Goal: Task Accomplishment & Management: Complete application form

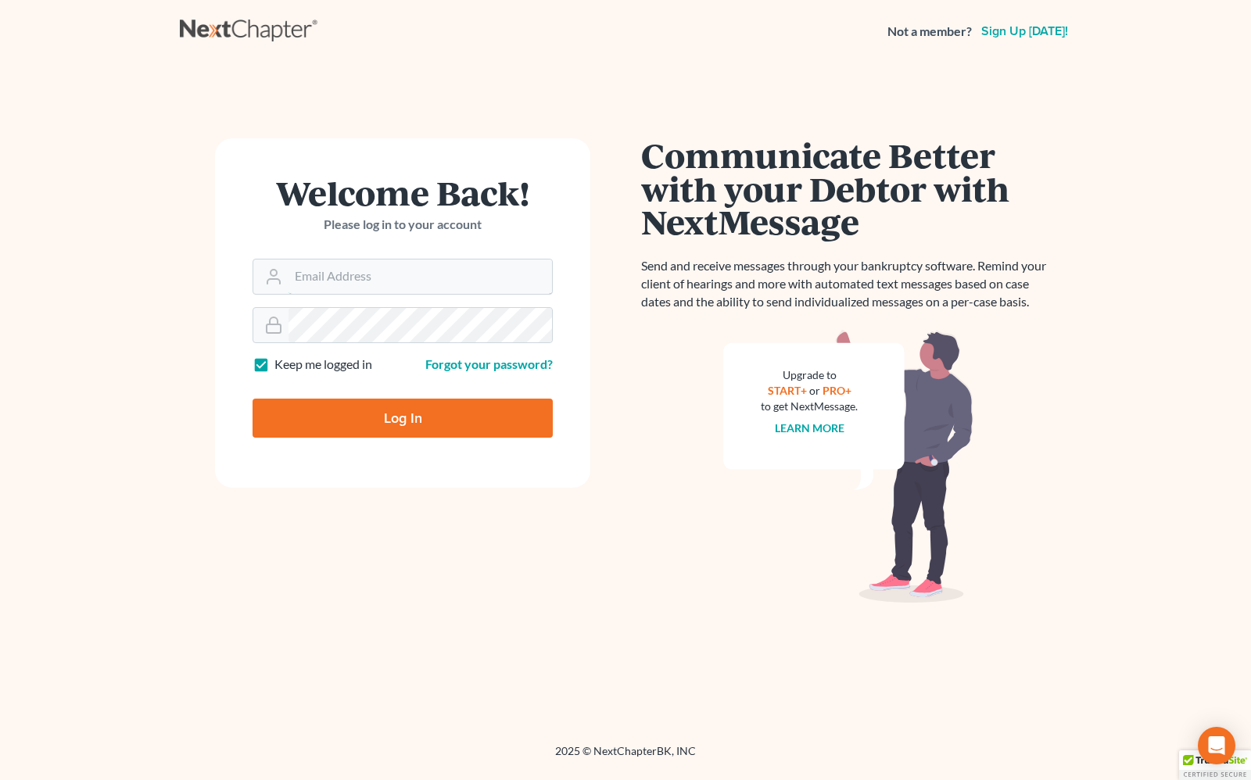
type input "[PERSON_NAME][EMAIL_ADDRESS][DOMAIN_NAME]"
click at [388, 419] on input "Log In" at bounding box center [403, 418] width 300 height 39
type input "Thinking..."
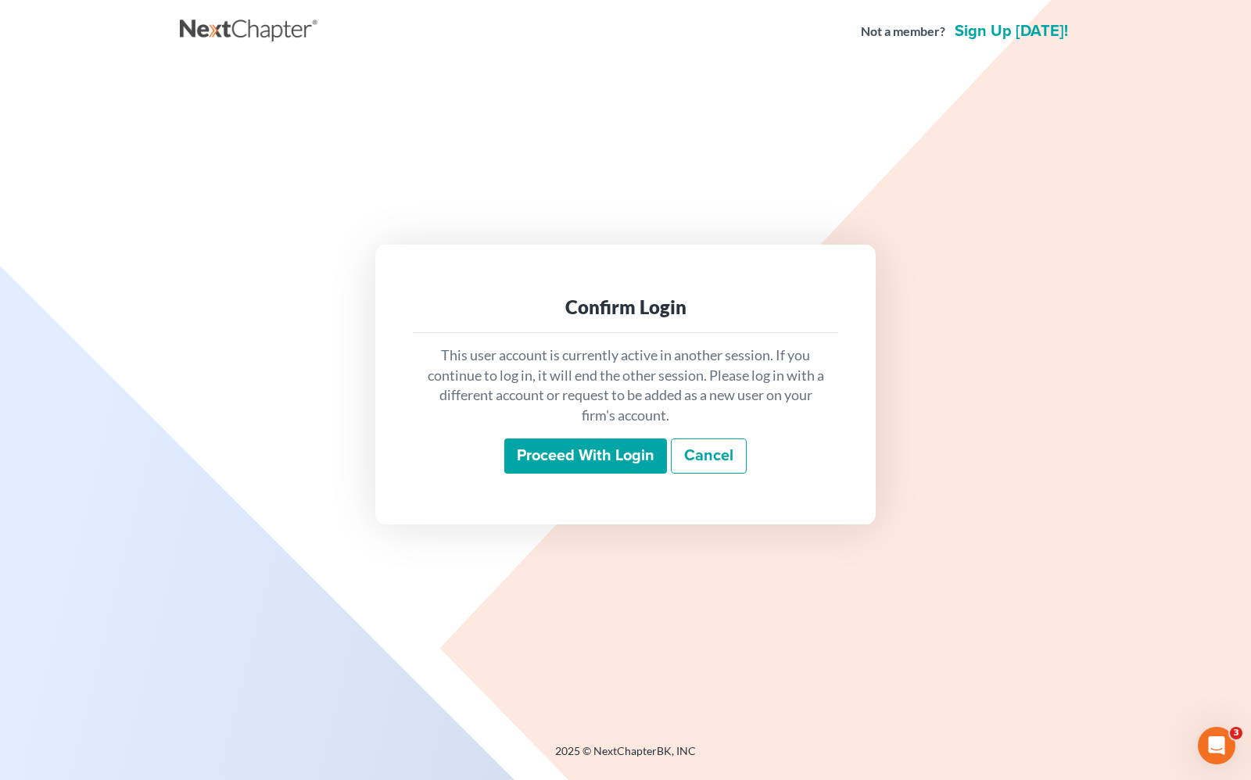
click at [615, 460] on input "Proceed with login" at bounding box center [585, 457] width 163 height 36
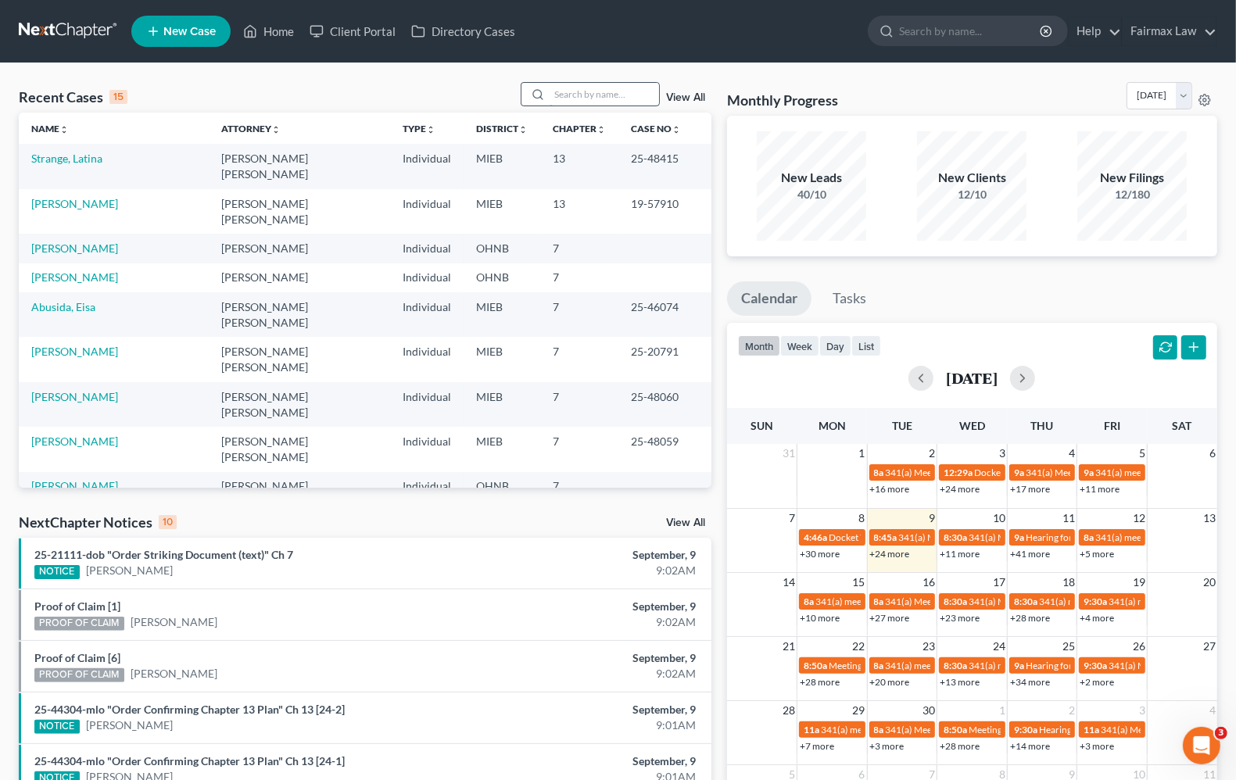
click at [607, 94] on input "search" at bounding box center [604, 94] width 109 height 23
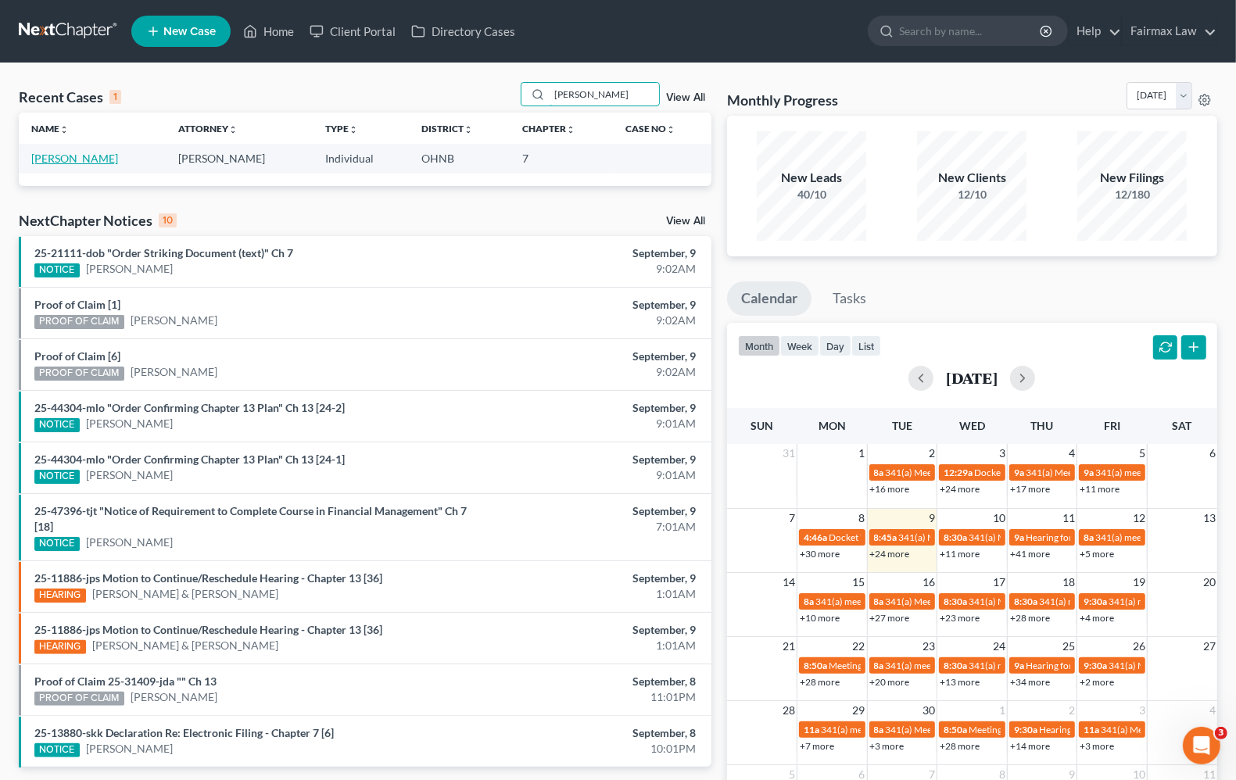
type input "robert anderson"
click at [99, 163] on link "Anderson, Robert" at bounding box center [74, 158] width 87 height 13
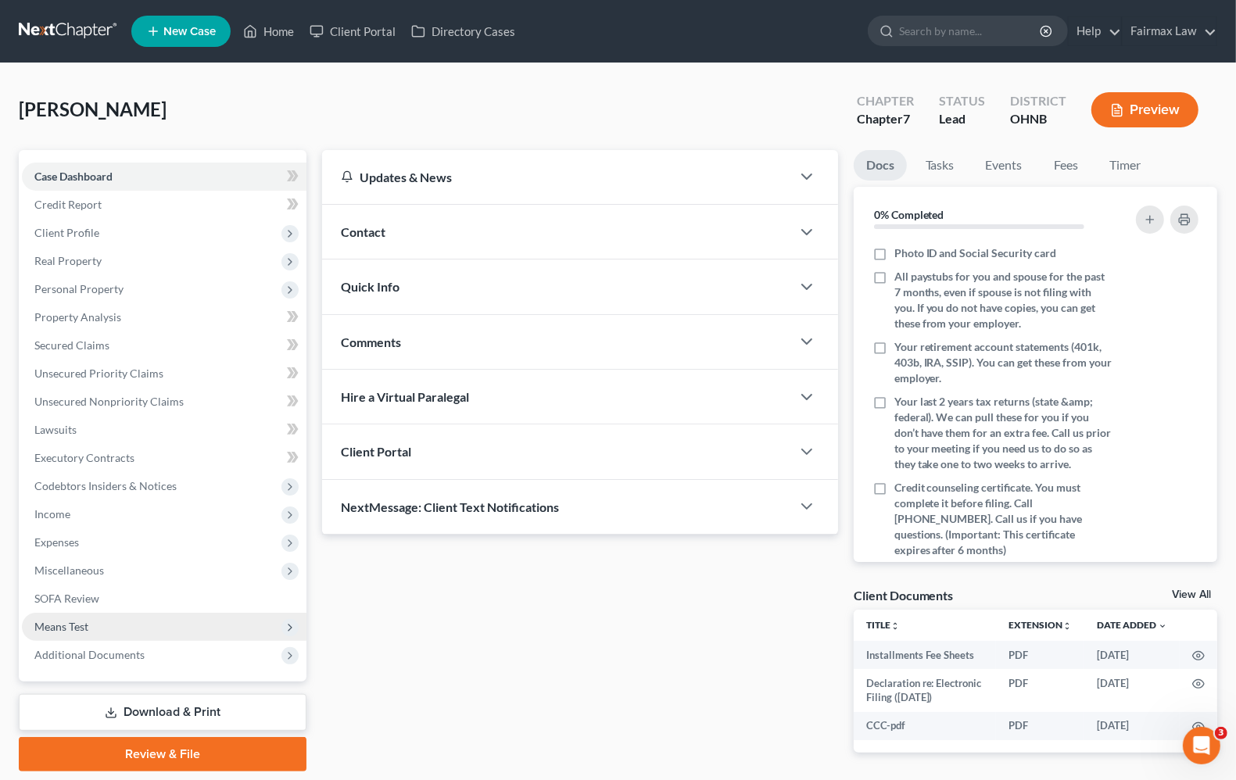
click at [80, 623] on span "Means Test" at bounding box center [61, 626] width 54 height 13
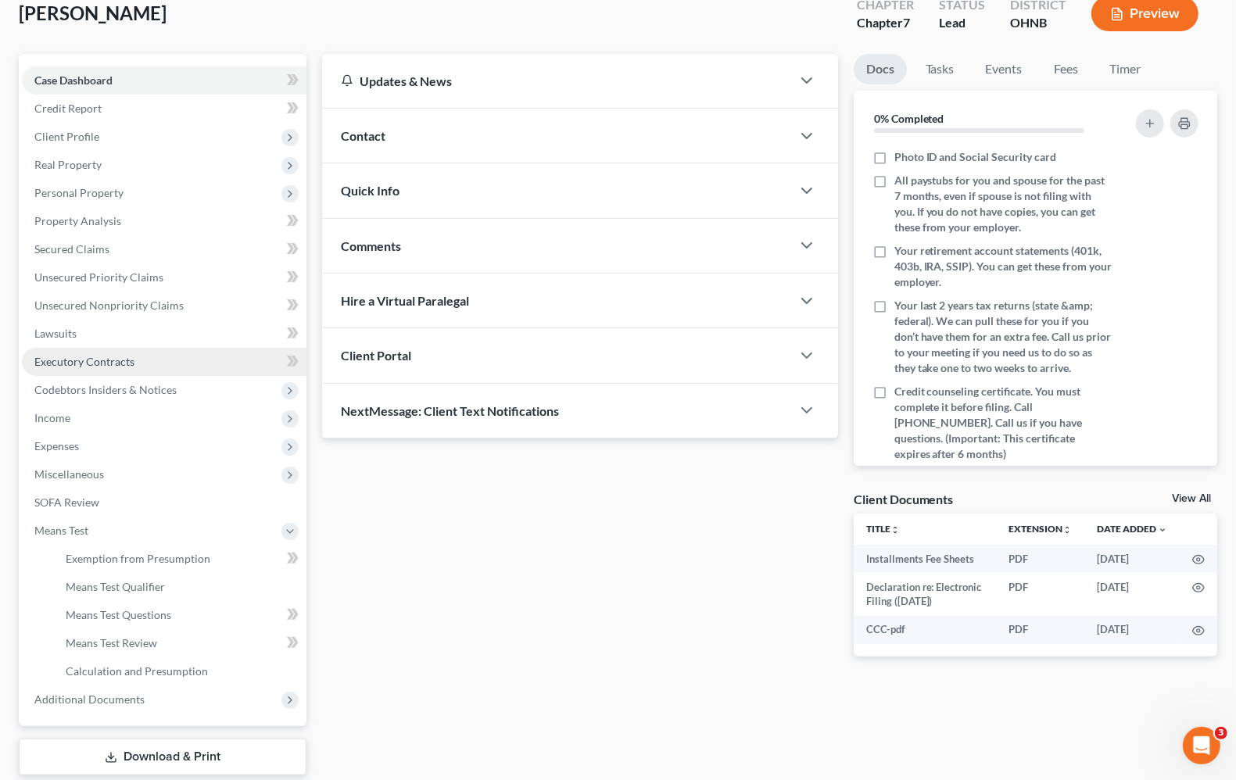
scroll to position [98, 0]
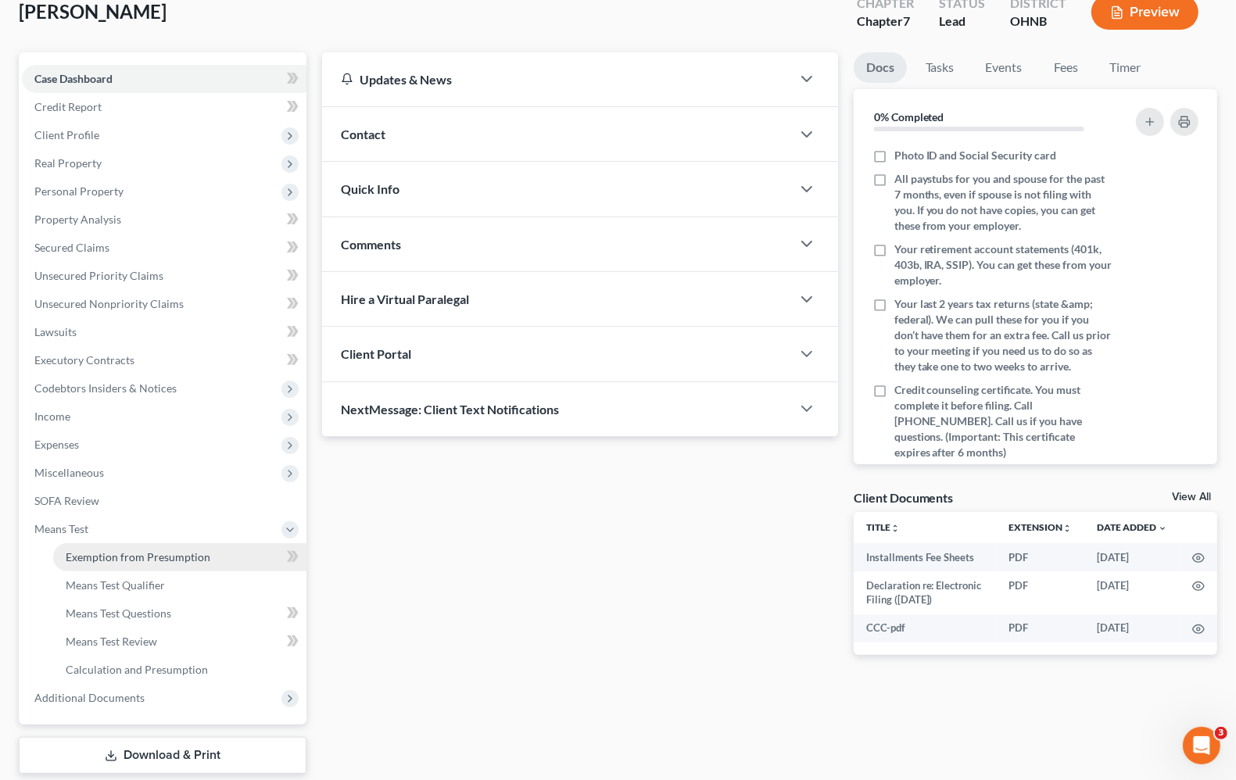
click at [118, 564] on link "Exemption from Presumption" at bounding box center [179, 557] width 253 height 28
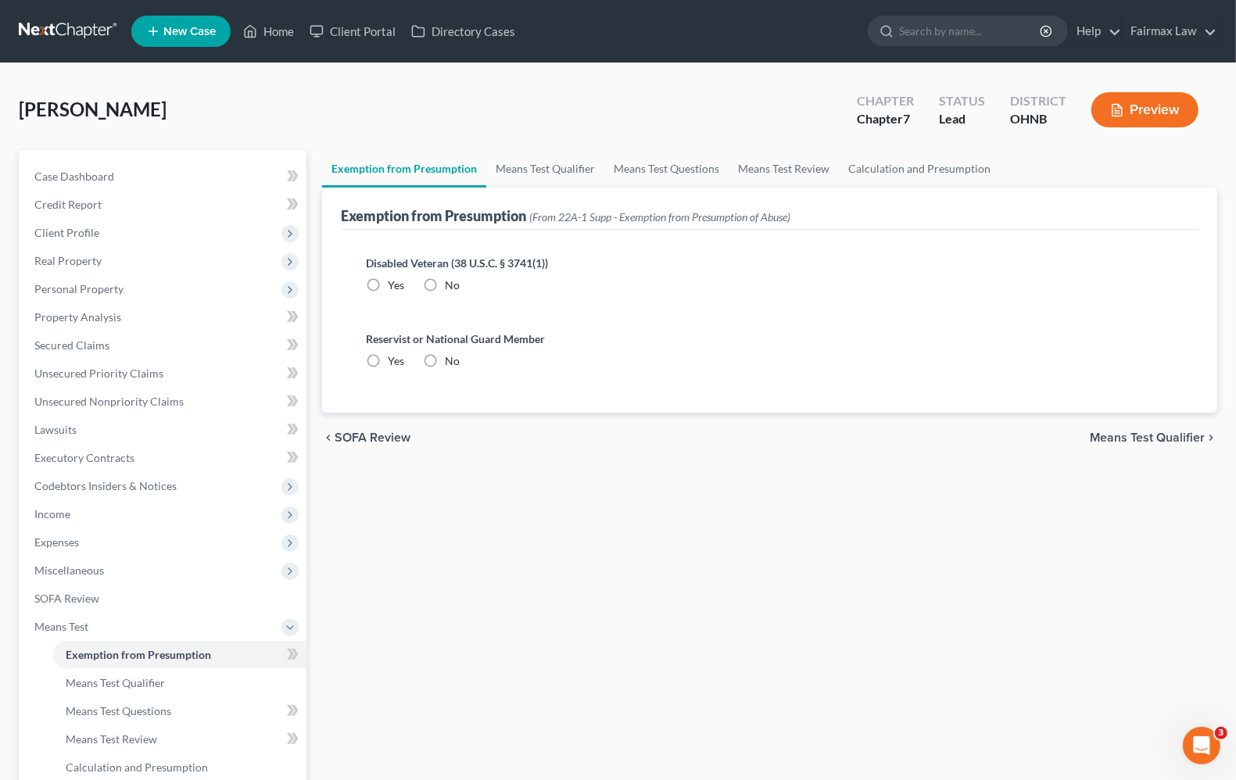
click at [1157, 432] on span "Means Test Qualifier" at bounding box center [1147, 438] width 115 height 13
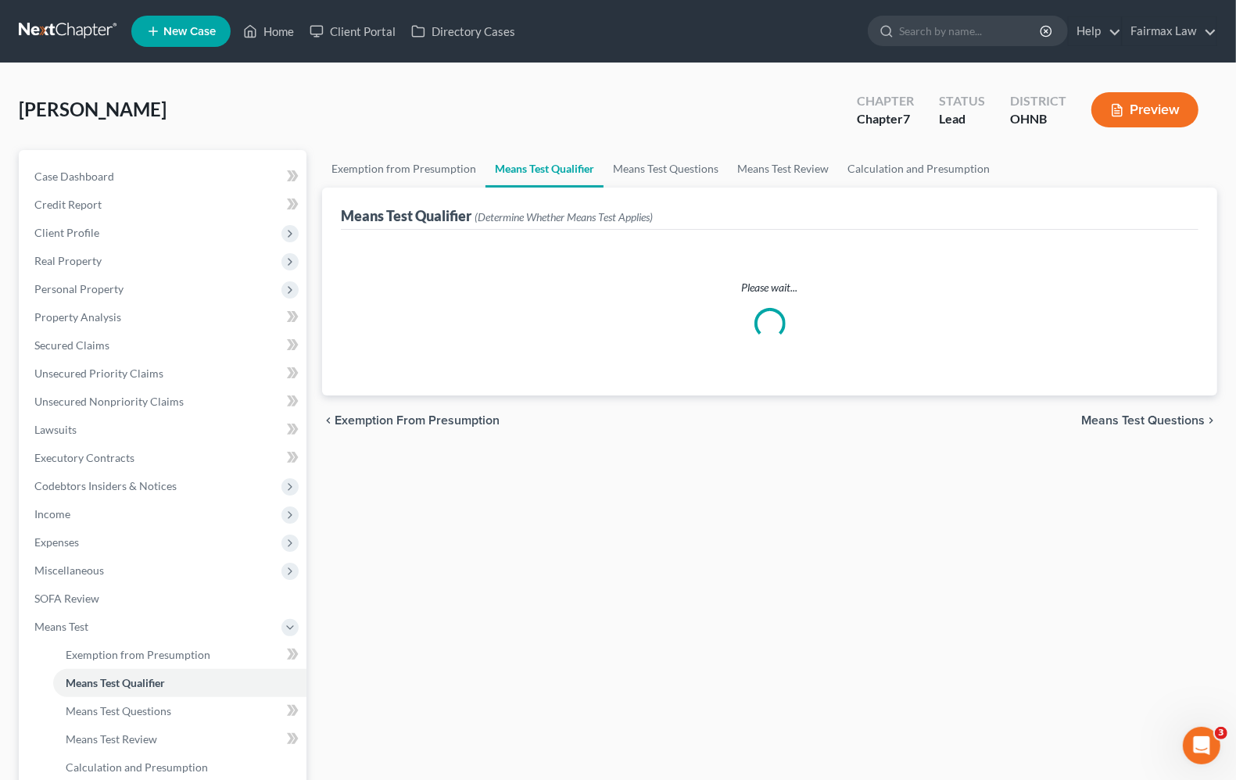
click at [1161, 418] on span "Means Test Questions" at bounding box center [1143, 420] width 124 height 13
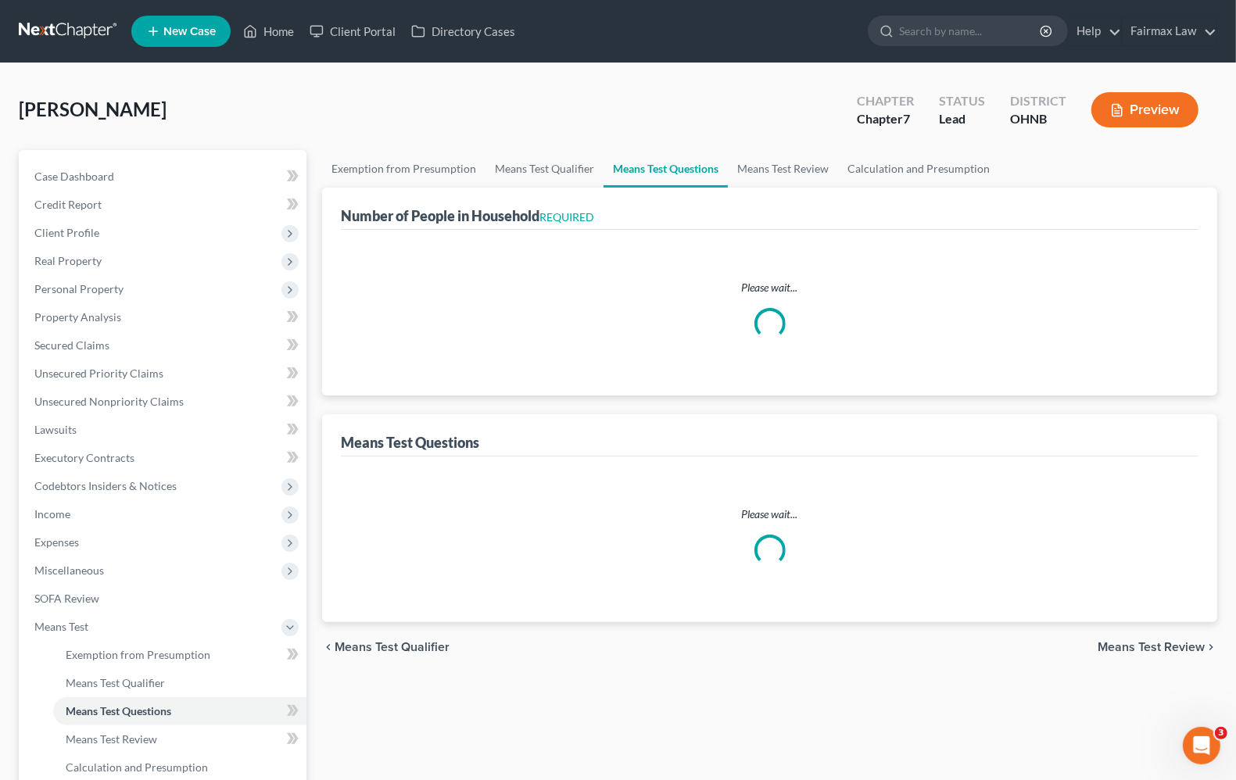
select select "0"
select select "60"
select select "1"
select select "60"
select select "2"
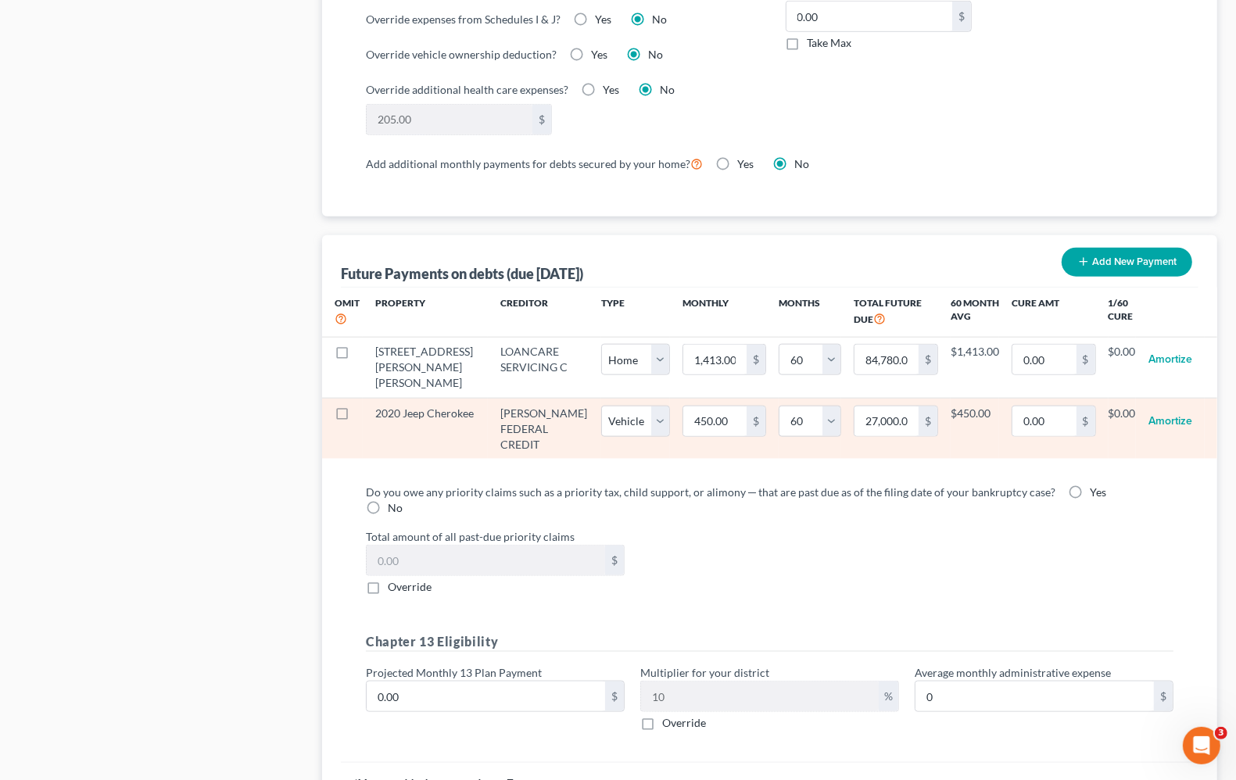
scroll to position [1492, 0]
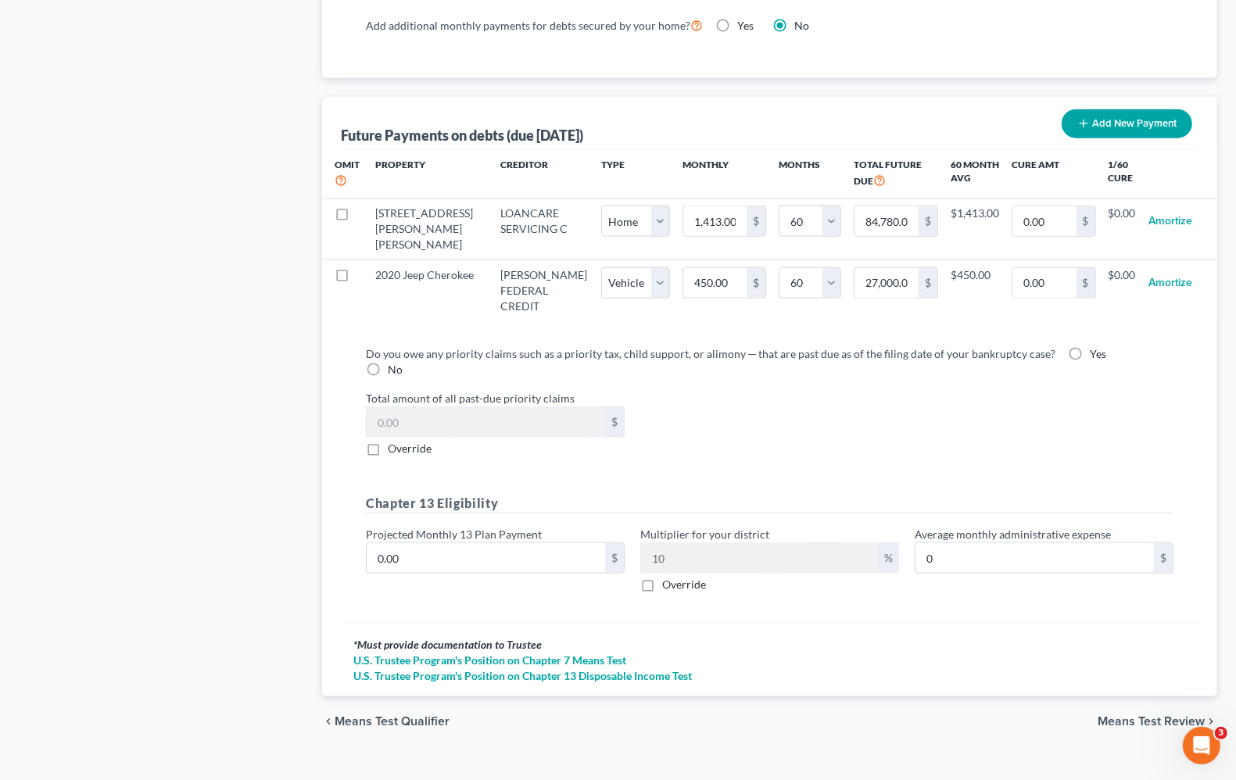
click at [1124, 715] on span "Means Test Review" at bounding box center [1151, 721] width 107 height 13
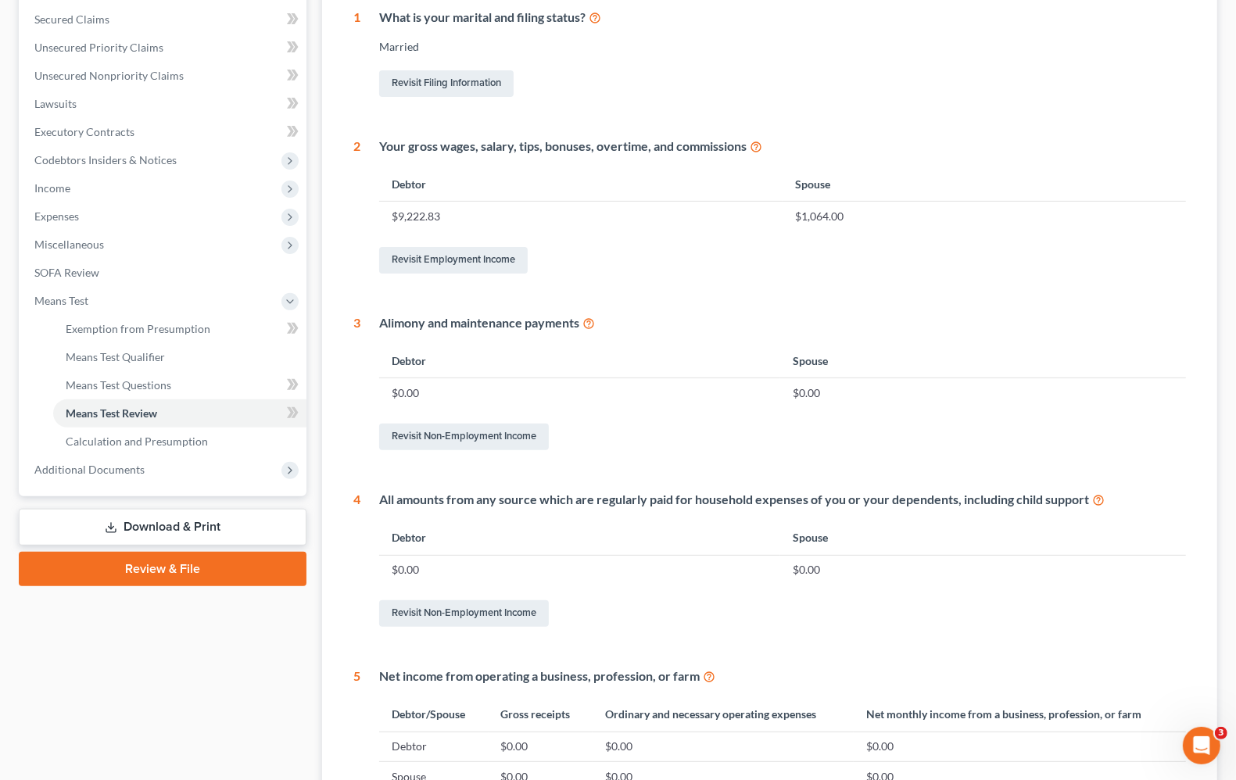
scroll to position [547, 0]
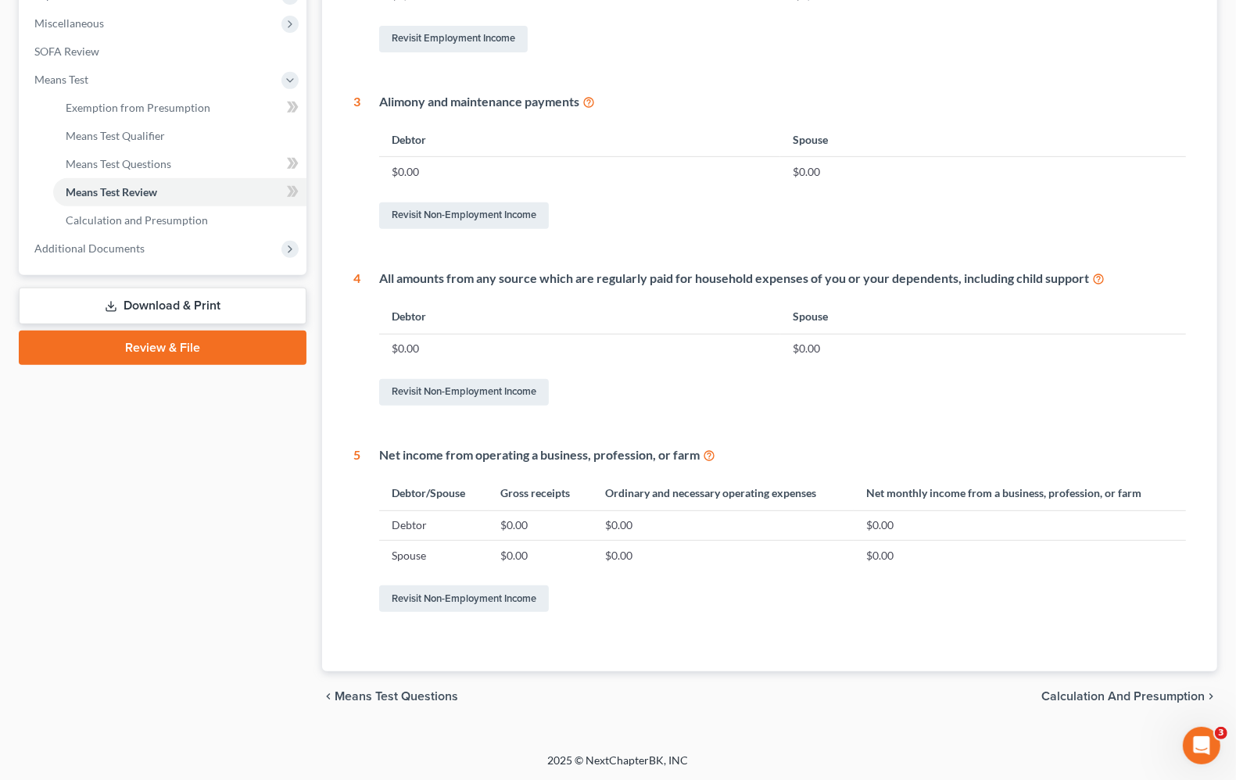
click at [1071, 696] on span "Calculation and Presumption" at bounding box center [1123, 696] width 163 height 13
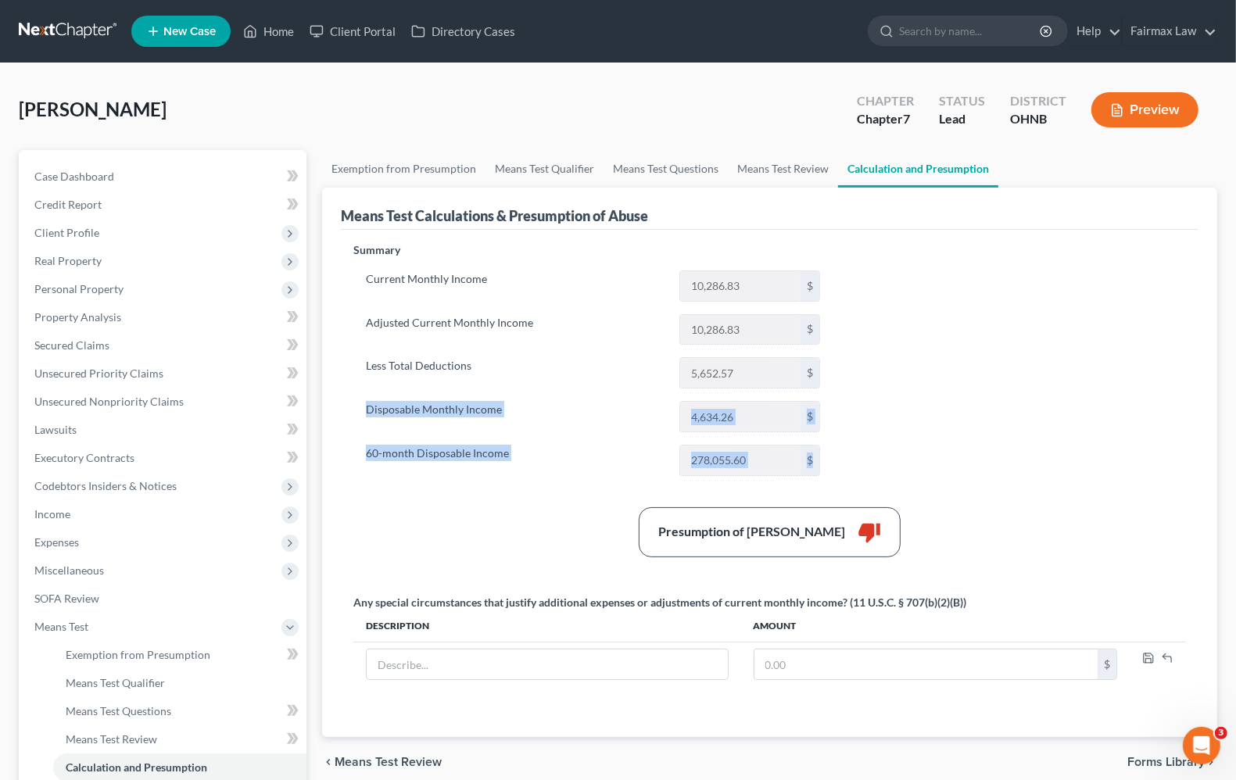
drag, startPoint x: 357, startPoint y: 392, endPoint x: 830, endPoint y: 475, distance: 479.5
click at [830, 475] on div "Current Monthly Income 10,286.83 $ Adjusted Current Monthly Income 10,286.83 $ …" at bounding box center [592, 374] width 479 height 206
copy div "Disposable Monthly Income $ 60-month Disposable Income $"
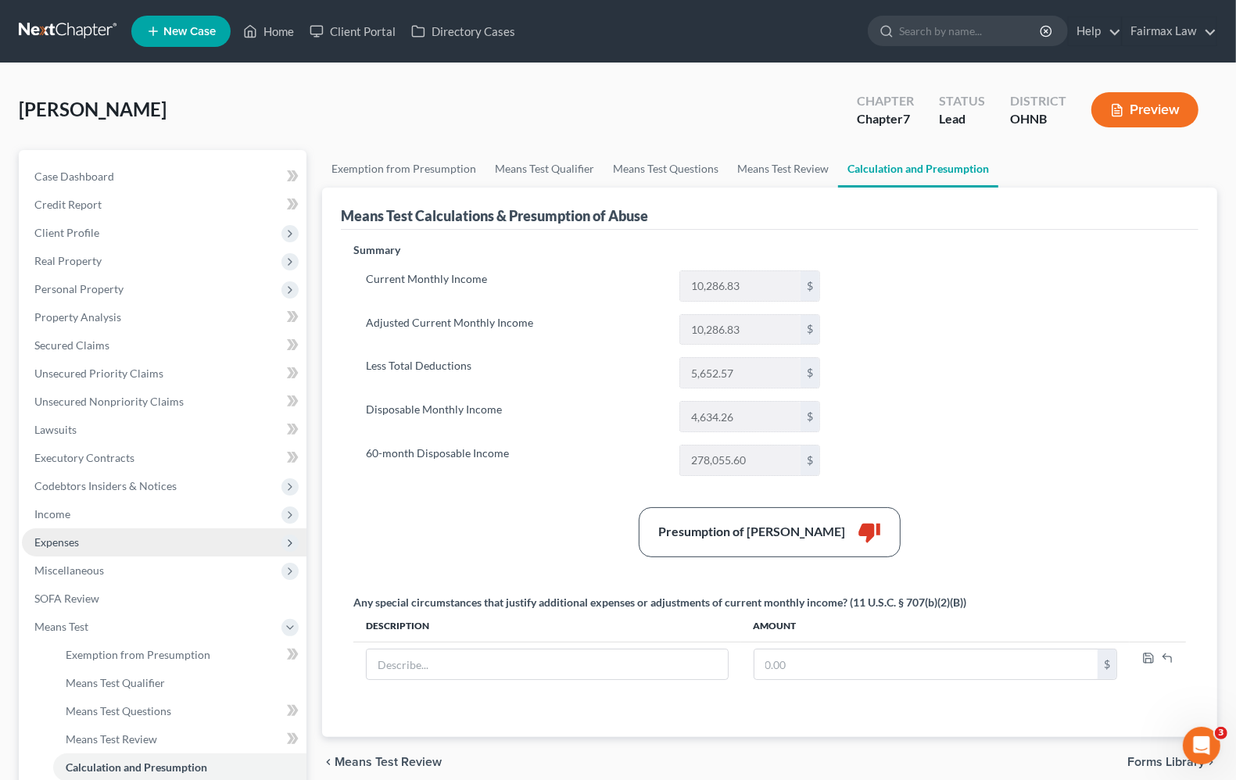
click at [34, 545] on span "Expenses" at bounding box center [56, 542] width 45 height 13
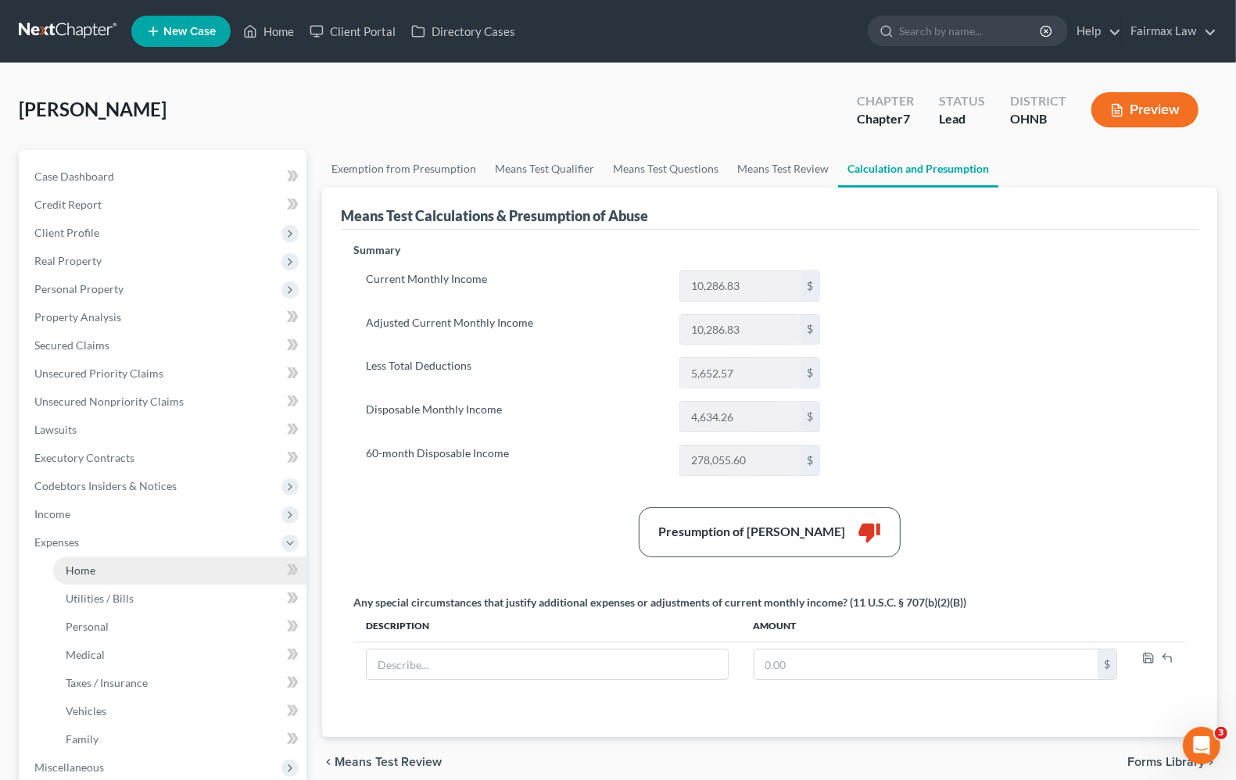
click at [74, 571] on span "Home" at bounding box center [81, 570] width 30 height 13
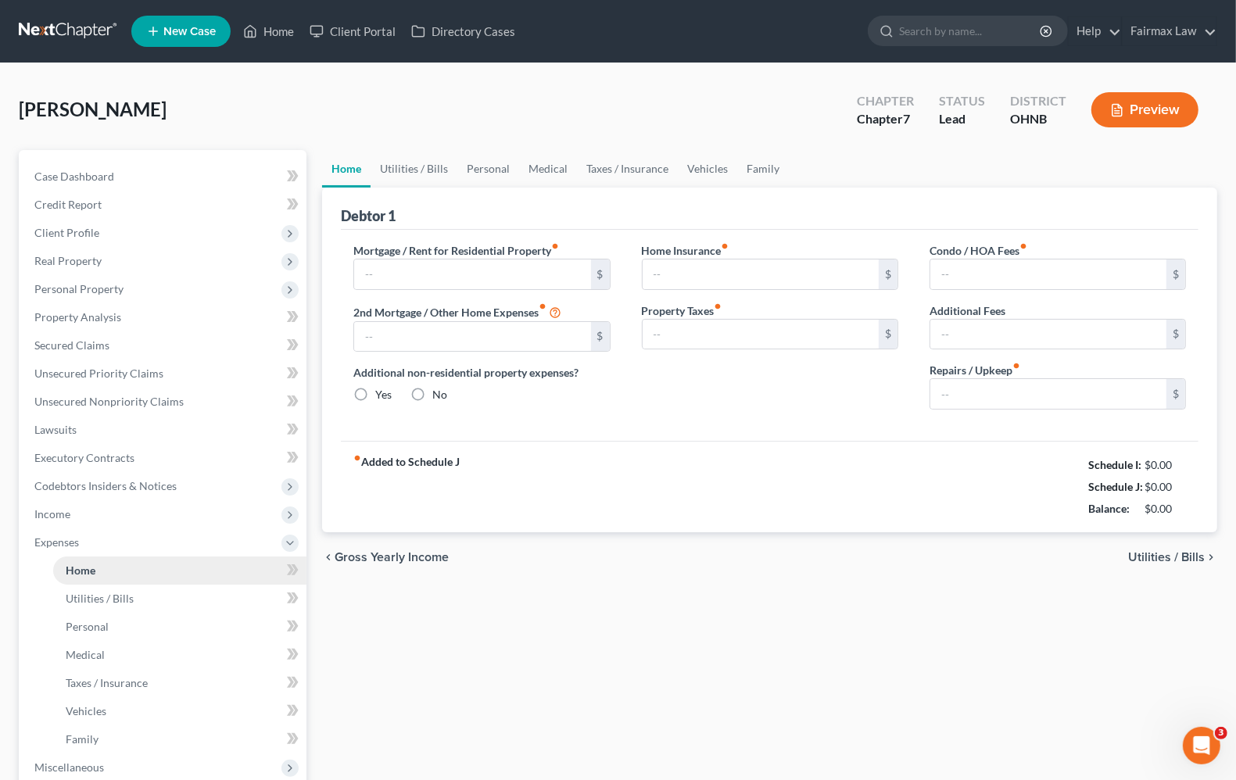
type input "1,440.00"
type input "0.00"
radio input "true"
type input "0.00"
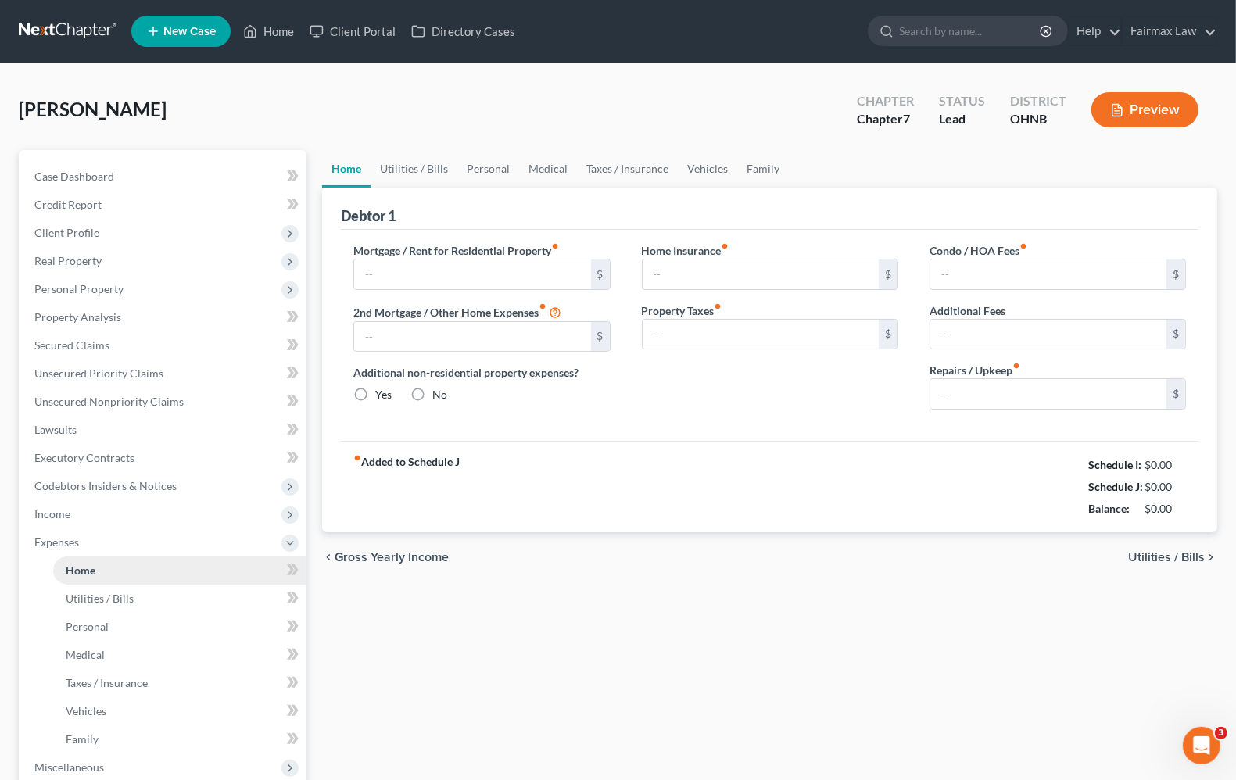
type input "0.00"
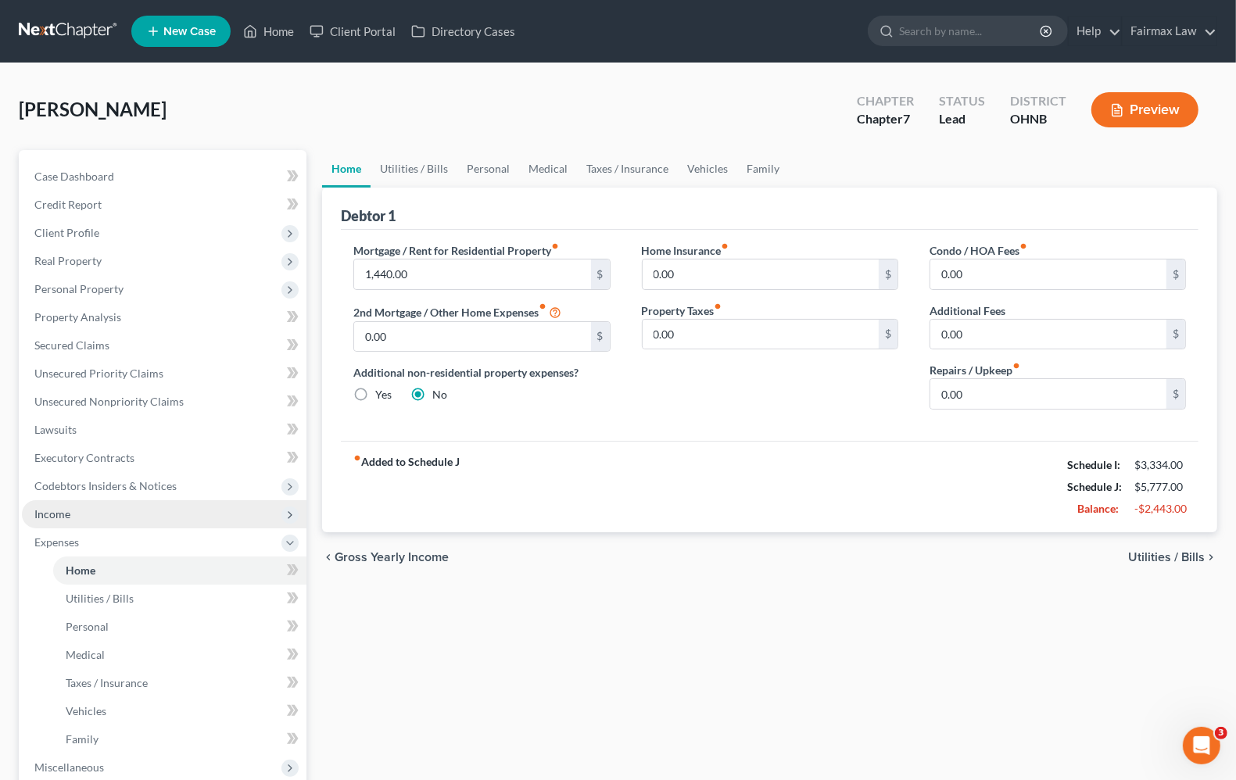
click at [71, 518] on span "Income" at bounding box center [164, 514] width 285 height 28
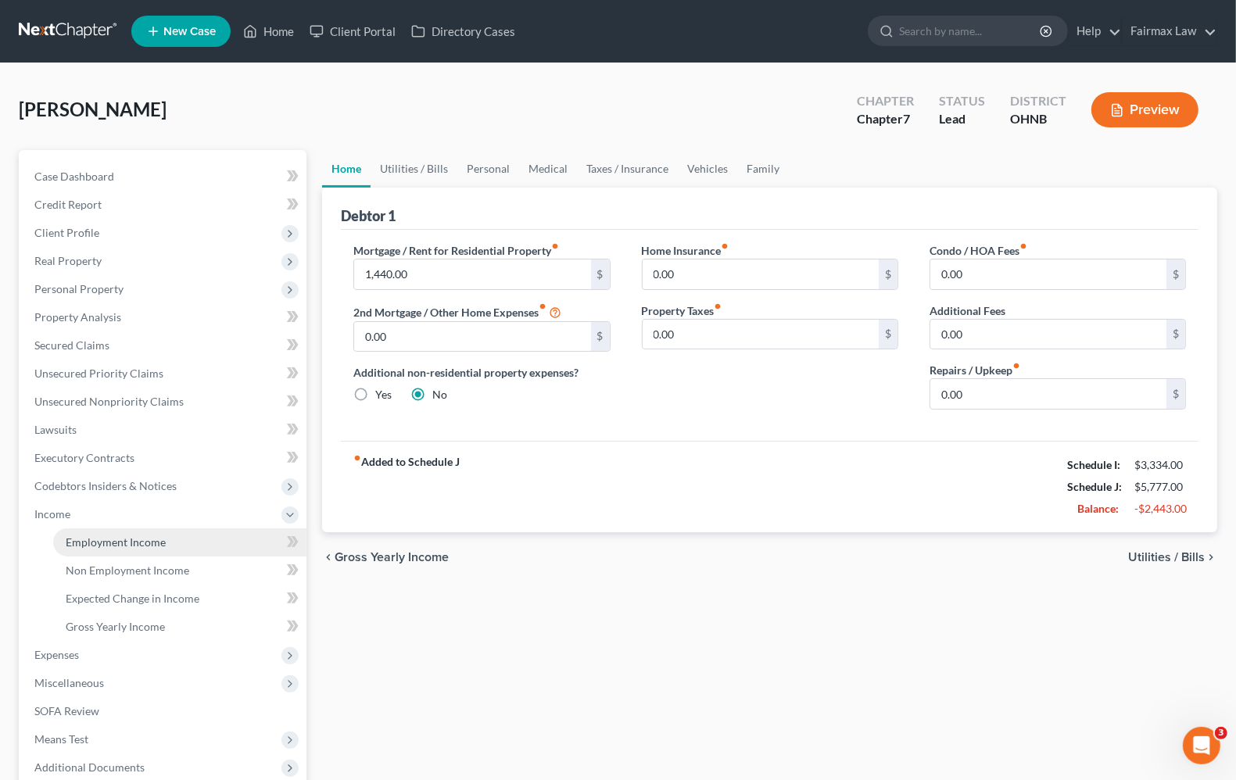
click at [78, 538] on span "Employment Income" at bounding box center [116, 542] width 100 height 13
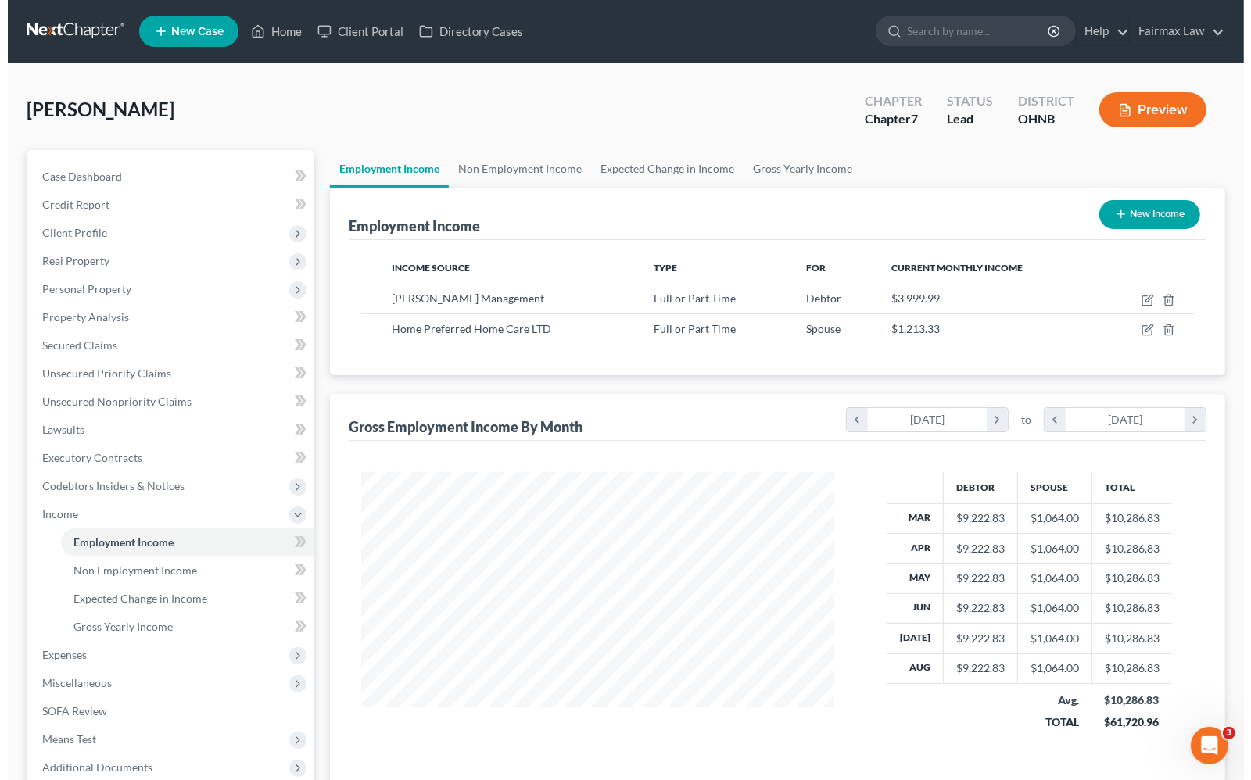
scroll to position [281, 503]
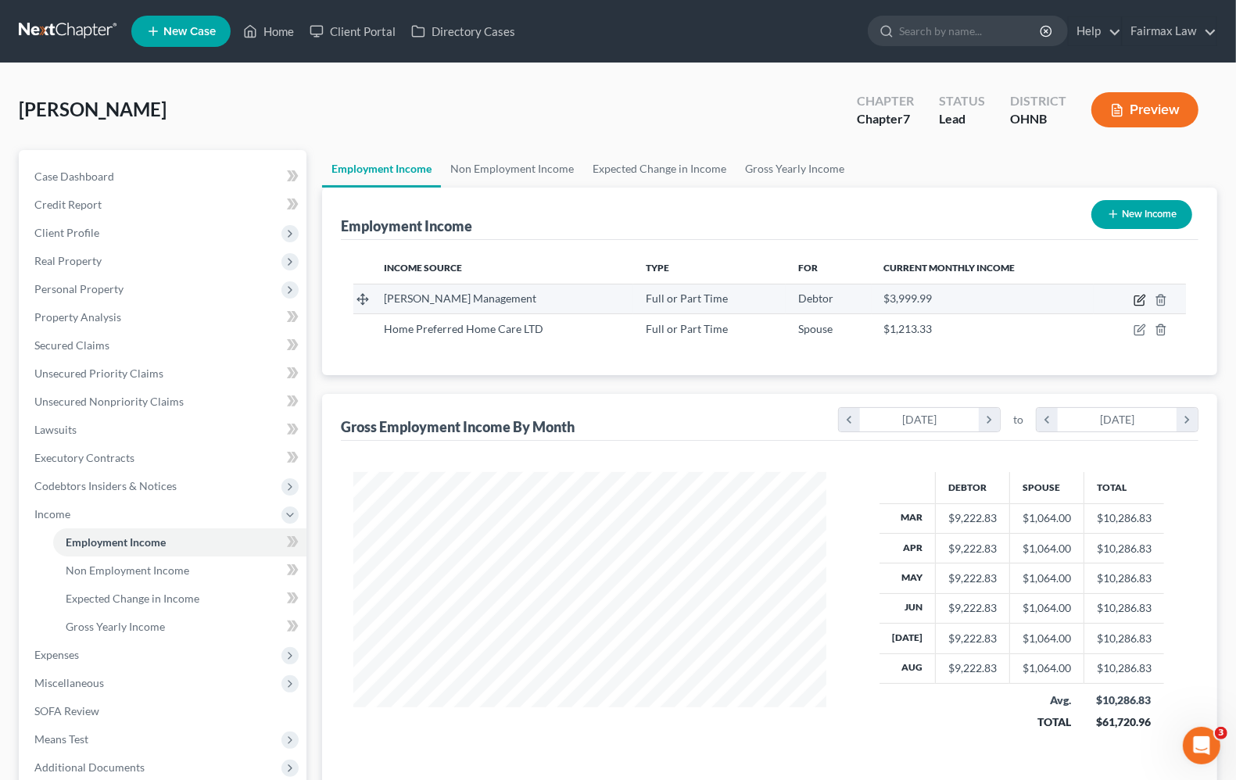
click at [1144, 299] on icon "button" at bounding box center [1139, 300] width 9 height 9
select select "0"
select select "36"
select select "2"
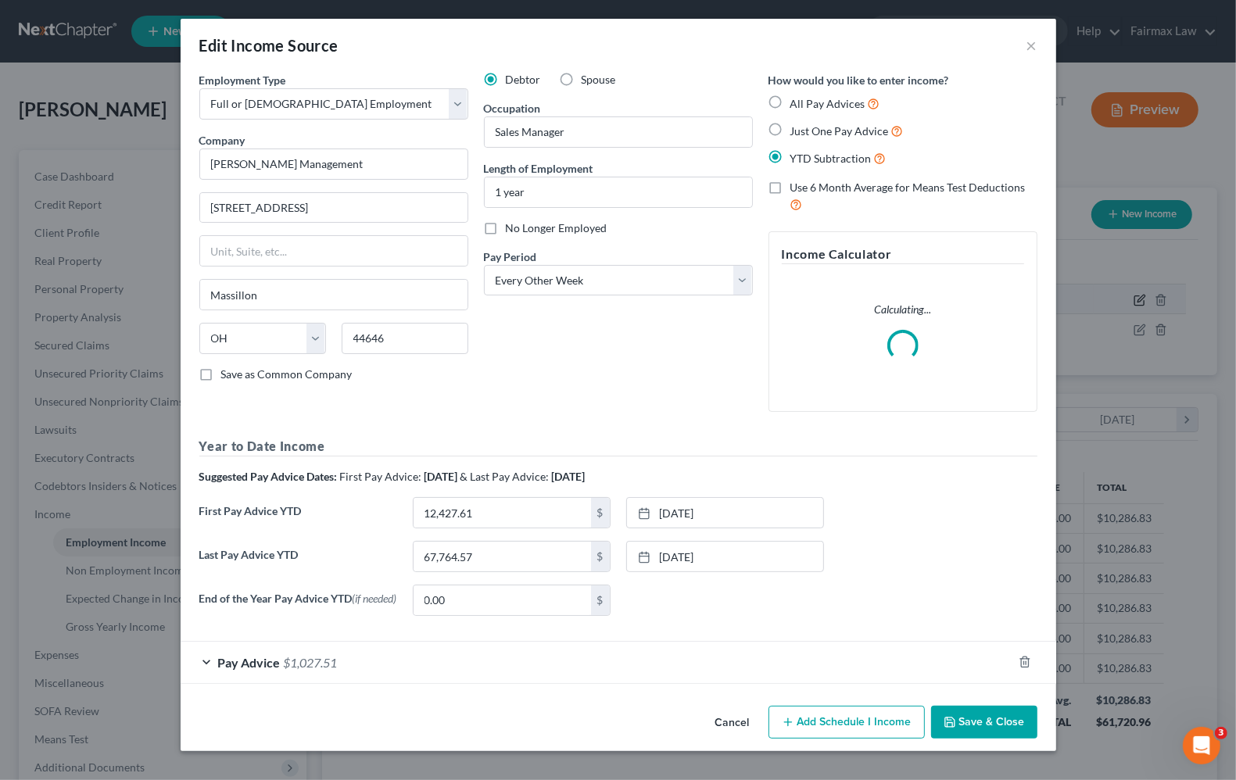
scroll to position [281, 510]
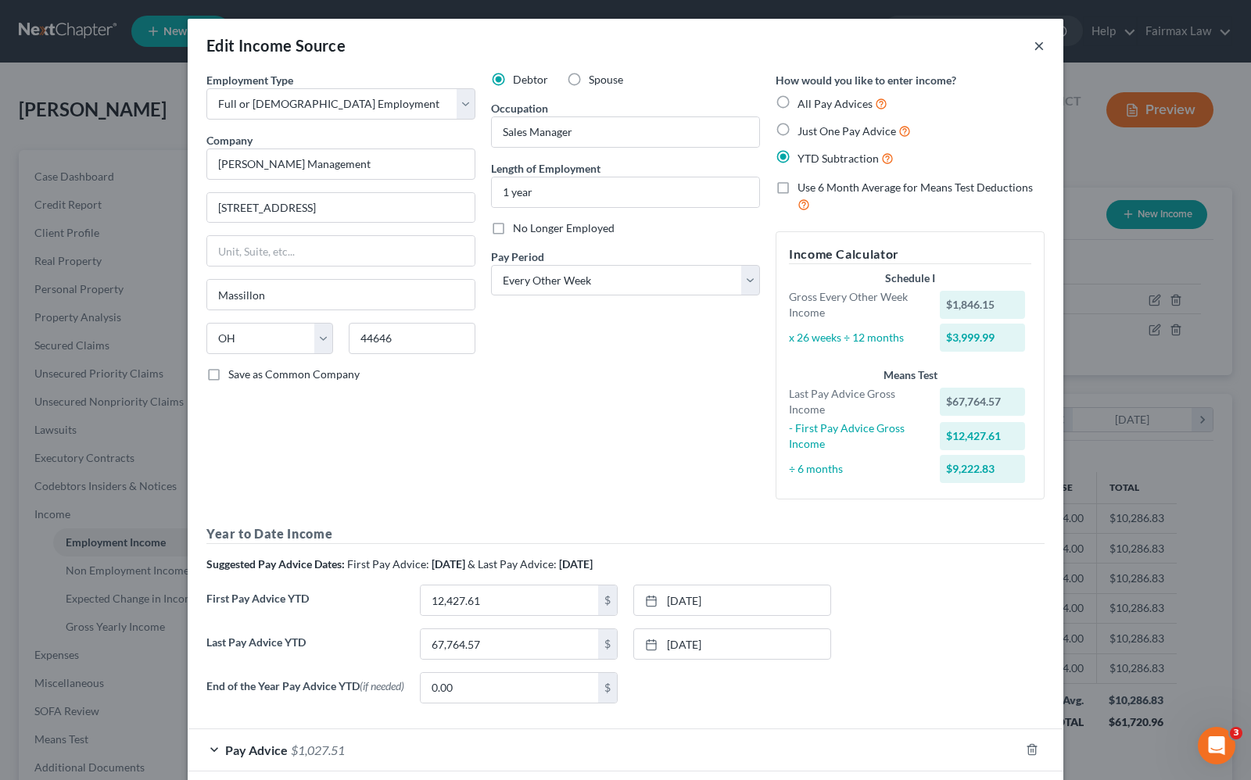
click at [1034, 52] on button "×" at bounding box center [1039, 45] width 11 height 19
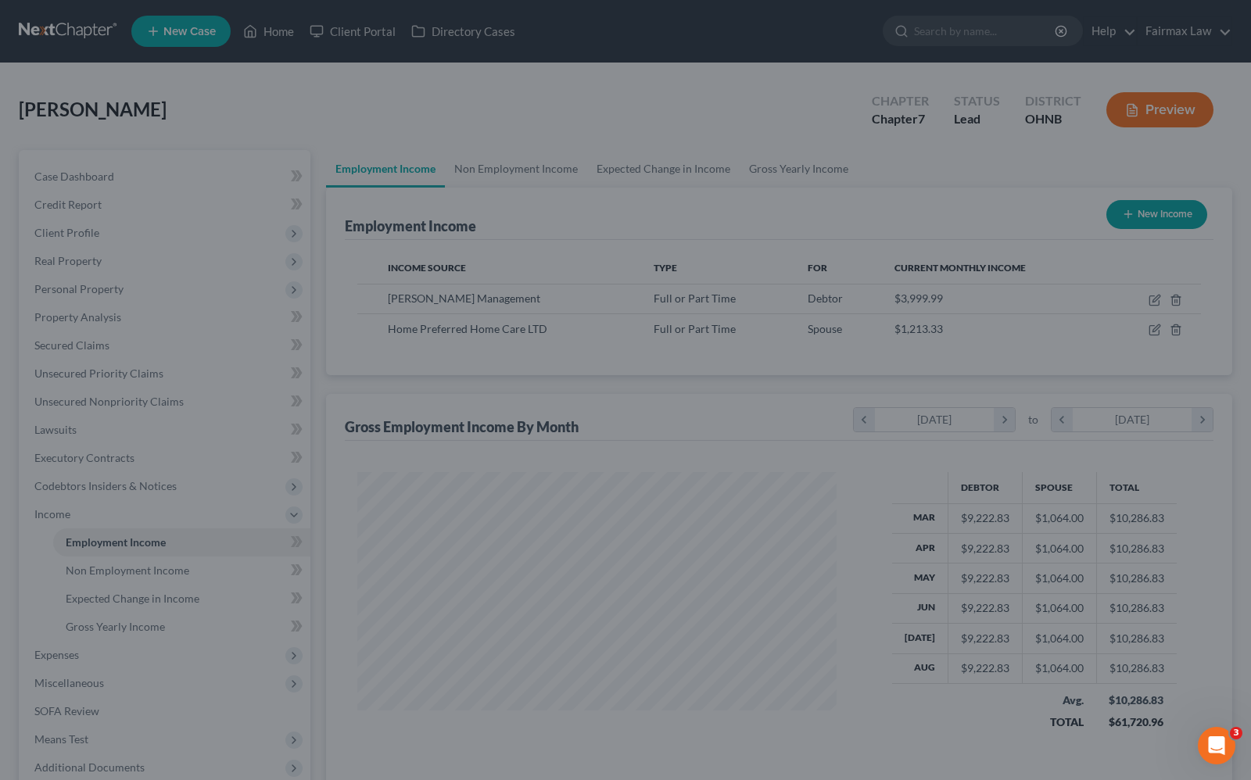
scroll to position [781630, 781407]
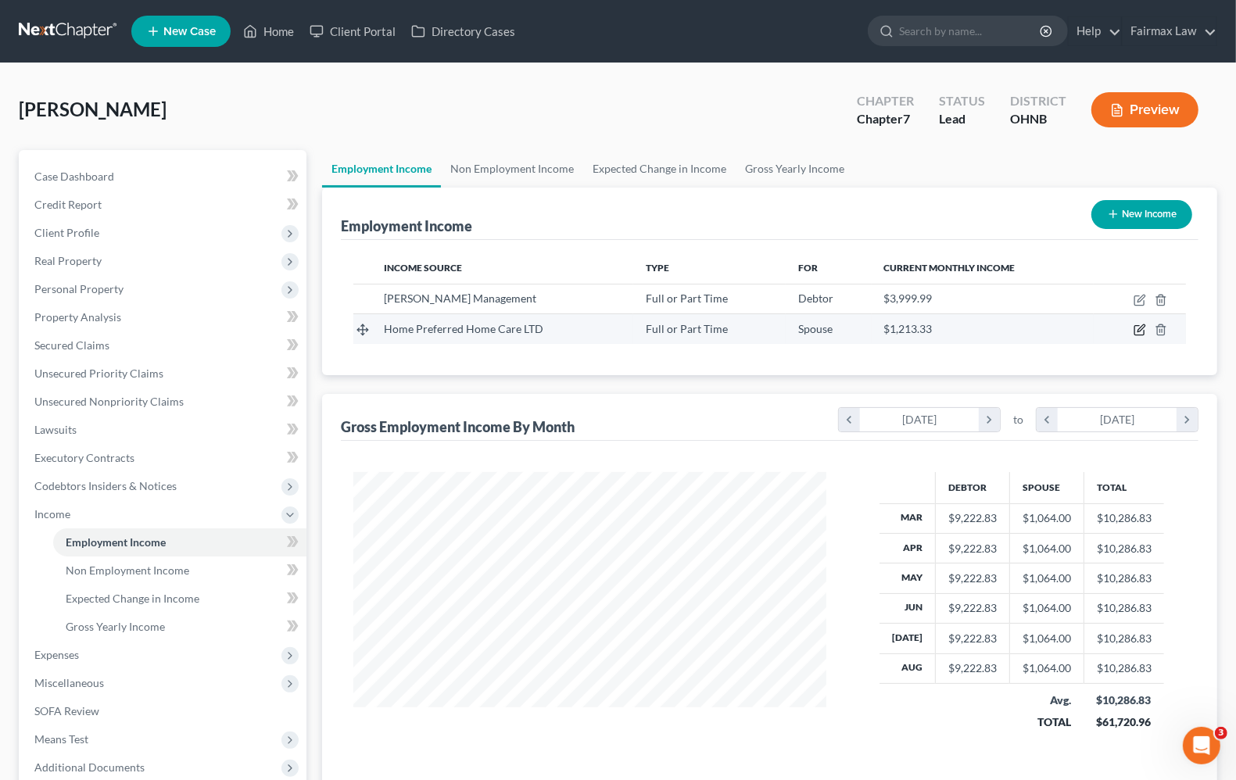
click at [1140, 330] on icon "button" at bounding box center [1140, 330] width 13 height 13
select select "0"
select select "36"
select select "2"
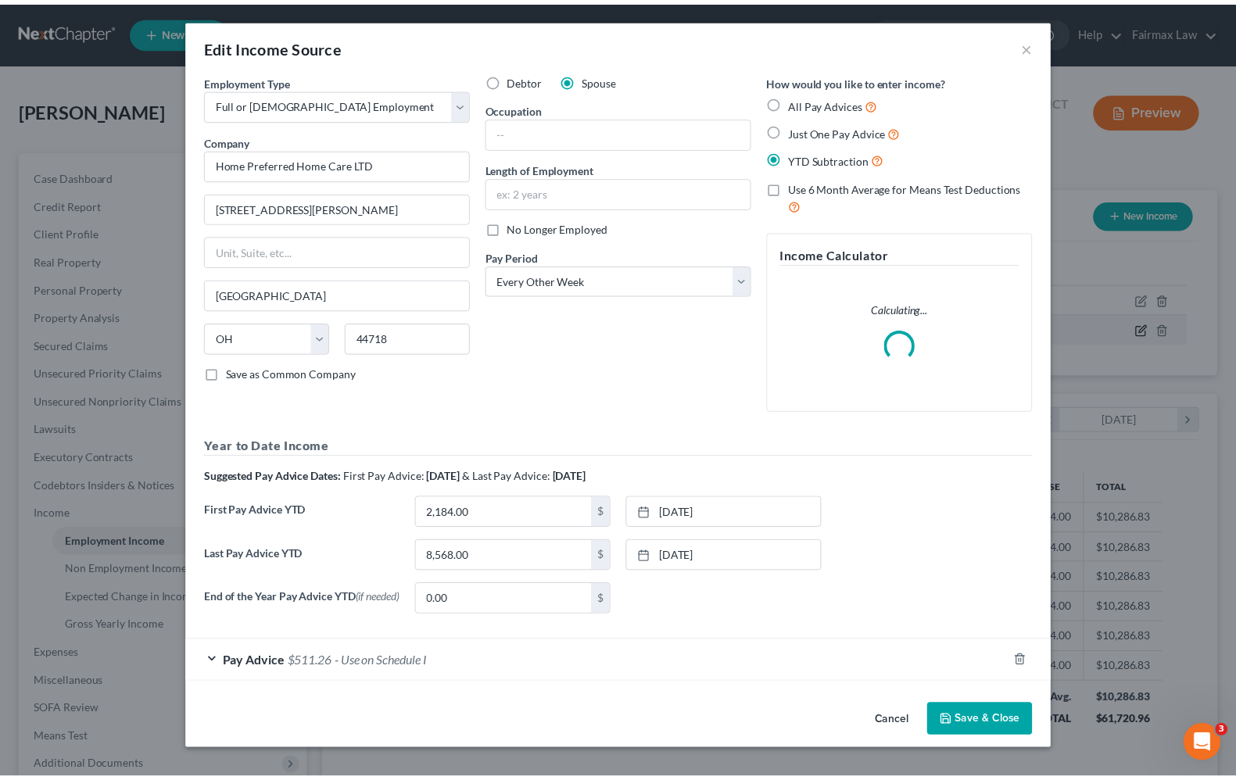
scroll to position [281, 510]
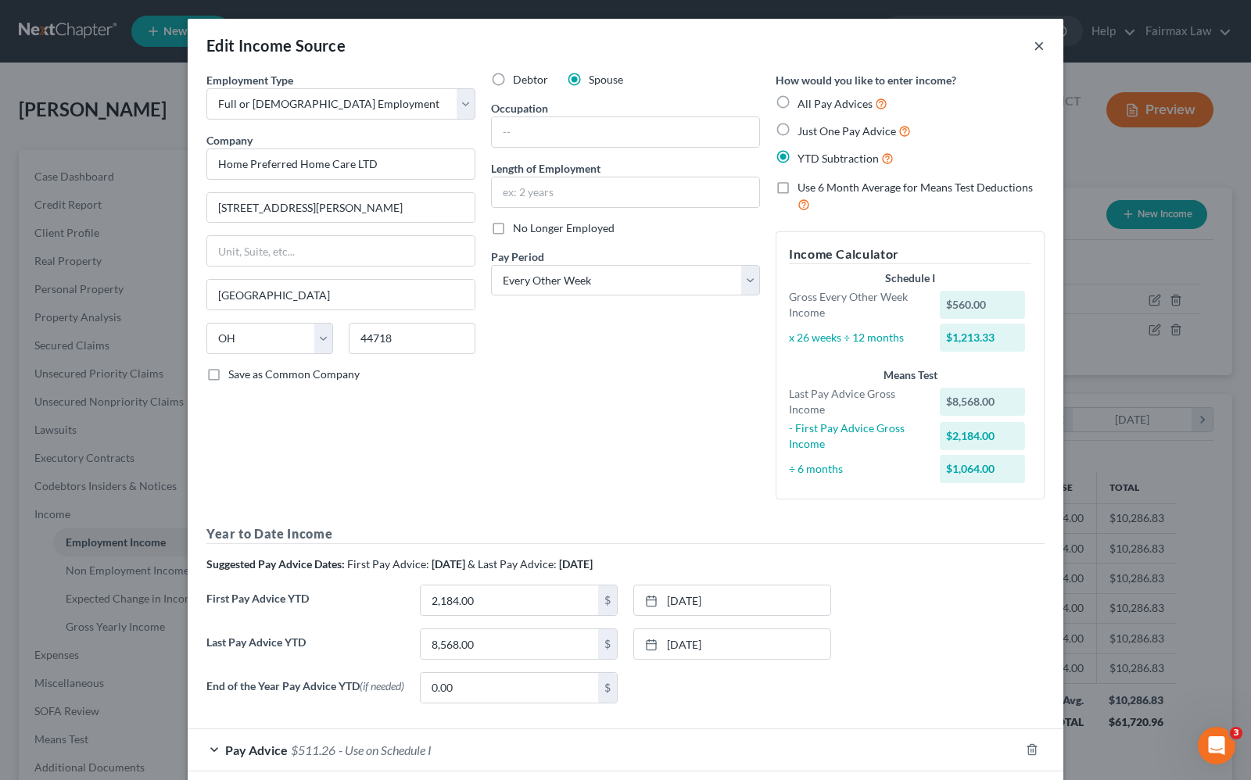
click at [1034, 44] on button "×" at bounding box center [1039, 45] width 11 height 19
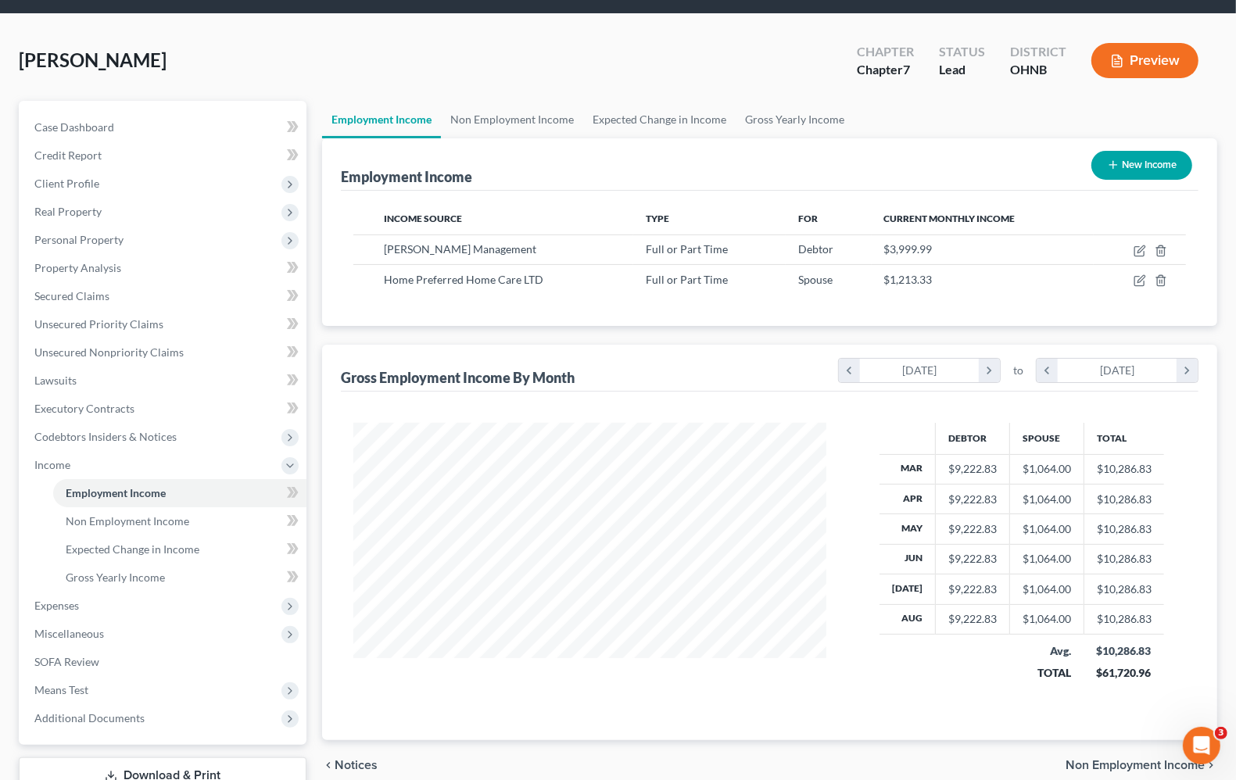
scroll to position [98, 0]
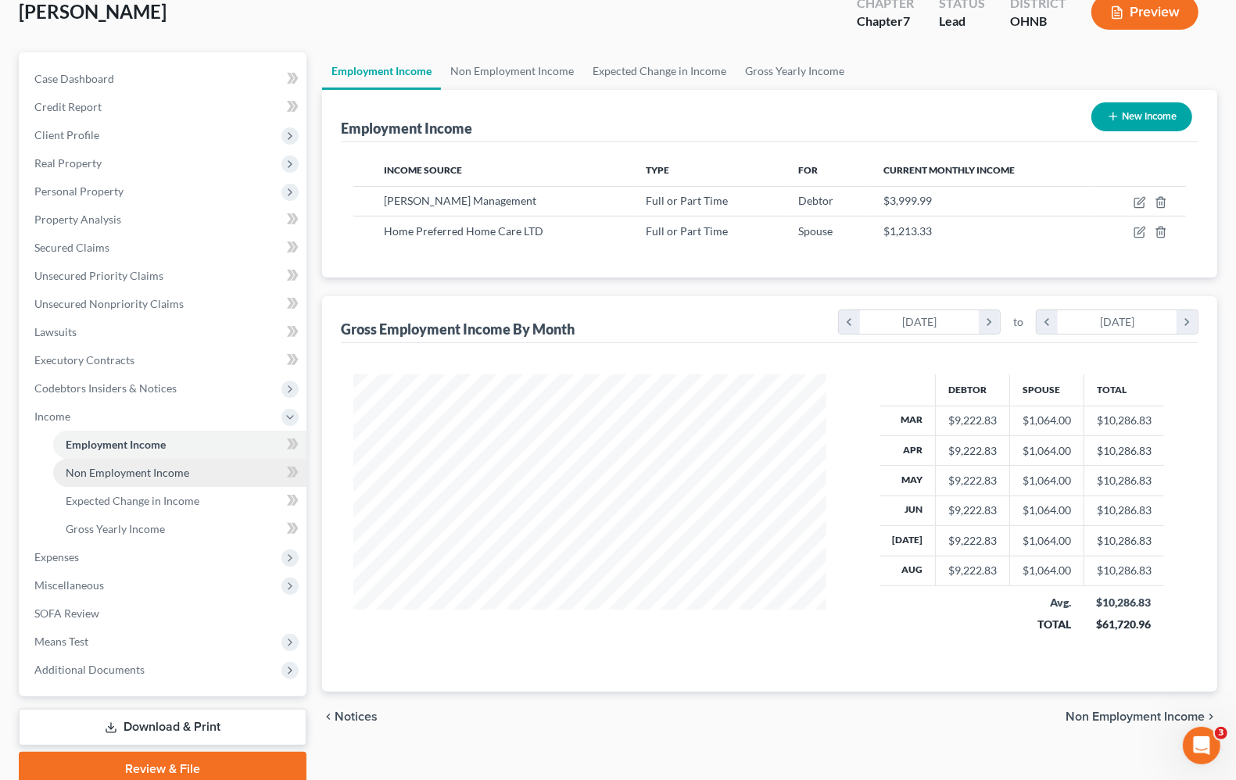
click at [114, 478] on link "Non Employment Income" at bounding box center [179, 473] width 253 height 28
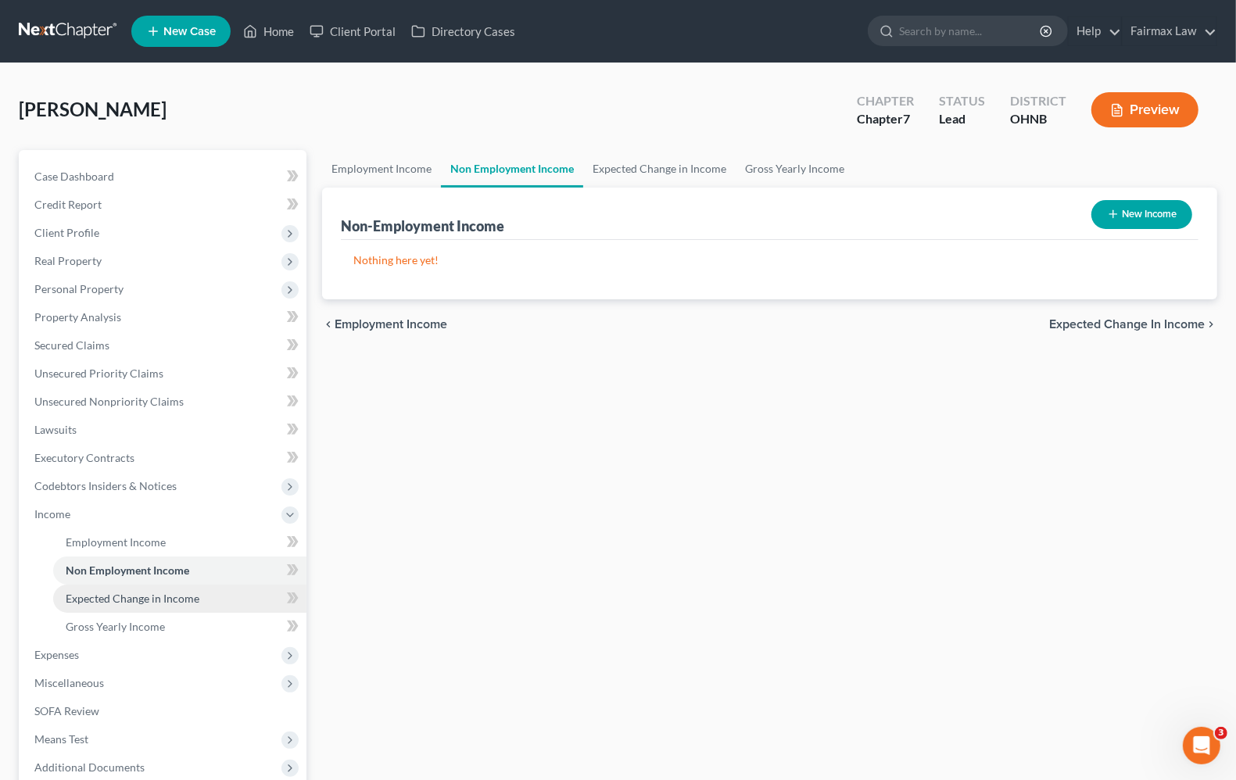
click at [126, 603] on span "Expected Change in Income" at bounding box center [133, 598] width 134 height 13
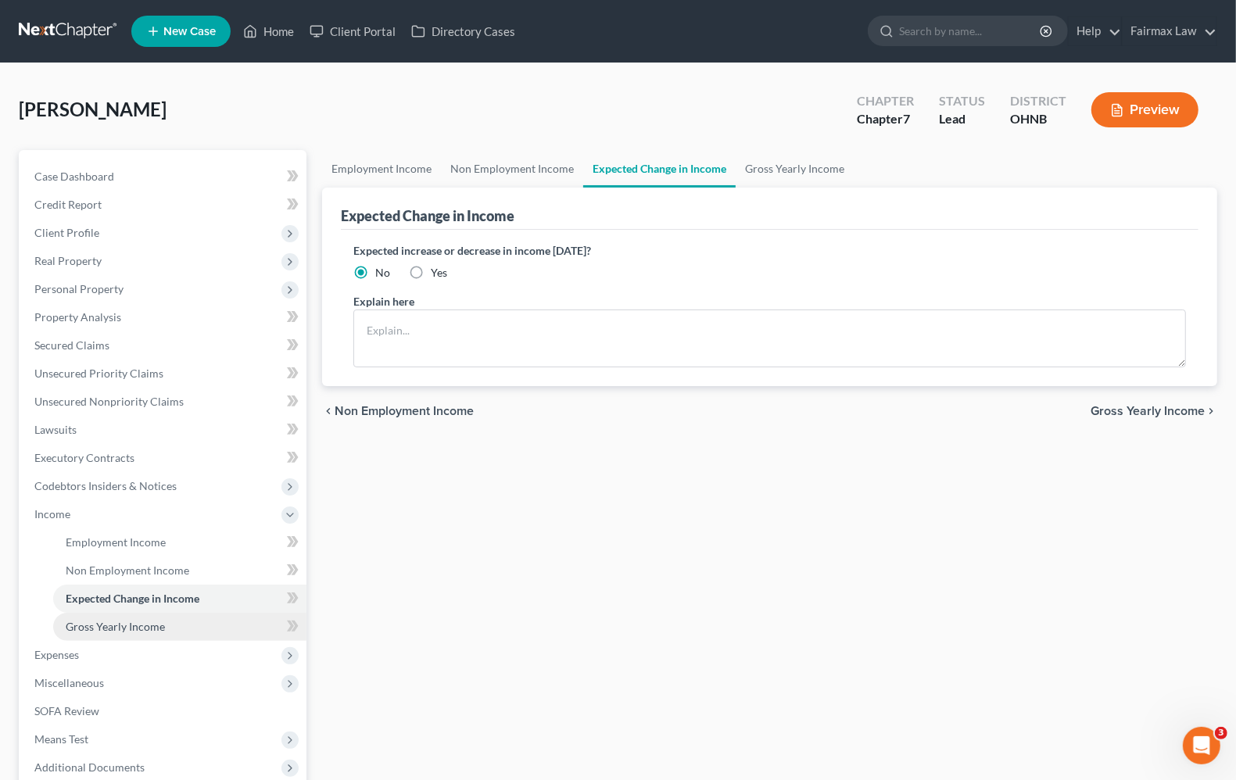
click at [130, 622] on span "Gross Yearly Income" at bounding box center [115, 626] width 99 height 13
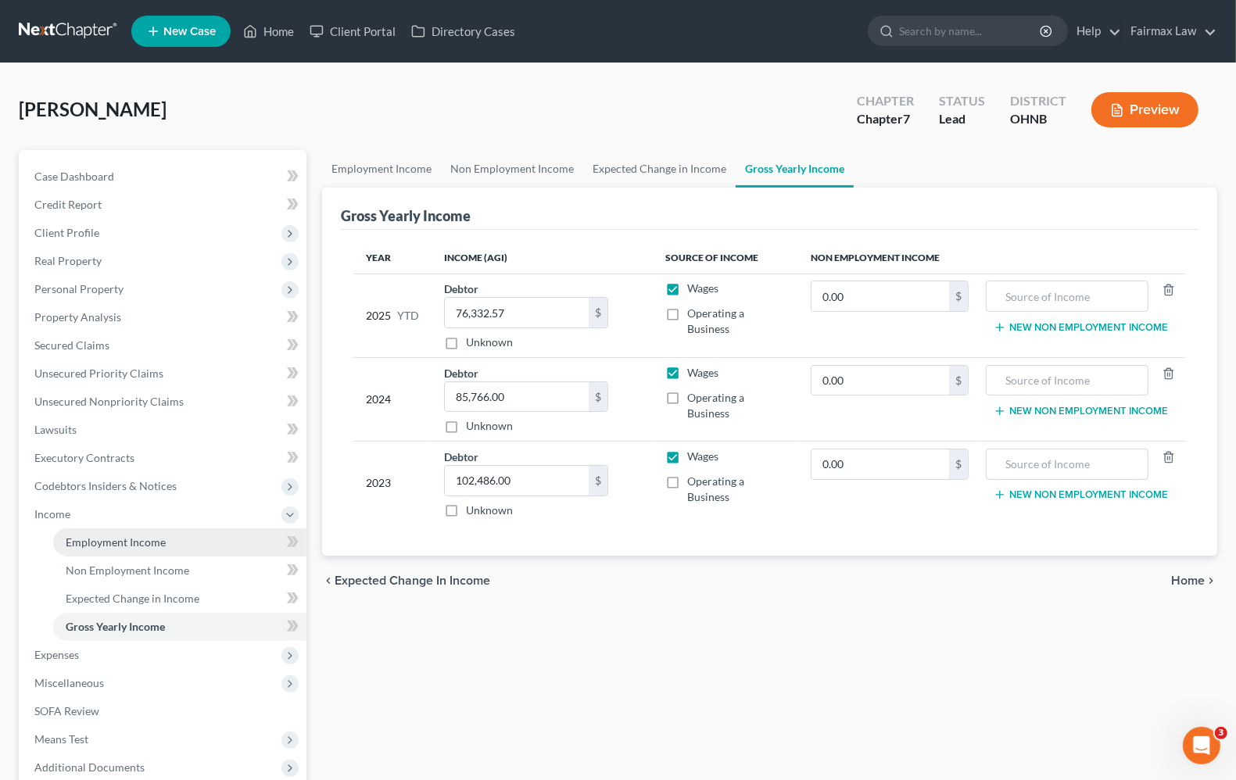
click at [143, 541] on span "Employment Income" at bounding box center [116, 542] width 100 height 13
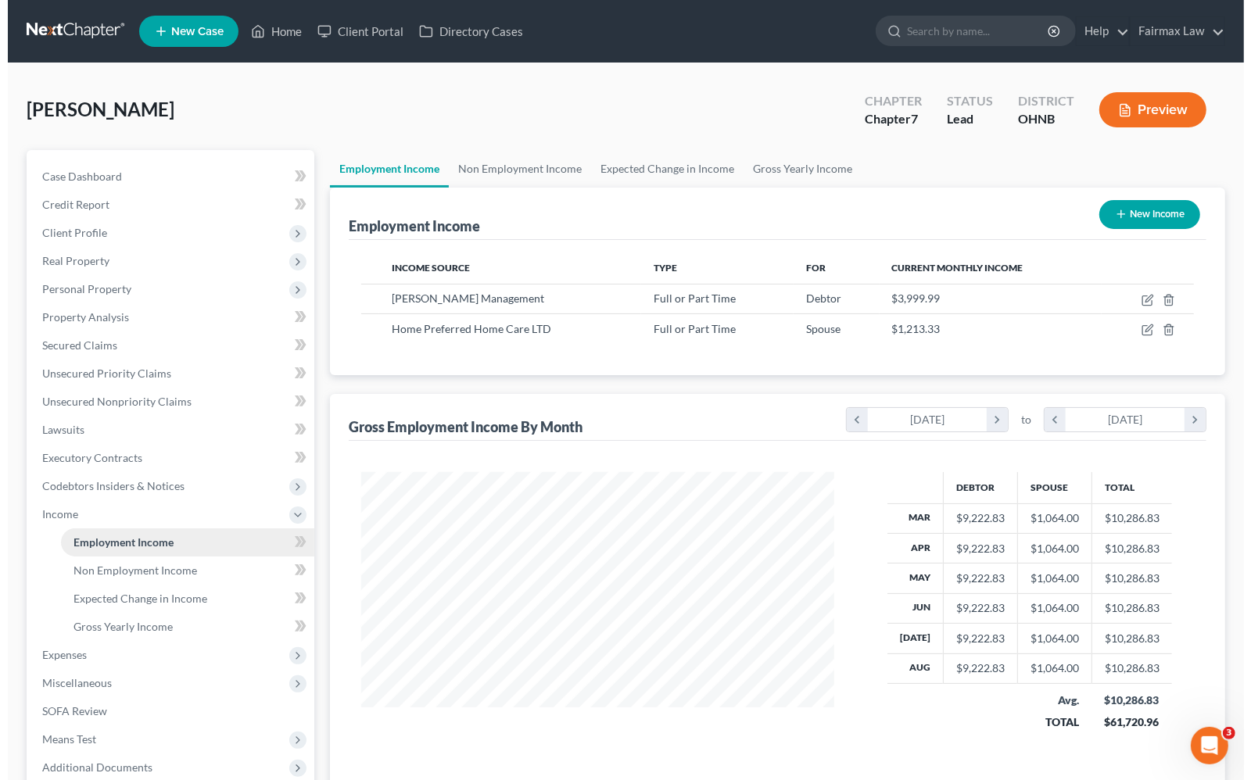
scroll to position [281, 503]
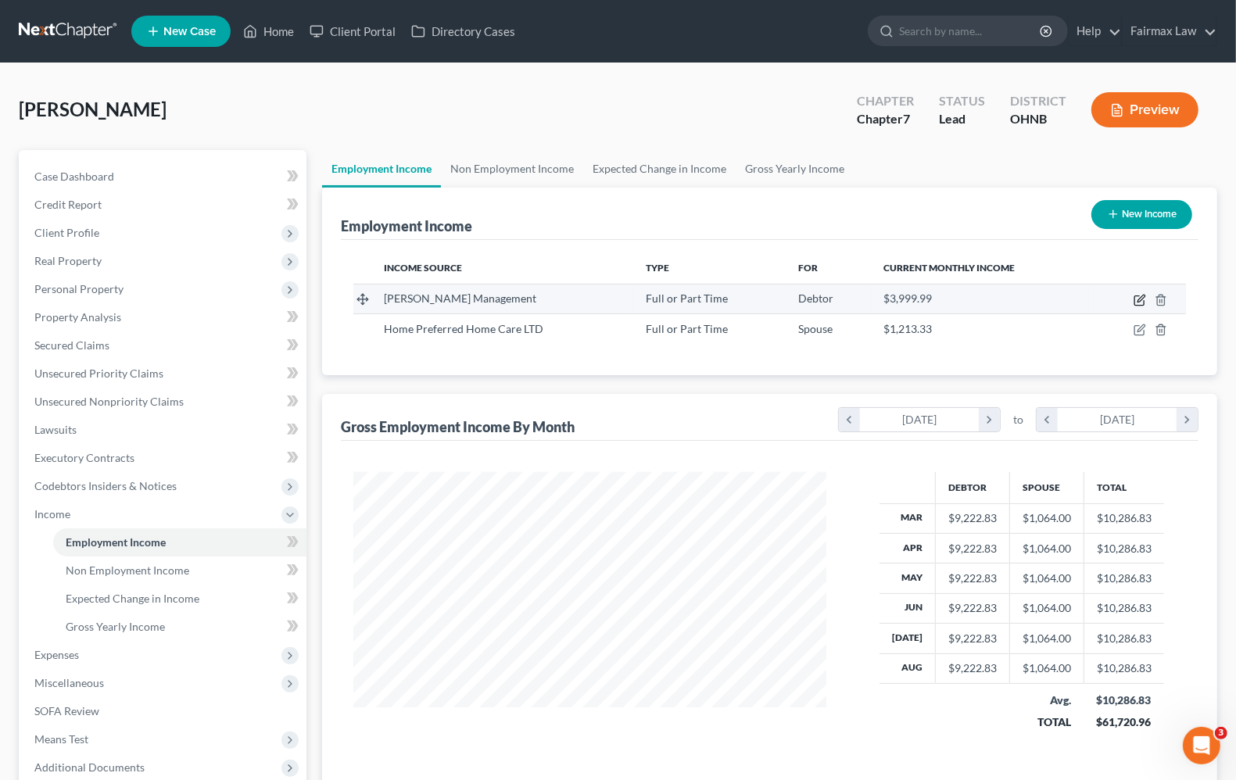
click at [1140, 303] on icon "button" at bounding box center [1140, 300] width 13 height 13
select select "0"
select select "36"
select select "2"
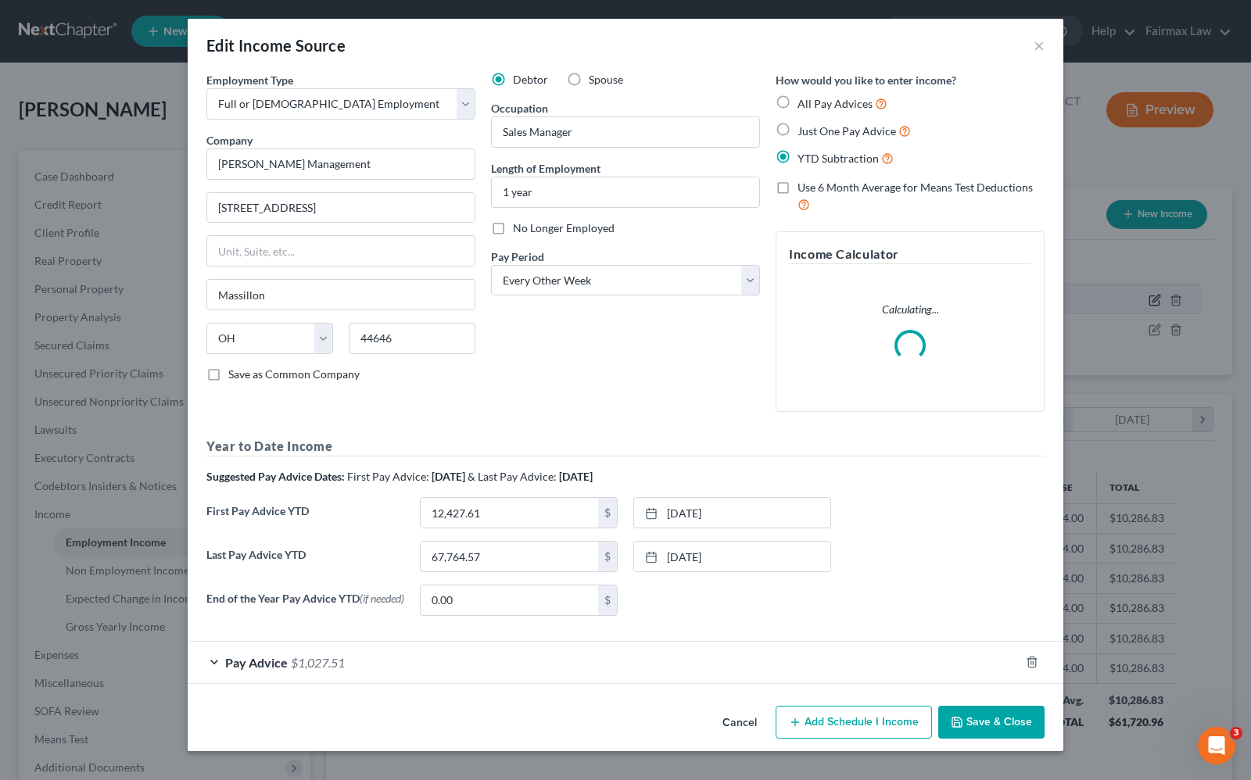
scroll to position [281, 510]
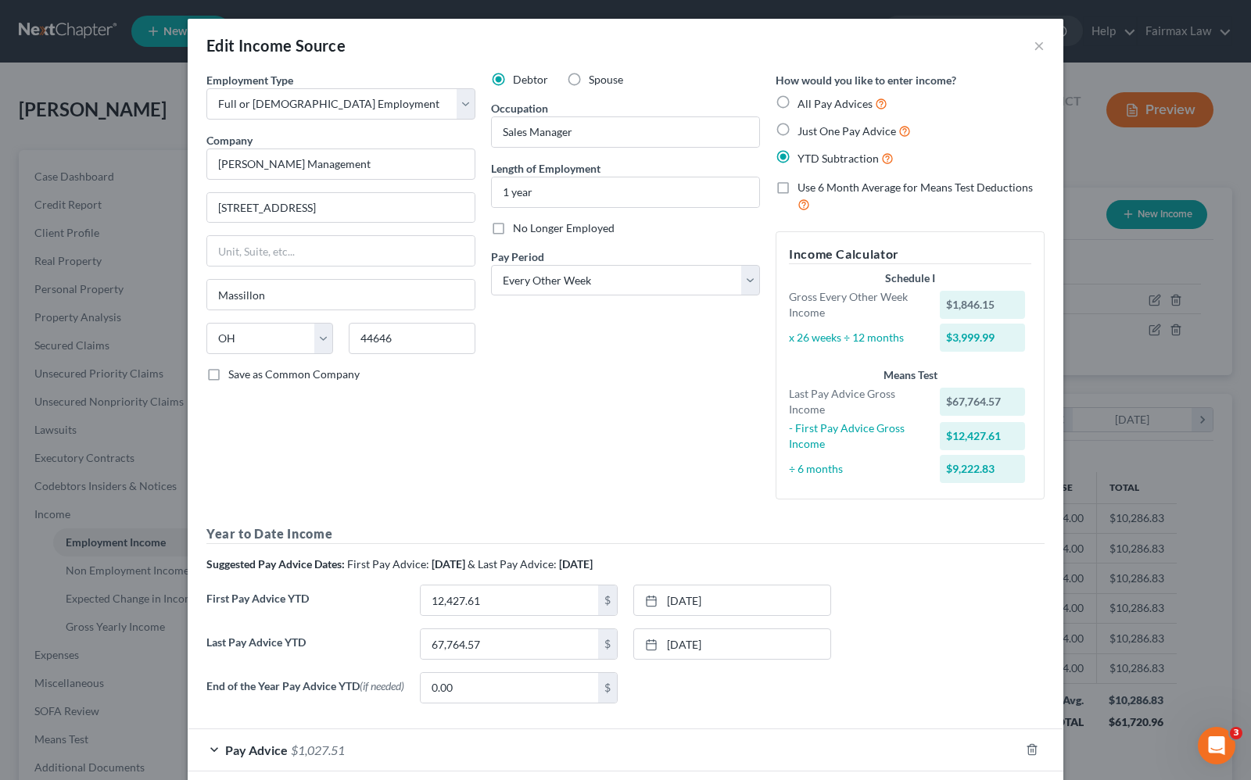
click at [663, 396] on div "Debtor Spouse Occupation Sales Manager Length of Employment 1 year No Longer Em…" at bounding box center [625, 292] width 285 height 440
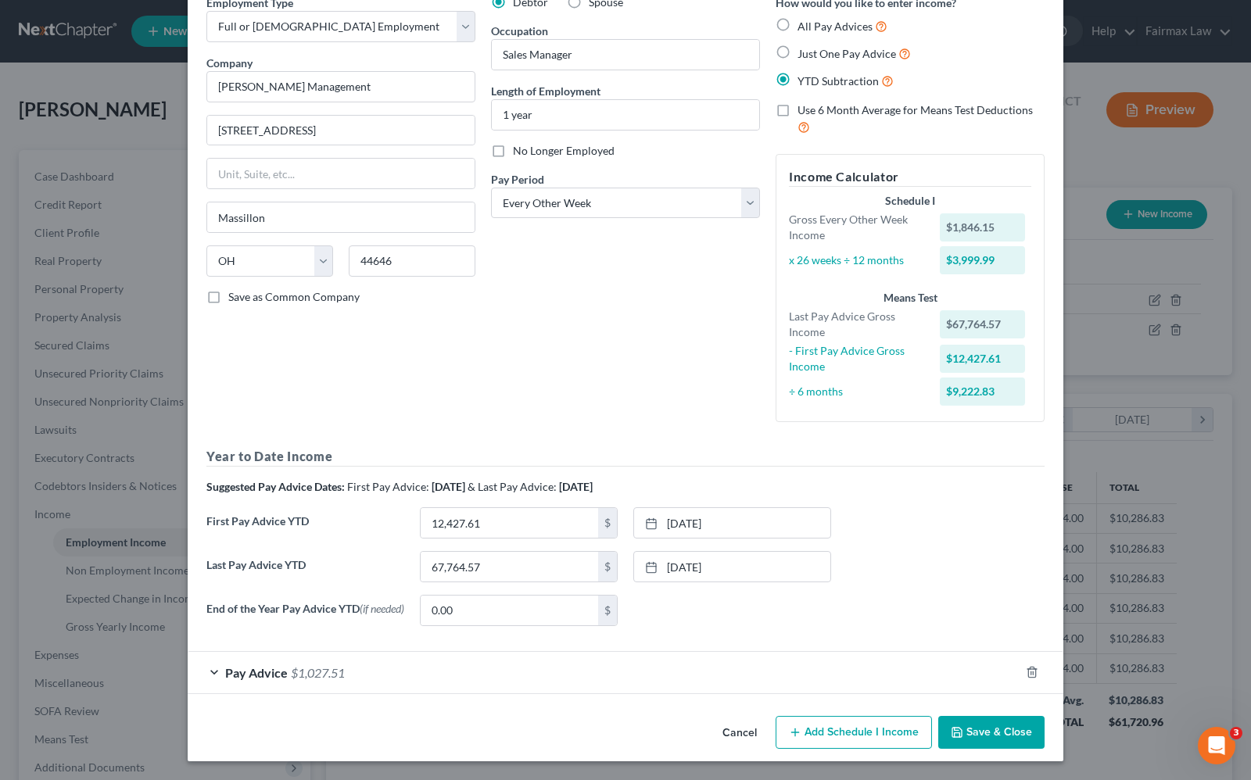
click at [271, 685] on div "Pay Advice $1,027.51" at bounding box center [604, 672] width 832 height 41
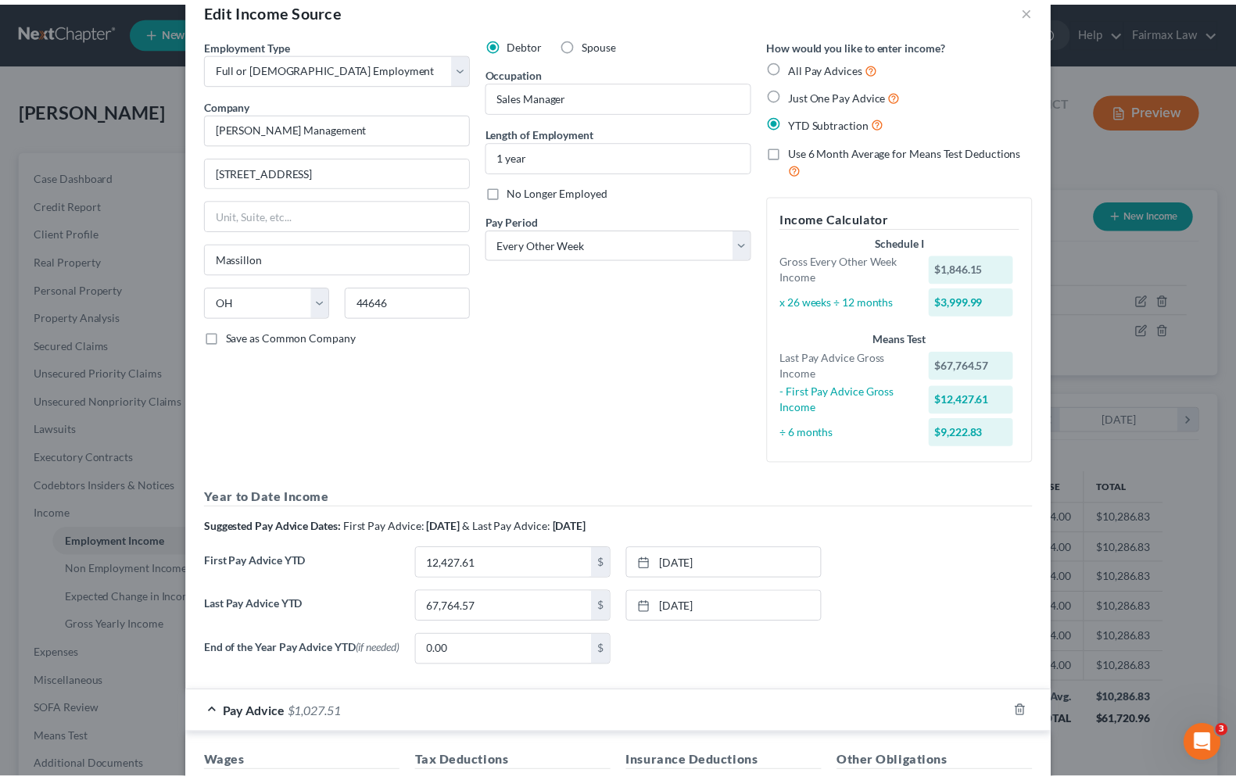
scroll to position [0, 0]
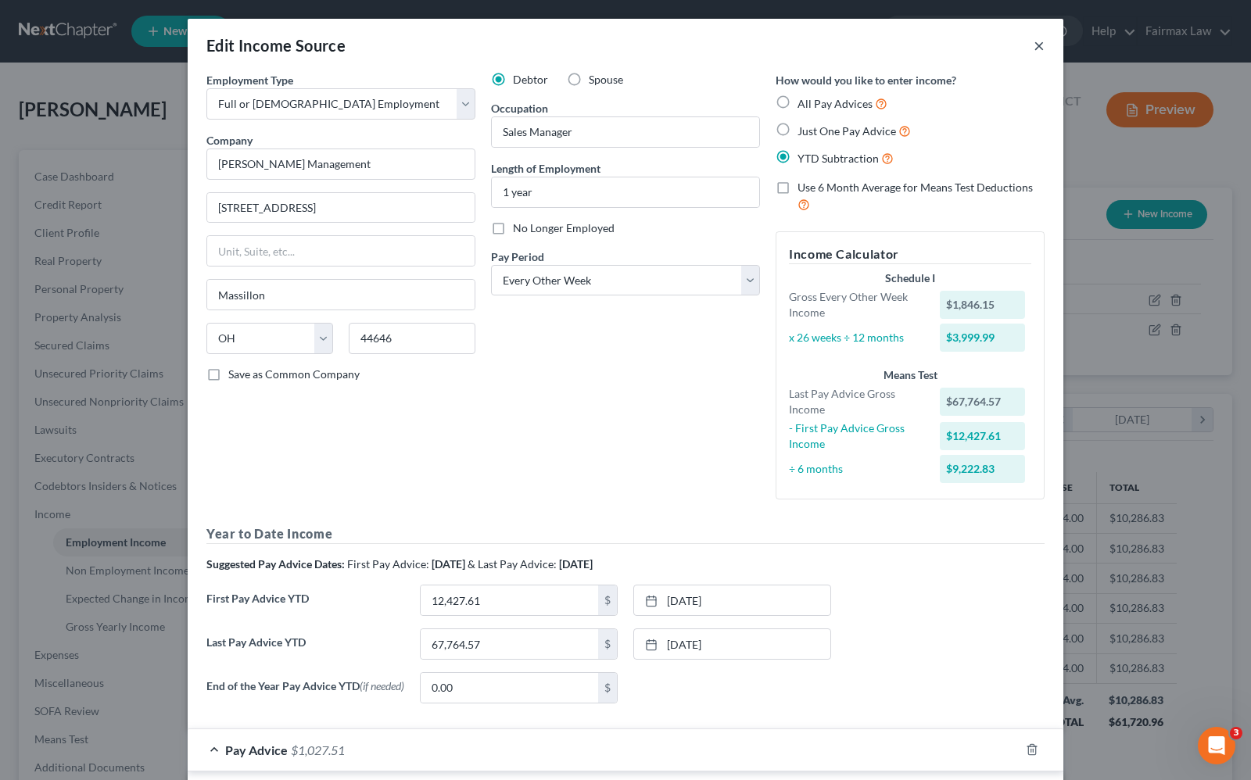
click at [1034, 45] on div "Edit Income Source ×" at bounding box center [626, 45] width 876 height 53
click at [1036, 48] on button "×" at bounding box center [1039, 45] width 11 height 19
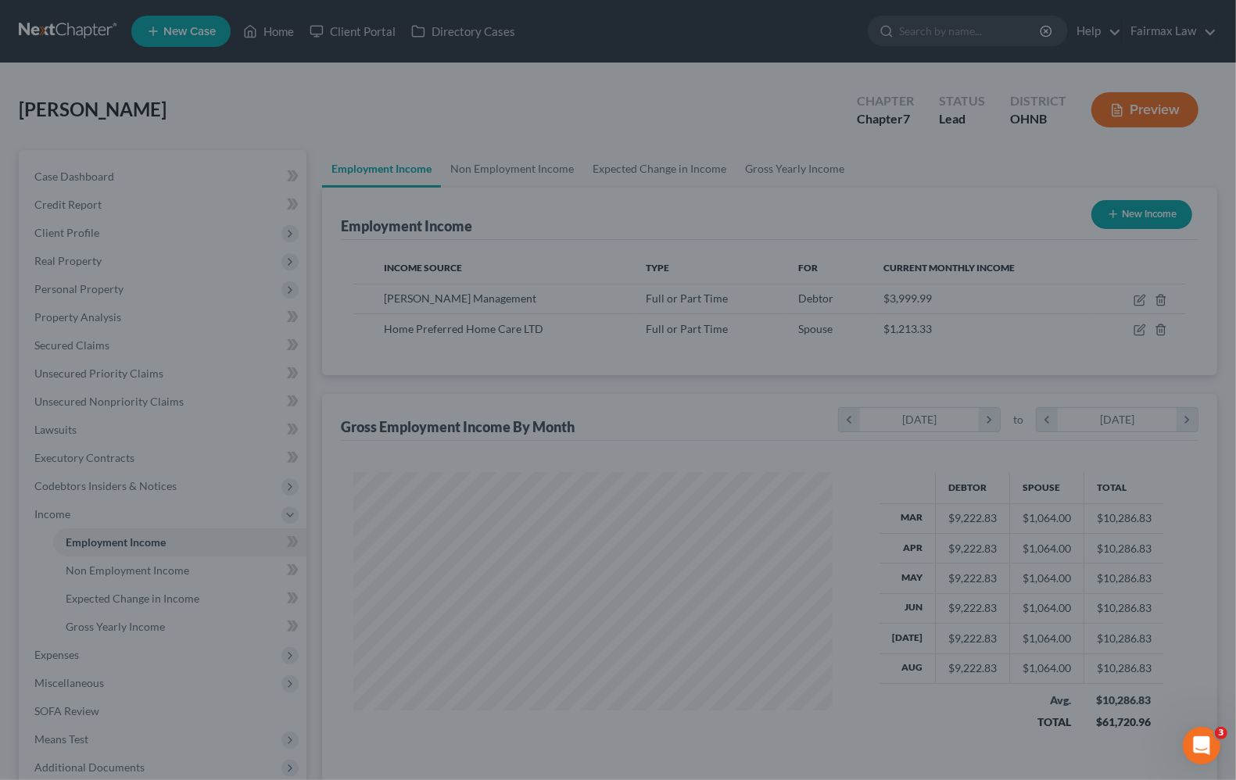
scroll to position [781630, 781407]
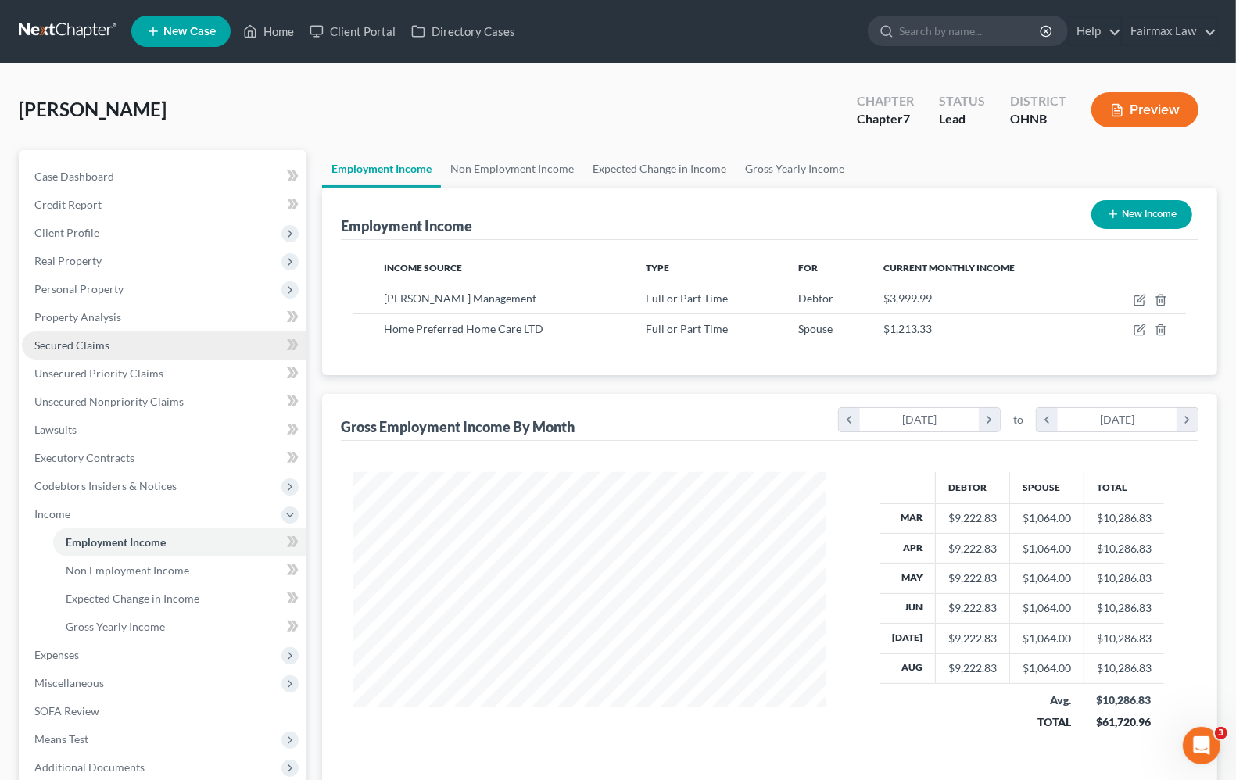
click at [72, 350] on span "Secured Claims" at bounding box center [71, 345] width 75 height 13
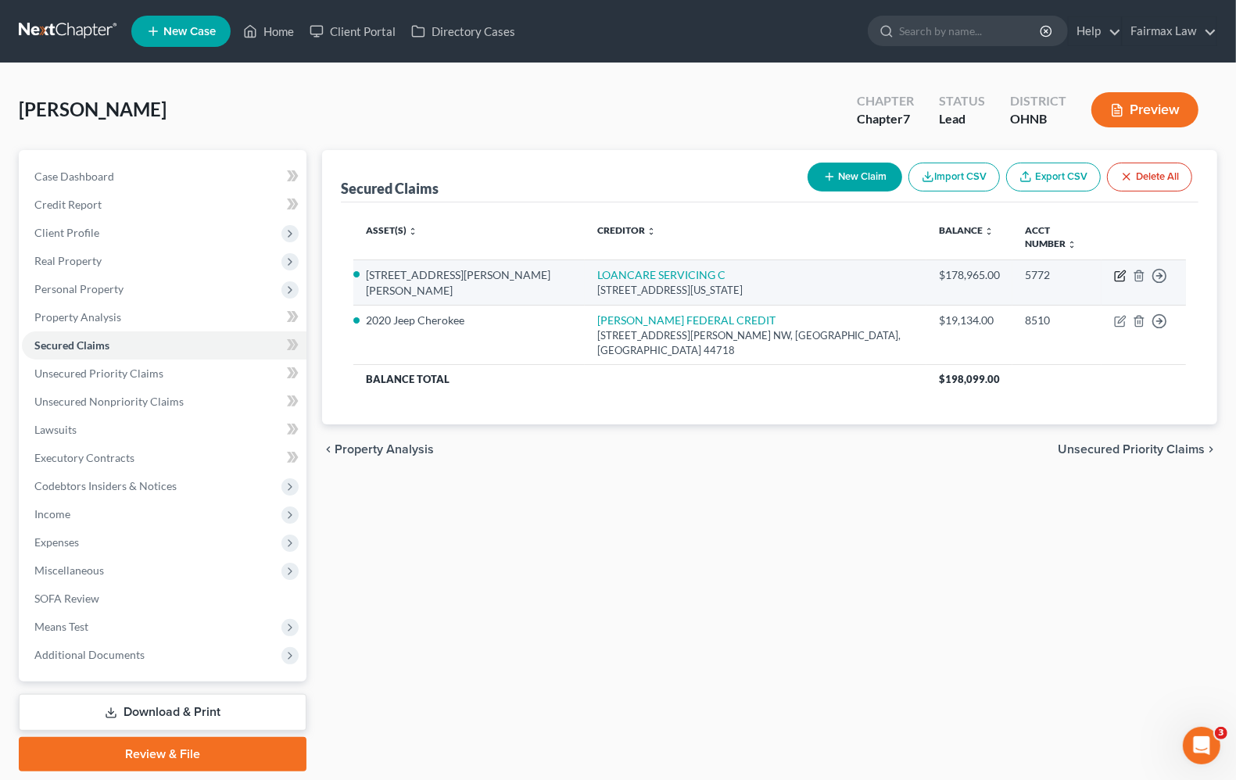
click at [1123, 270] on icon "button" at bounding box center [1120, 276] width 13 height 13
select select "48"
select select "2"
select select "0"
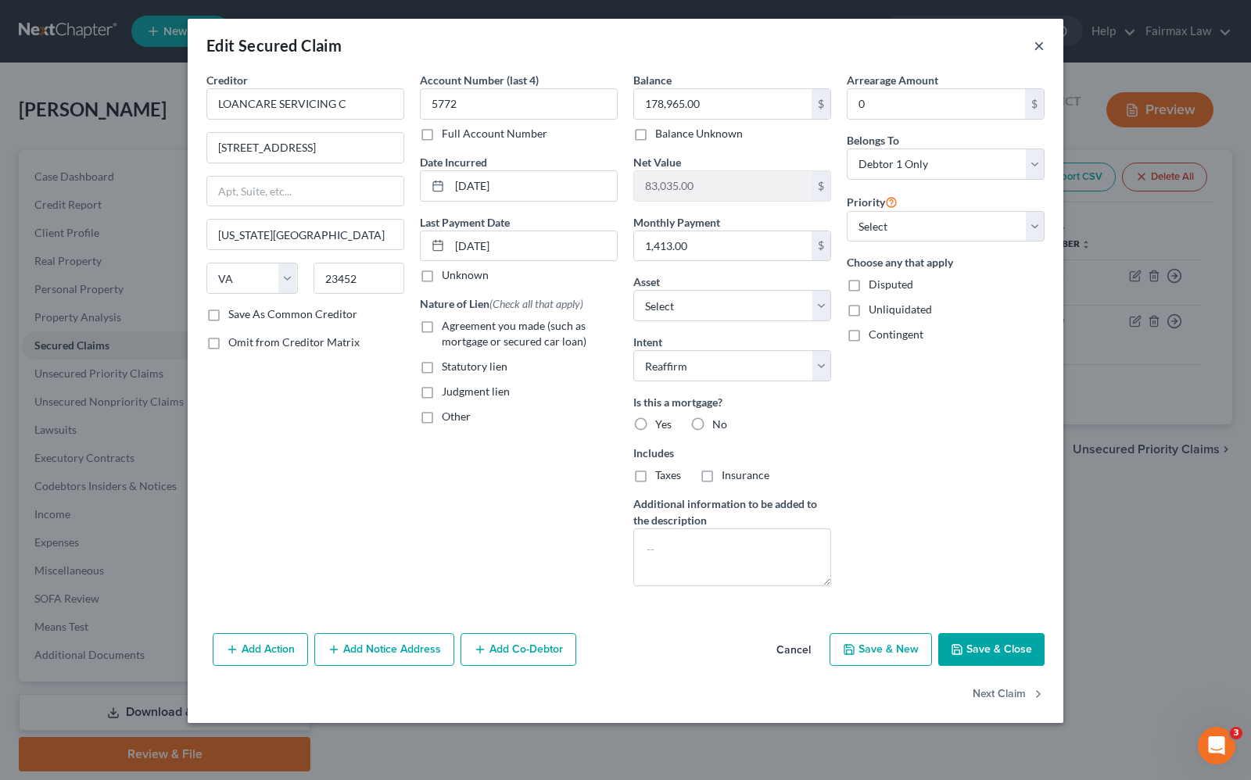
click at [1041, 49] on button "×" at bounding box center [1039, 45] width 11 height 19
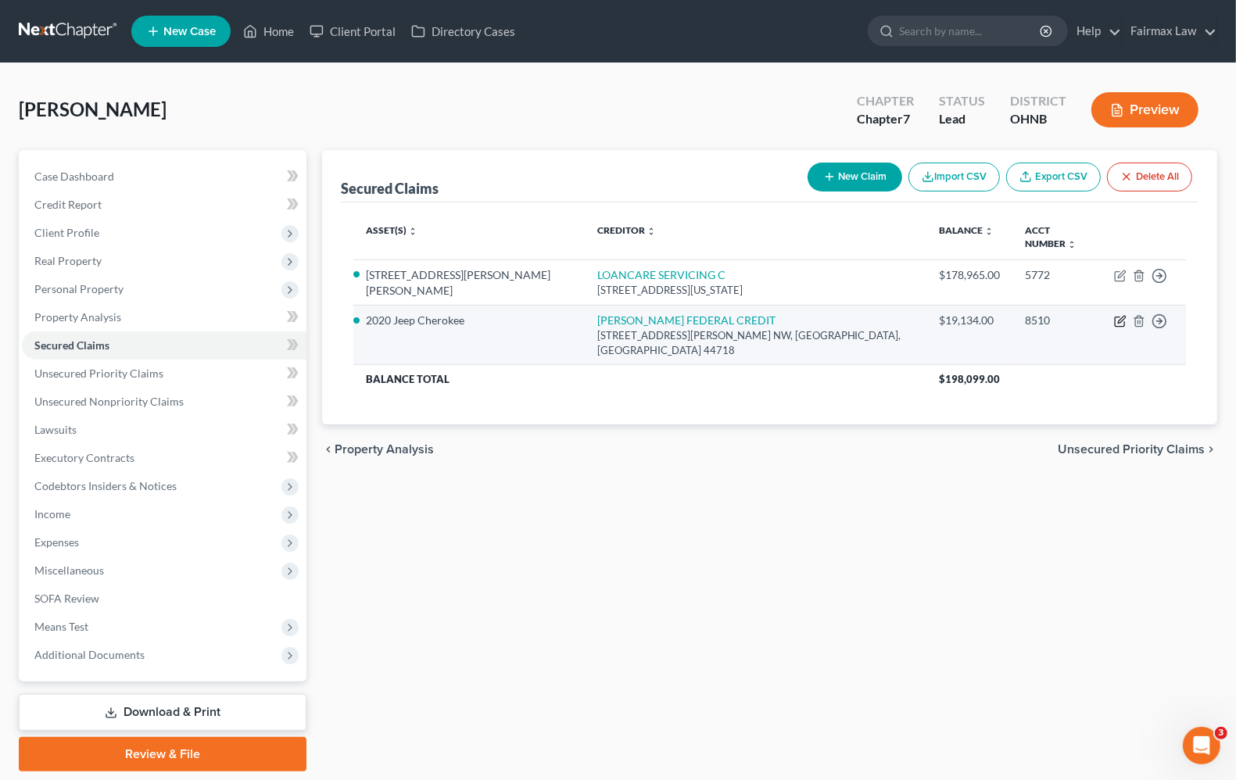
click at [1118, 315] on icon "button" at bounding box center [1120, 321] width 13 height 13
select select "36"
select select "8"
select select "2"
select select "0"
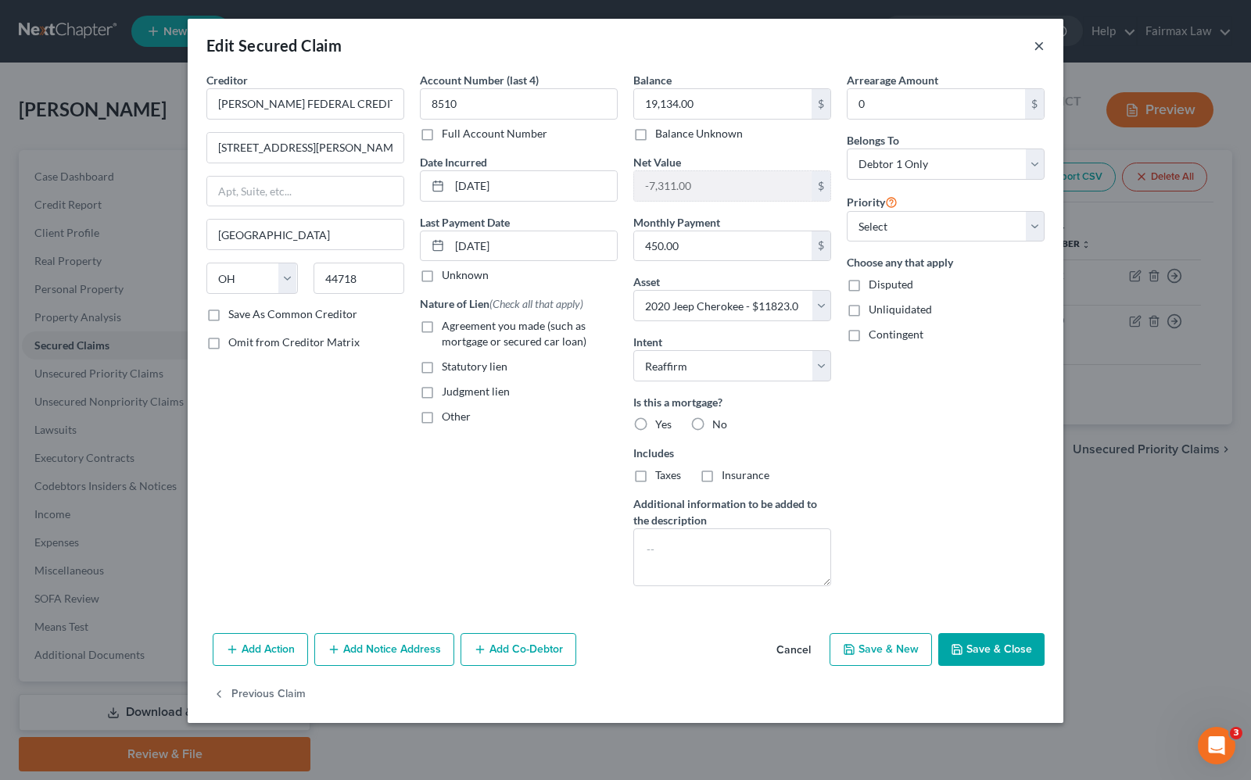
click at [1038, 45] on button "×" at bounding box center [1039, 45] width 11 height 19
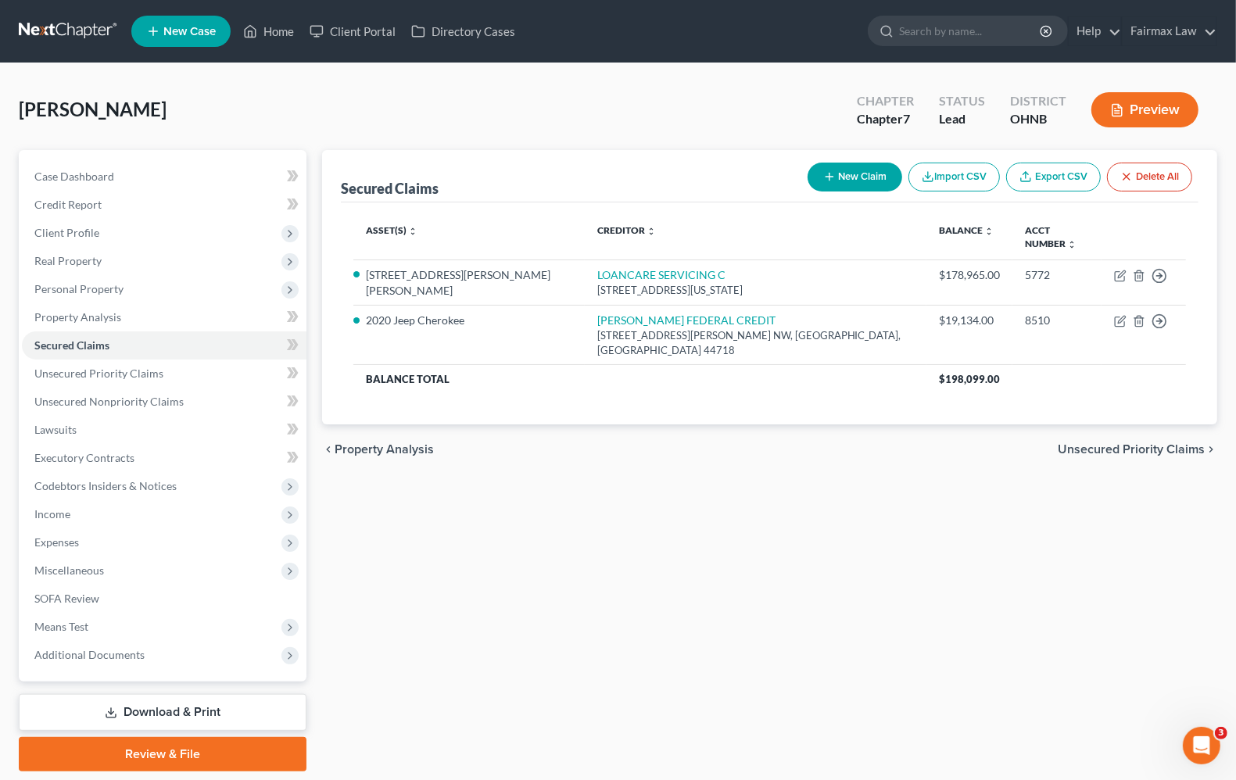
click at [710, 618] on div "Secured Claims New Claim Import CSV Export CSV Delete All Asset(s) expand_more …" at bounding box center [769, 461] width 911 height 622
click at [109, 293] on span "Personal Property" at bounding box center [164, 289] width 285 height 28
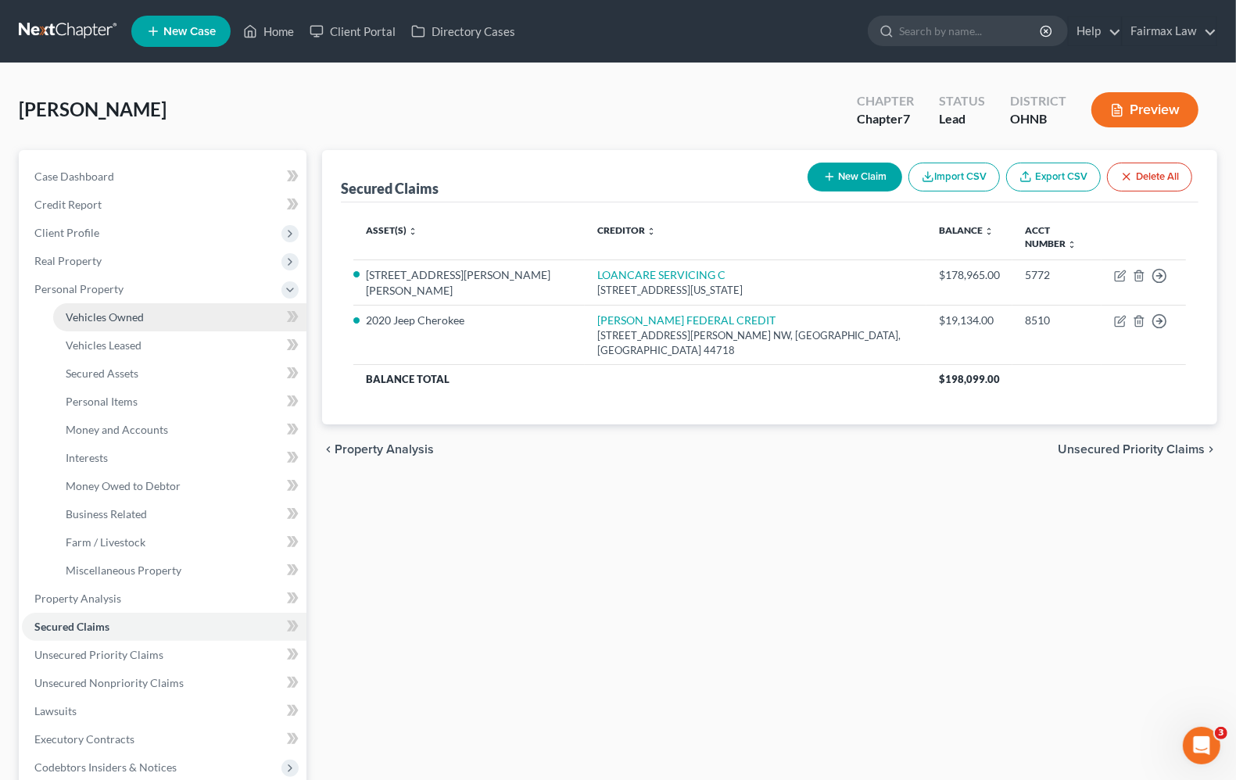
click at [106, 318] on span "Vehicles Owned" at bounding box center [105, 316] width 78 height 13
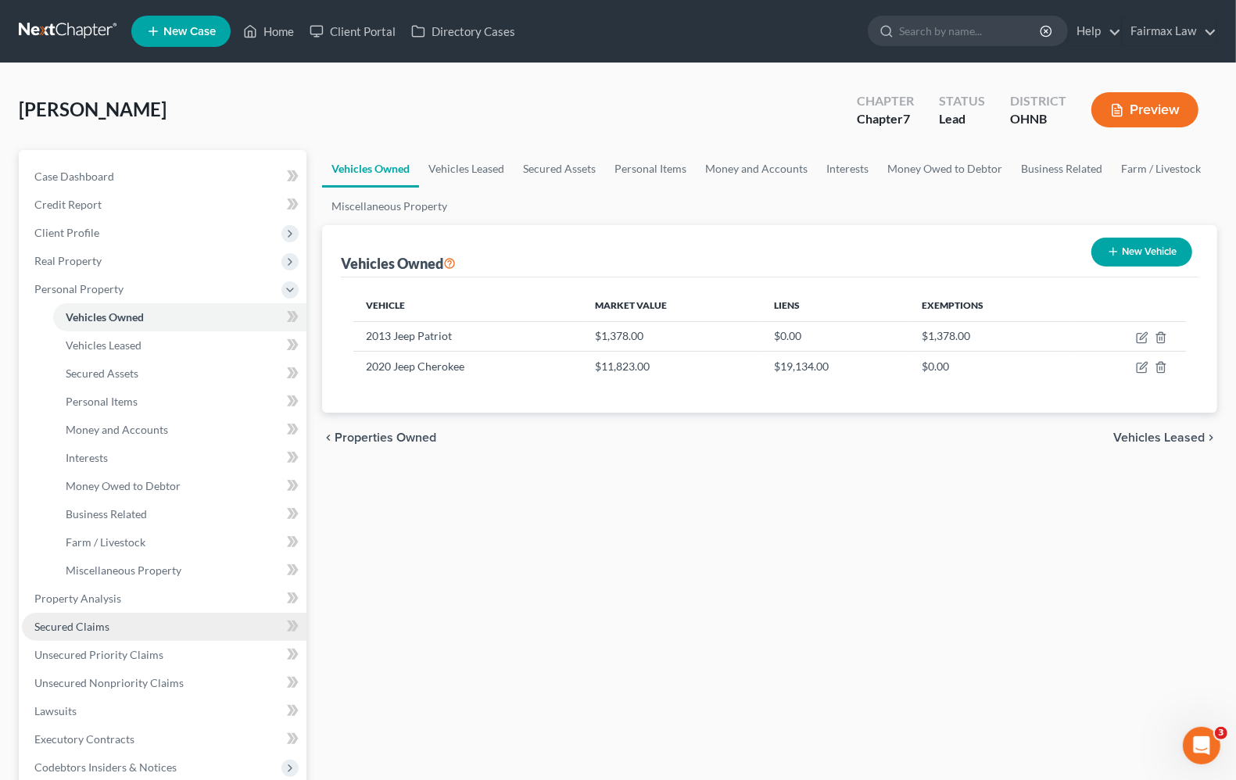
click at [74, 627] on span "Secured Claims" at bounding box center [71, 626] width 75 height 13
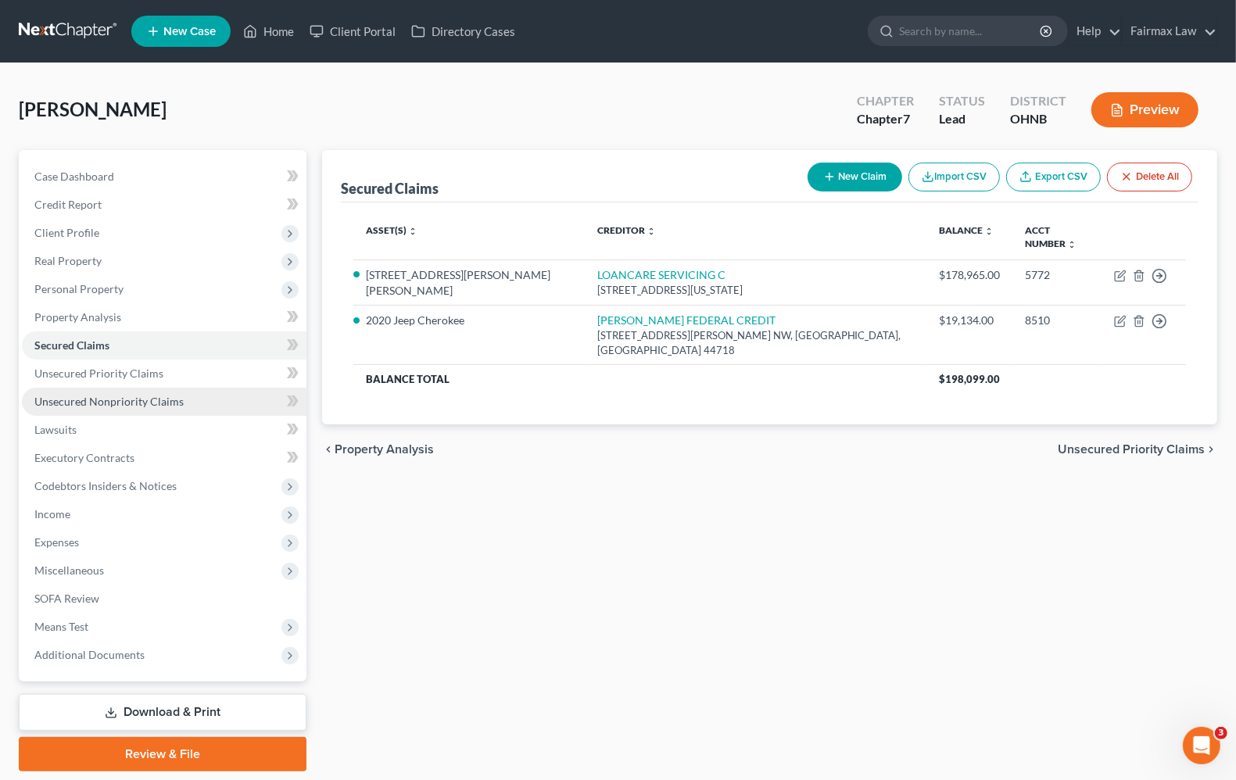
click at [100, 405] on span "Unsecured Nonpriority Claims" at bounding box center [108, 401] width 149 height 13
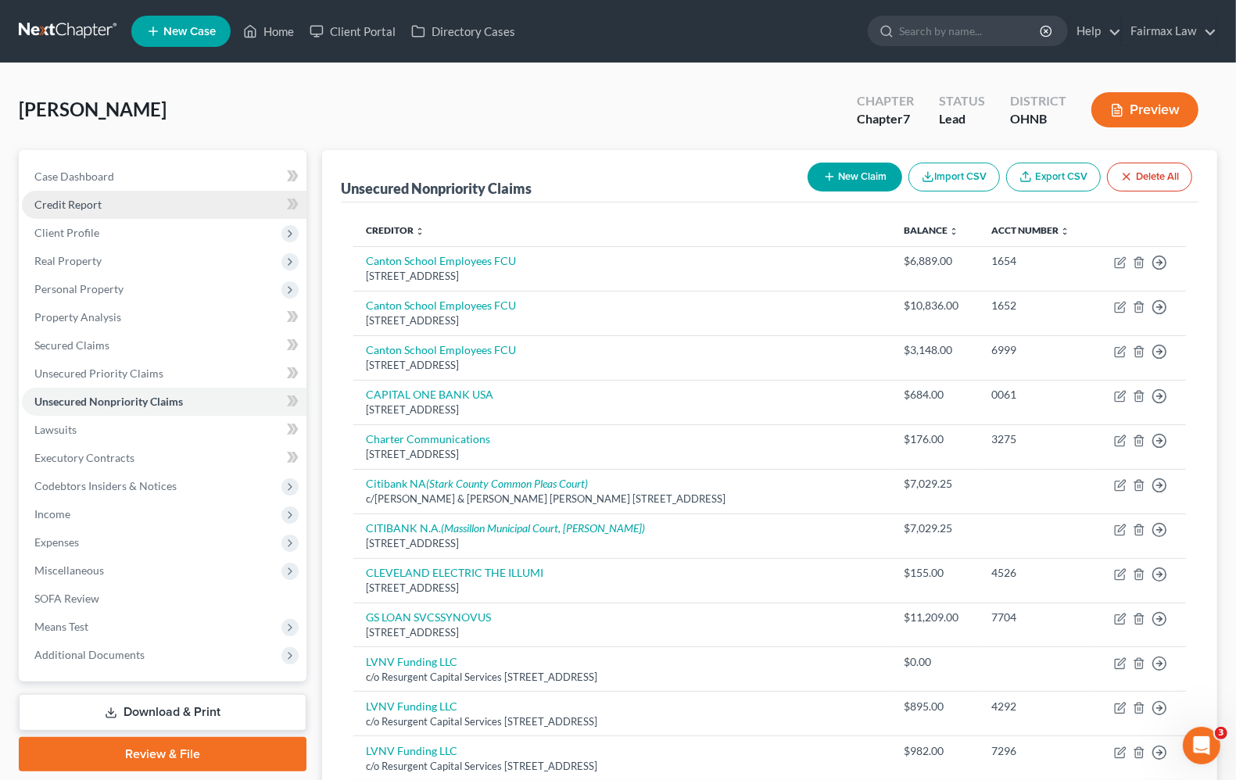
click at [80, 199] on span "Credit Report" at bounding box center [67, 204] width 67 height 13
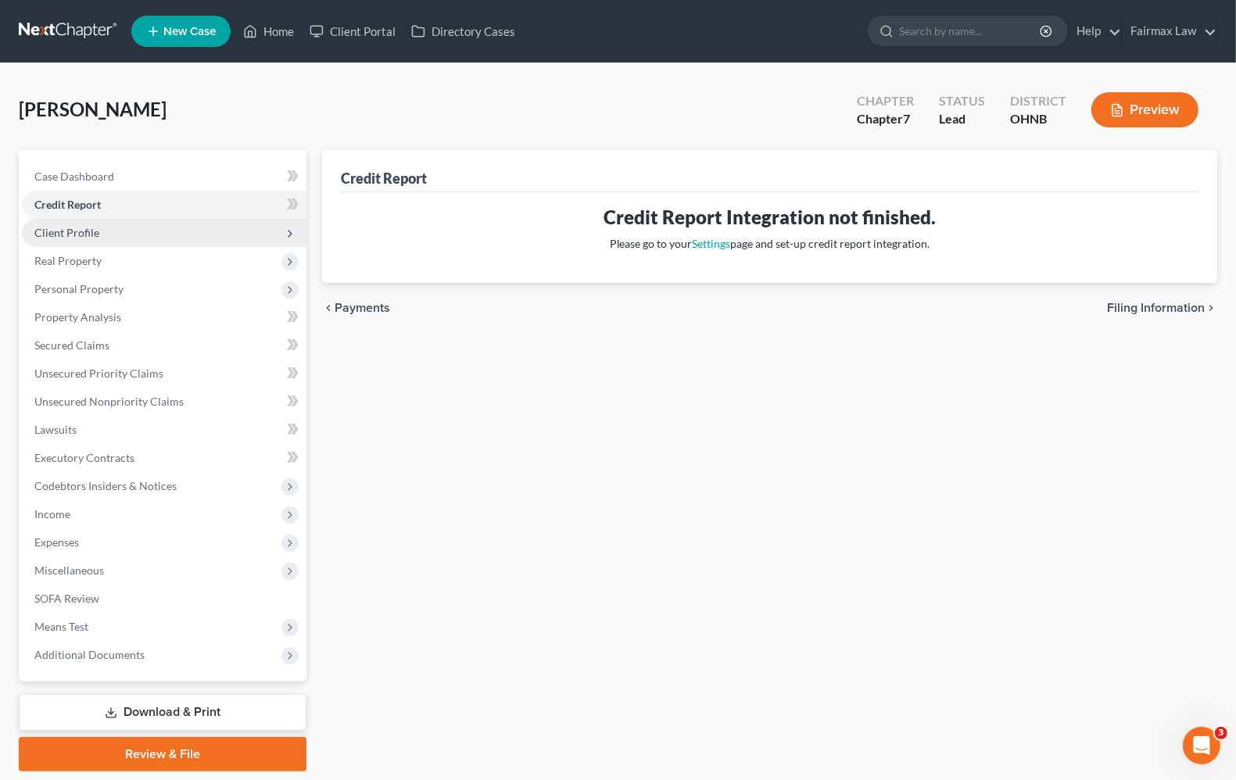
click at [77, 229] on span "Client Profile" at bounding box center [66, 232] width 65 height 13
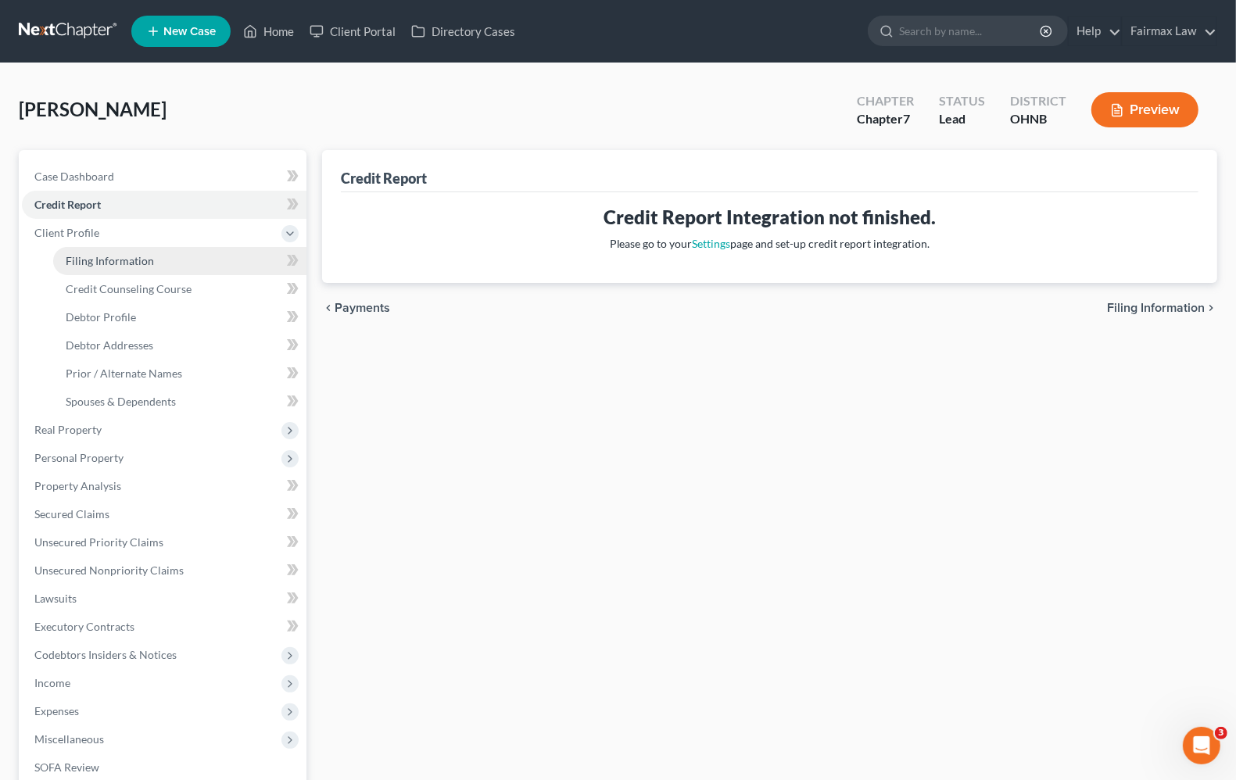
click at [87, 267] on link "Filing Information" at bounding box center [179, 261] width 253 height 28
select select "1"
select select "0"
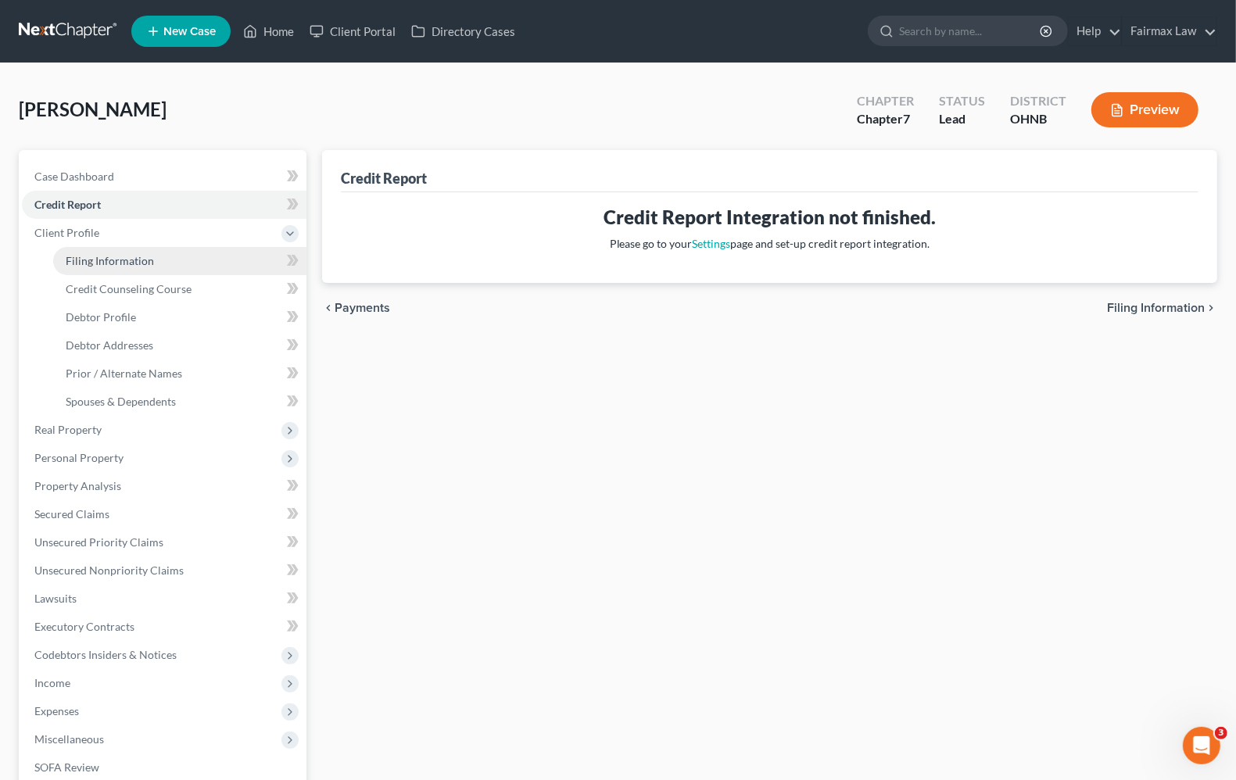
select select "36"
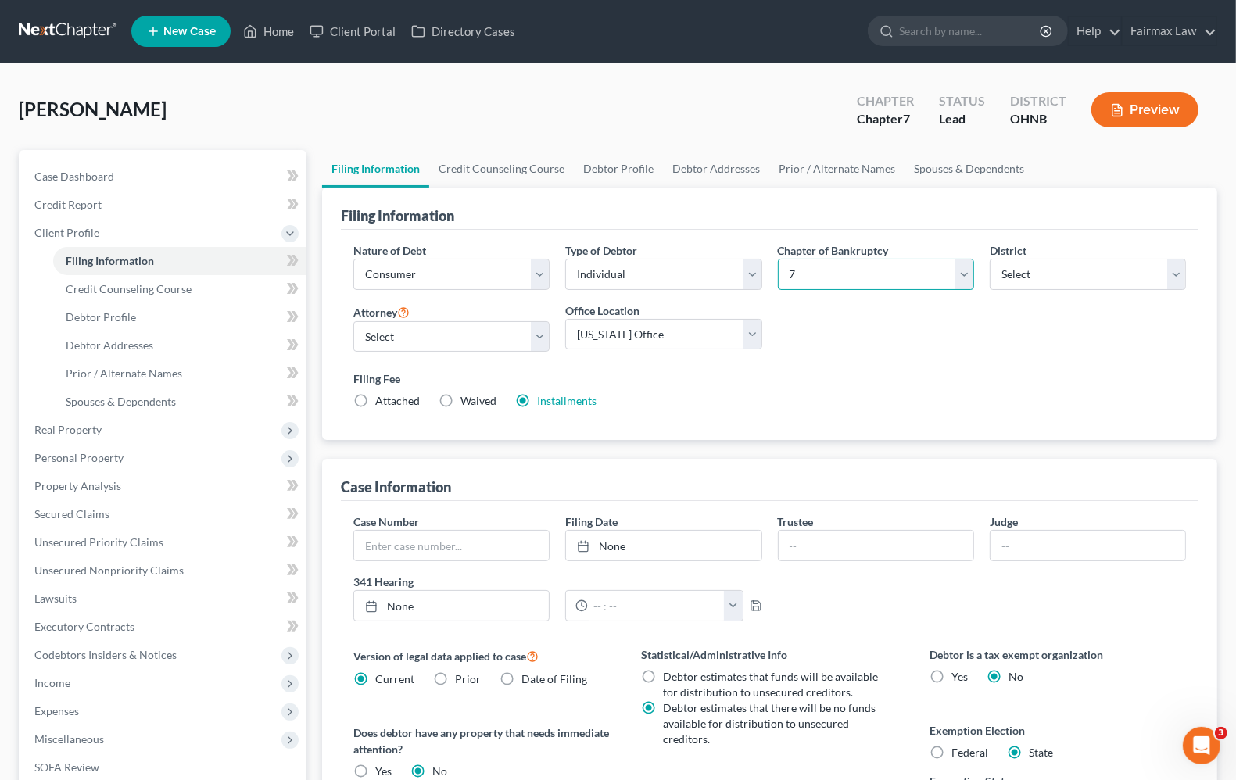
click at [880, 278] on select "Select 7 11 12 13" at bounding box center [876, 274] width 196 height 31
select select "3"
click at [778, 259] on select "Select 7 11 12 13" at bounding box center [876, 274] width 196 height 31
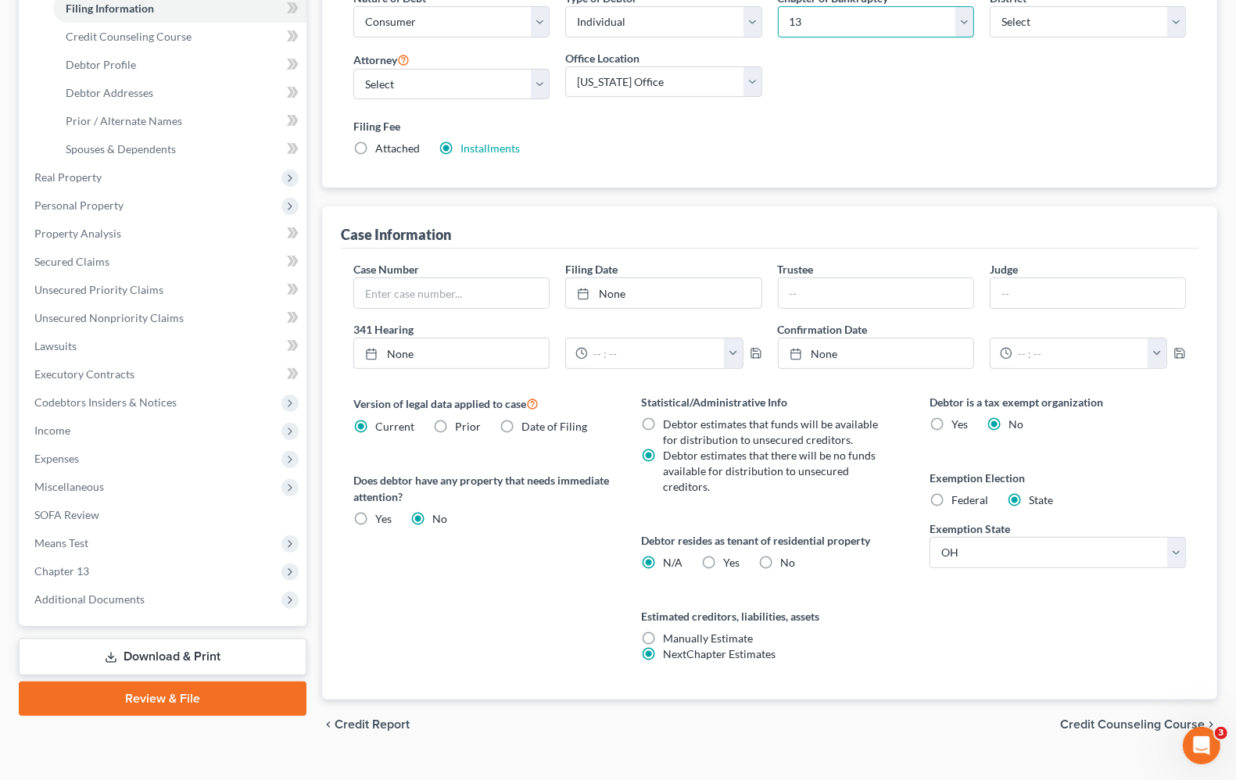
scroll to position [281, 0]
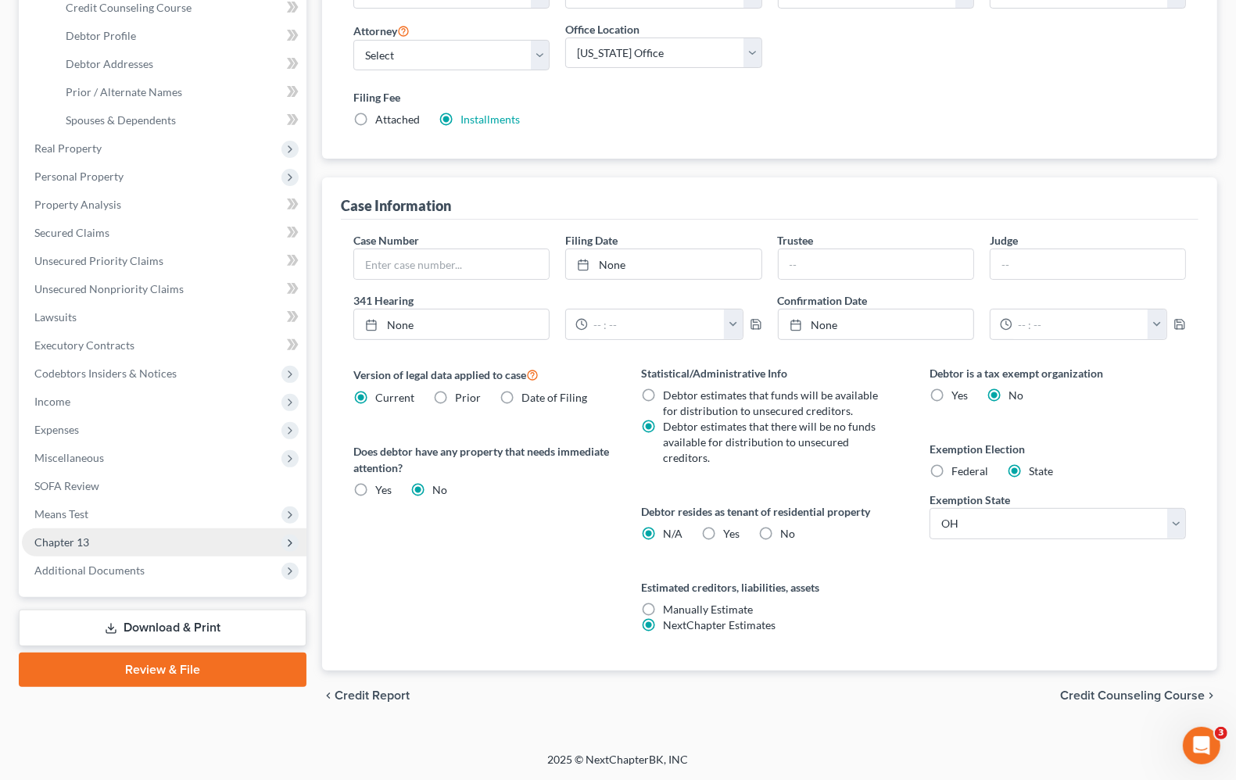
click at [59, 540] on span "Chapter 13" at bounding box center [61, 542] width 55 height 13
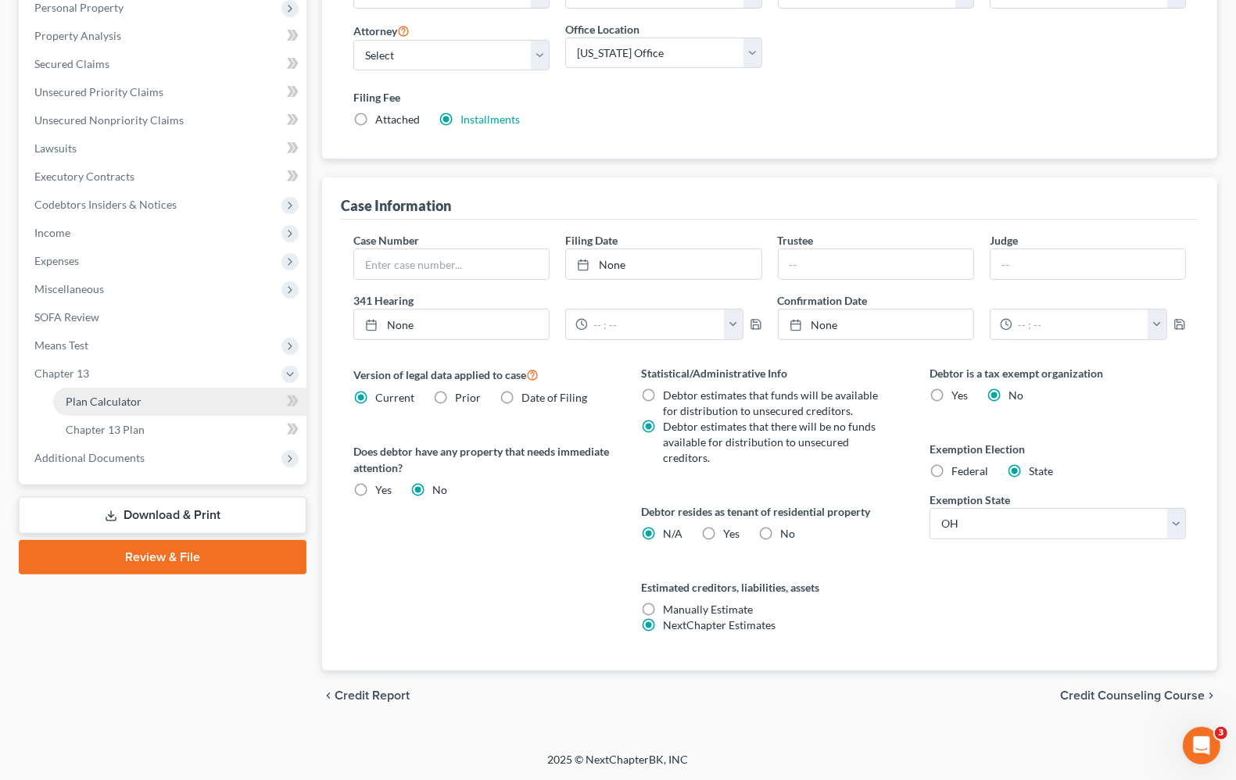
click at [79, 404] on span "Plan Calculator" at bounding box center [104, 401] width 76 height 13
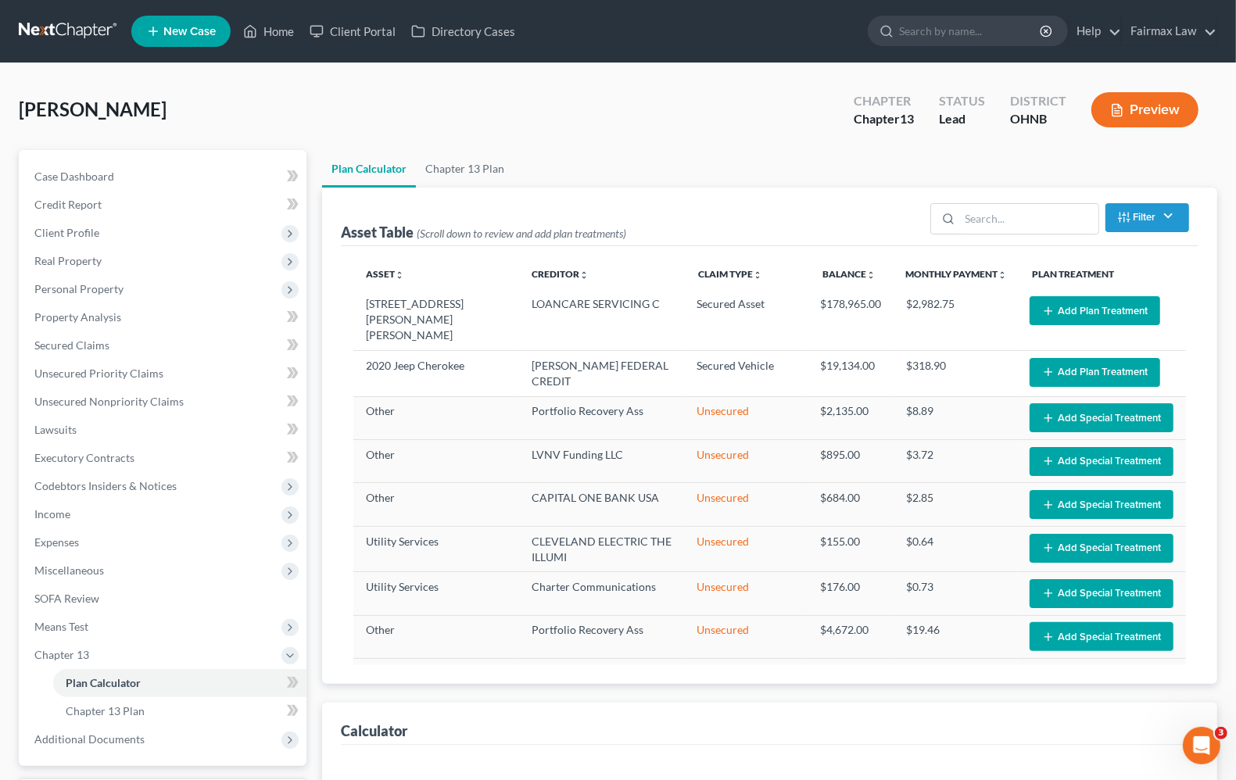
select select "59"
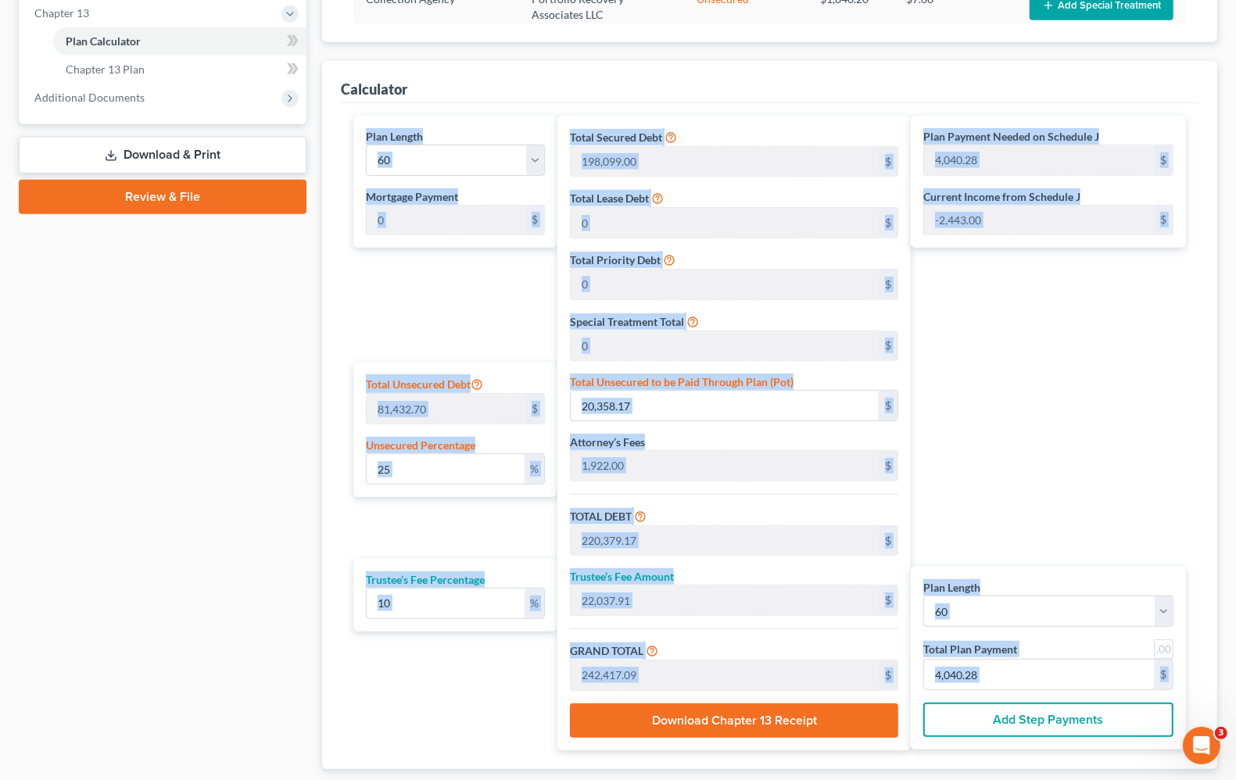
scroll to position [662, 0]
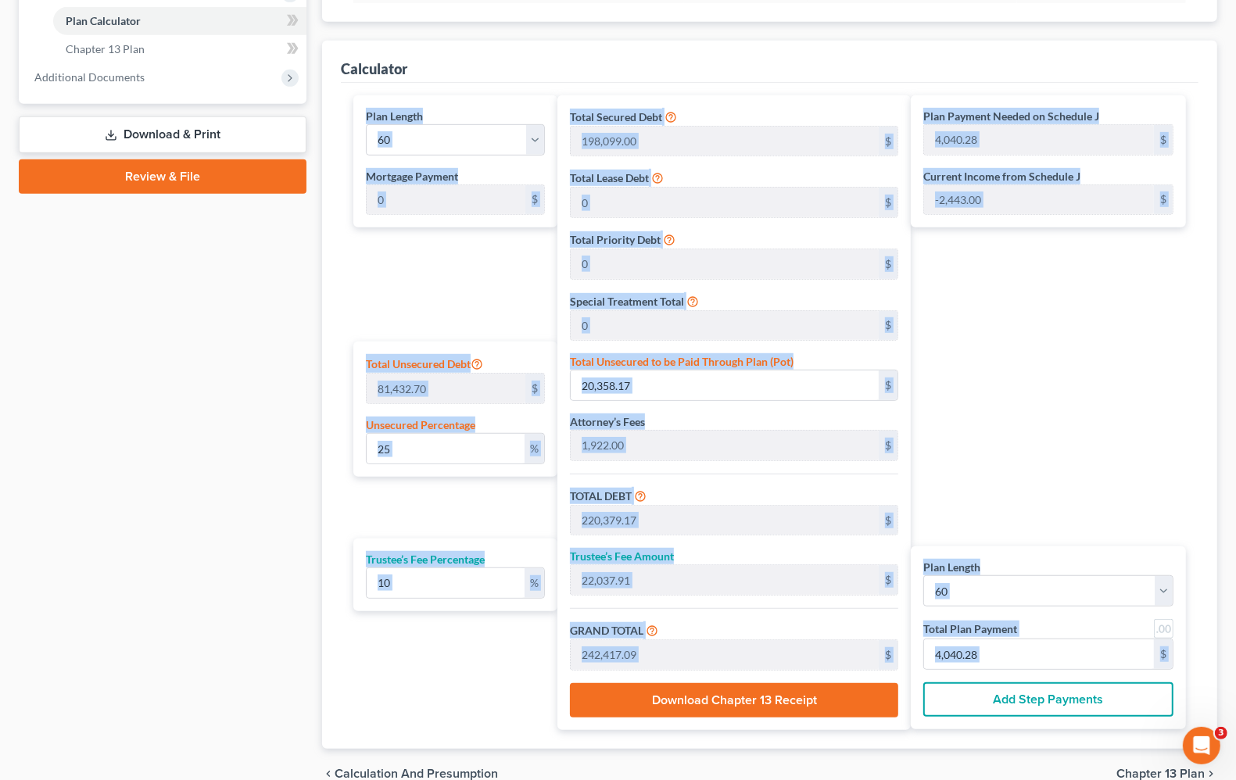
drag, startPoint x: 357, startPoint y: 166, endPoint x: 1146, endPoint y: 679, distance: 941.0
click at [1146, 679] on div "Plan Length 1 2 3 4 5 6 7 8 9 10 11 12 13 14 15 16 17 18 19 20 21 22 23 24 25 2…" at bounding box center [770, 416] width 858 height 666
copy ui-view "Plan Length 1 2 3 4 5 6 7 8 9 10 11 12 13 14 15 16 17 18 19 20 21 22 23 24 25 2…"
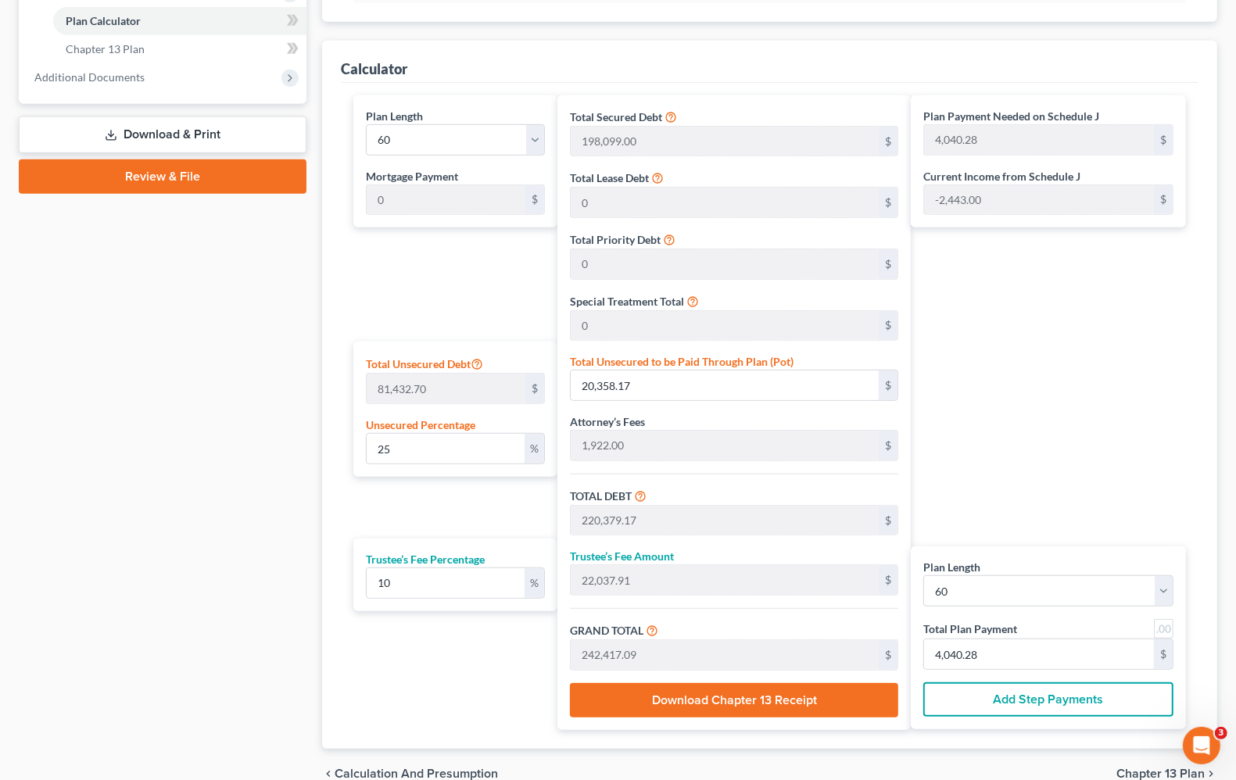
click at [178, 380] on div "Case Dashboard Payments Invoices Payments Payments Credit Report Client Profile" at bounding box center [162, 143] width 303 height 1311
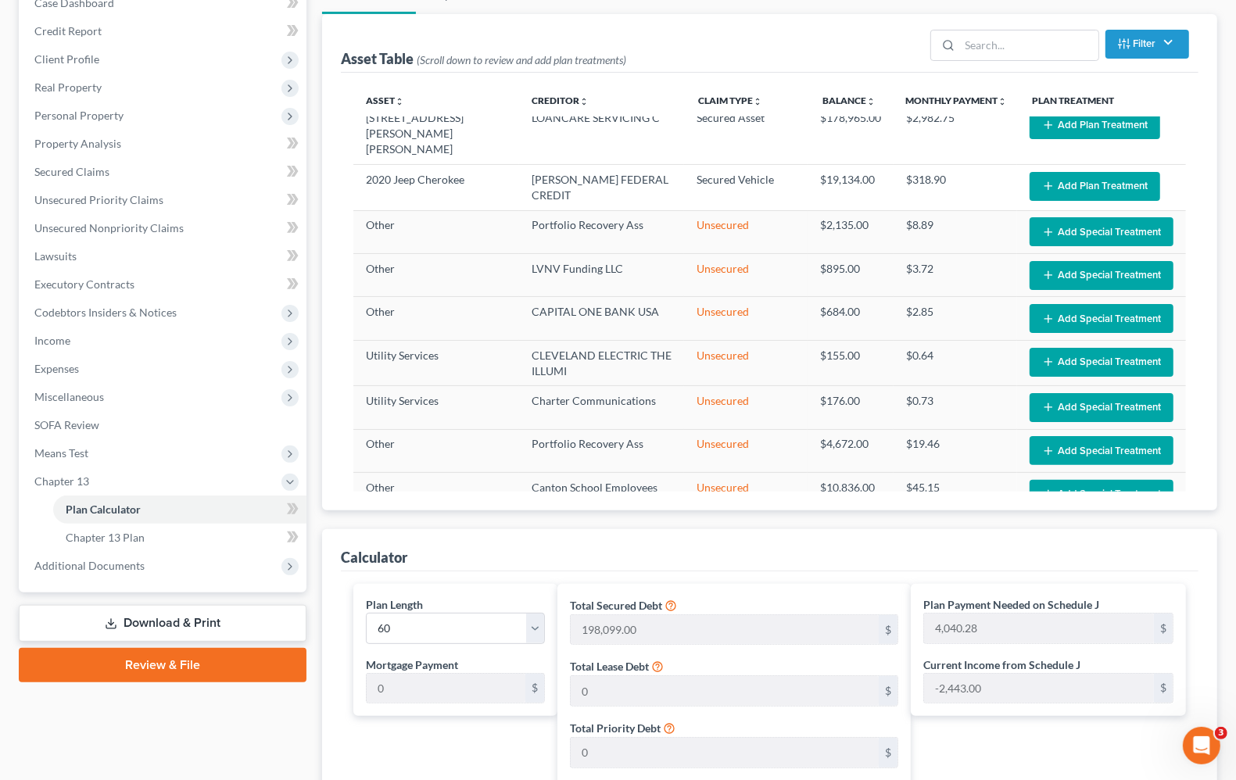
scroll to position [0, 0]
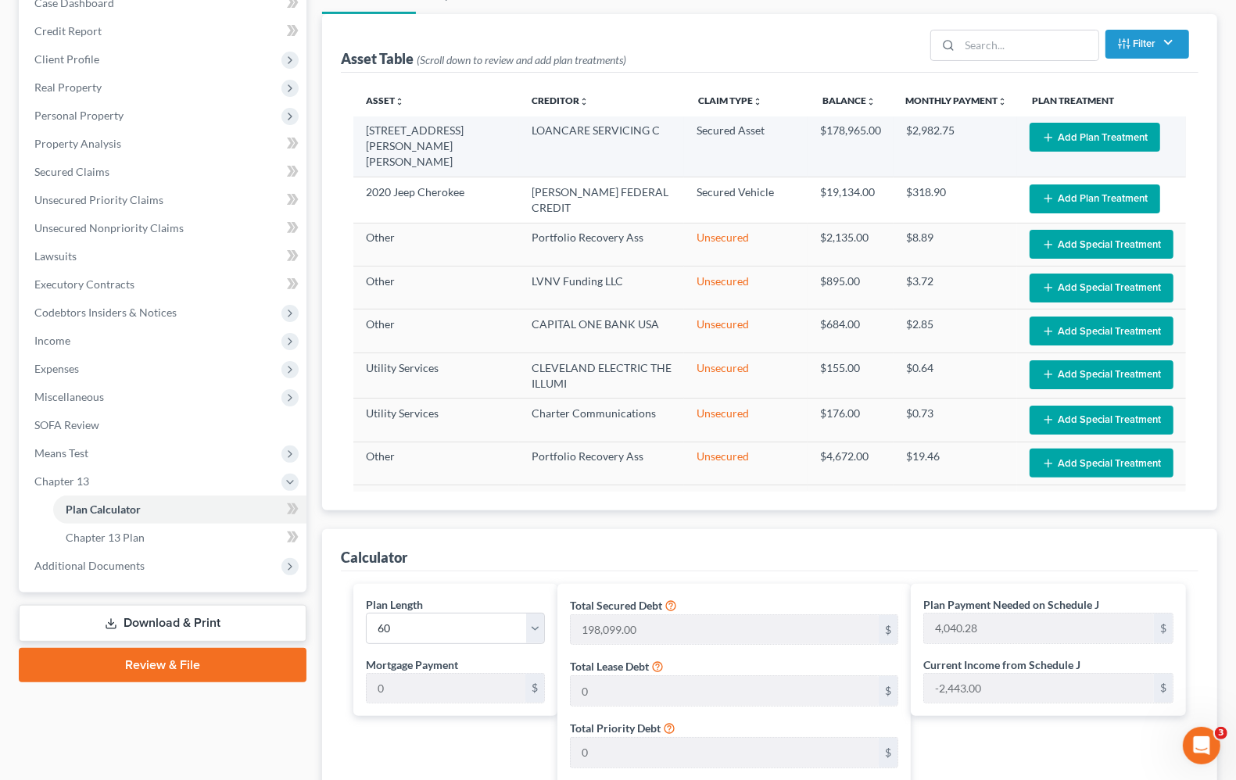
click at [1092, 133] on button "Add Plan Treatment" at bounding box center [1095, 137] width 131 height 29
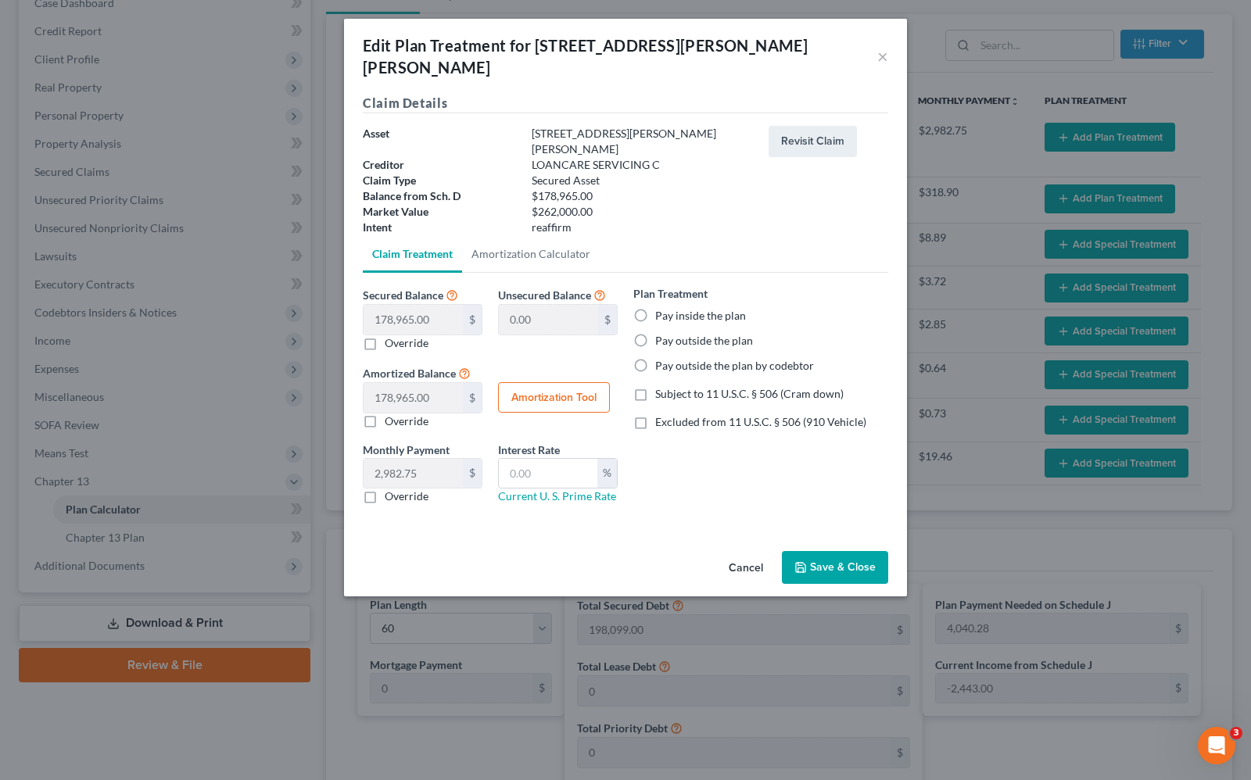
click at [655, 333] on label "Pay outside the plan" at bounding box center [704, 341] width 98 height 16
click at [661, 333] on input "Pay outside the plan" at bounding box center [666, 338] width 10 height 10
radio input "true"
click at [831, 551] on button "Save & Close" at bounding box center [835, 567] width 106 height 33
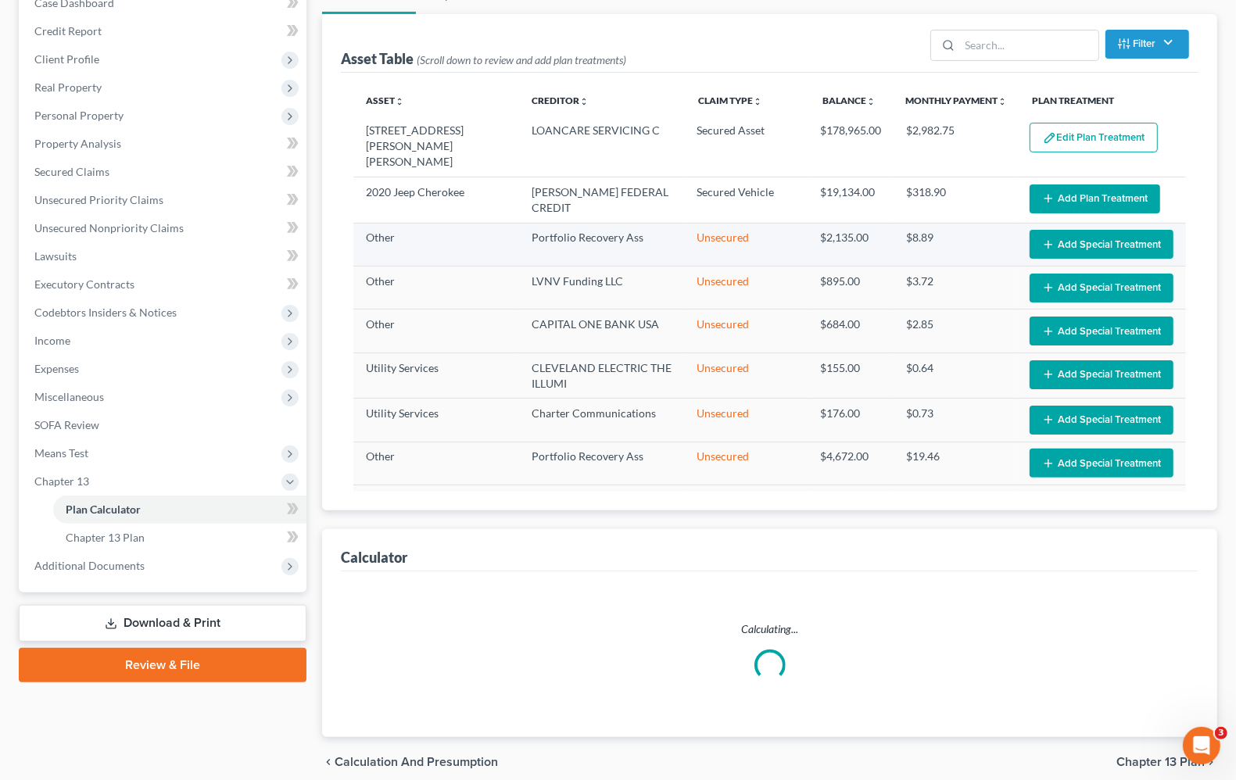
select select "59"
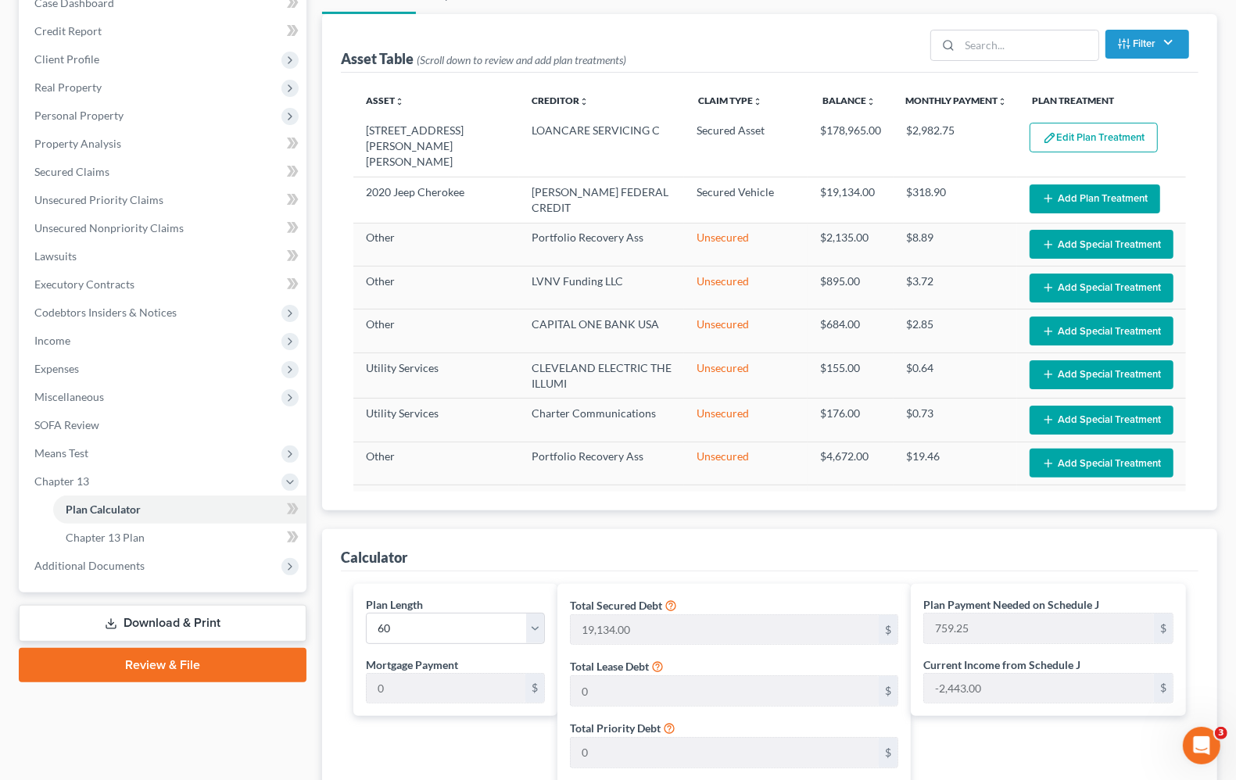
click at [1085, 185] on button "Add Plan Treatment" at bounding box center [1095, 199] width 131 height 29
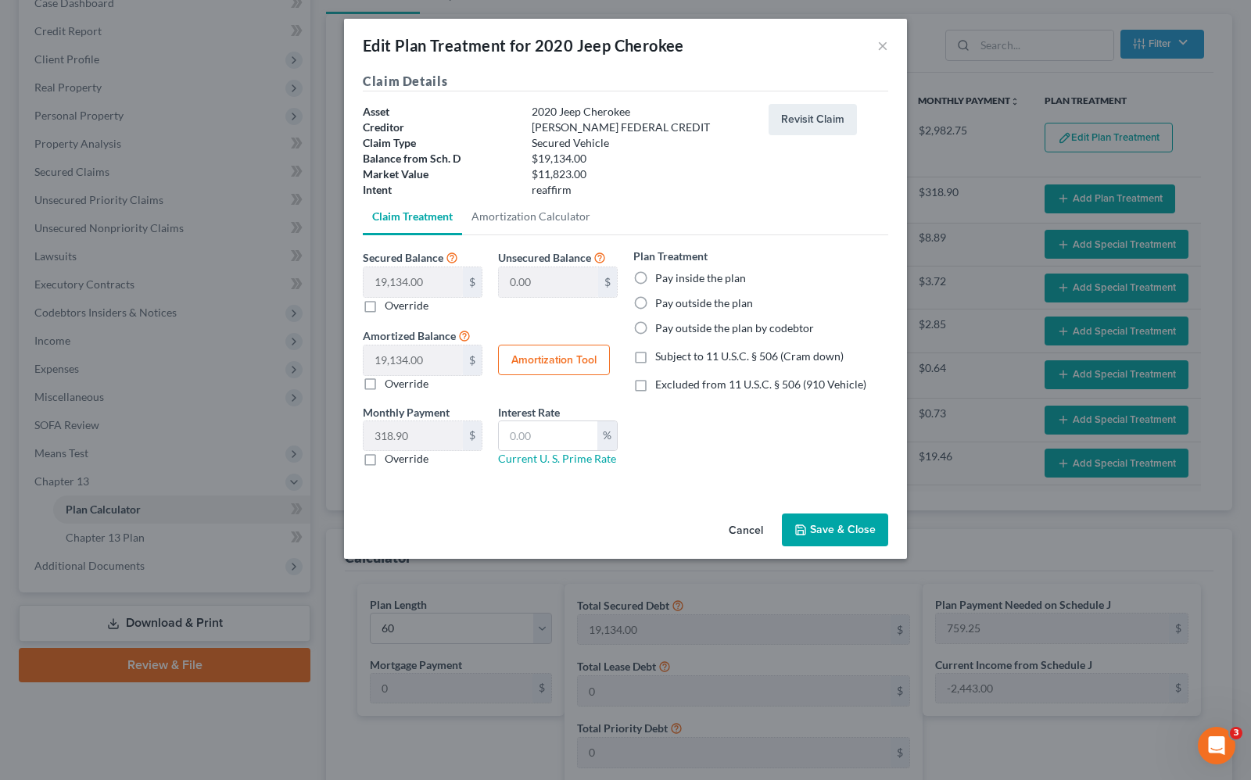
click at [655, 305] on label "Pay outside the plan" at bounding box center [704, 304] width 98 height 16
click at [661, 305] on input "Pay outside the plan" at bounding box center [666, 301] width 10 height 10
radio input "true"
click at [843, 534] on button "Save & Close" at bounding box center [835, 530] width 106 height 33
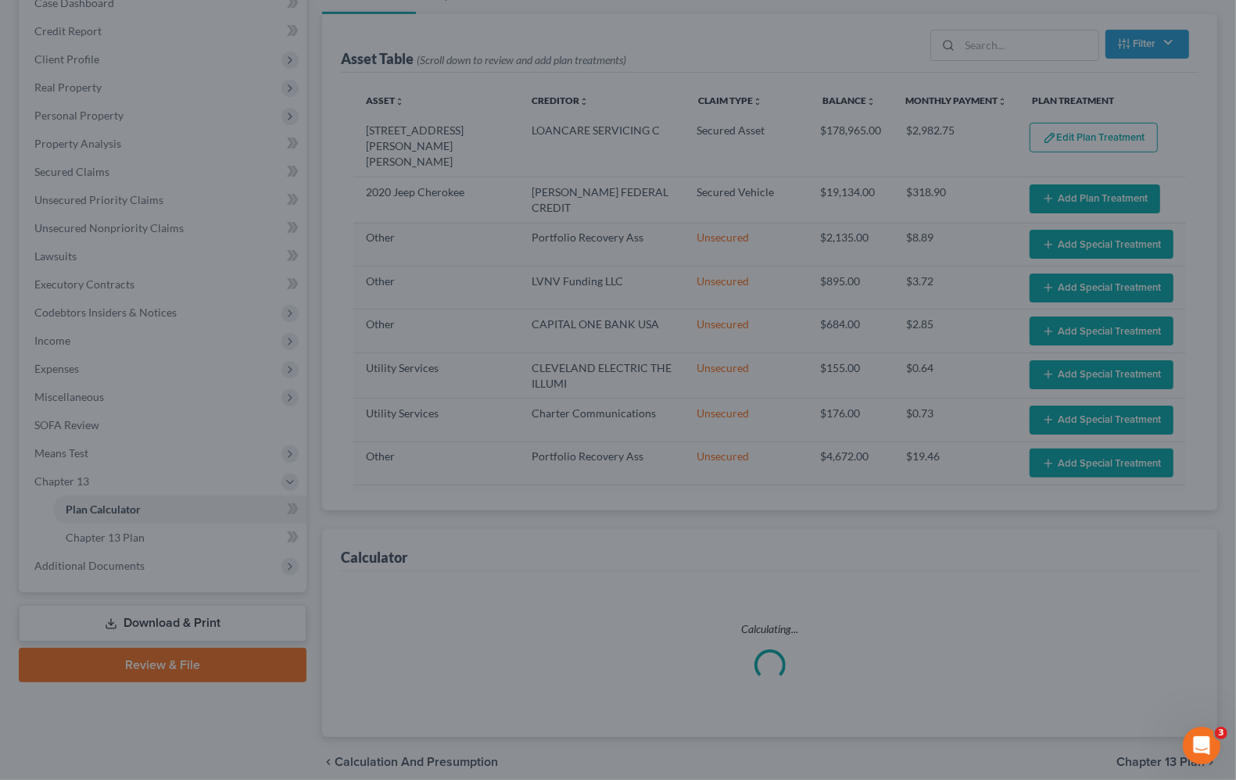
select select "59"
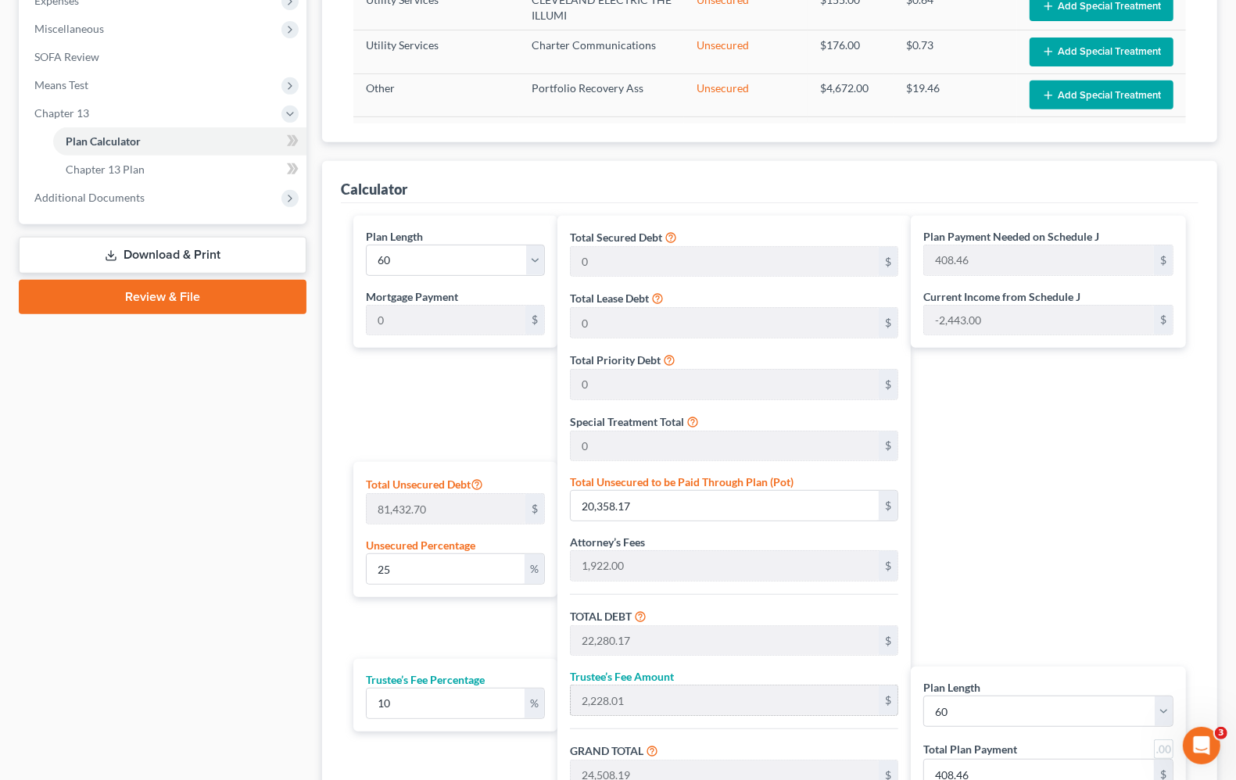
scroll to position [662, 0]
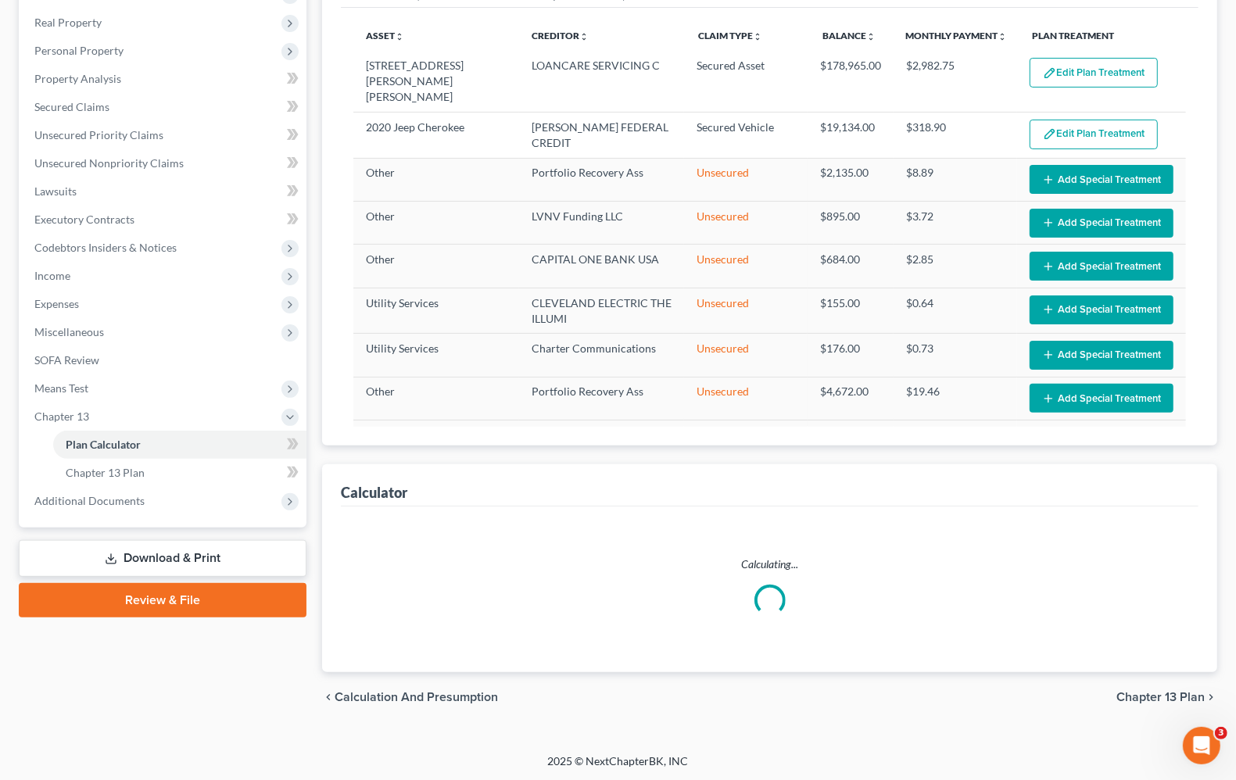
select select "59"
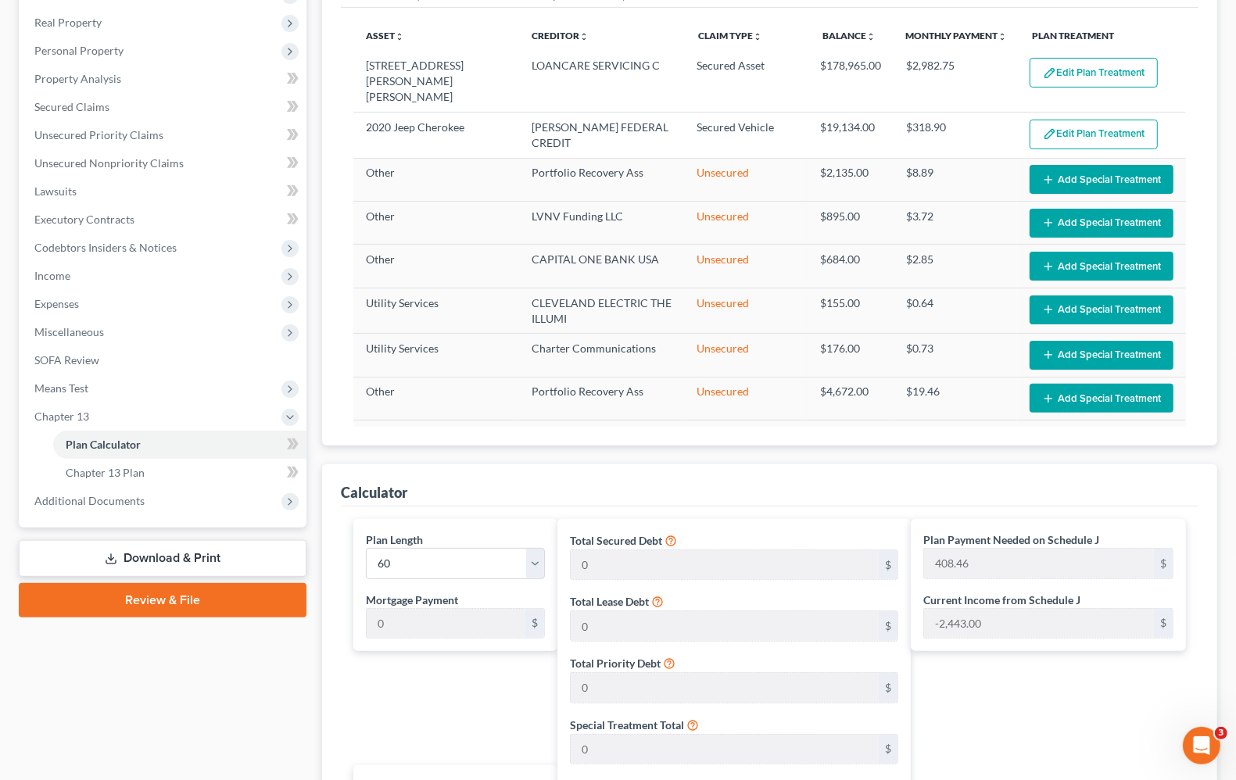
scroll to position [662, 0]
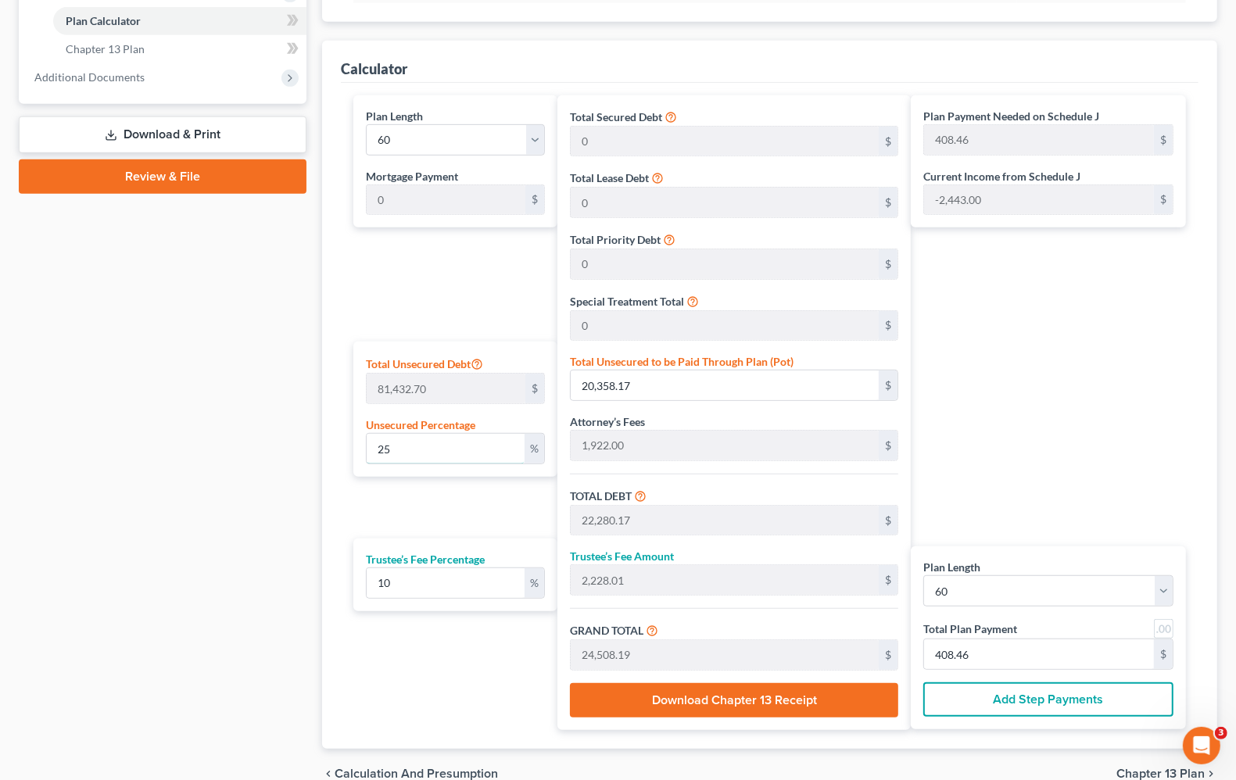
drag, startPoint x: 418, startPoint y: 443, endPoint x: 220, endPoint y: 438, distance: 197.9
click at [224, 440] on div "Petition Navigation Case Dashboard Payments Invoices Payments Payments Credit R…" at bounding box center [618, 143] width 1214 height 1311
type input "1"
type input "814.32"
type input "2,736.32"
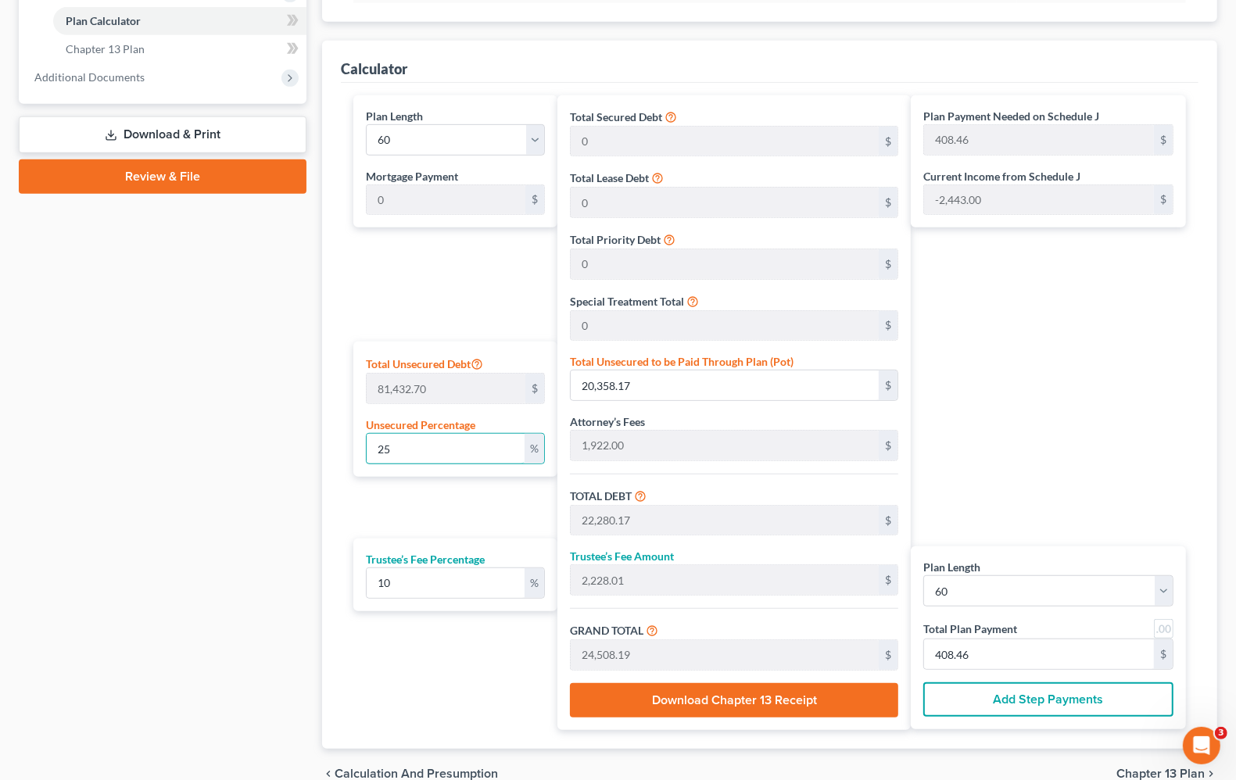
type input "273.63"
type input "3,009.95"
type input "50.16"
type input "10"
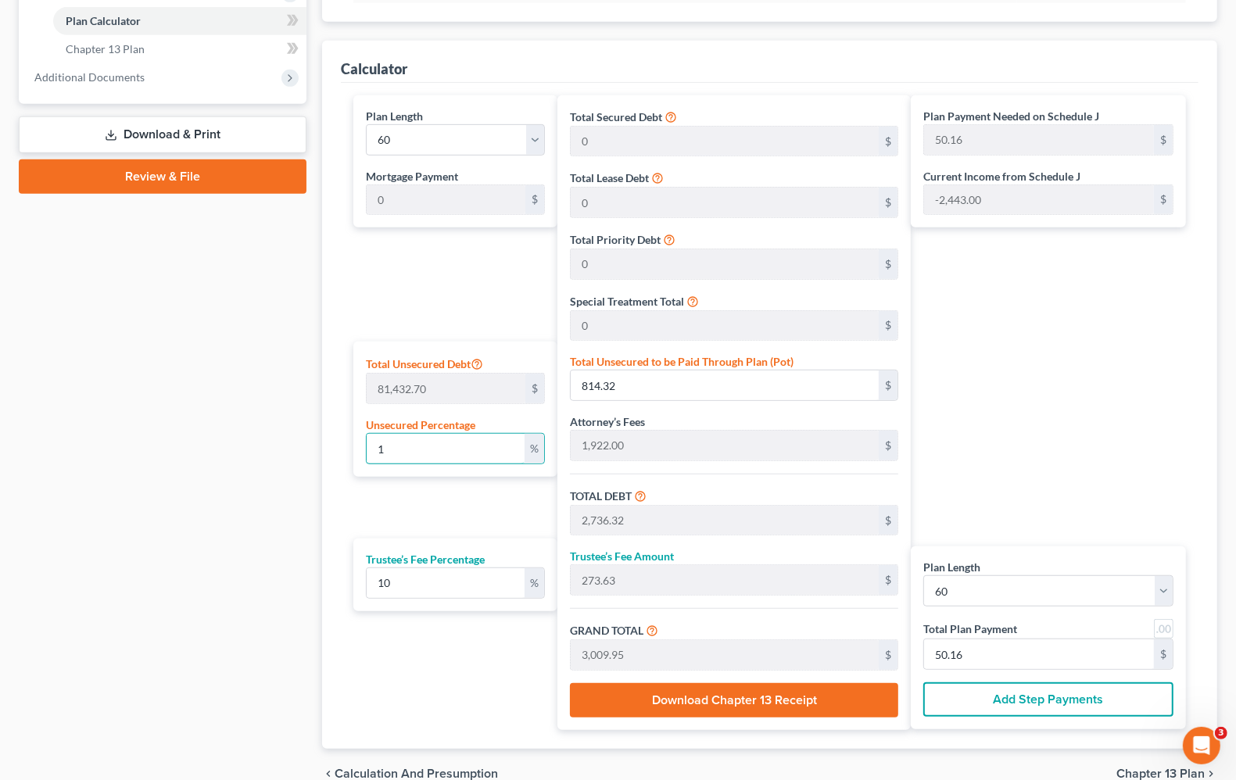
type input "8,143.27"
type input "10,065.27"
type input "1,006.52"
type input "11,071.79"
type input "184.52"
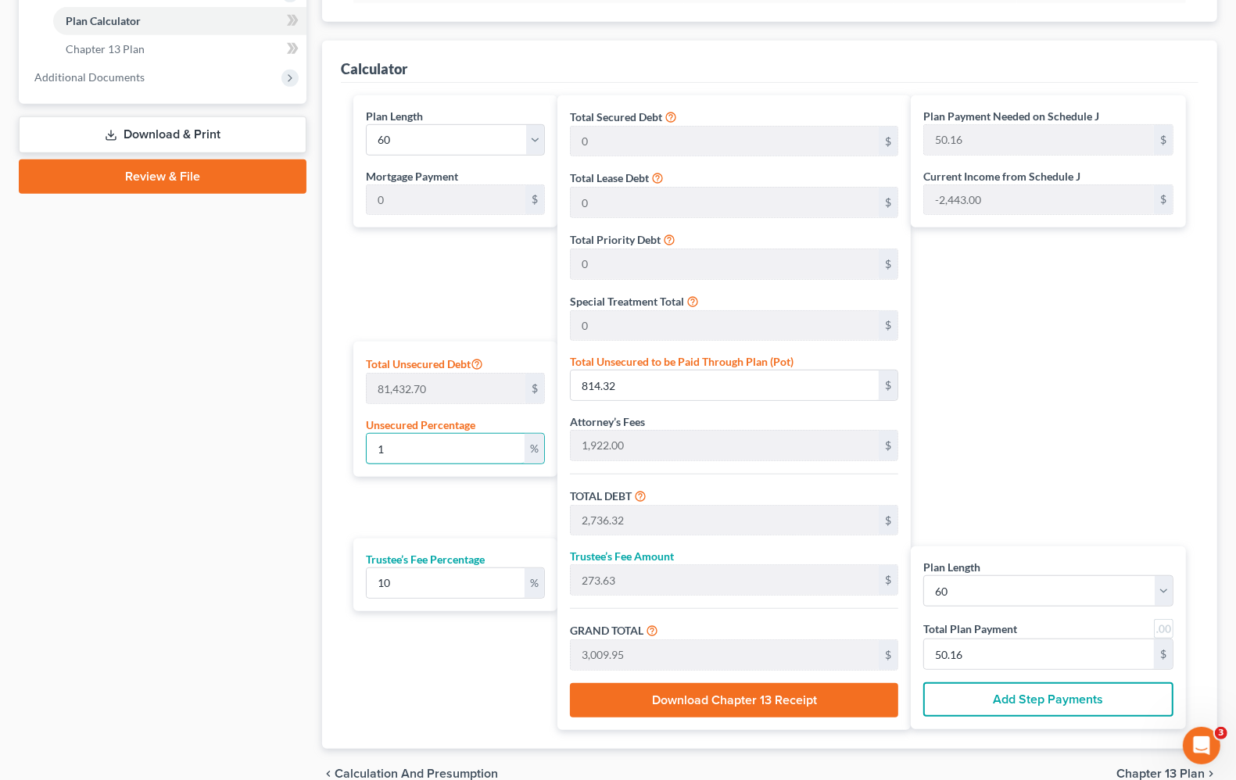
type input "184.52"
type input "100"
type input "81,432.70"
type input "83,354.70"
type input "8,335.47"
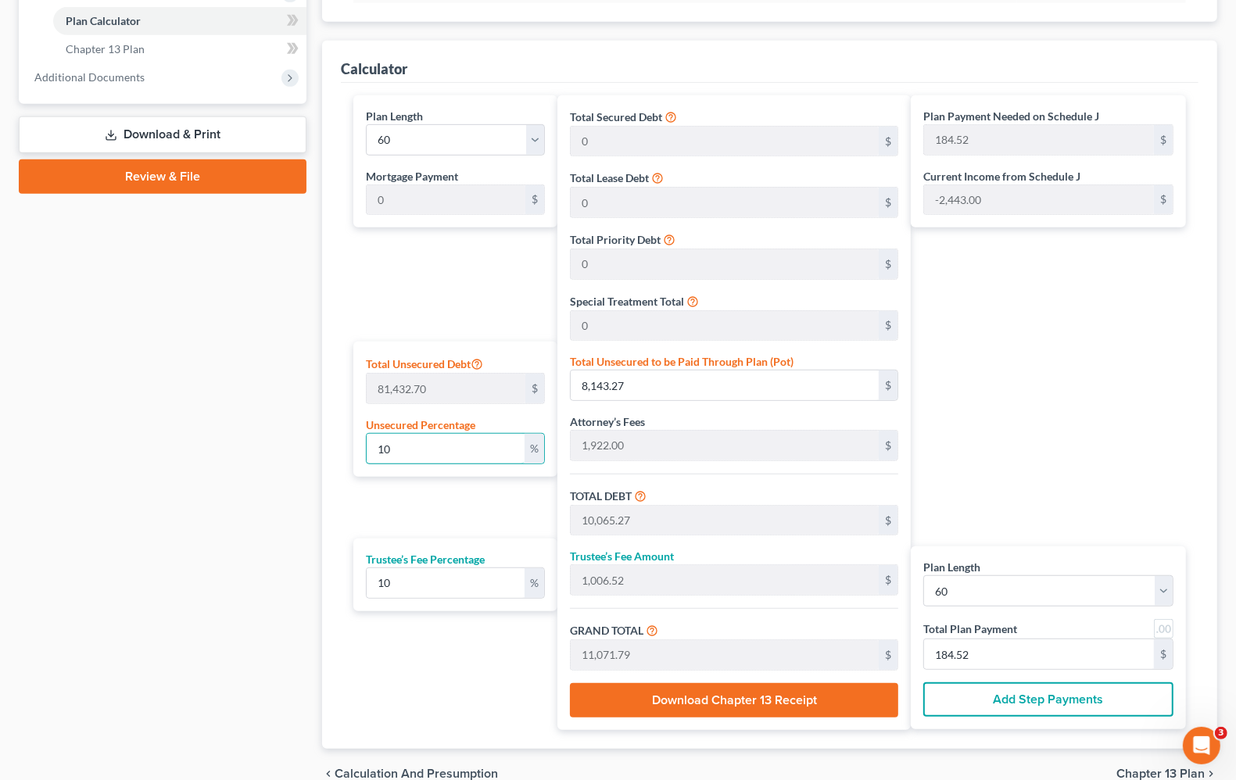
type input "91,690.17"
type input "1,528.16"
type input "100"
click at [1054, 400] on div "Plan Payment Needed on Schedule J 1,528.16 $ Current Income from Schedule J -2,…" at bounding box center [1052, 412] width 283 height 635
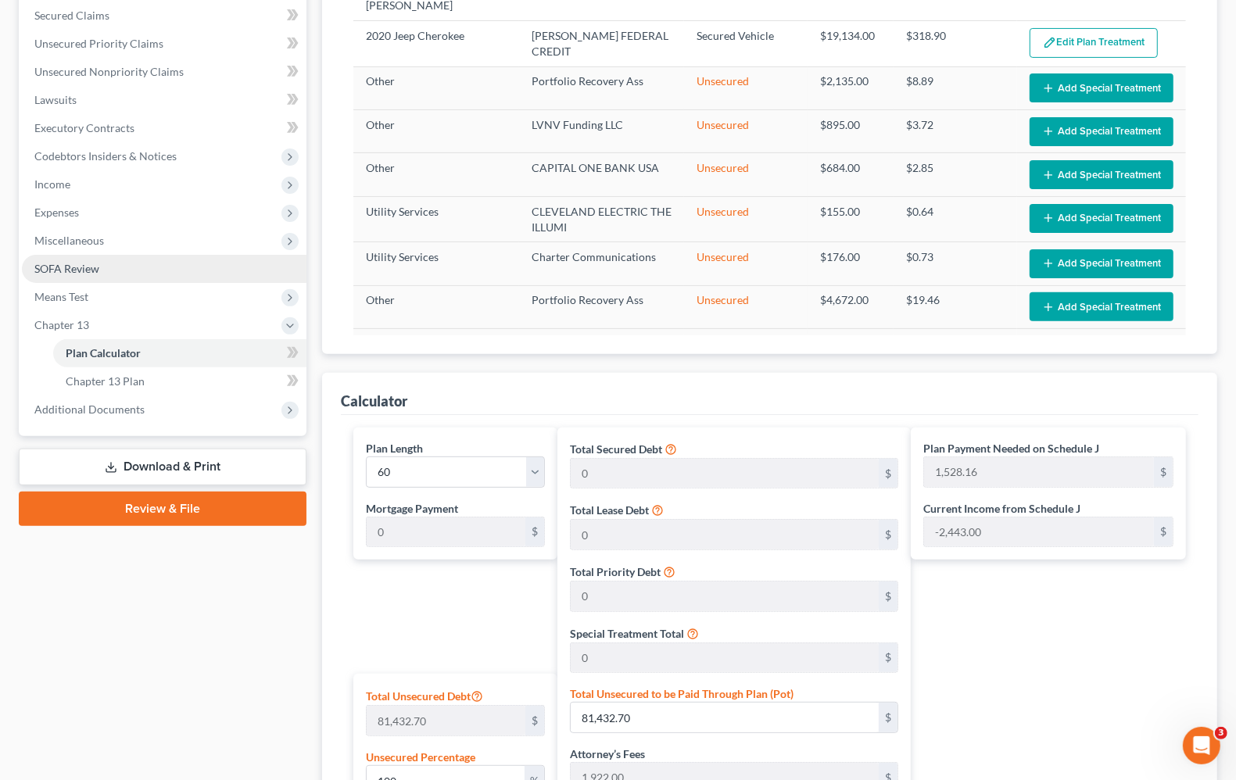
scroll to position [0, 0]
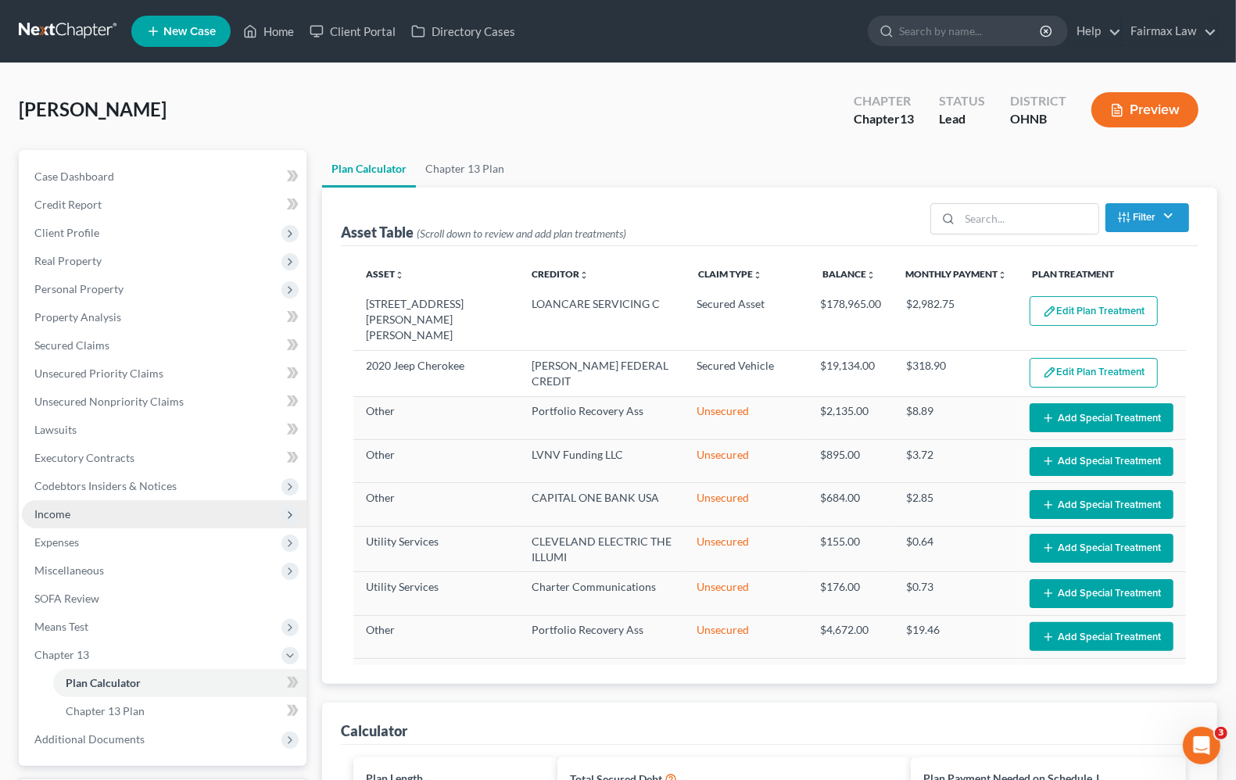
click at [57, 511] on span "Income" at bounding box center [52, 513] width 36 height 13
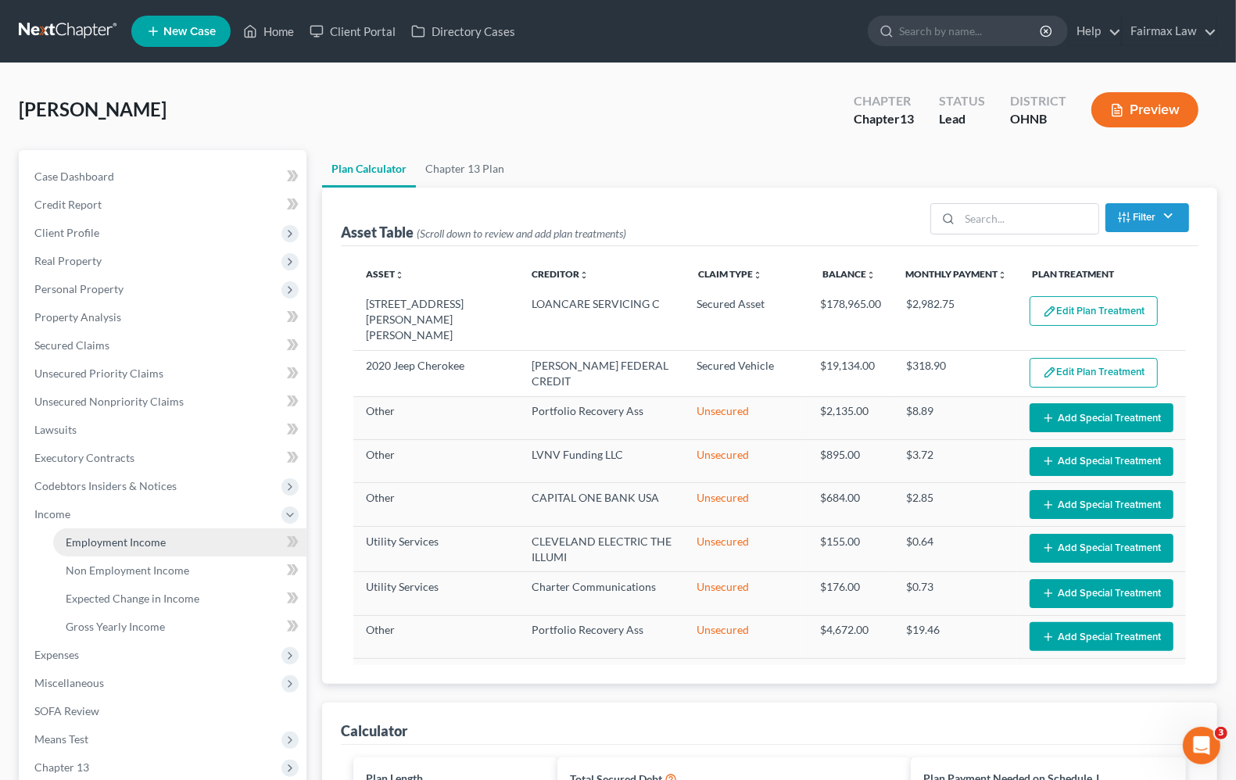
click at [104, 542] on span "Employment Income" at bounding box center [116, 542] width 100 height 13
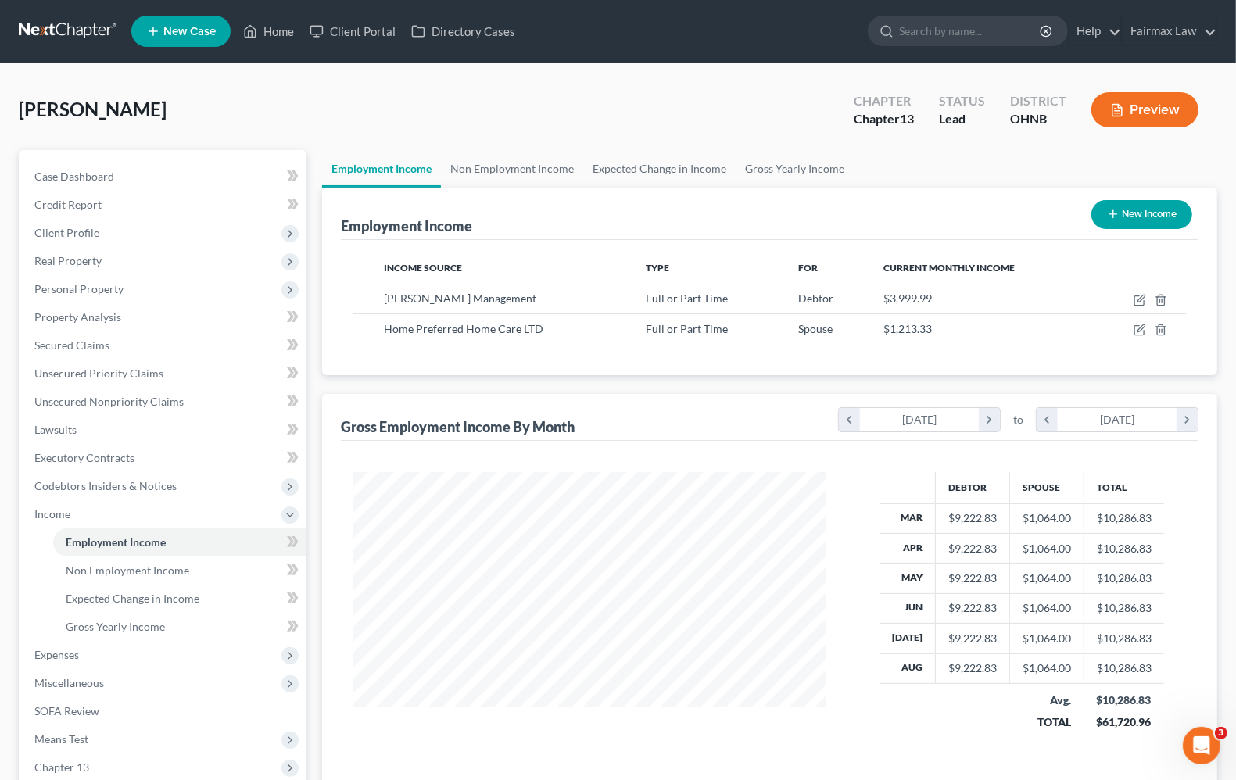
scroll to position [281, 503]
click at [95, 541] on span "Employment Income" at bounding box center [116, 542] width 100 height 13
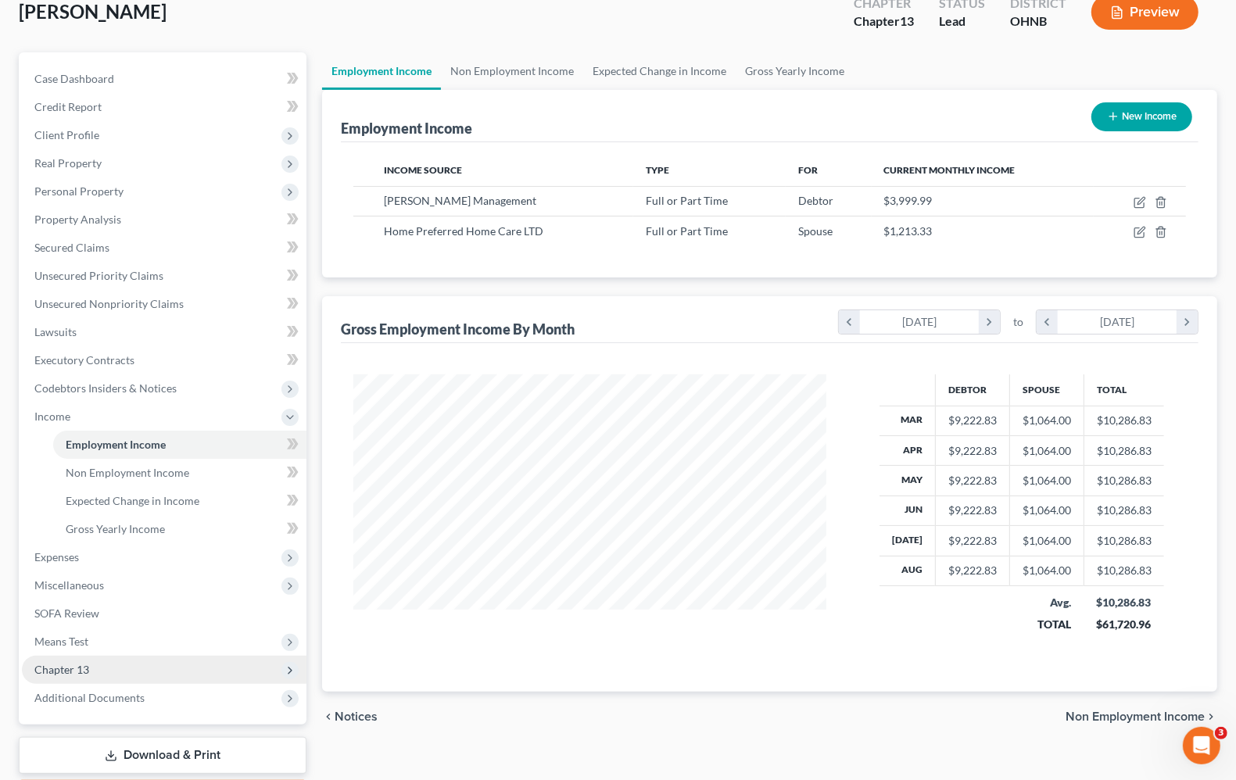
click at [71, 663] on span "Chapter 13" at bounding box center [61, 669] width 55 height 13
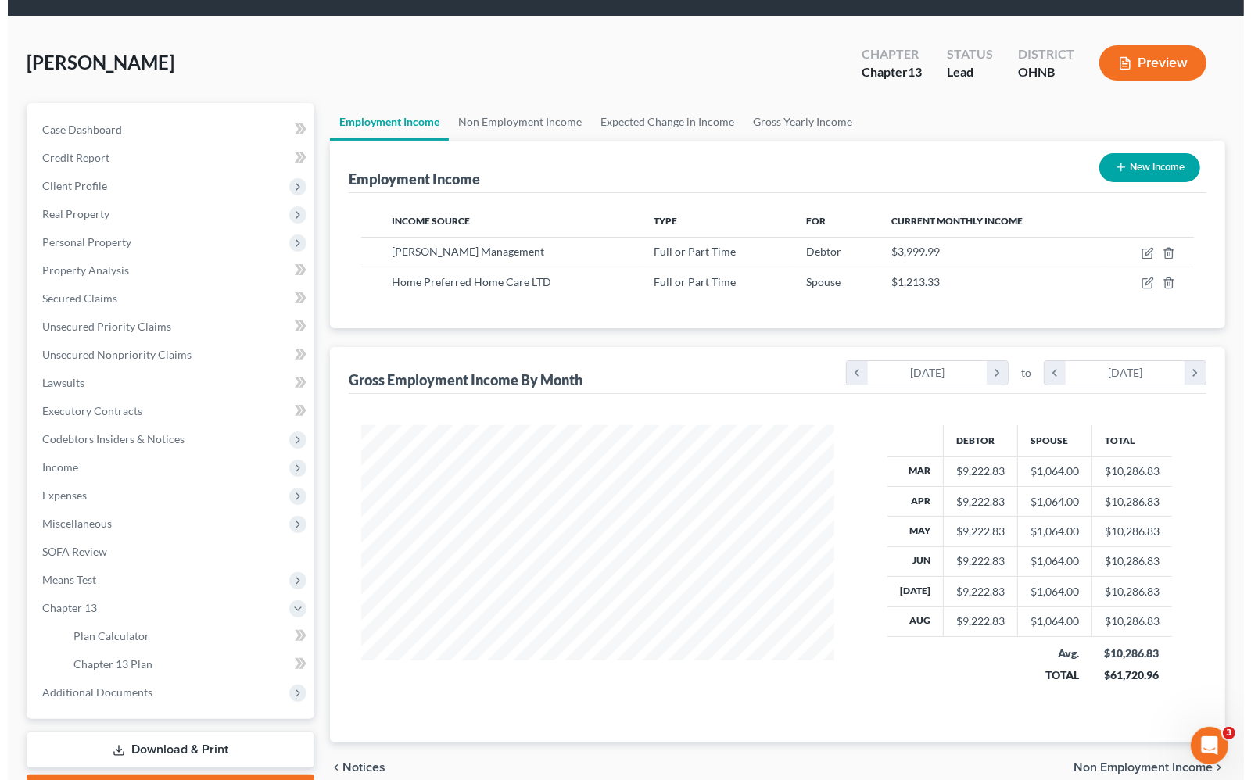
scroll to position [0, 0]
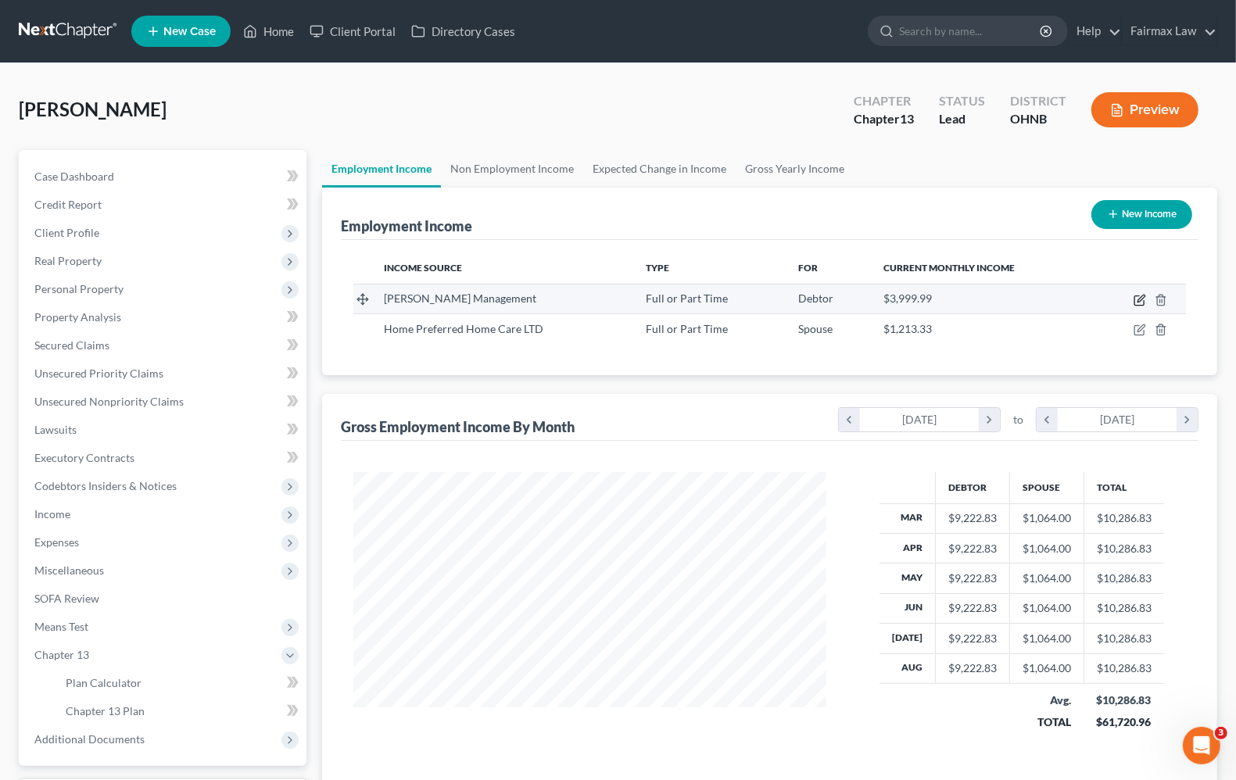
click at [1142, 299] on icon "button" at bounding box center [1141, 298] width 7 height 7
select select "0"
select select "36"
select select "2"
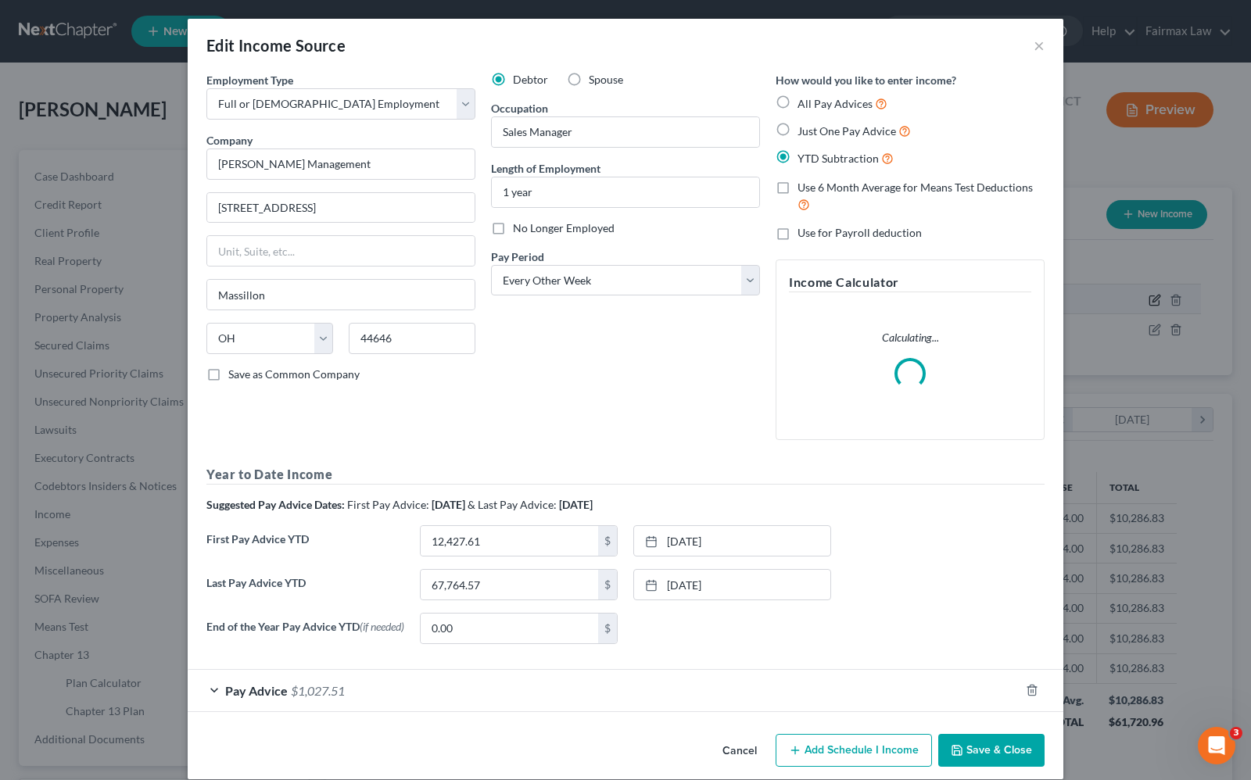
scroll to position [281, 510]
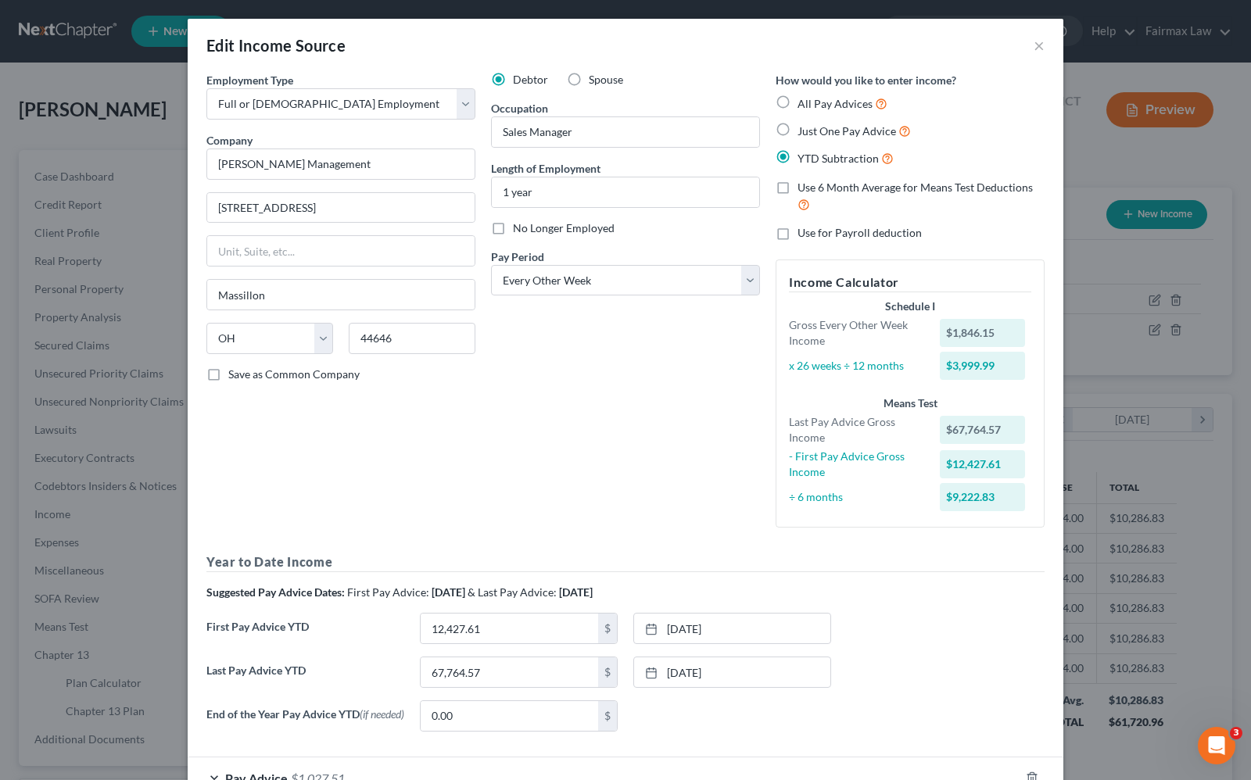
click at [626, 382] on div "Debtor Spouse Occupation Sales Manager Length of Employment 1 year No Longer Em…" at bounding box center [625, 306] width 285 height 468
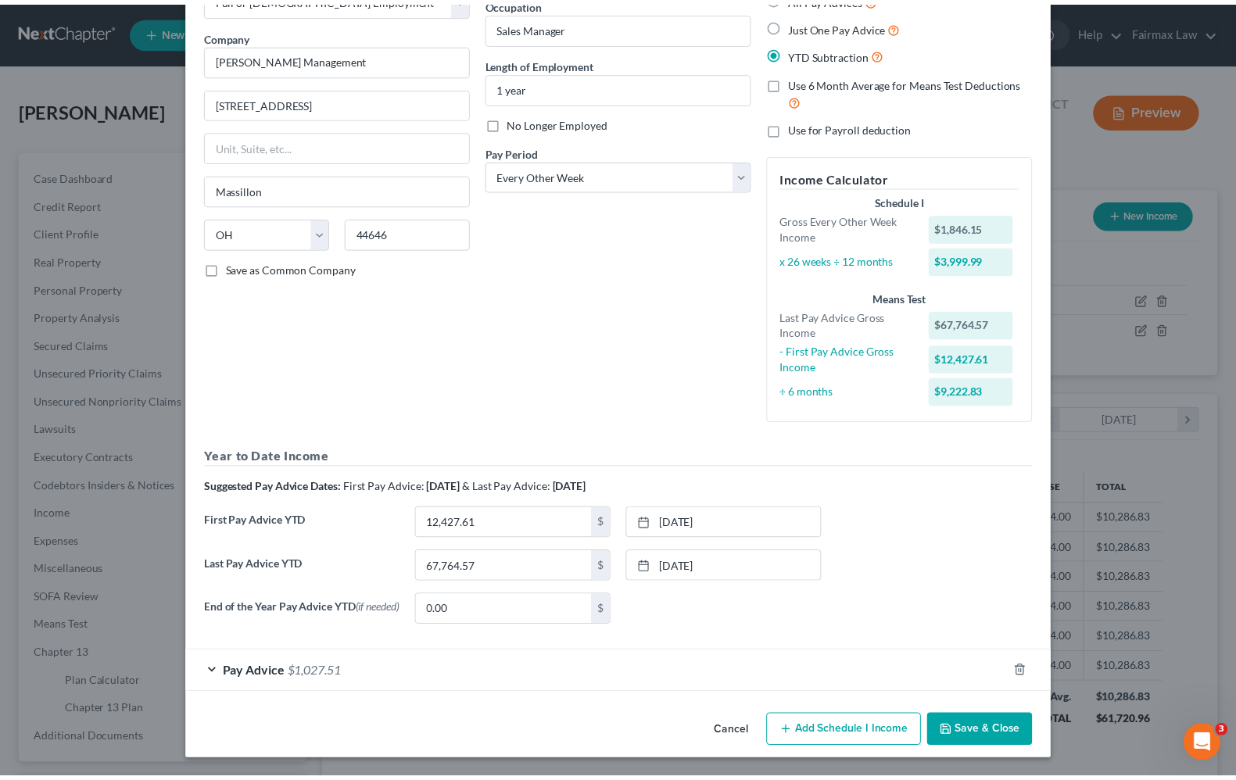
scroll to position [110, 0]
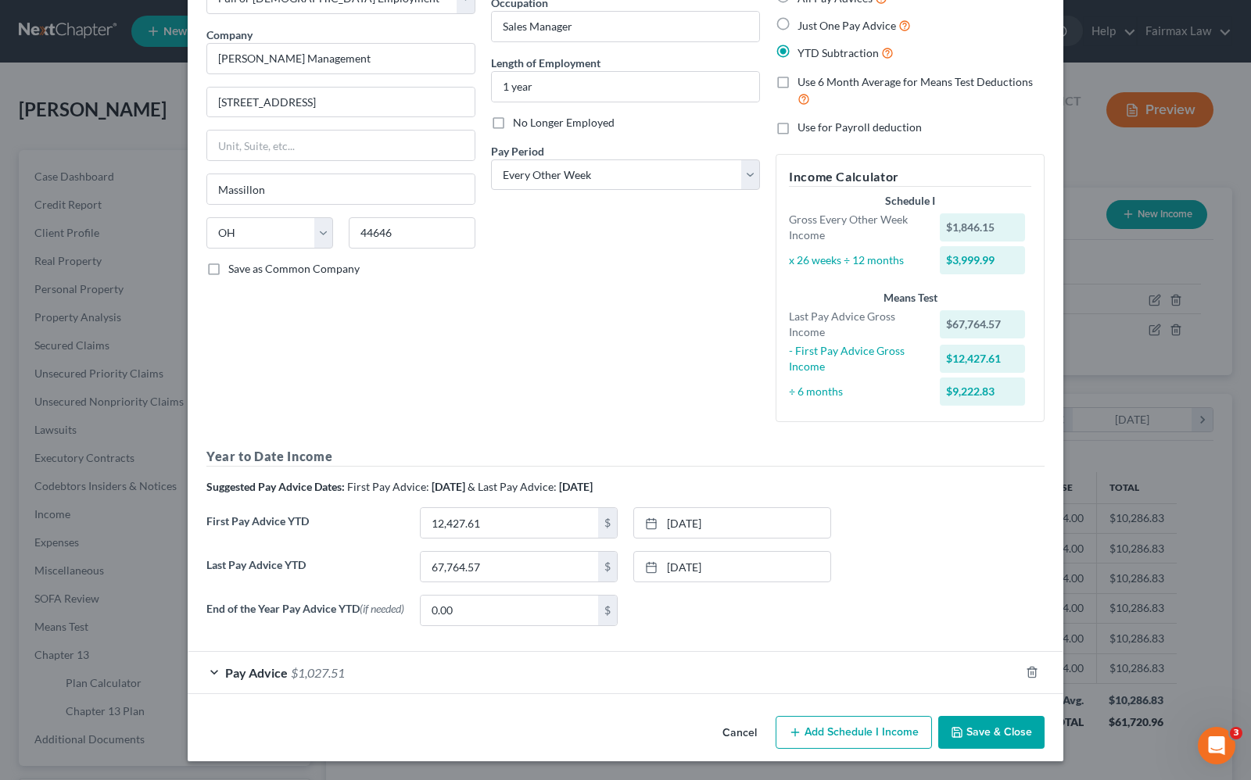
click at [984, 737] on button "Save & Close" at bounding box center [991, 732] width 106 height 33
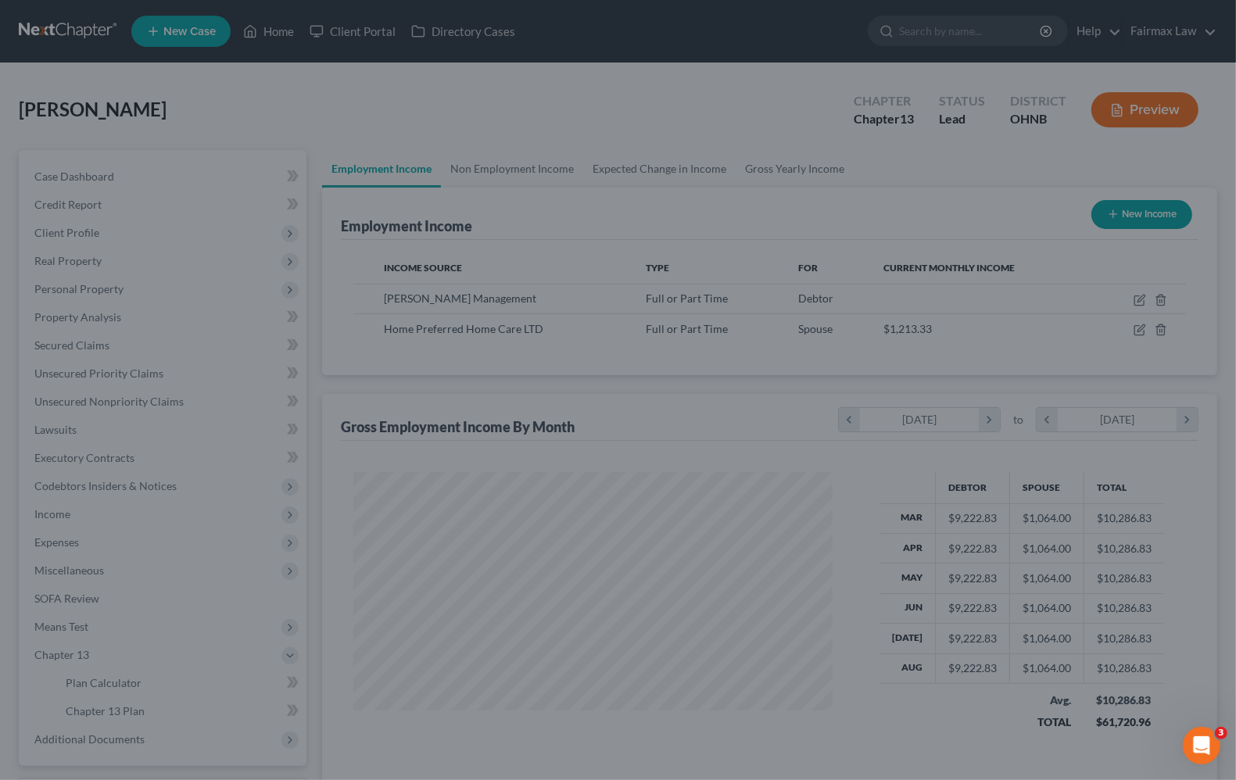
scroll to position [781630, 781407]
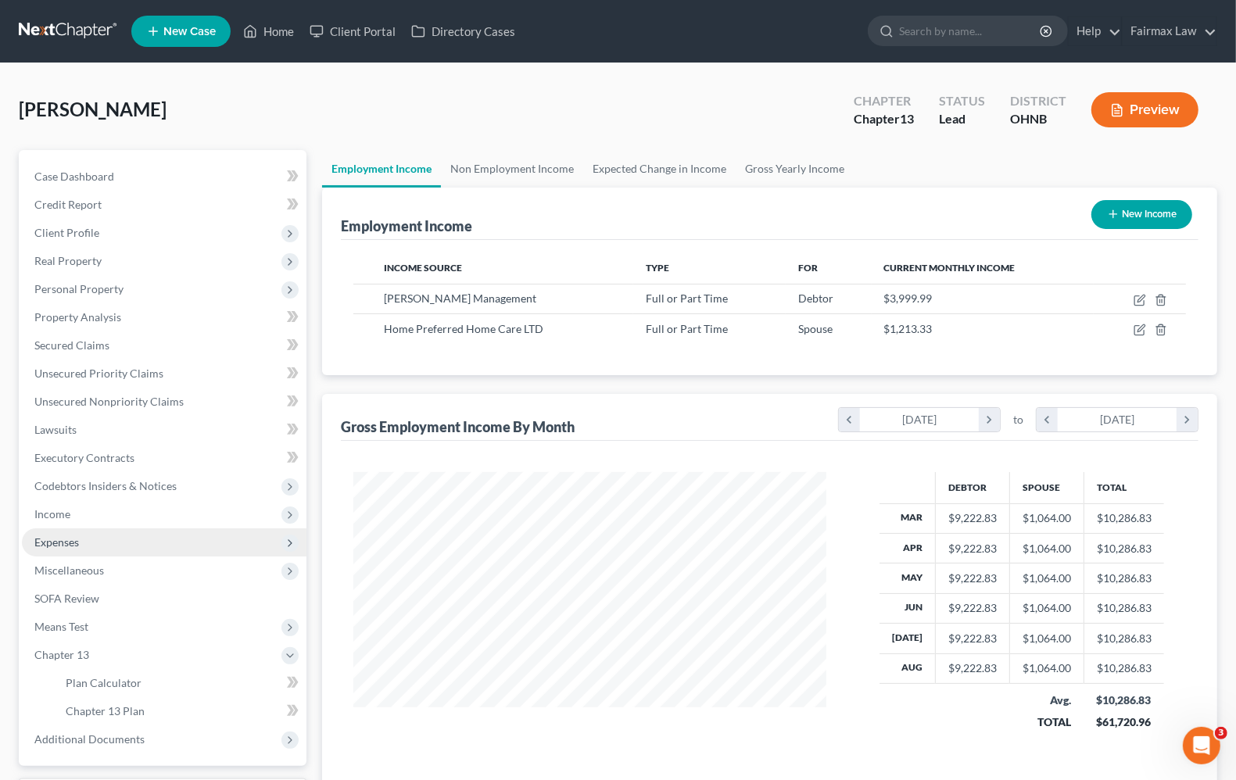
click at [55, 541] on span "Expenses" at bounding box center [56, 542] width 45 height 13
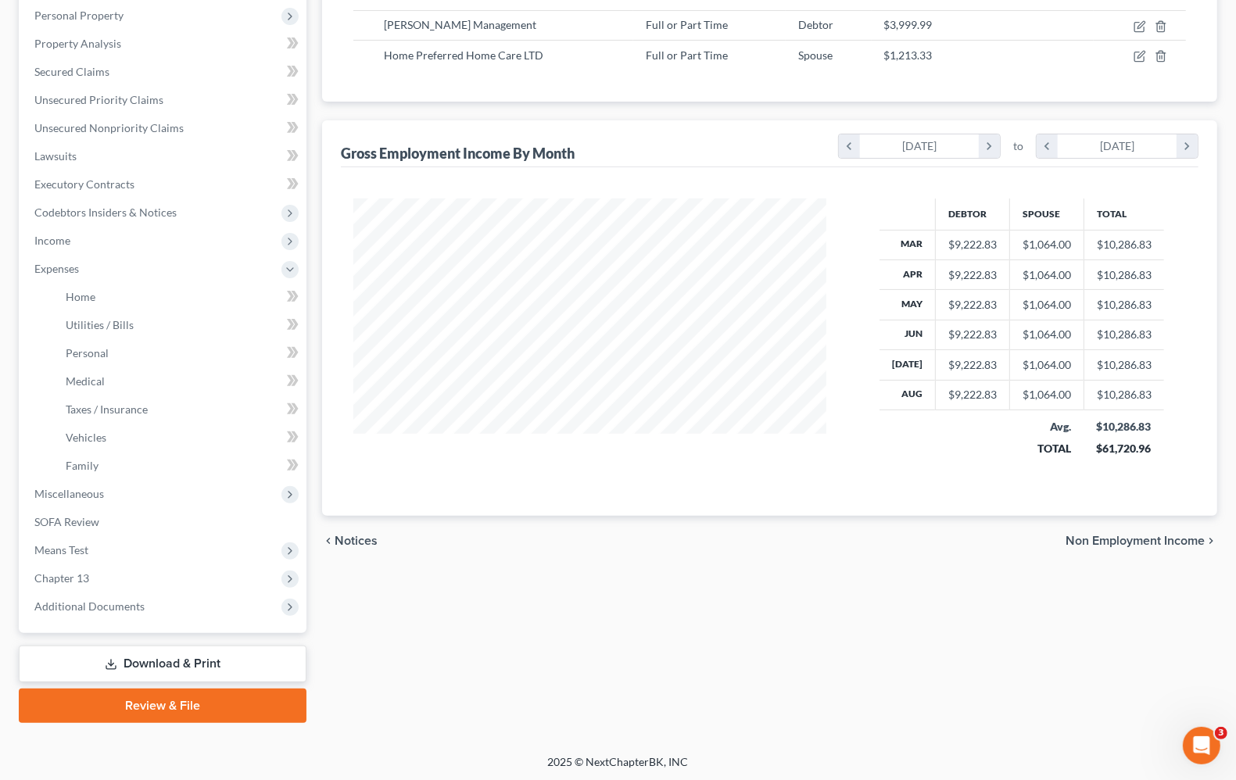
scroll to position [274, 0]
click at [49, 584] on span "Chapter 13" at bounding box center [164, 578] width 285 height 28
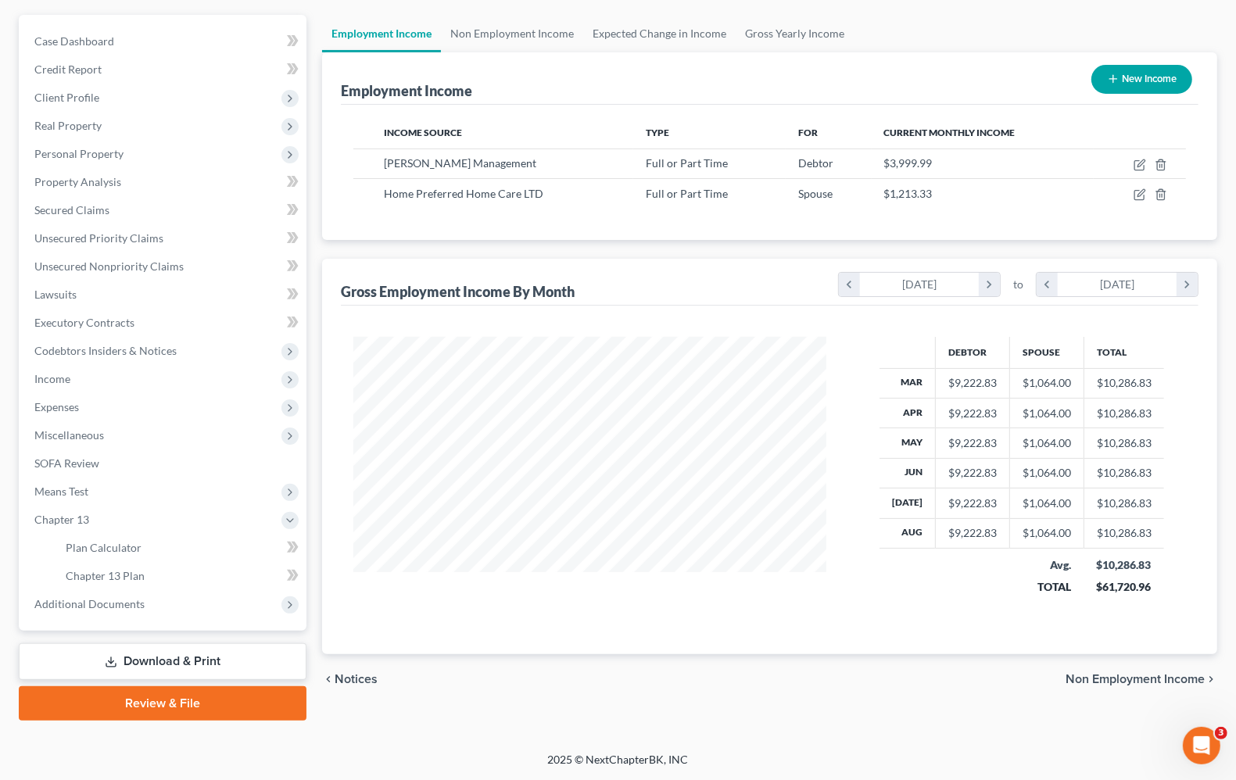
scroll to position [134, 0]
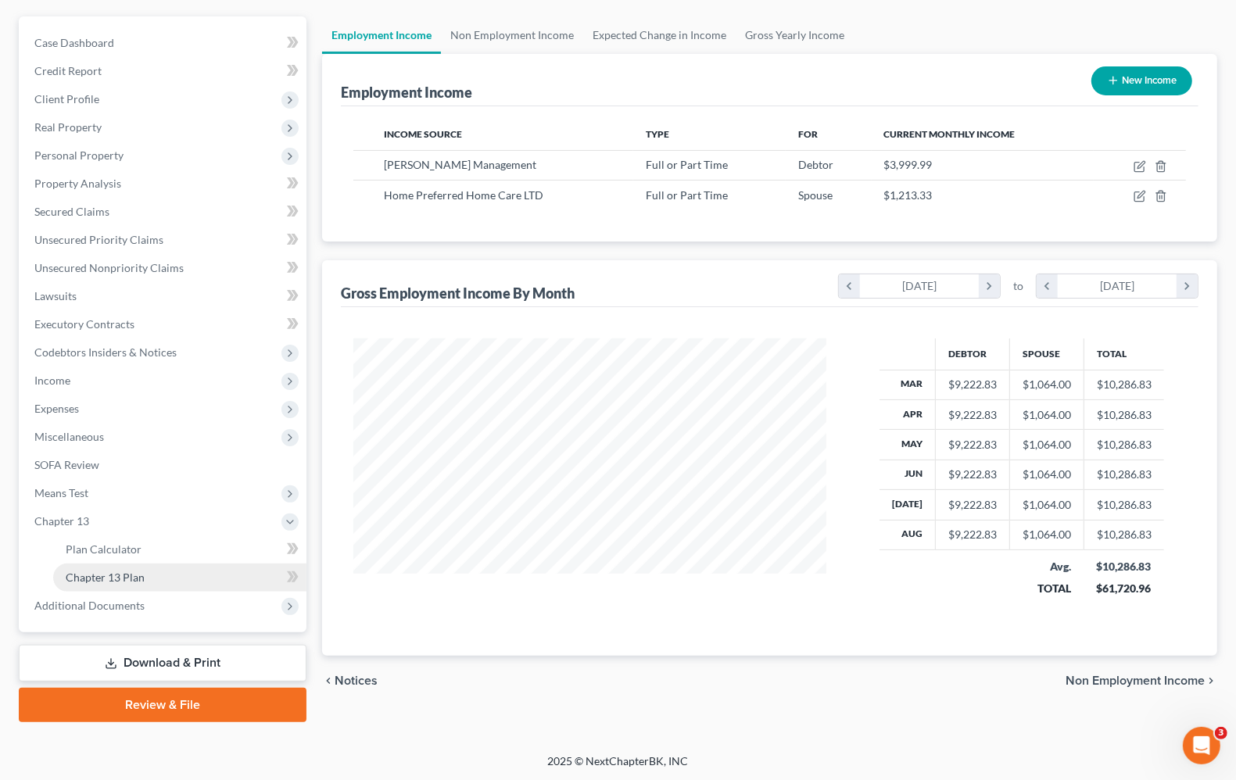
click at [91, 577] on span "Chapter 13 Plan" at bounding box center [105, 577] width 79 height 13
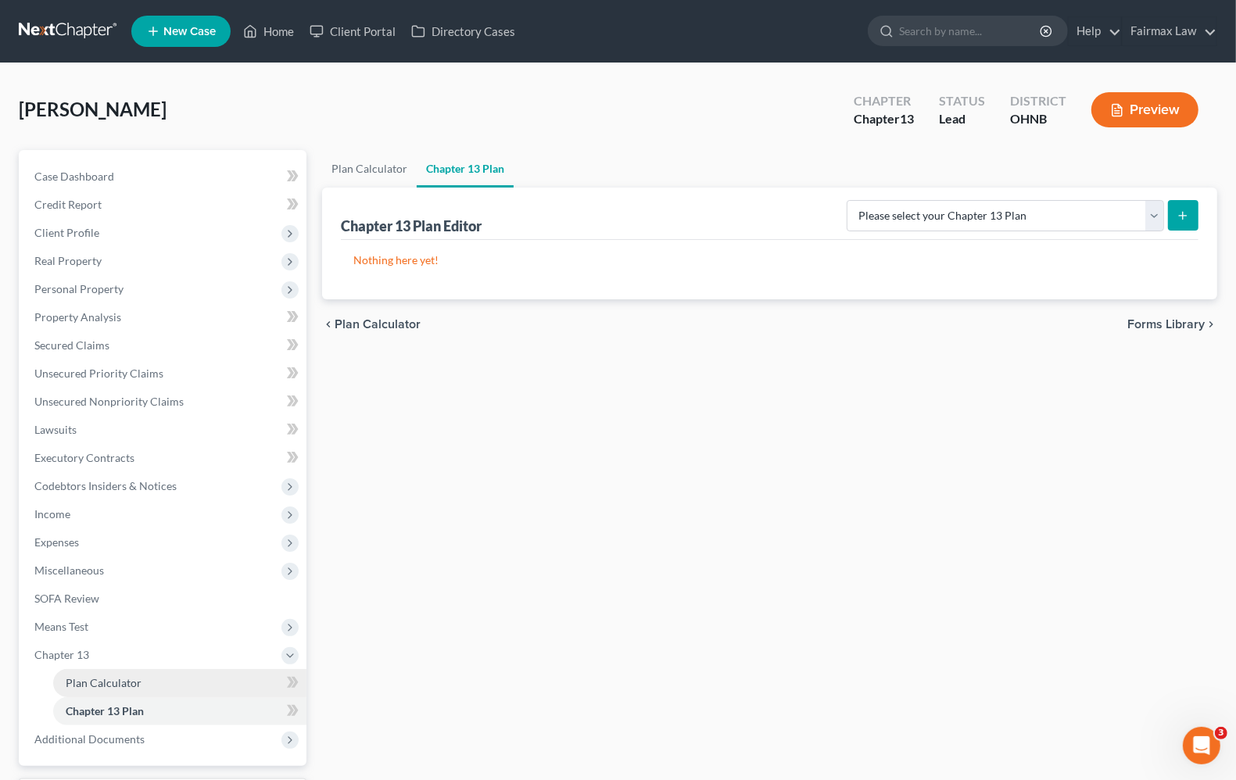
click at [63, 677] on link "Plan Calculator" at bounding box center [179, 683] width 253 height 28
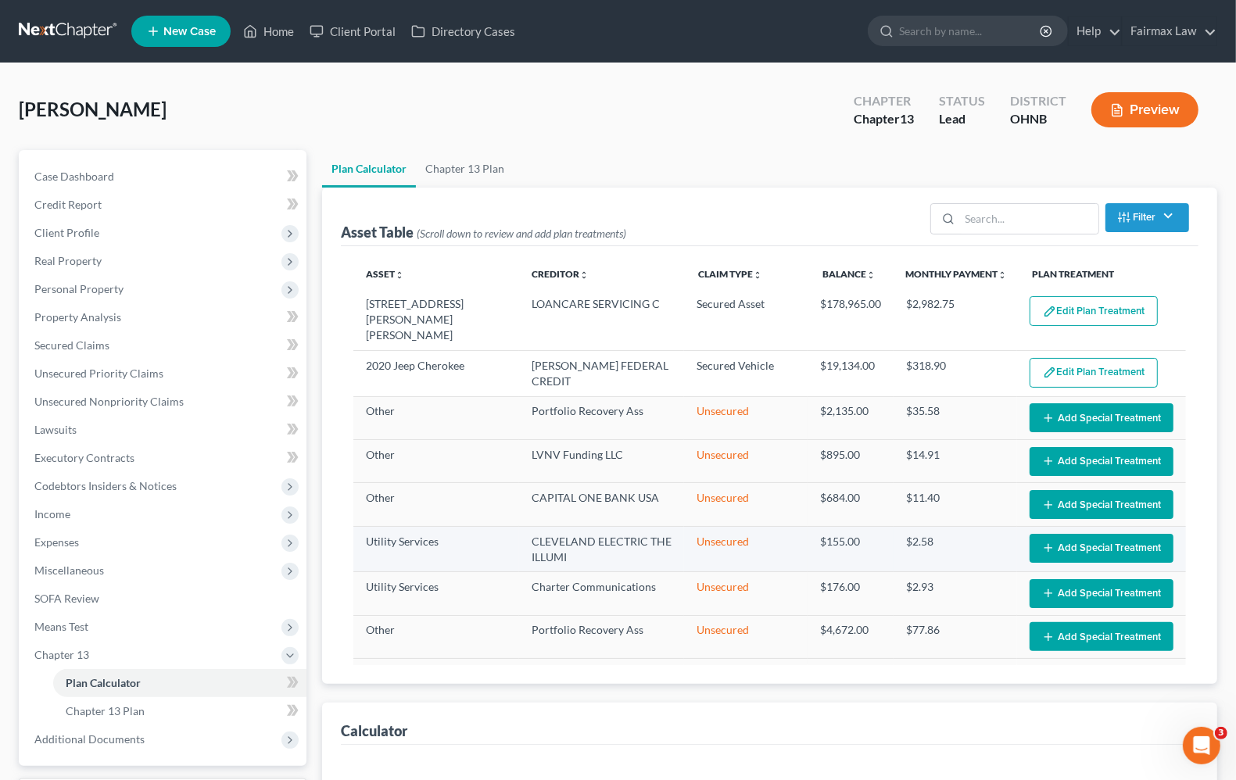
select select "59"
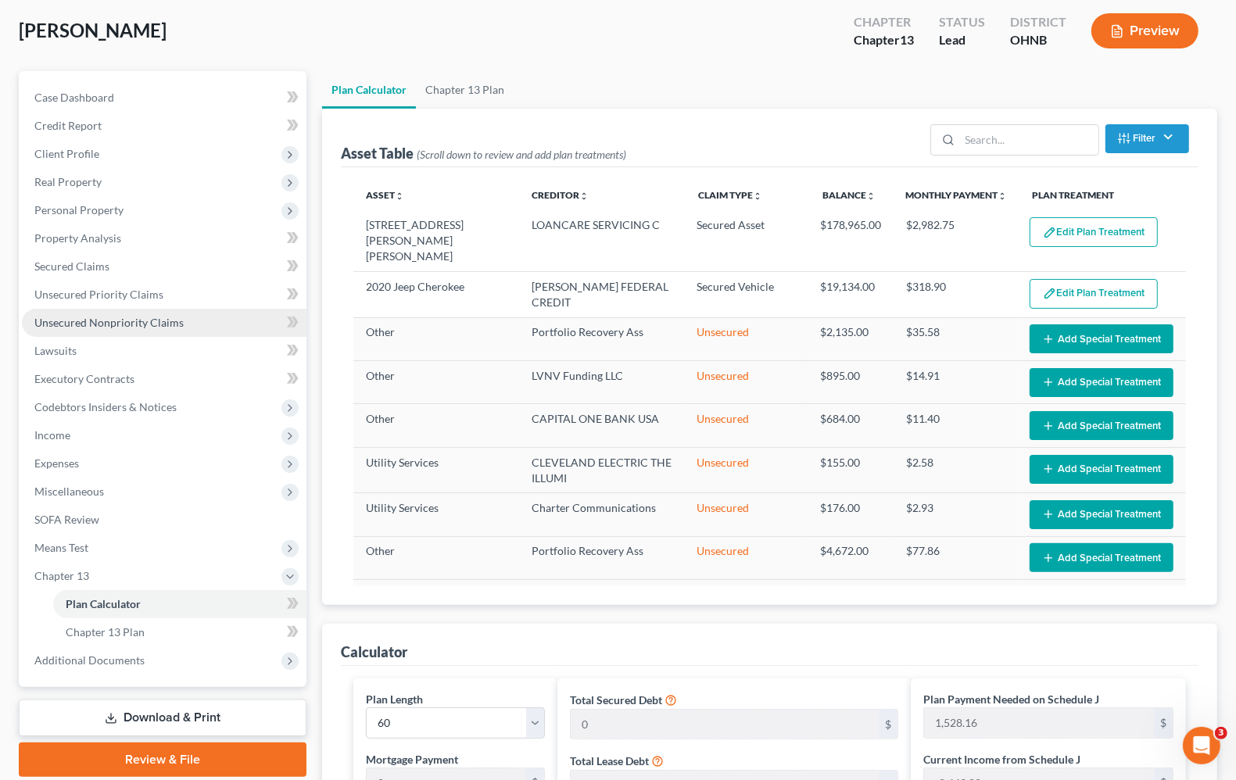
scroll to position [61, 0]
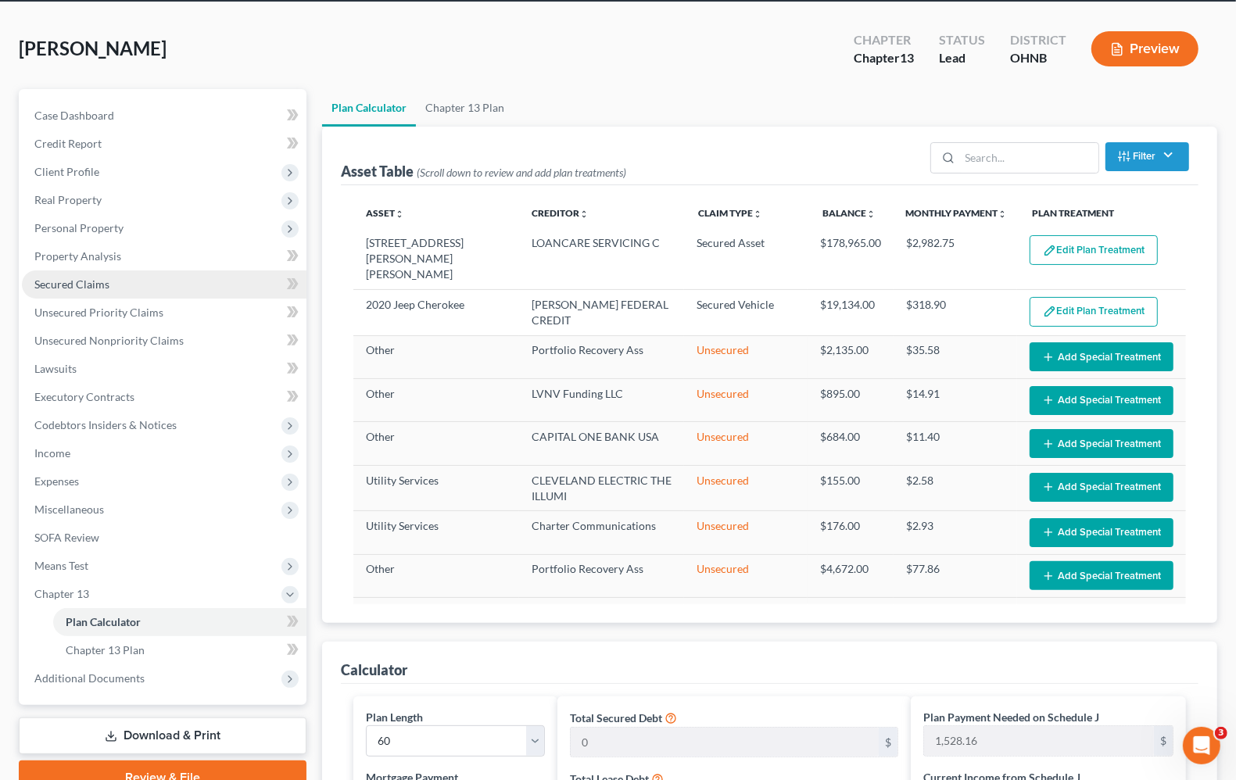
click at [71, 287] on span "Secured Claims" at bounding box center [71, 284] width 75 height 13
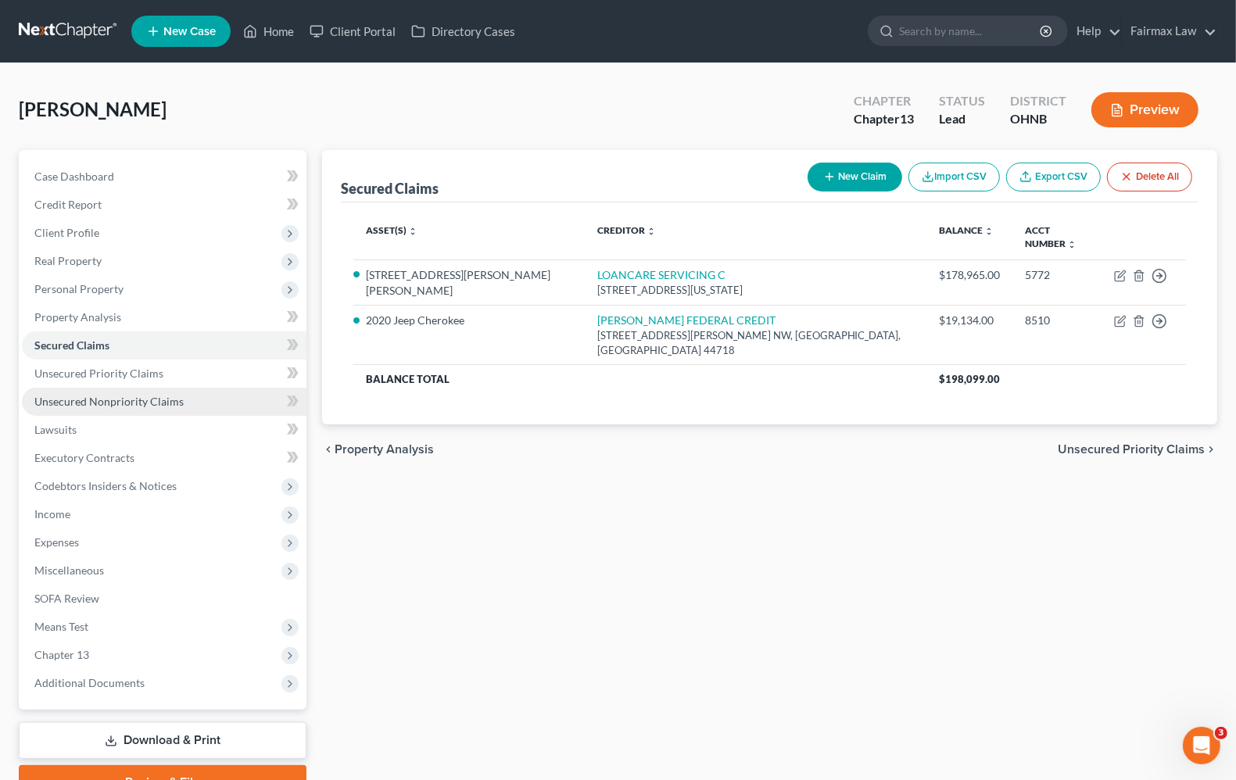
click at [104, 397] on span "Unsecured Nonpriority Claims" at bounding box center [108, 401] width 149 height 13
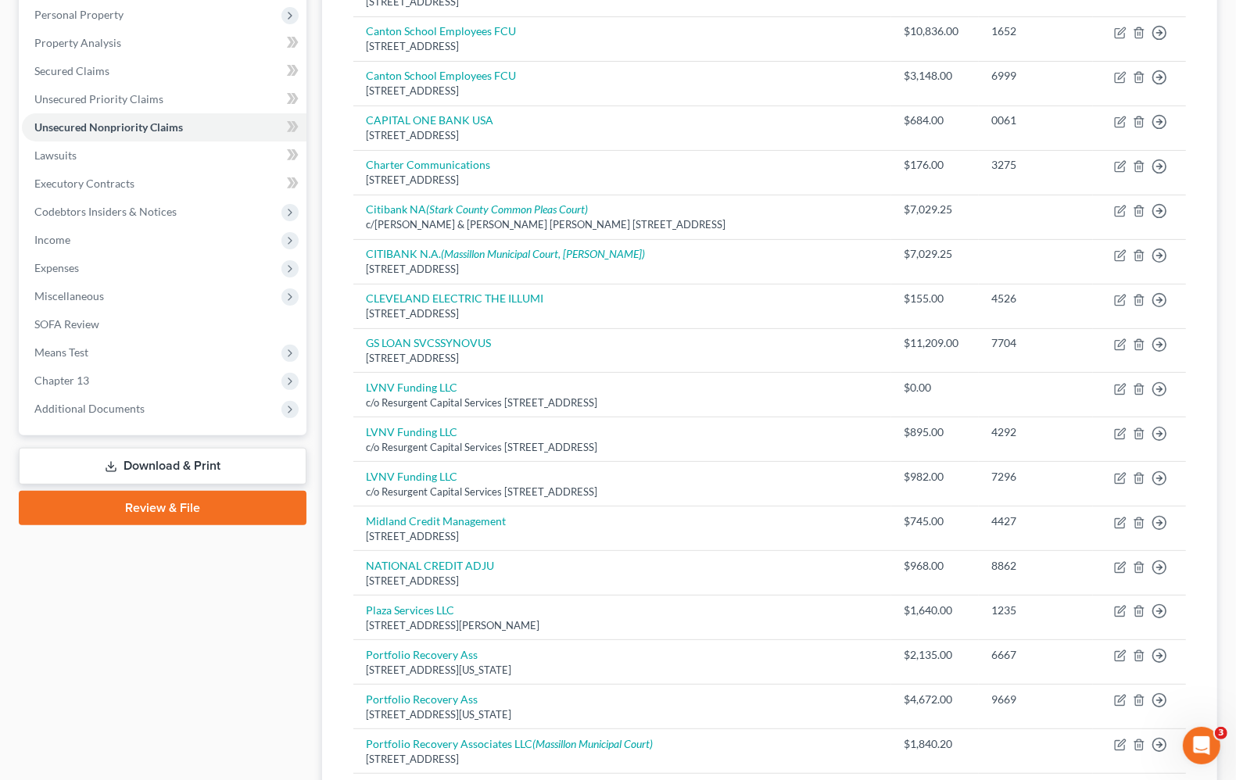
scroll to position [228, 0]
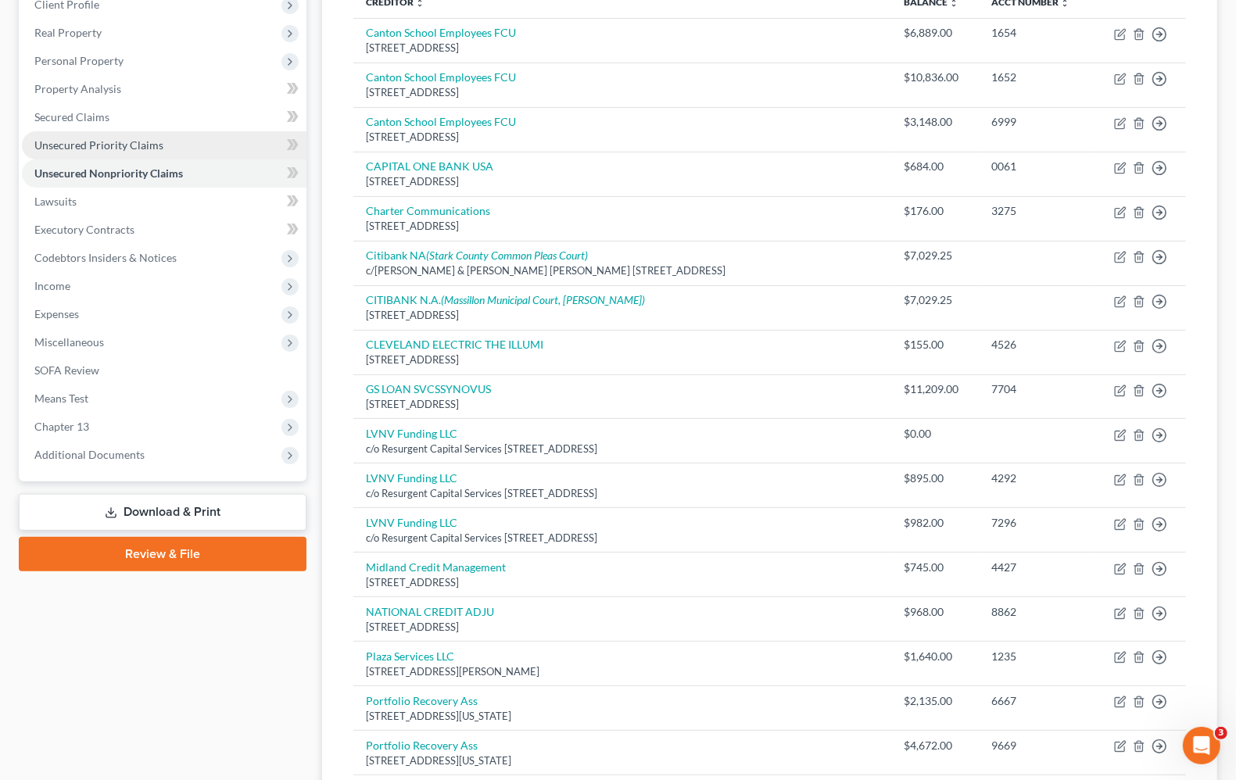
click at [84, 141] on span "Unsecured Priority Claims" at bounding box center [98, 144] width 129 height 13
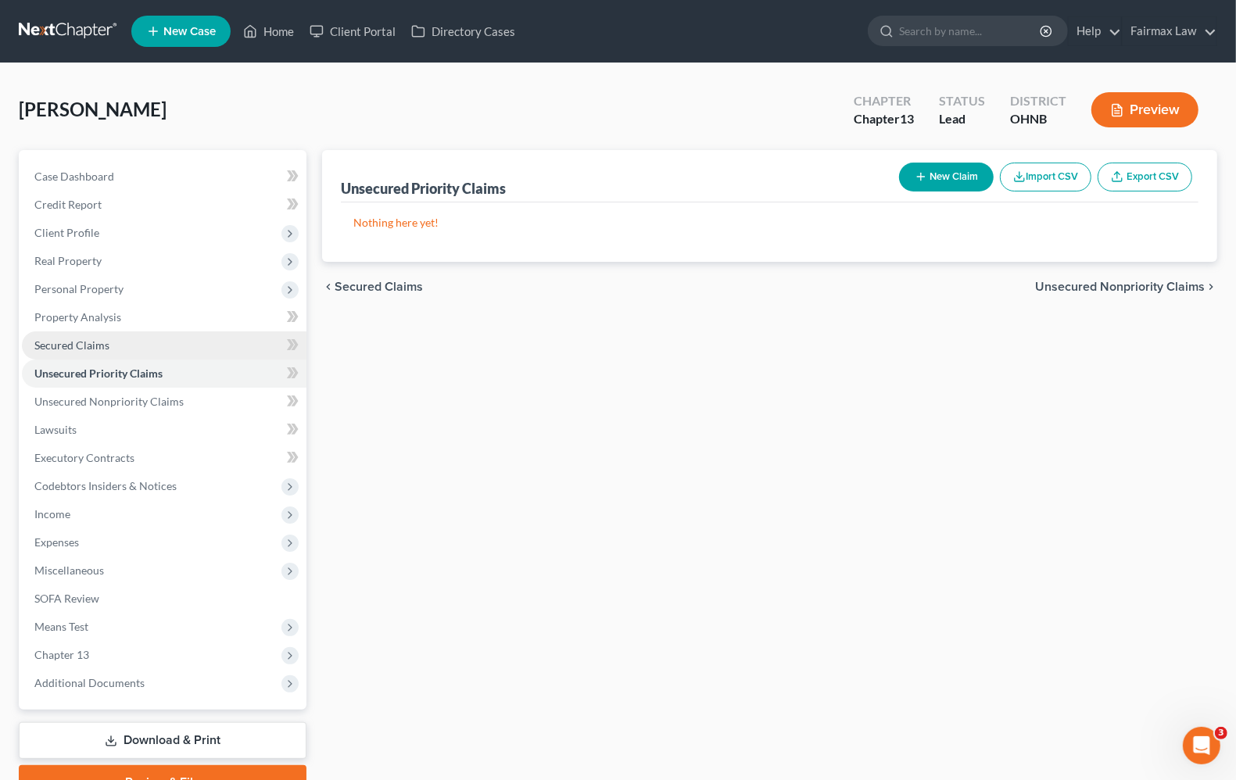
click at [61, 348] on span "Secured Claims" at bounding box center [71, 345] width 75 height 13
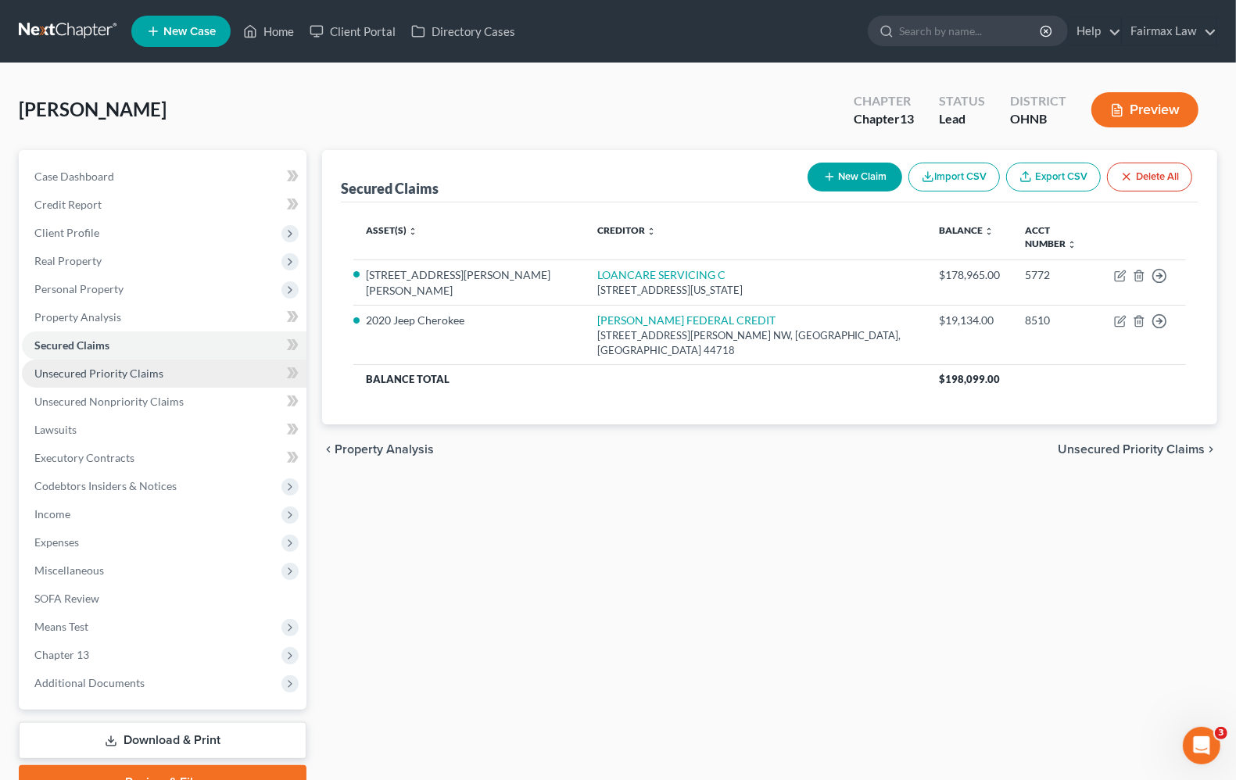
click at [65, 375] on span "Unsecured Priority Claims" at bounding box center [98, 373] width 129 height 13
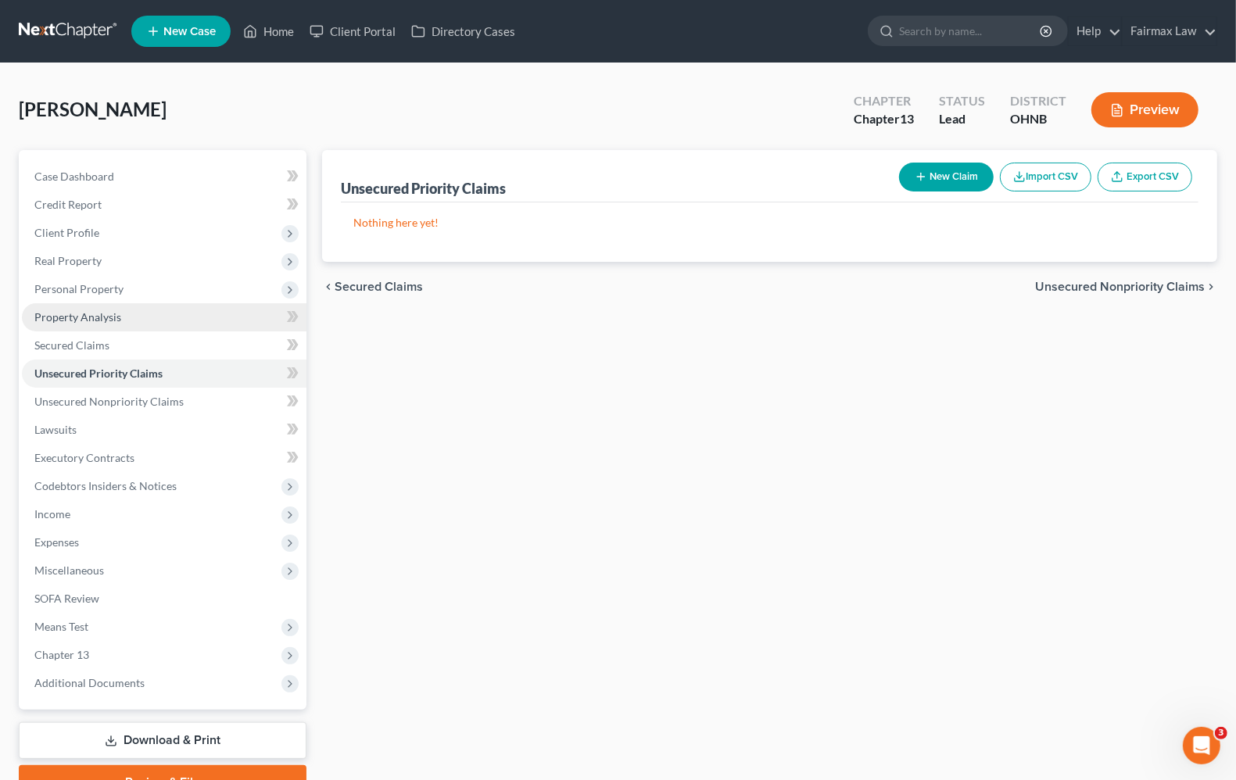
click at [61, 314] on span "Property Analysis" at bounding box center [77, 316] width 87 height 13
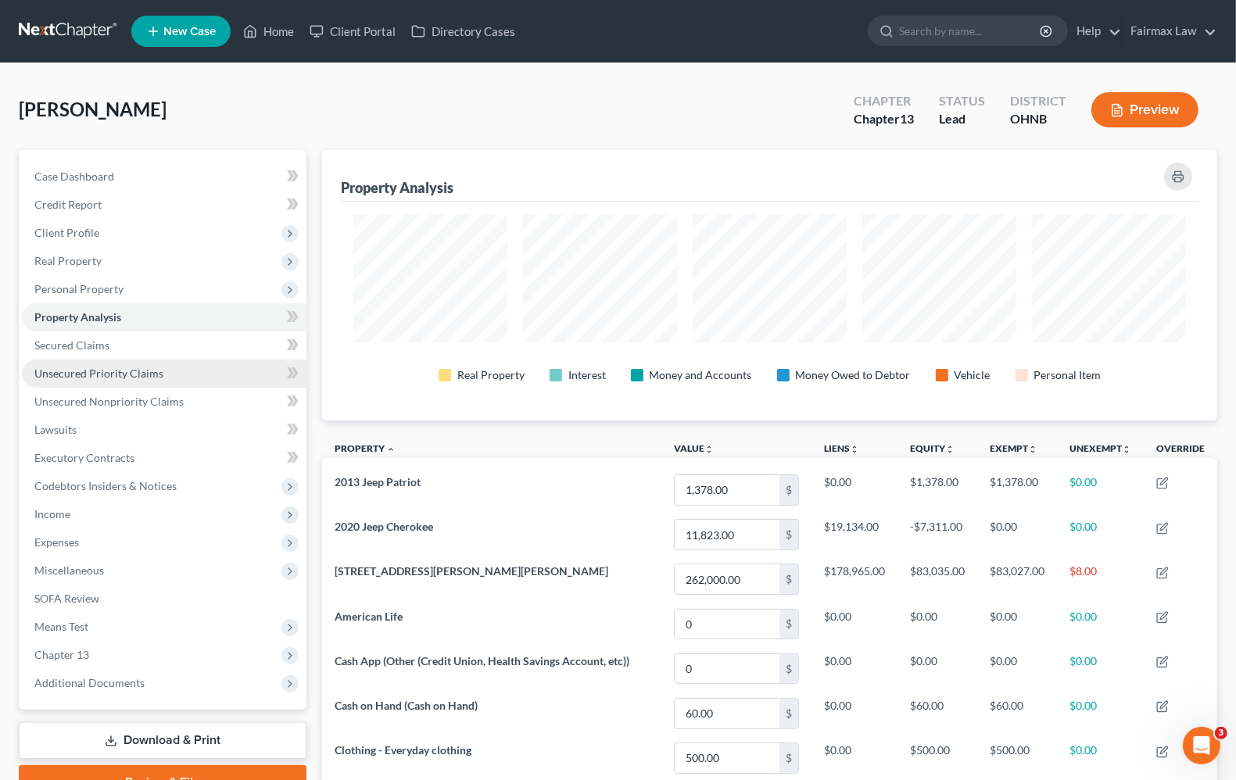
scroll to position [271, 895]
click at [61, 401] on span "Unsecured Nonpriority Claims" at bounding box center [108, 401] width 149 height 13
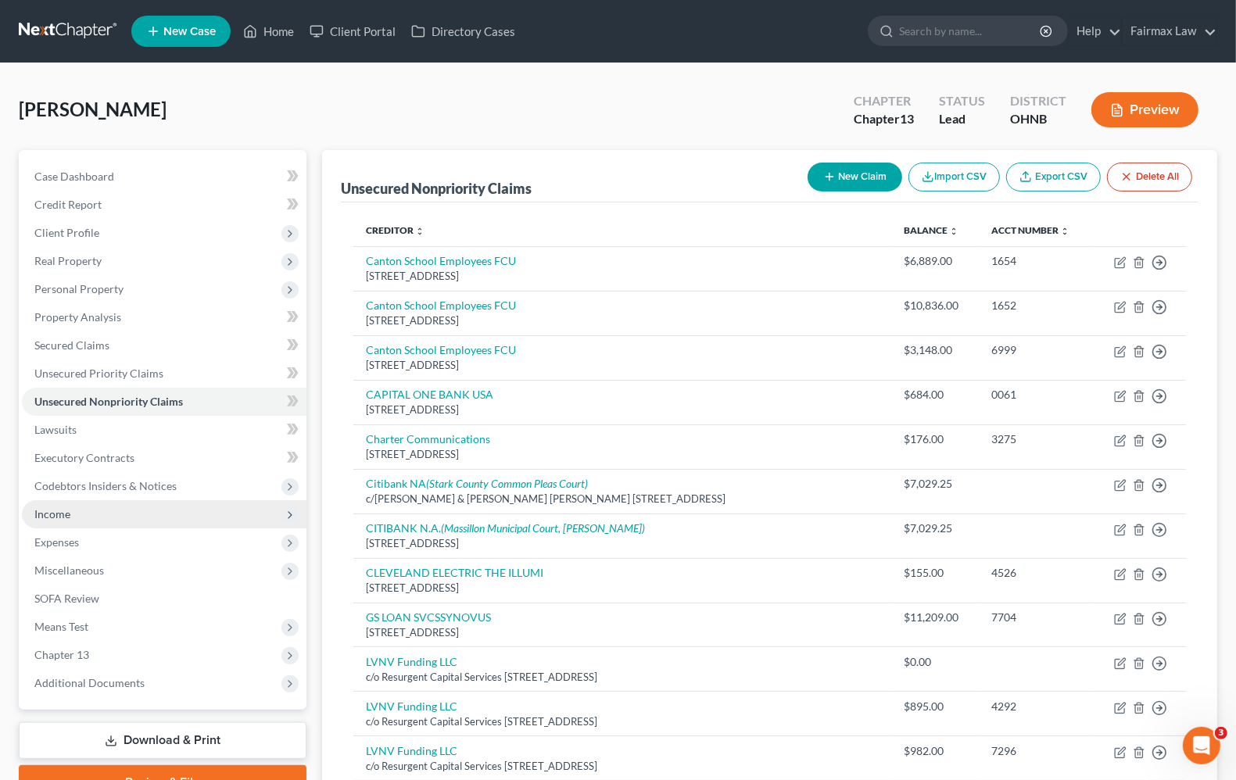
click at [59, 517] on span "Income" at bounding box center [52, 513] width 36 height 13
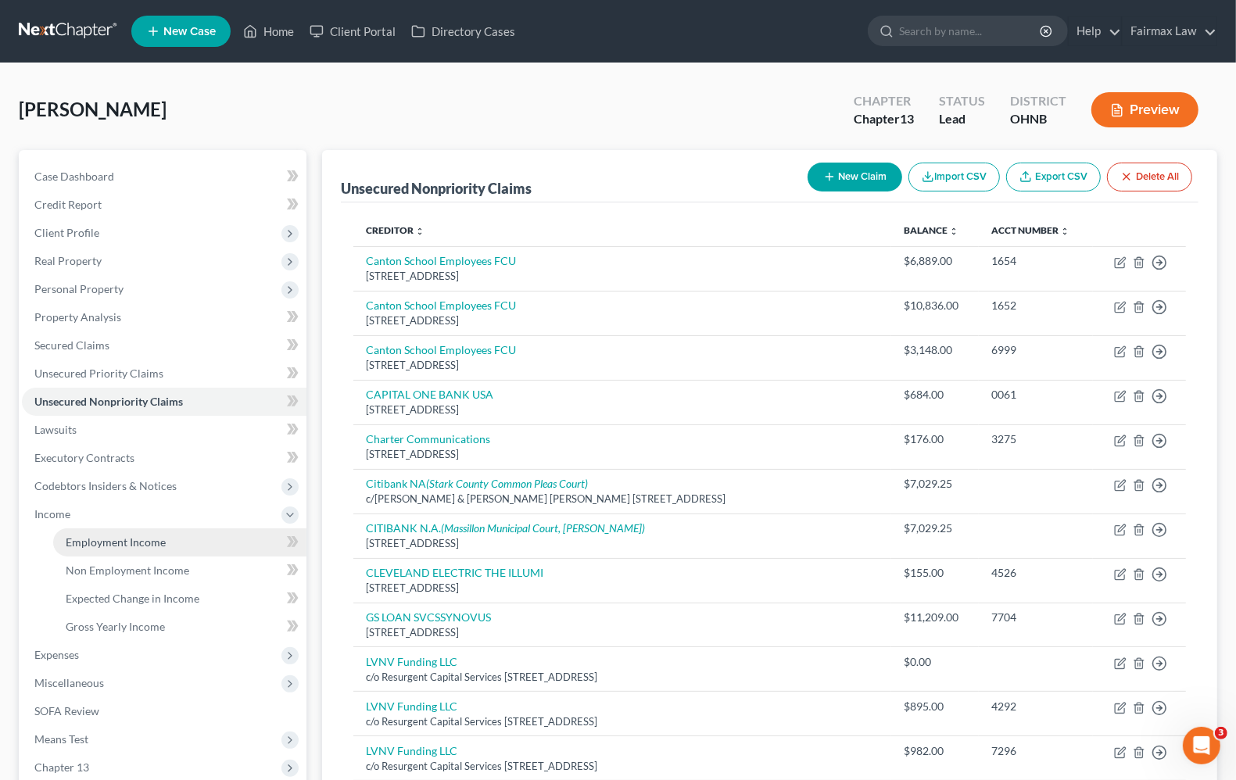
click at [99, 546] on span "Employment Income" at bounding box center [116, 542] width 100 height 13
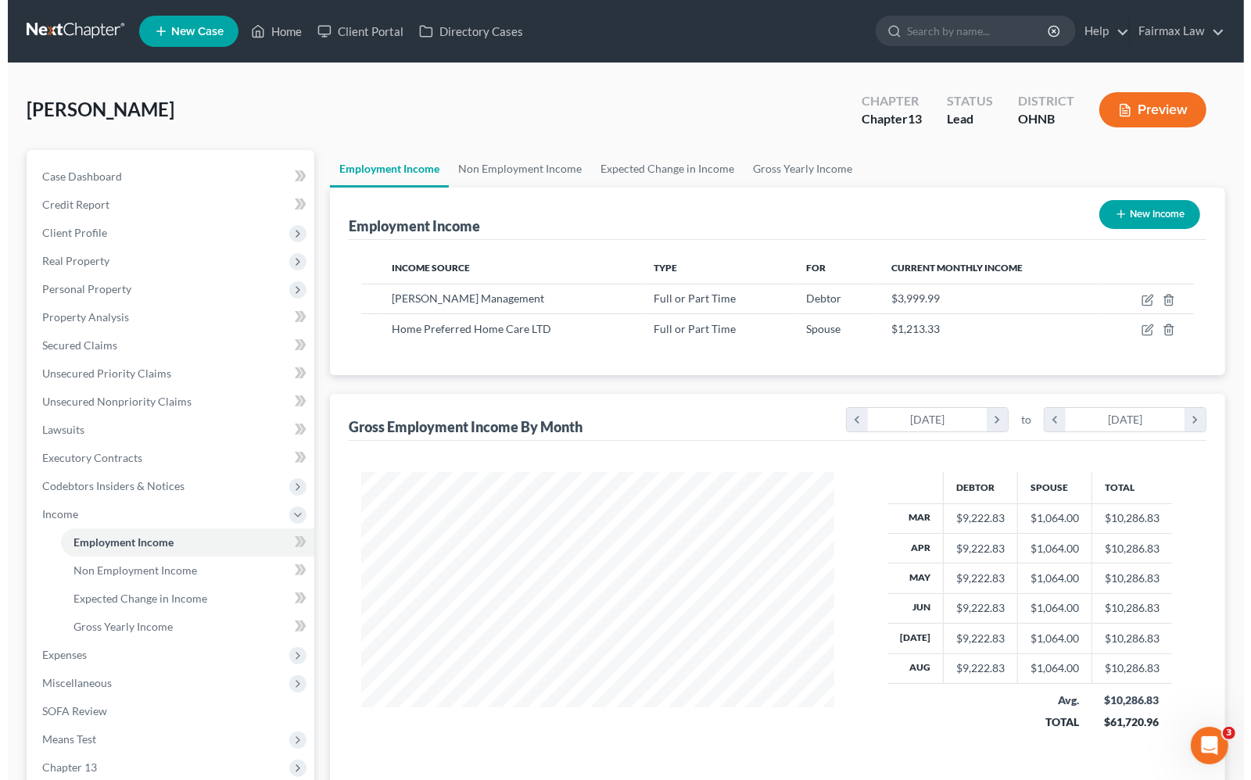
scroll to position [281, 503]
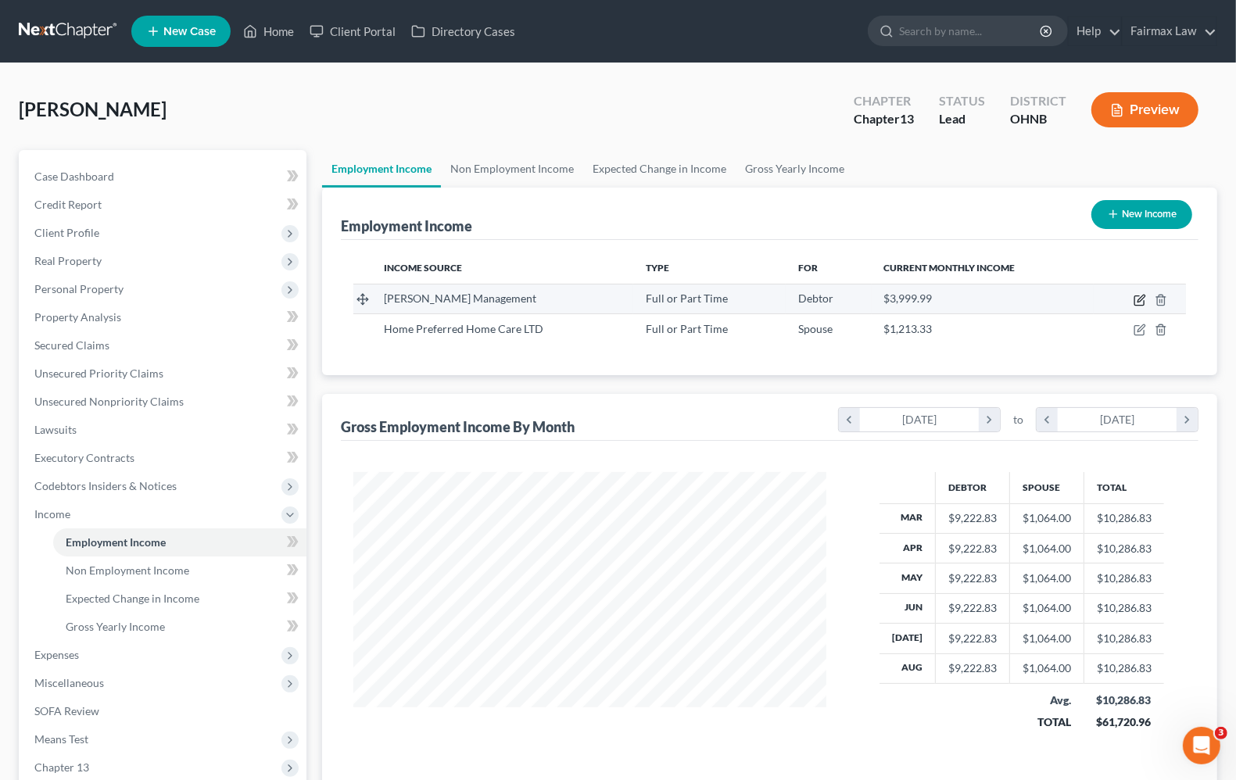
click at [1138, 297] on icon "button" at bounding box center [1140, 300] width 13 height 13
select select "0"
select select "36"
select select "2"
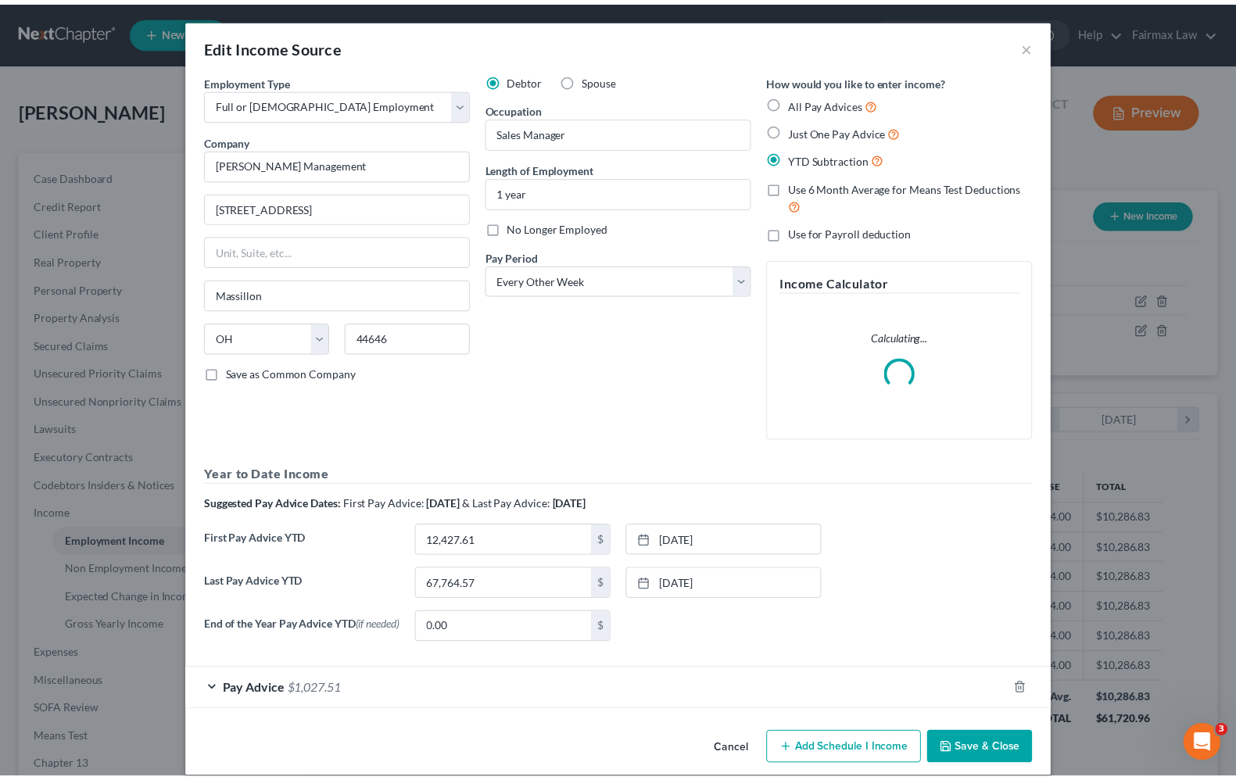
scroll to position [281, 510]
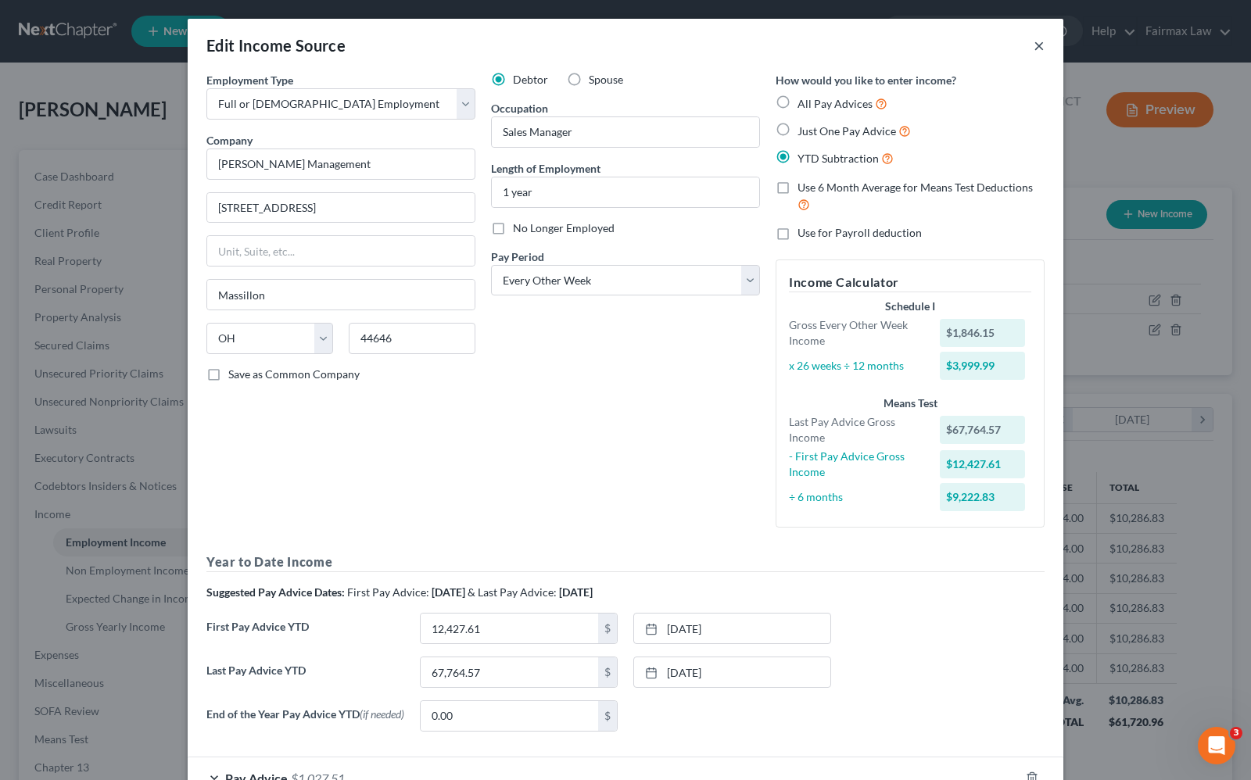
click at [1034, 45] on button "×" at bounding box center [1039, 45] width 11 height 19
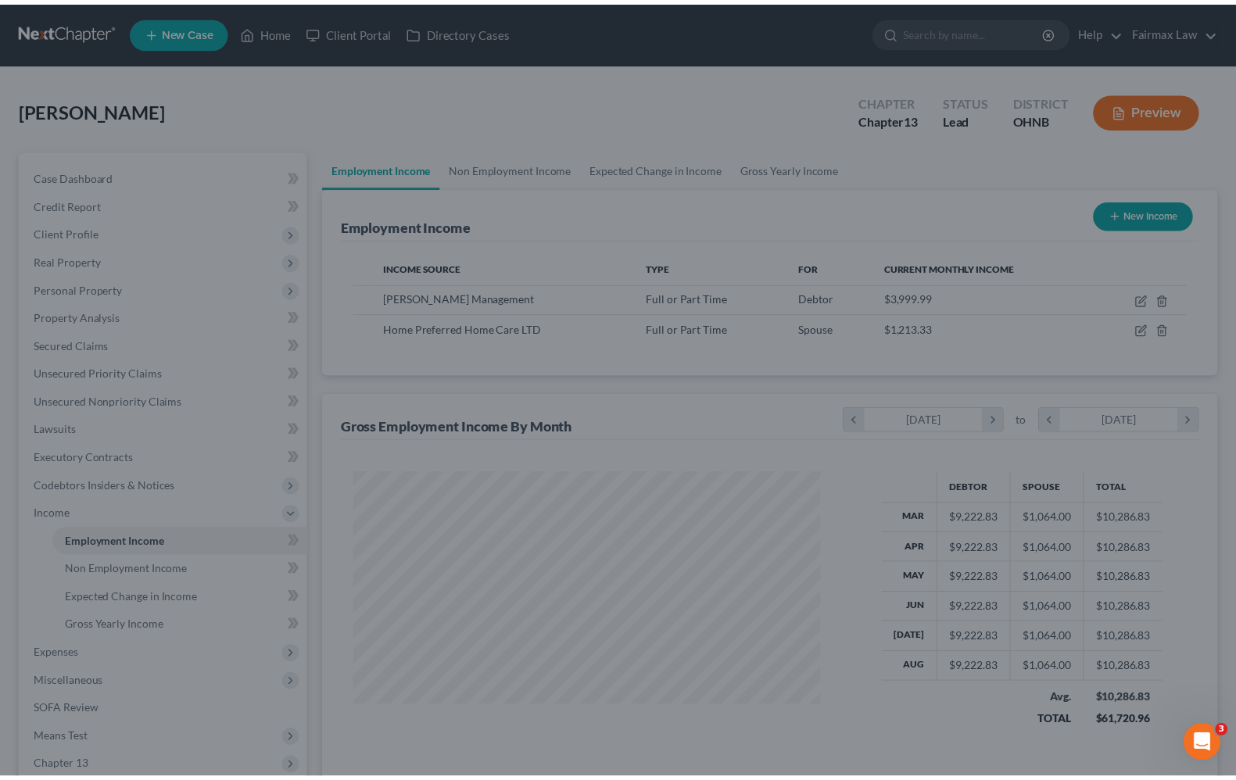
scroll to position [781630, 781407]
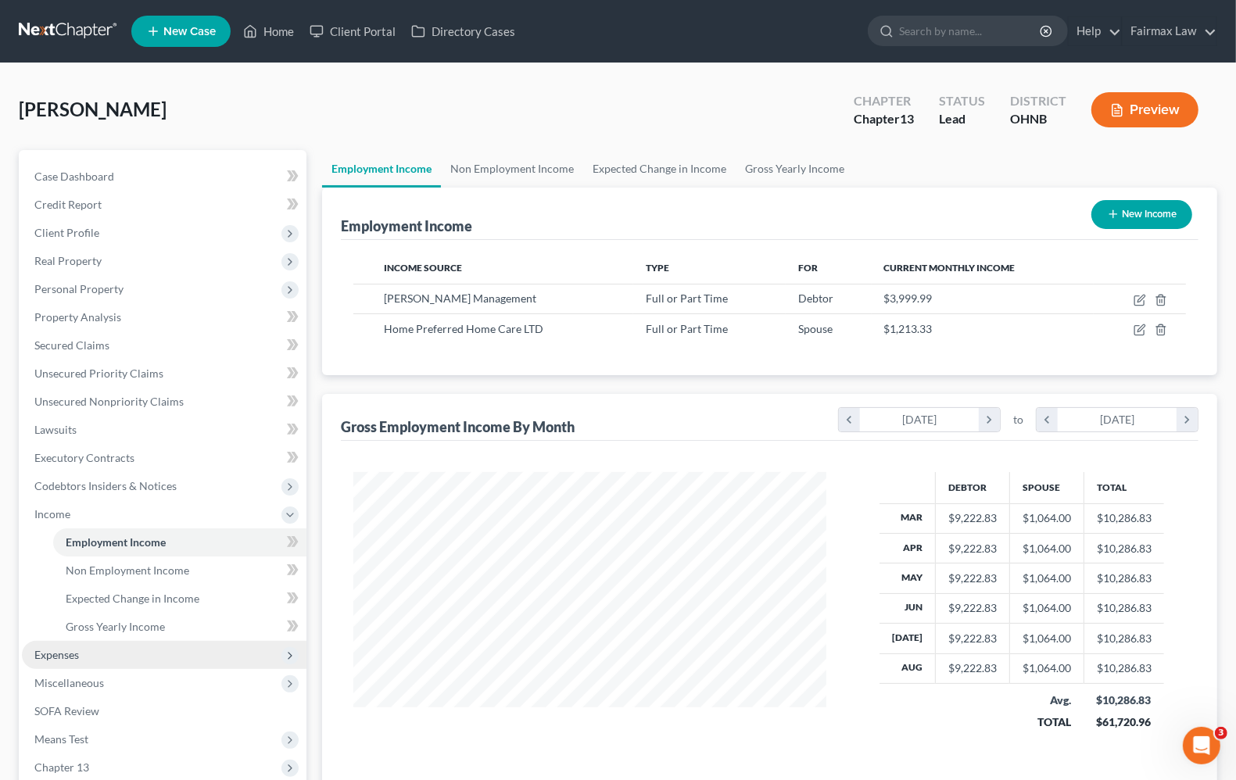
click at [41, 663] on span "Expenses" at bounding box center [164, 655] width 285 height 28
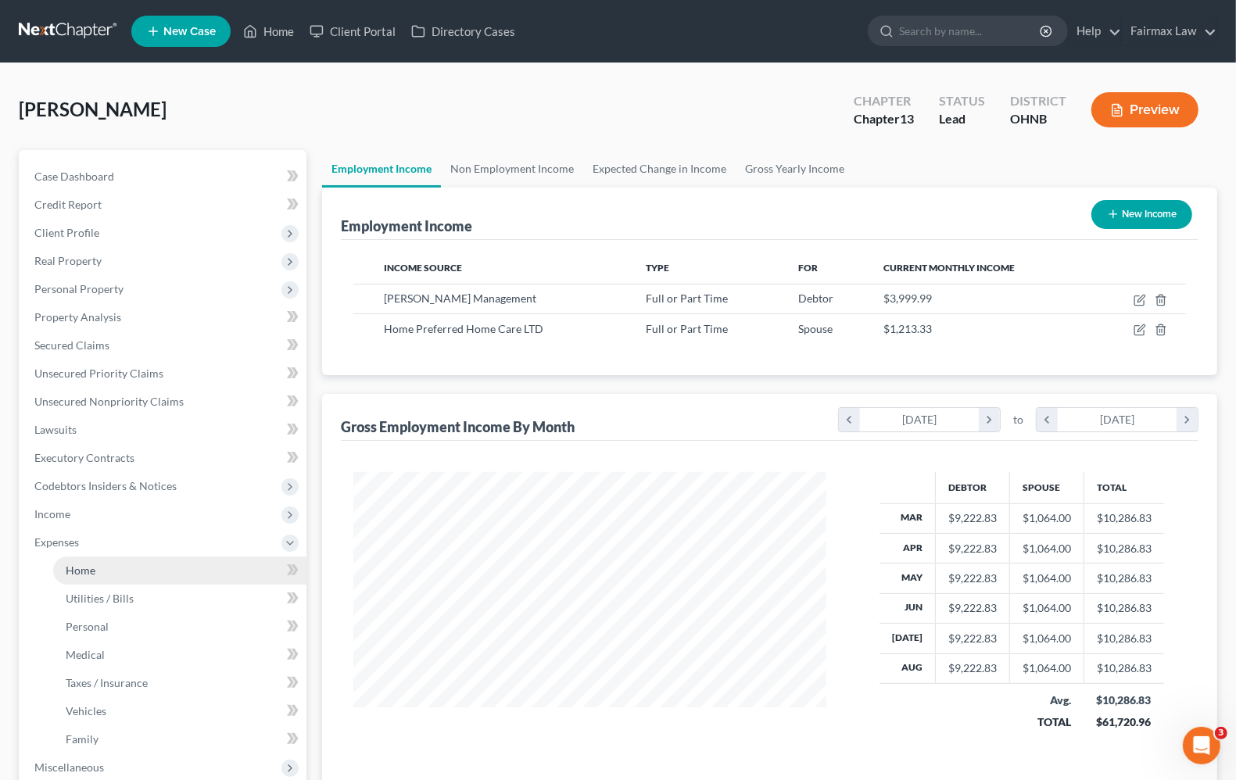
click at [81, 567] on span "Home" at bounding box center [81, 570] width 30 height 13
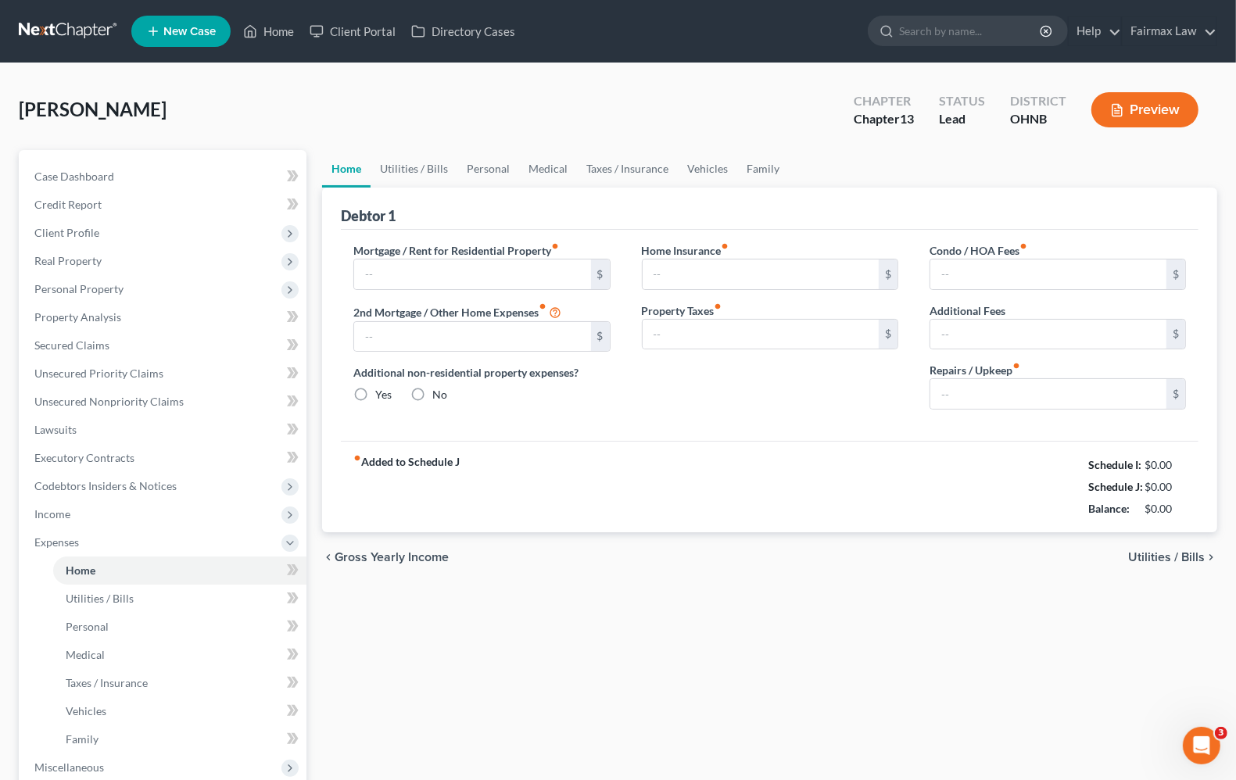
type input "1,440.00"
type input "0.00"
radio input "true"
type input "0.00"
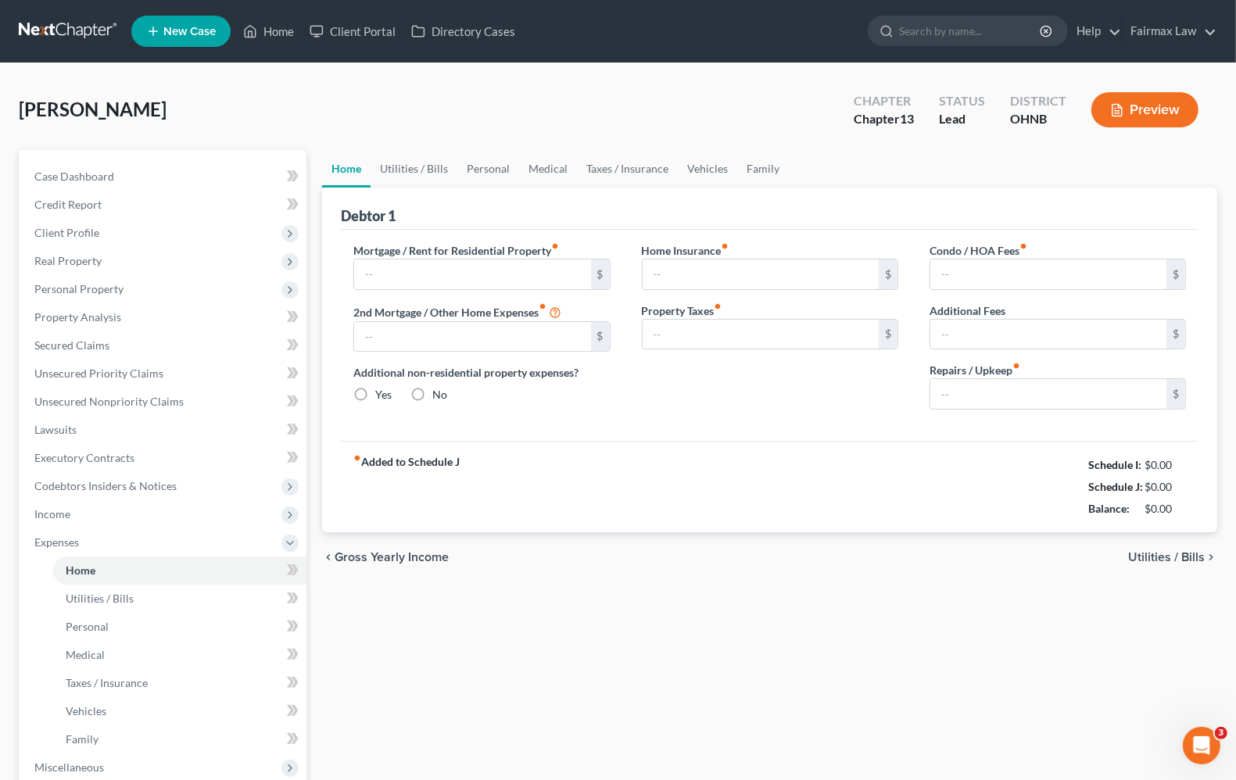
type input "0.00"
click at [769, 499] on div "fiber_manual_record Added to Schedule J Schedule I: $3,334.00 Schedule J: $5,77…" at bounding box center [770, 486] width 858 height 91
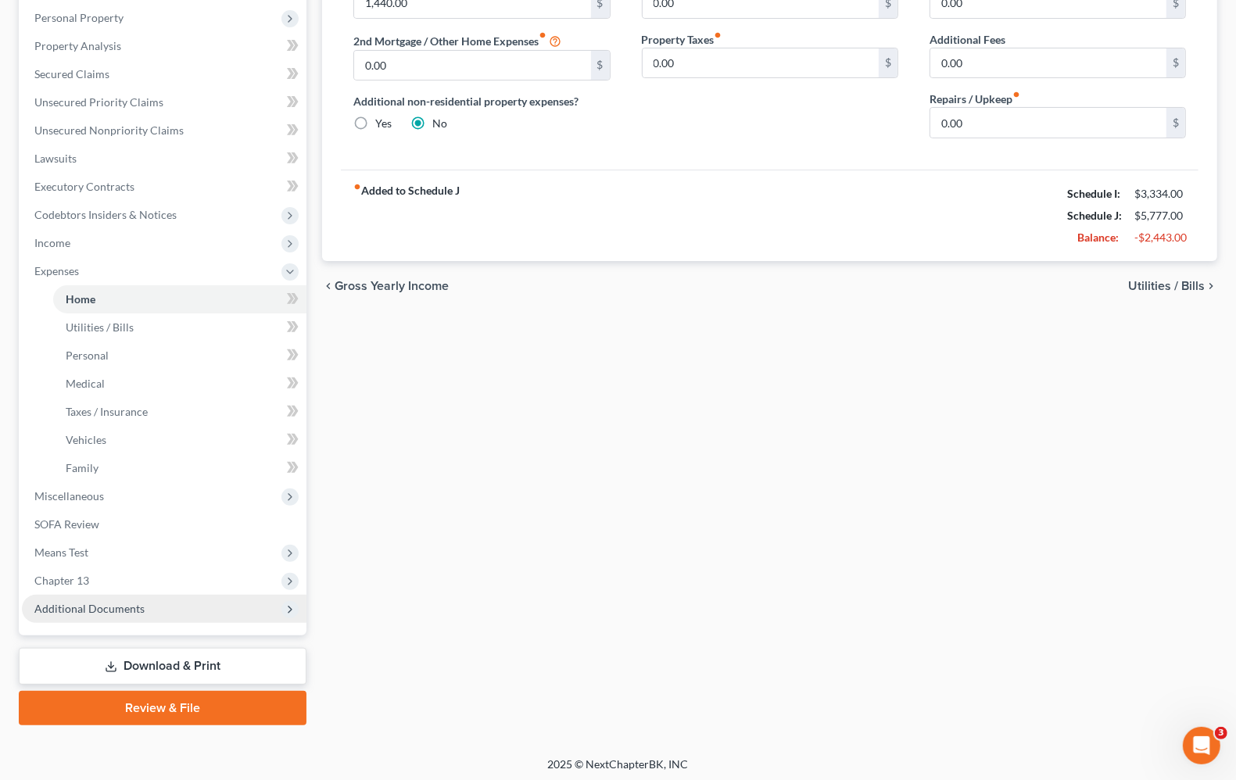
scroll to position [274, 0]
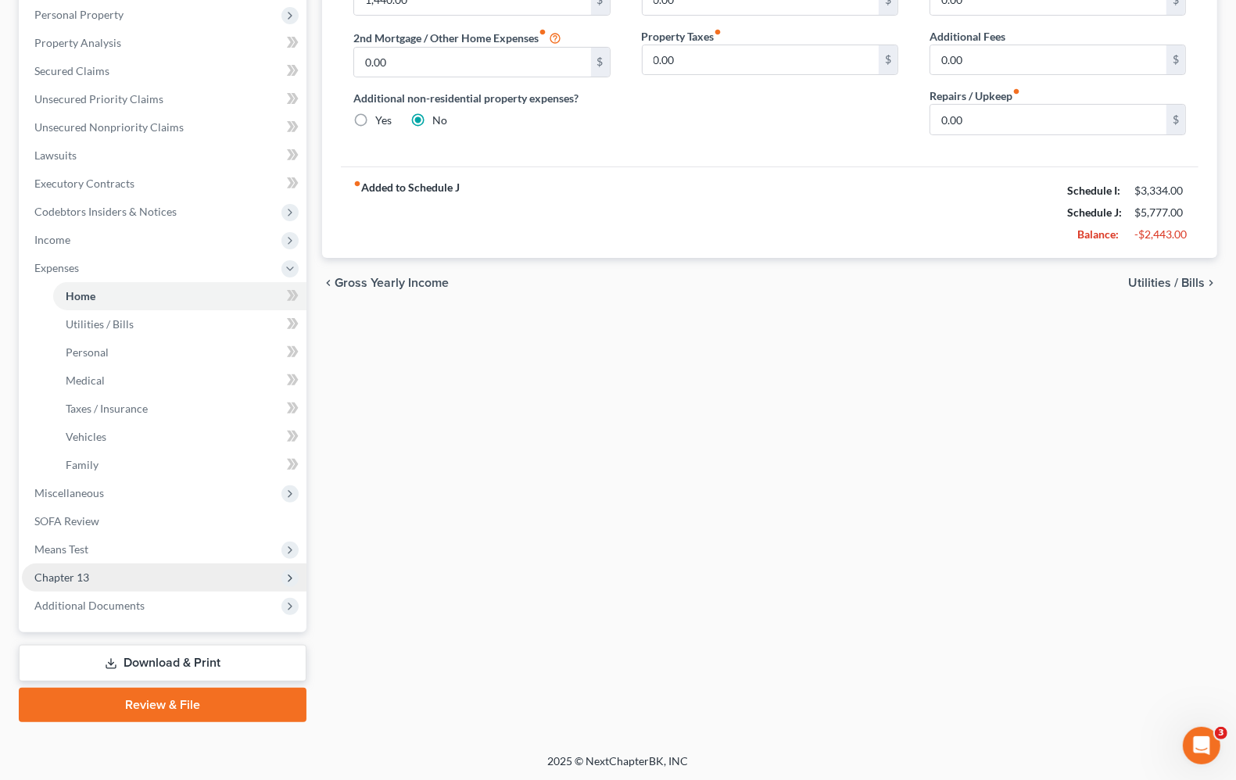
click at [102, 575] on span "Chapter 13" at bounding box center [164, 578] width 285 height 28
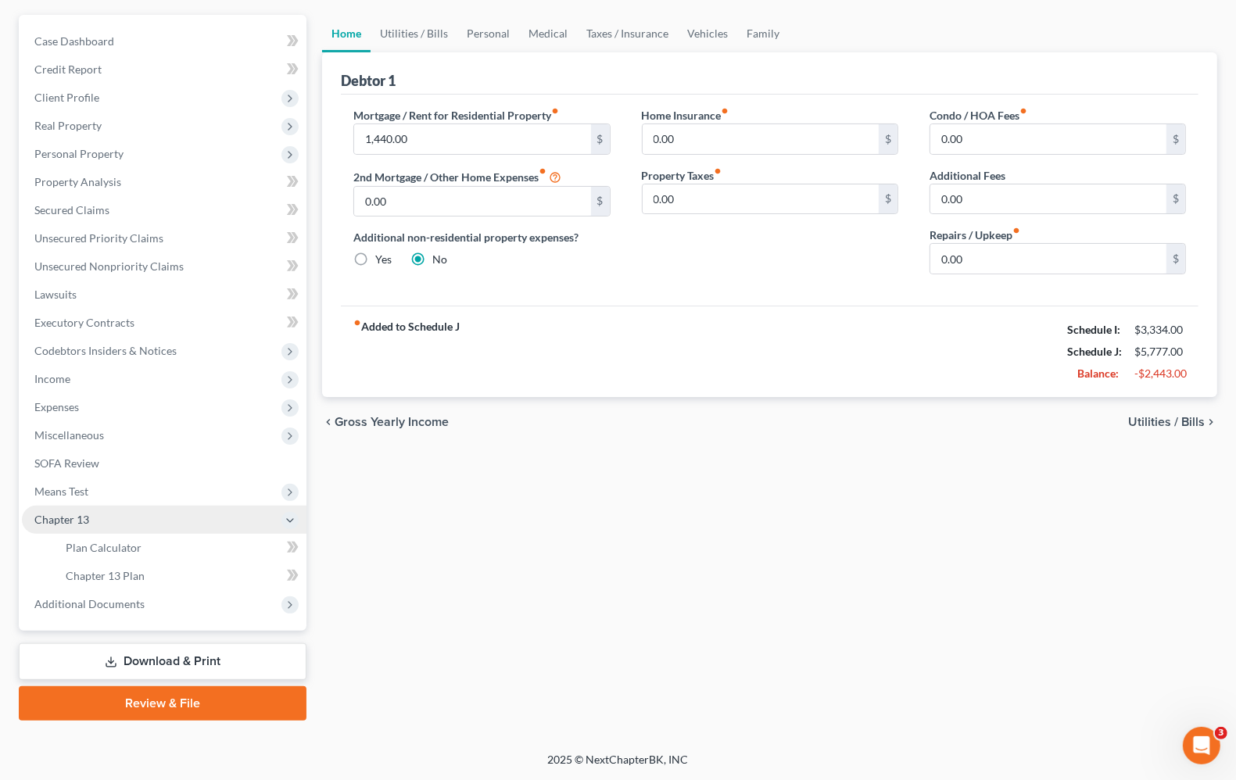
scroll to position [134, 0]
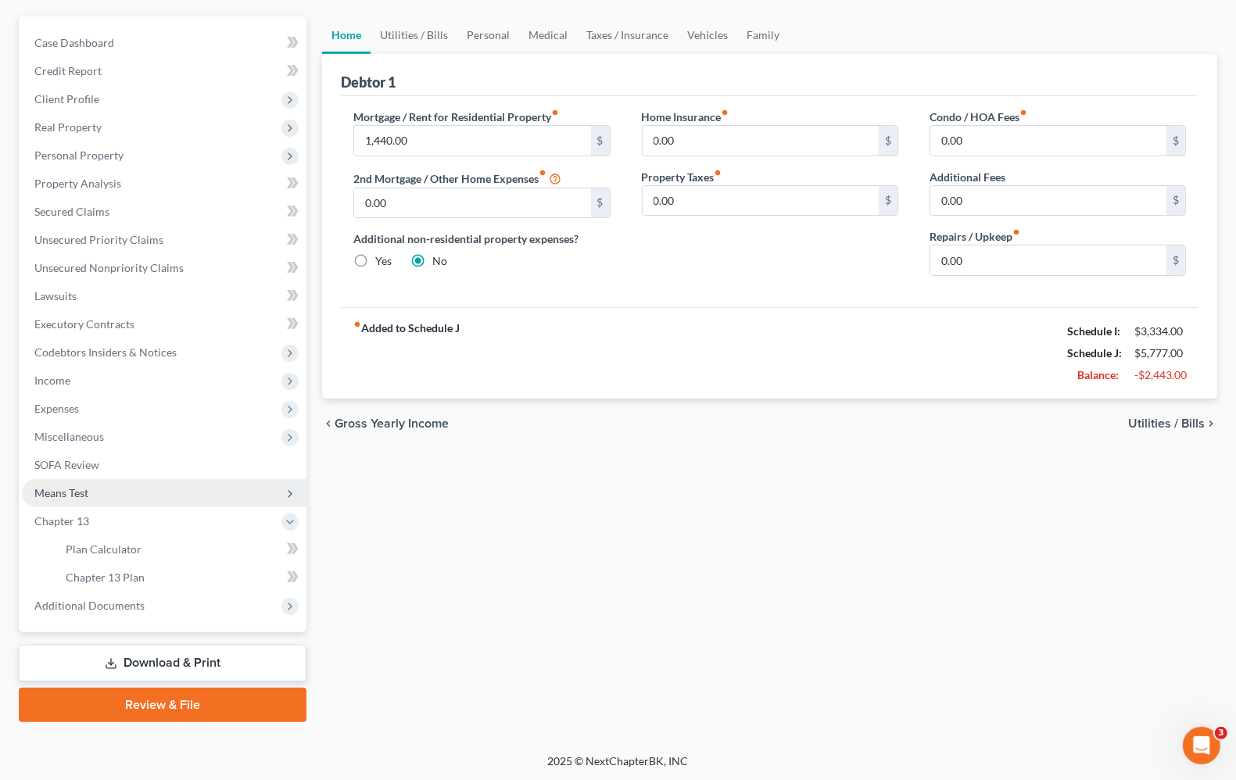
click at [76, 489] on span "Means Test" at bounding box center [61, 492] width 54 height 13
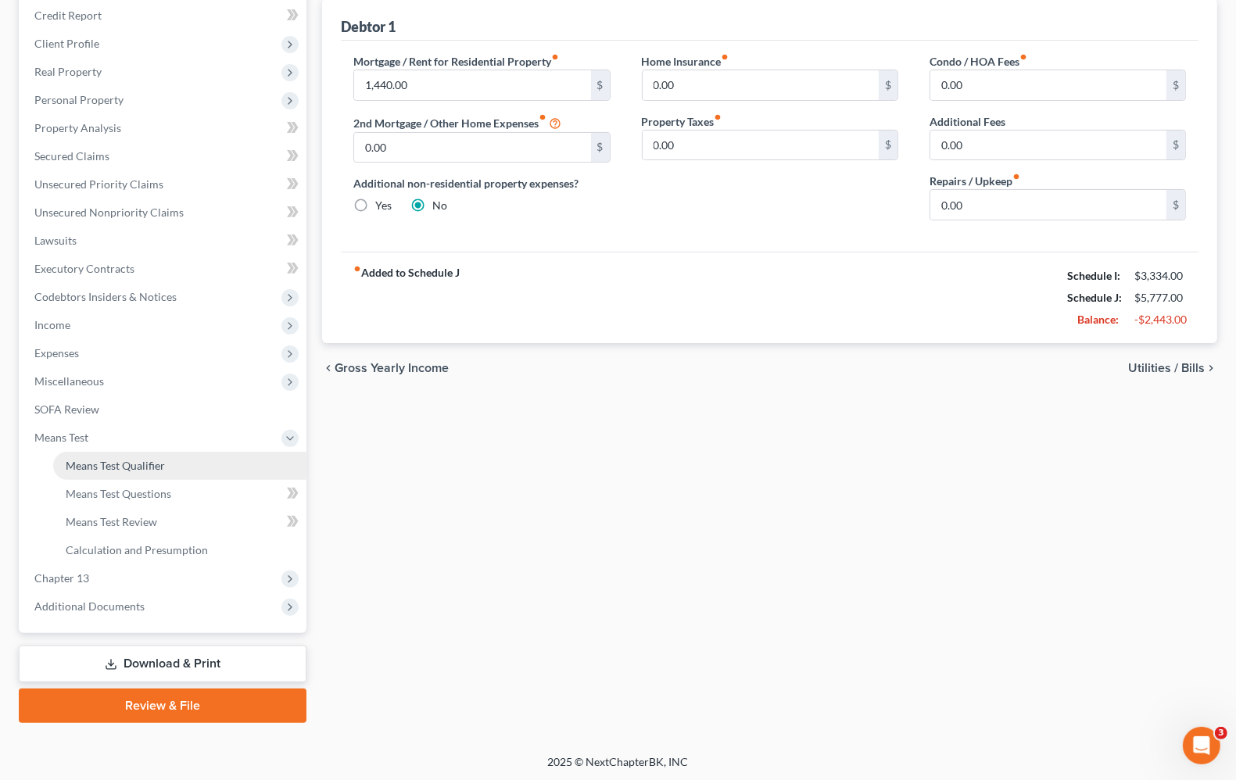
click at [90, 459] on span "Means Test Qualifier" at bounding box center [115, 465] width 99 height 13
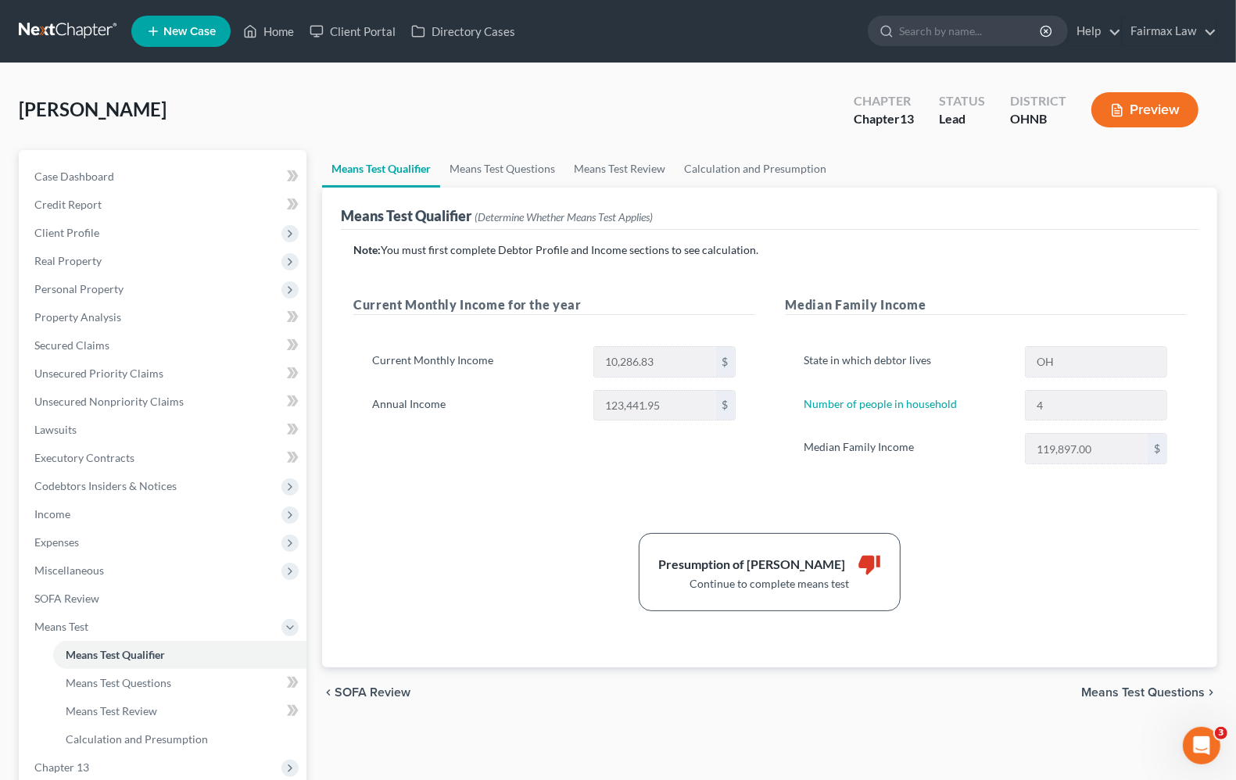
click at [1032, 583] on div "Presumption of Abuse Arises thumb_down Continue to complete means test" at bounding box center [770, 572] width 848 height 78
click at [151, 736] on span "Calculation and Presumption" at bounding box center [137, 739] width 142 height 13
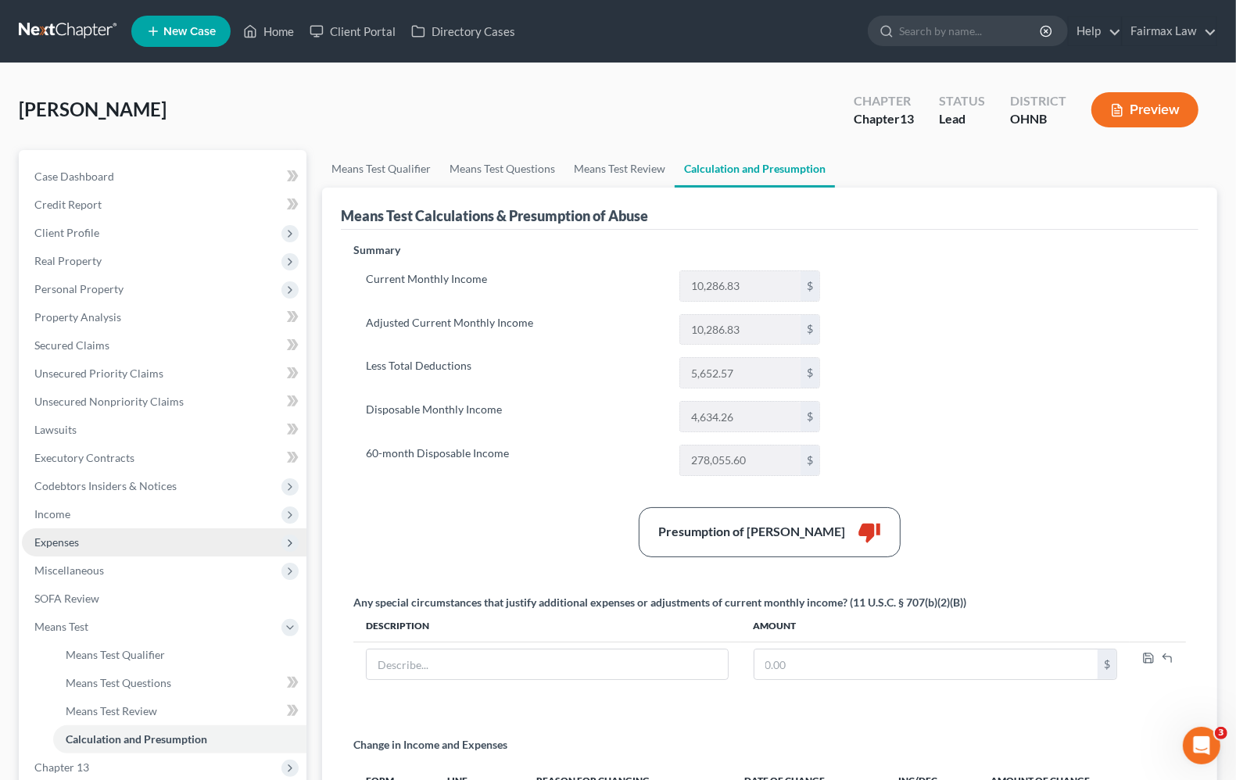
click at [83, 540] on span "Expenses" at bounding box center [164, 543] width 285 height 28
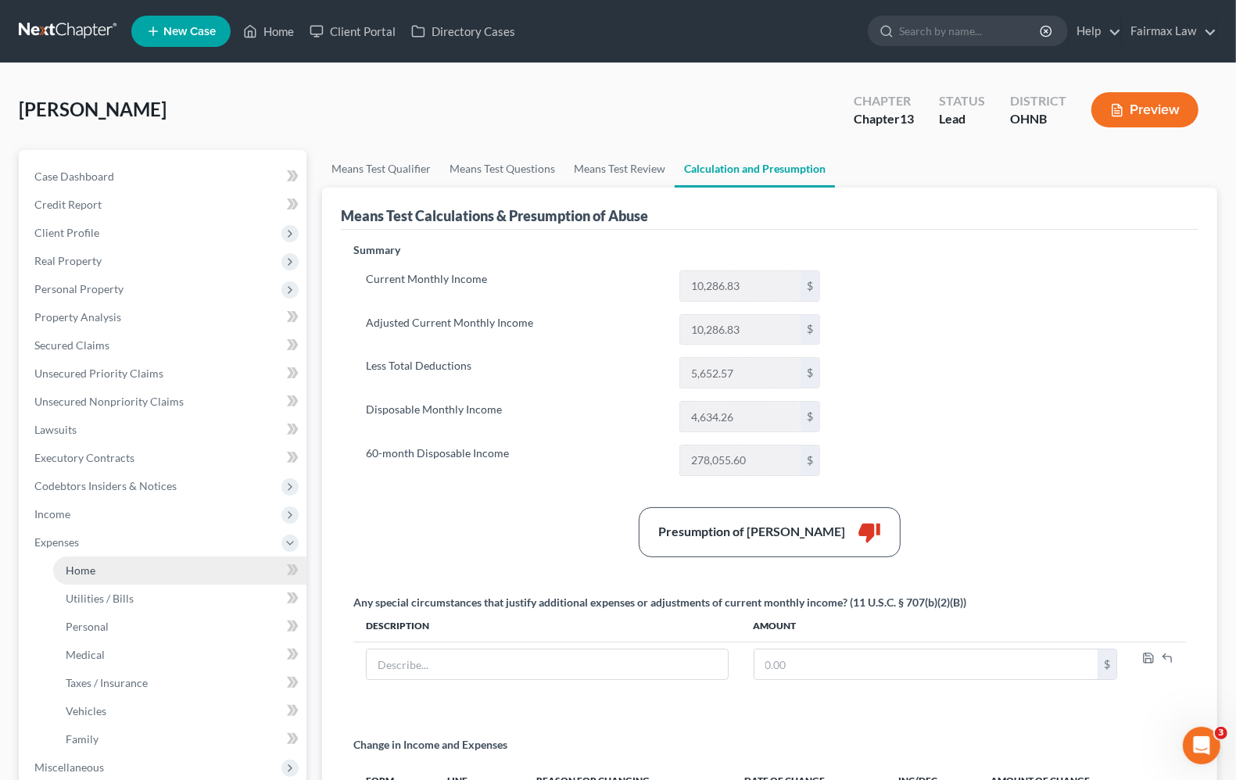
click at [70, 571] on span "Home" at bounding box center [81, 570] width 30 height 13
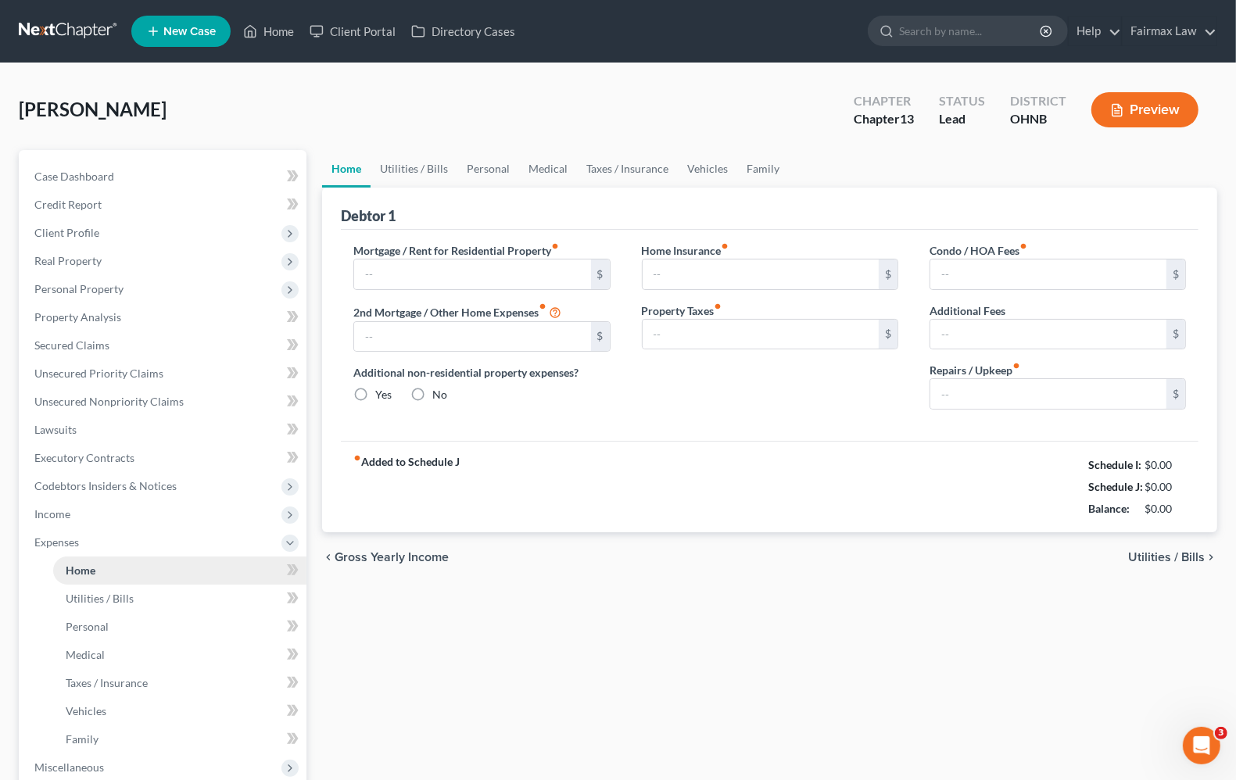
type input "1,440.00"
type input "0.00"
radio input "true"
type input "0.00"
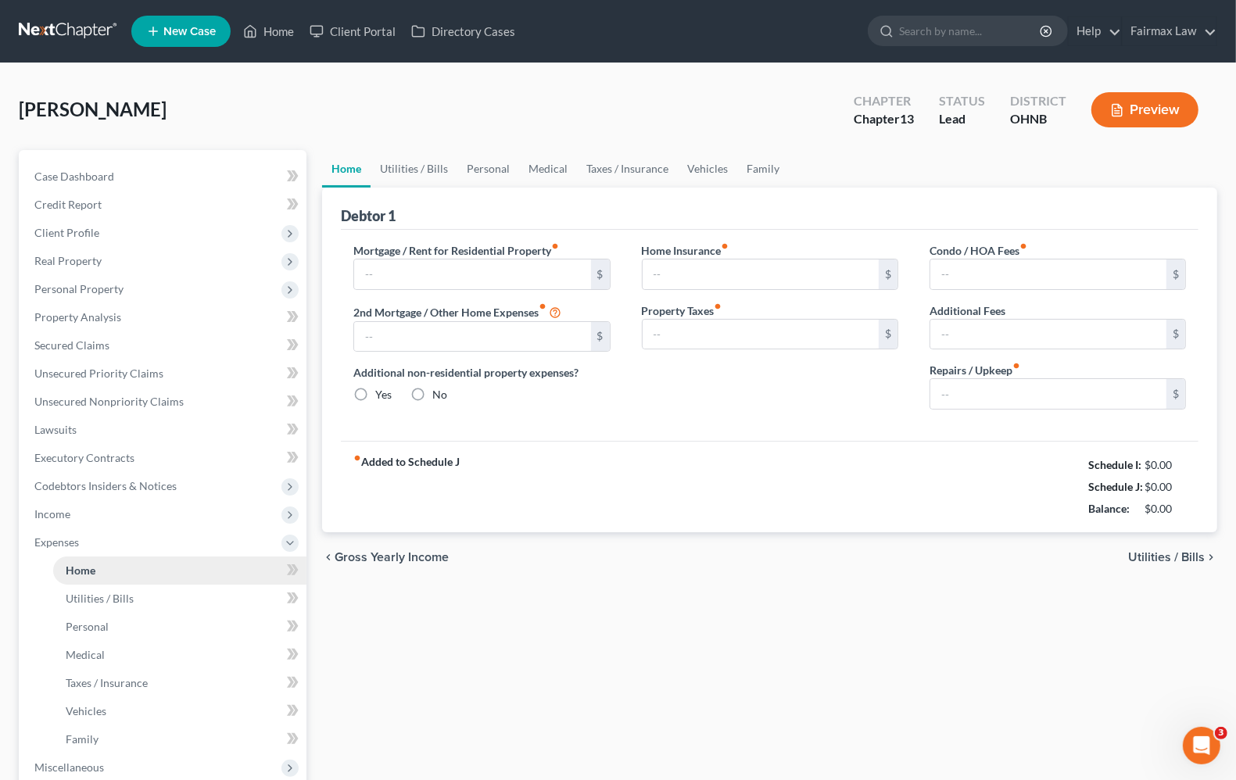
type input "0.00"
click at [1163, 556] on span "Utilities / Bills" at bounding box center [1166, 557] width 77 height 13
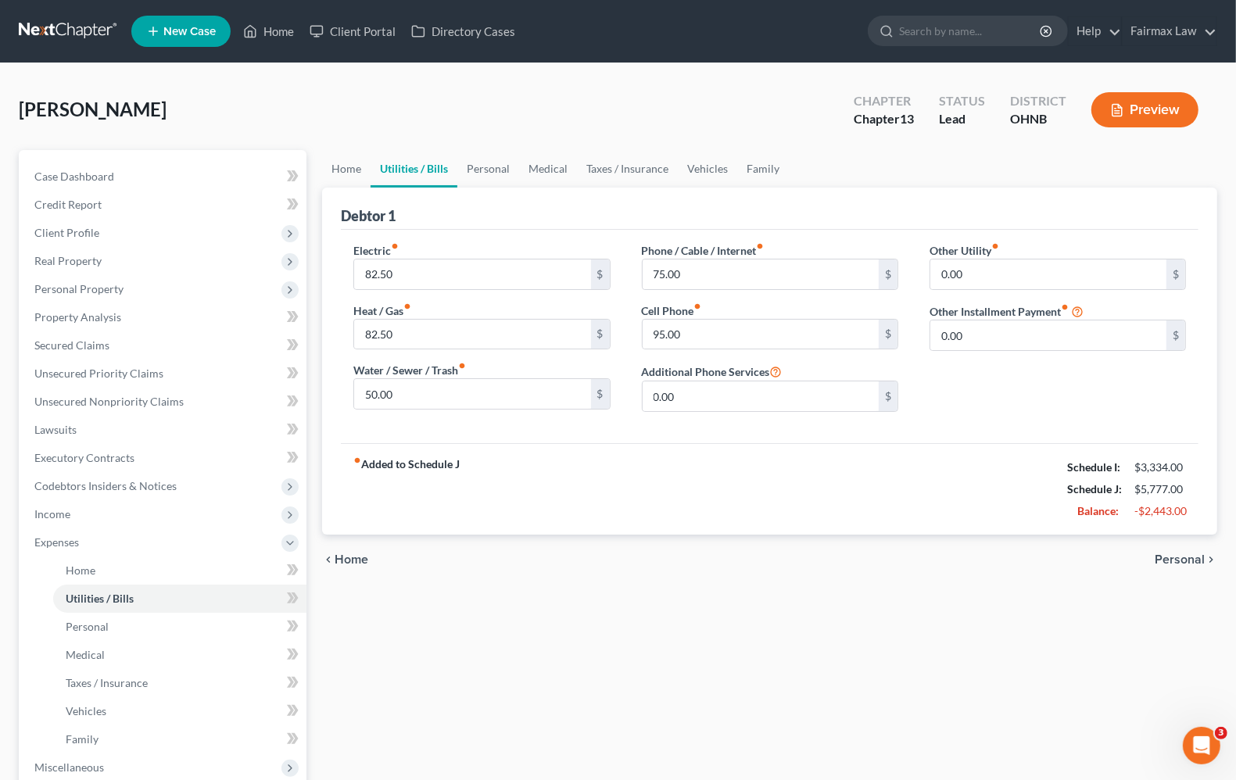
click at [1167, 555] on span "Personal" at bounding box center [1180, 560] width 50 height 13
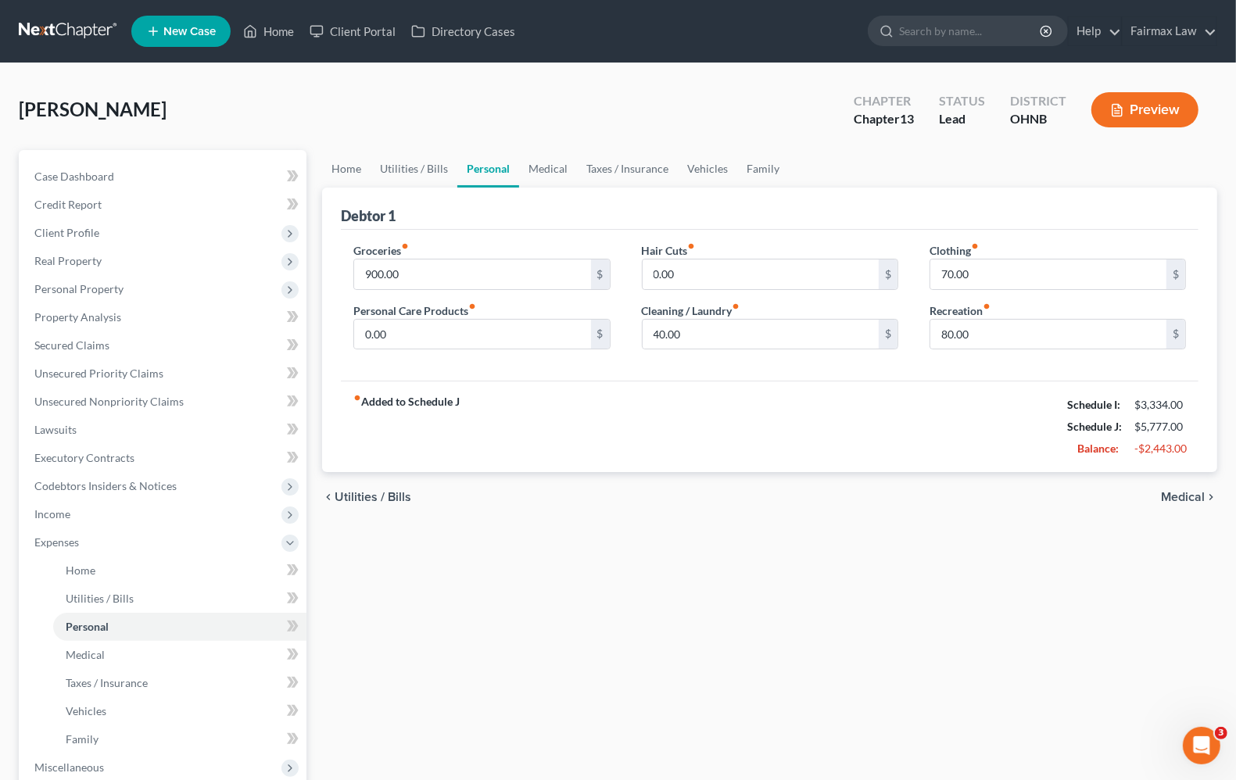
click at [1186, 497] on span "Medical" at bounding box center [1183, 497] width 44 height 13
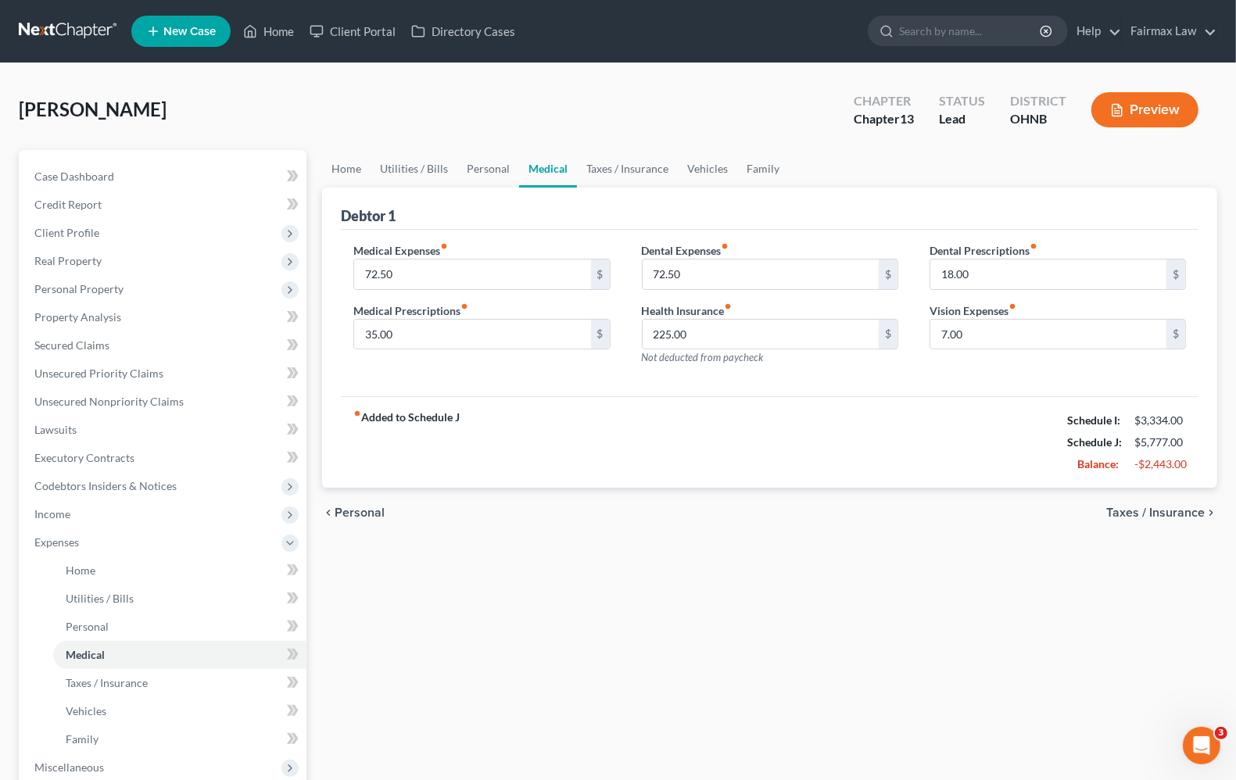
click at [1182, 511] on span "Taxes / Insurance" at bounding box center [1155, 513] width 99 height 13
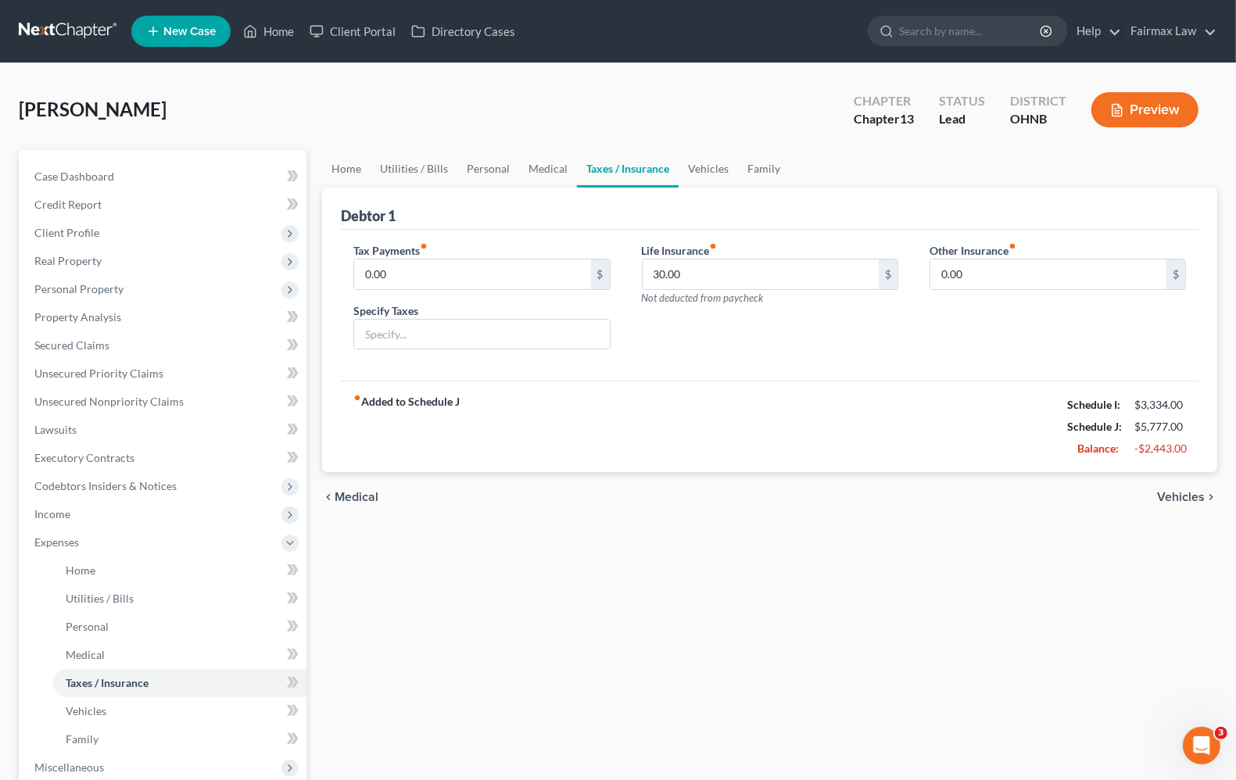
click at [1181, 503] on span "Vehicles" at bounding box center [1181, 497] width 48 height 13
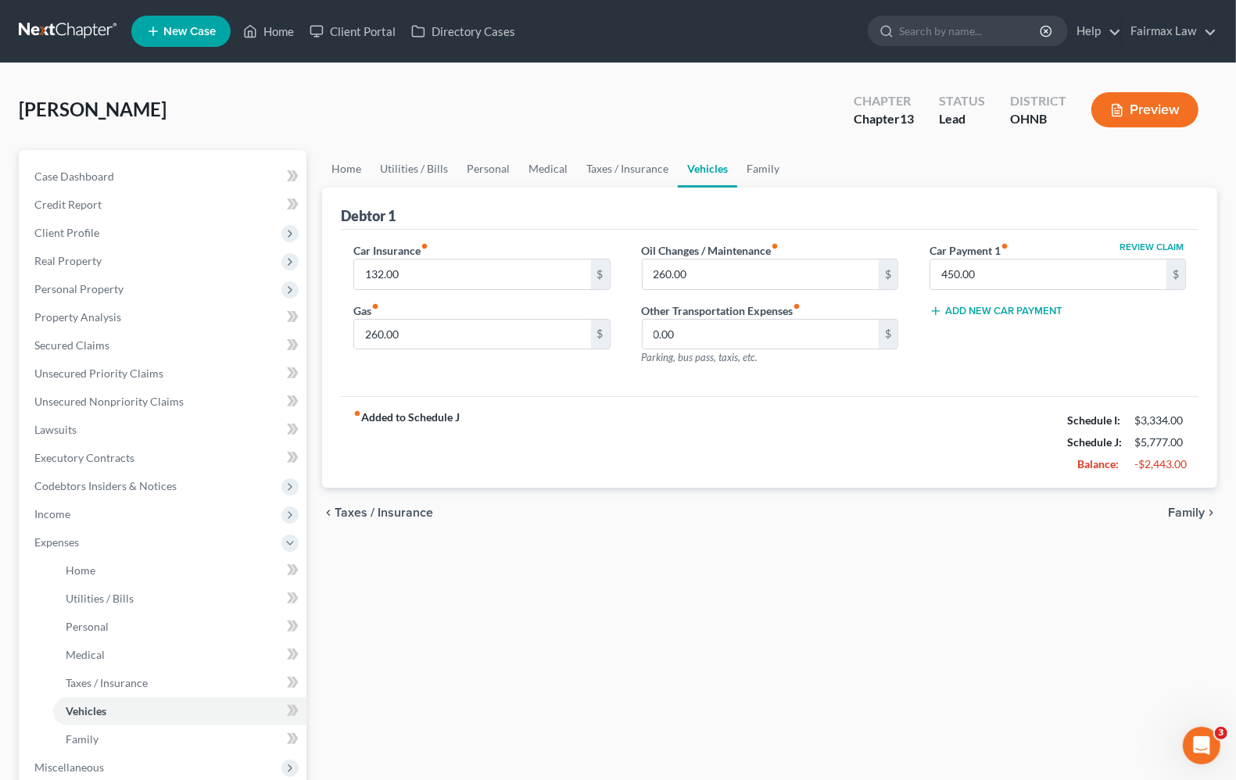
click at [1181, 507] on span "Family" at bounding box center [1186, 513] width 37 height 13
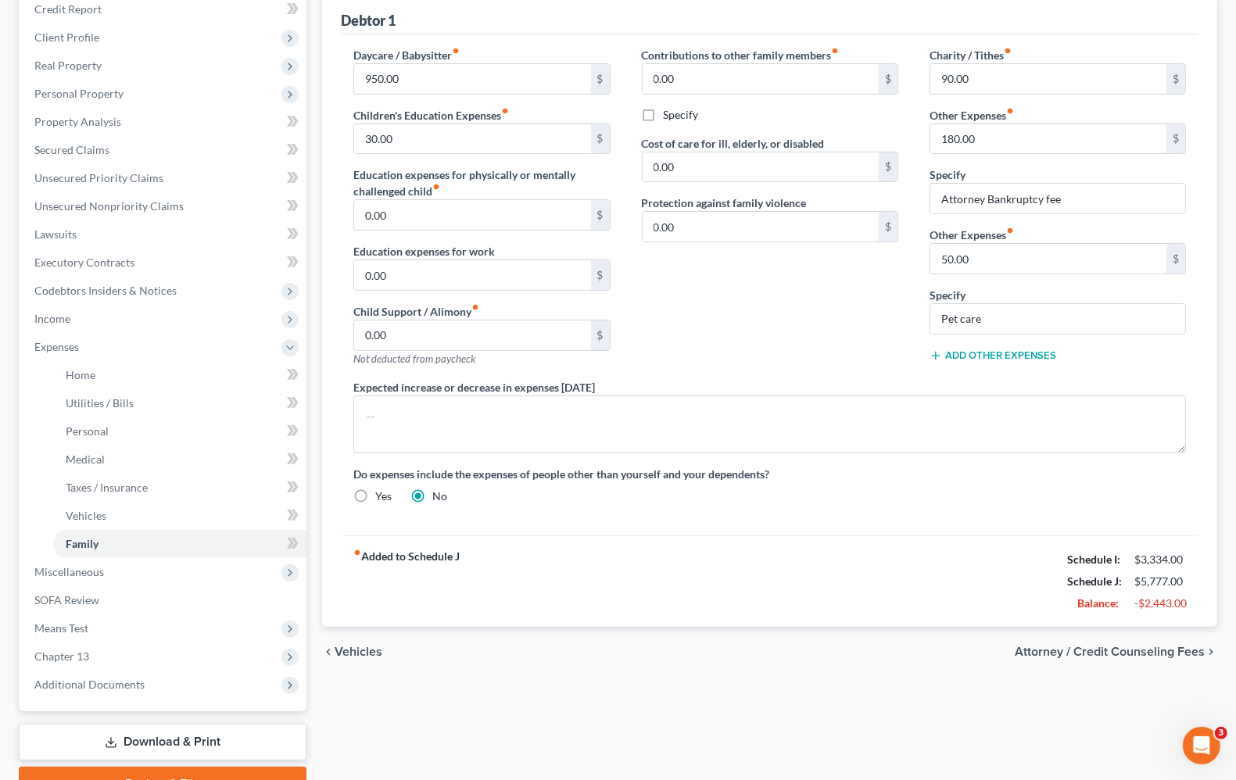
scroll to position [274, 0]
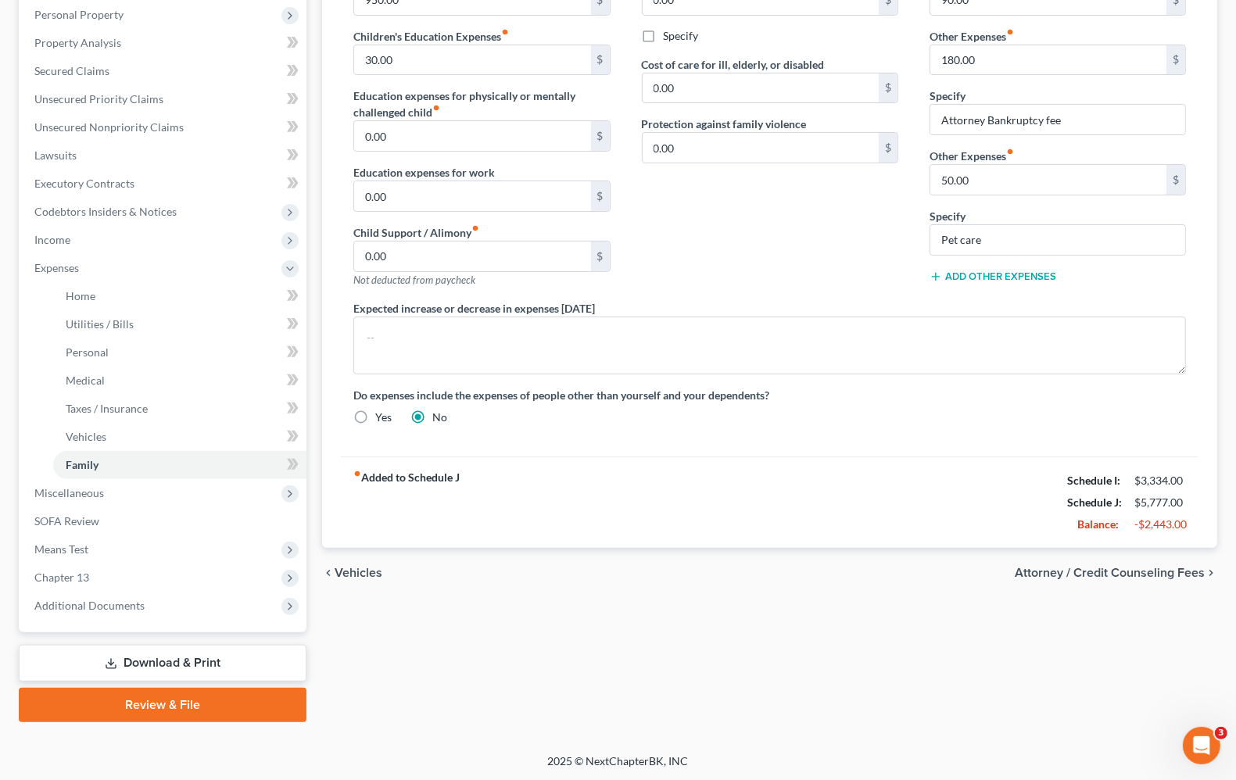
click at [357, 577] on span "Vehicles" at bounding box center [359, 573] width 48 height 13
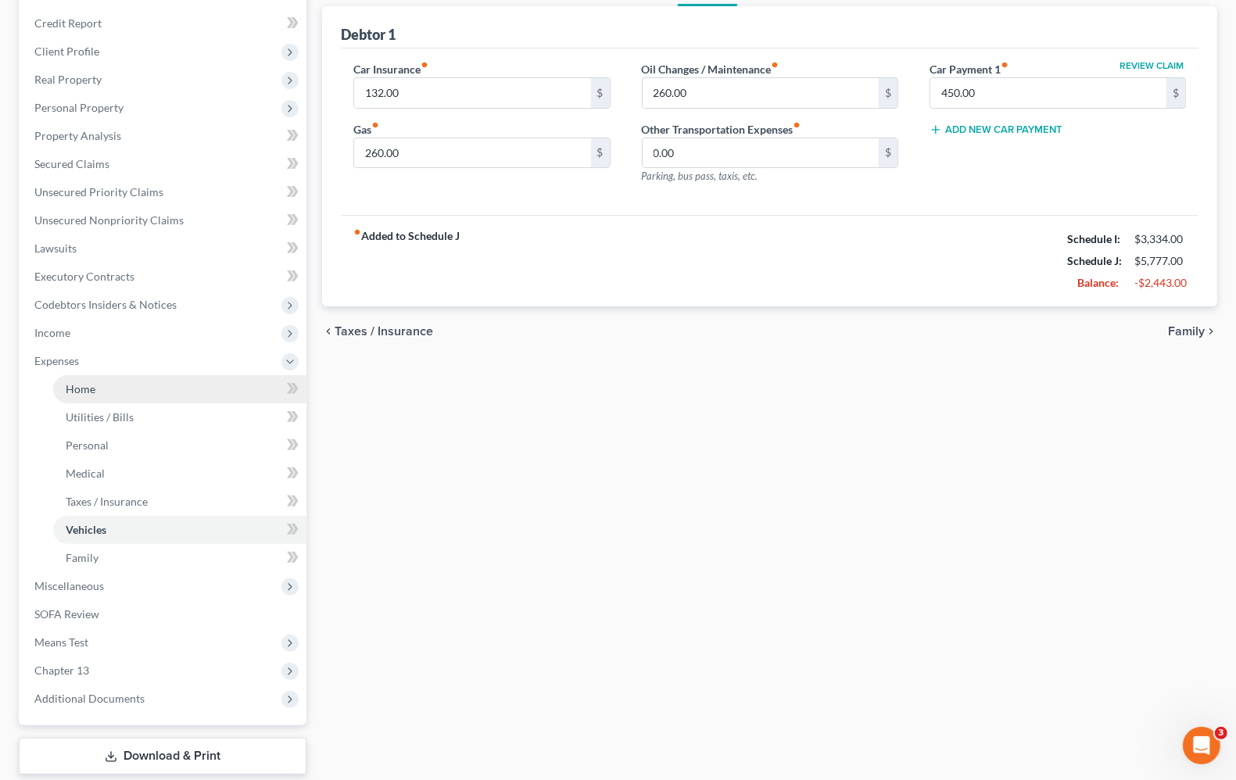
scroll to position [274, 0]
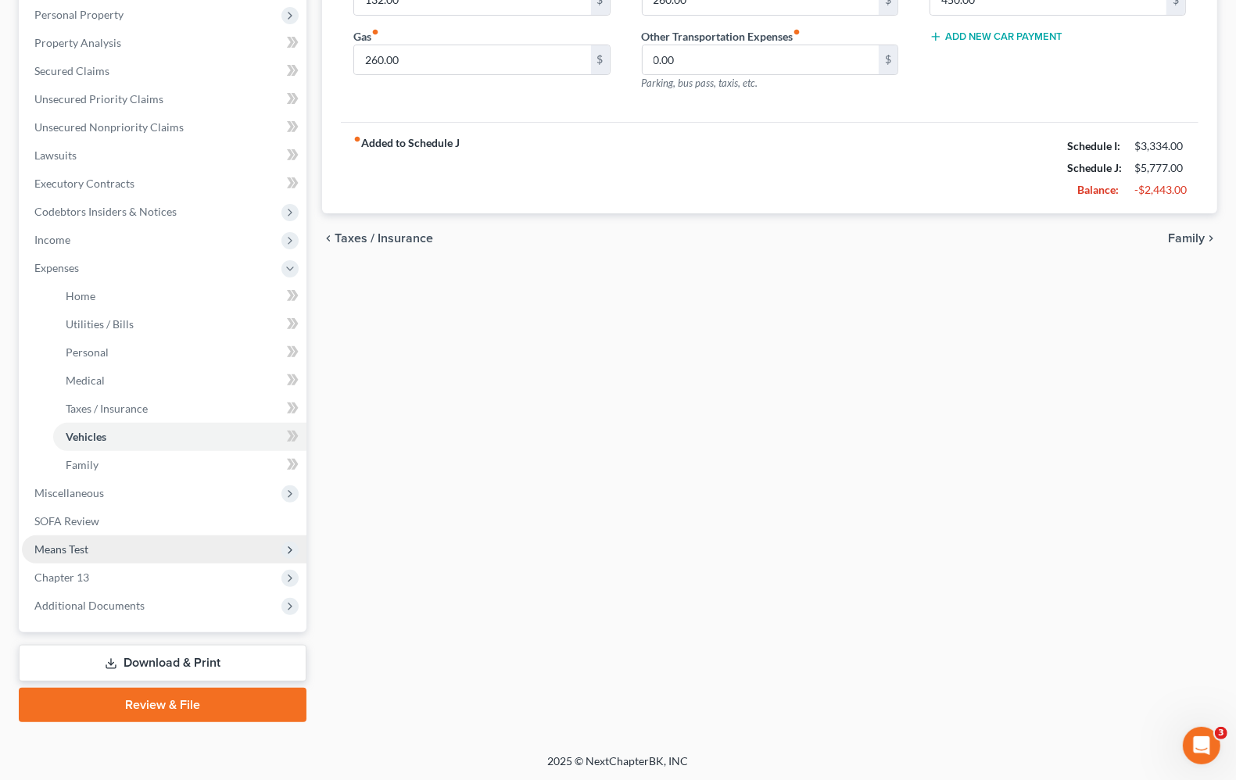
click at [74, 554] on span "Means Test" at bounding box center [164, 550] width 285 height 28
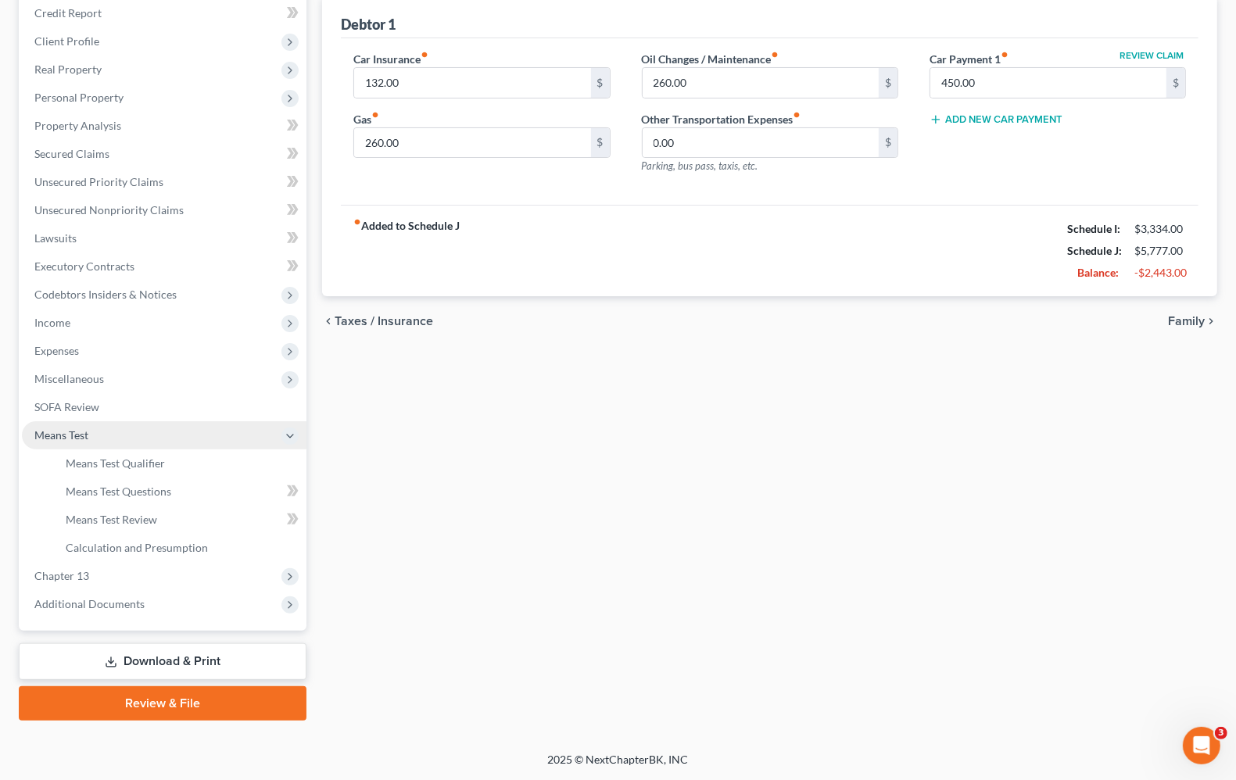
scroll to position [189, 0]
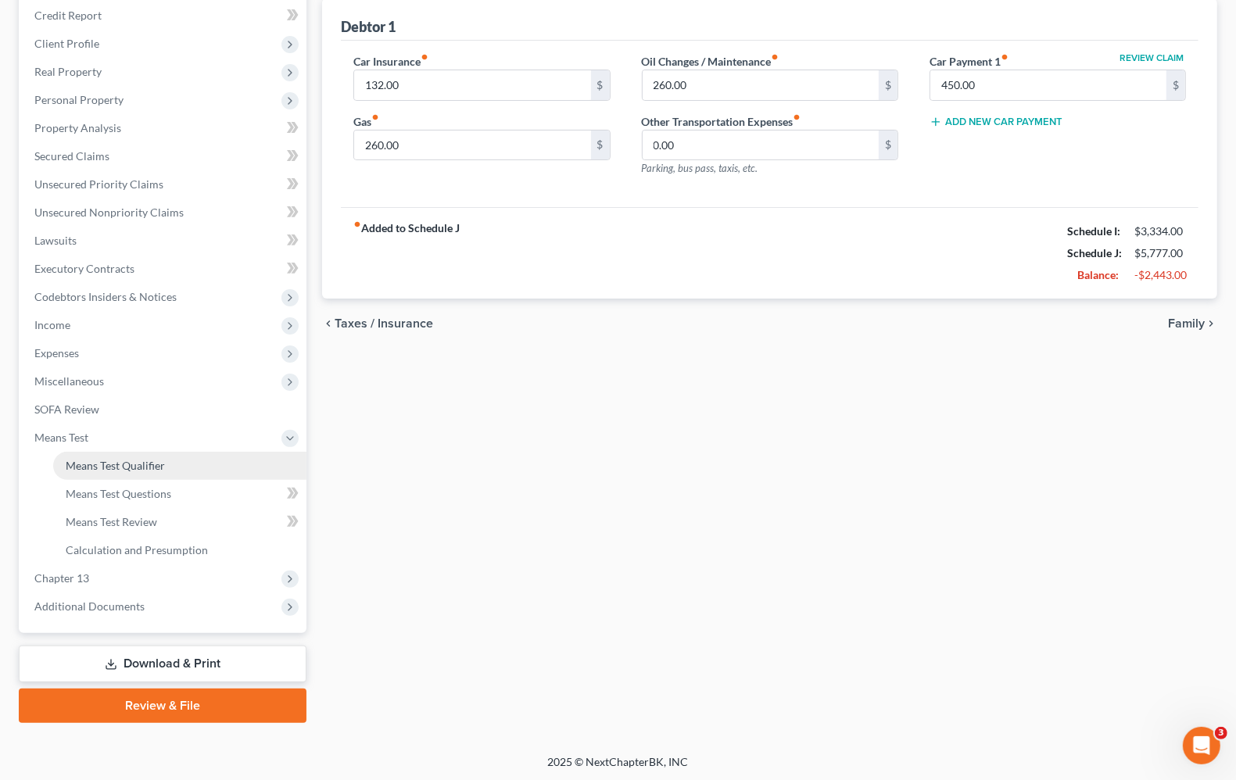
click at [107, 467] on span "Means Test Qualifier" at bounding box center [115, 465] width 99 height 13
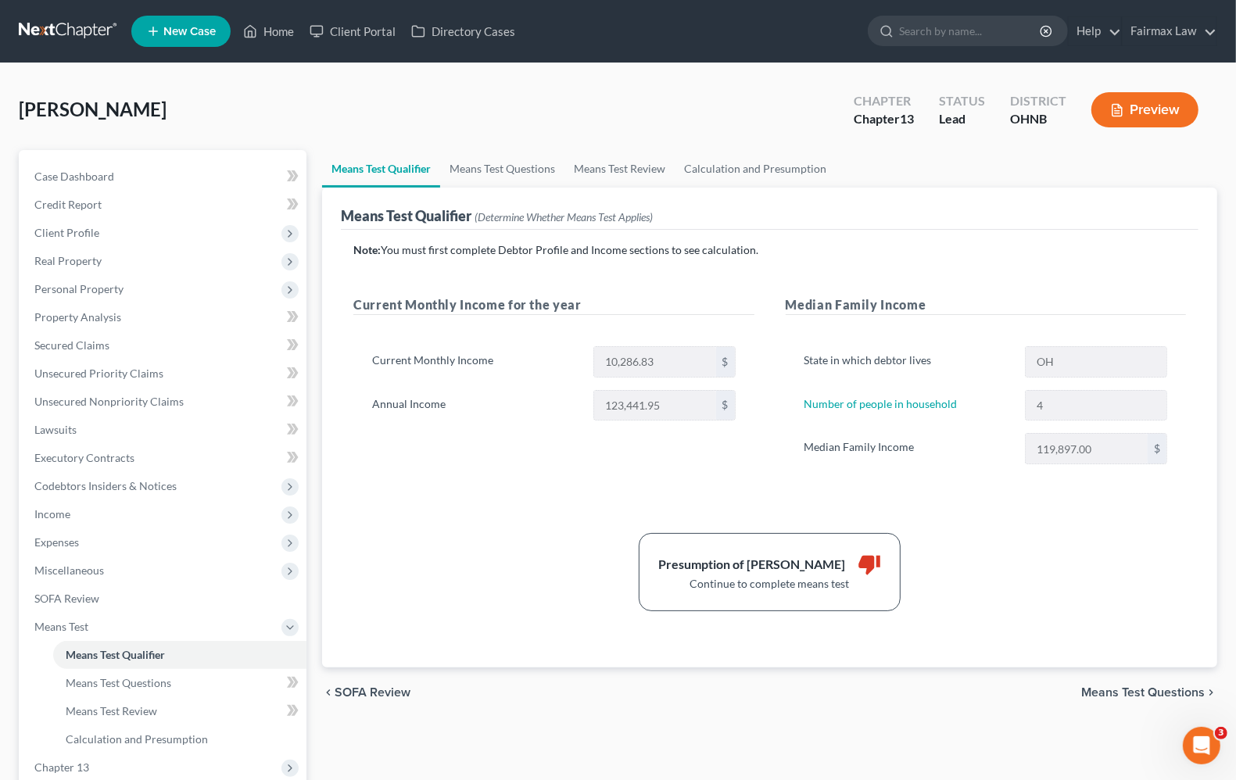
click at [1103, 610] on div "Presumption of Abuse Arises thumb_down Continue to complete means test" at bounding box center [770, 572] width 848 height 78
click at [52, 516] on span "Income" at bounding box center [52, 513] width 36 height 13
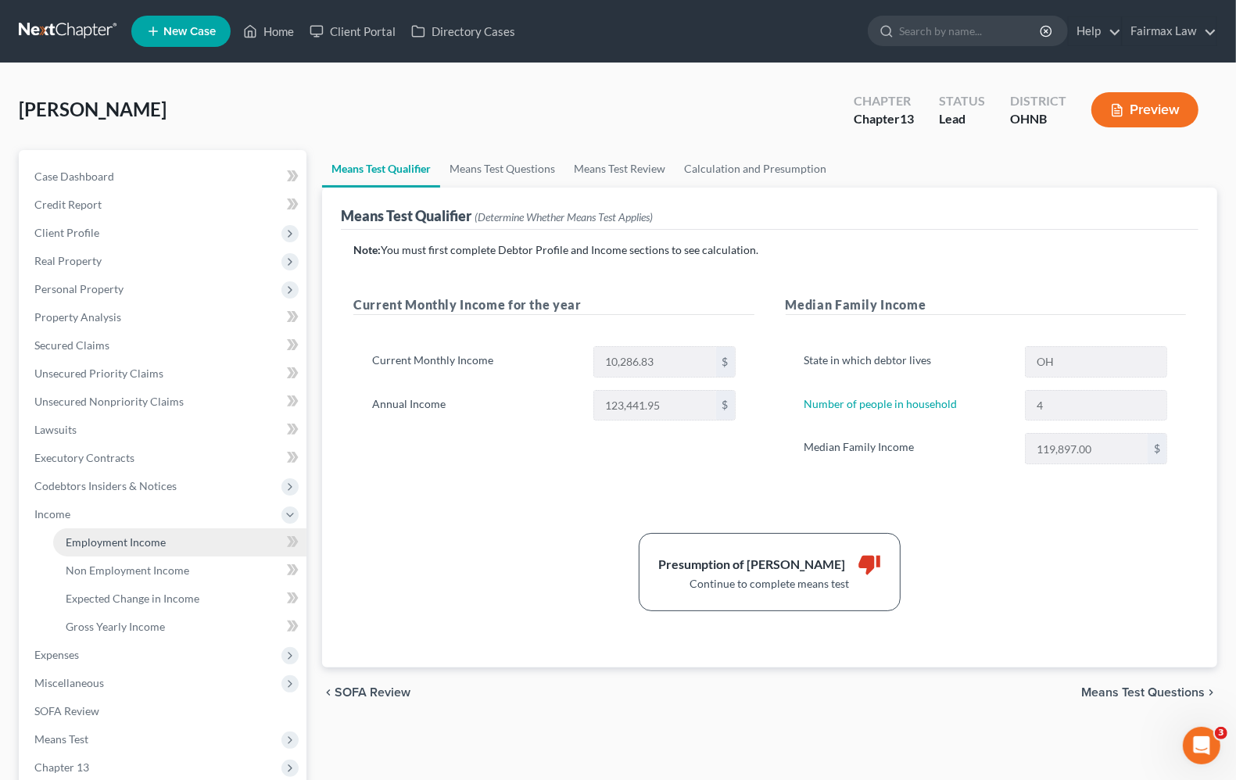
click at [121, 546] on span "Employment Income" at bounding box center [116, 542] width 100 height 13
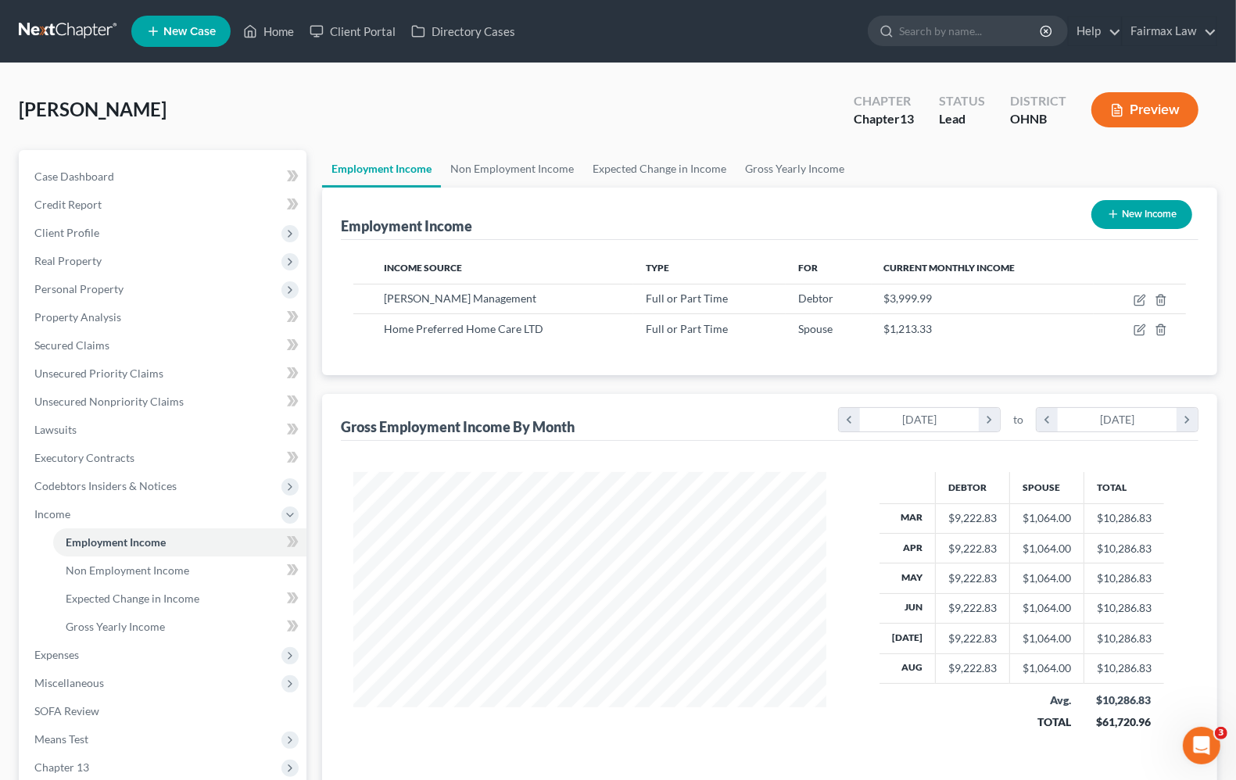
scroll to position [98, 0]
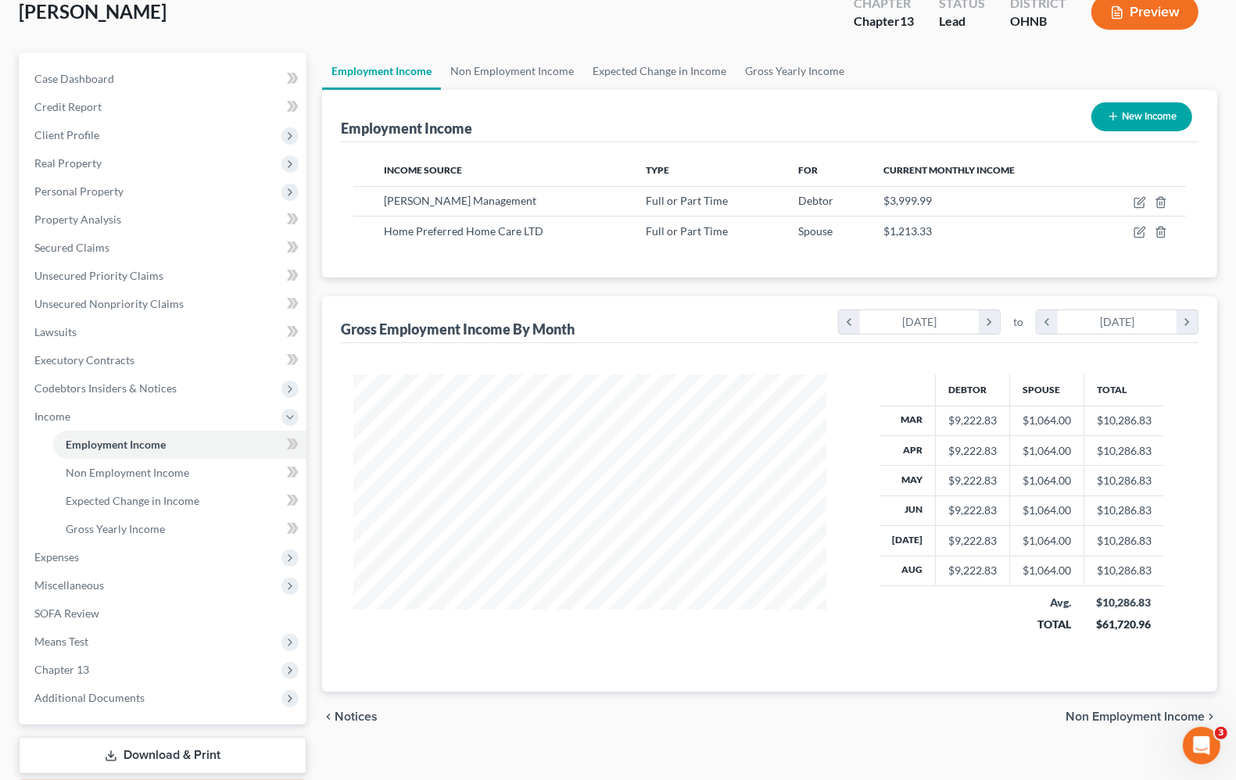
click at [1134, 722] on span "Non Employment Income" at bounding box center [1135, 717] width 139 height 13
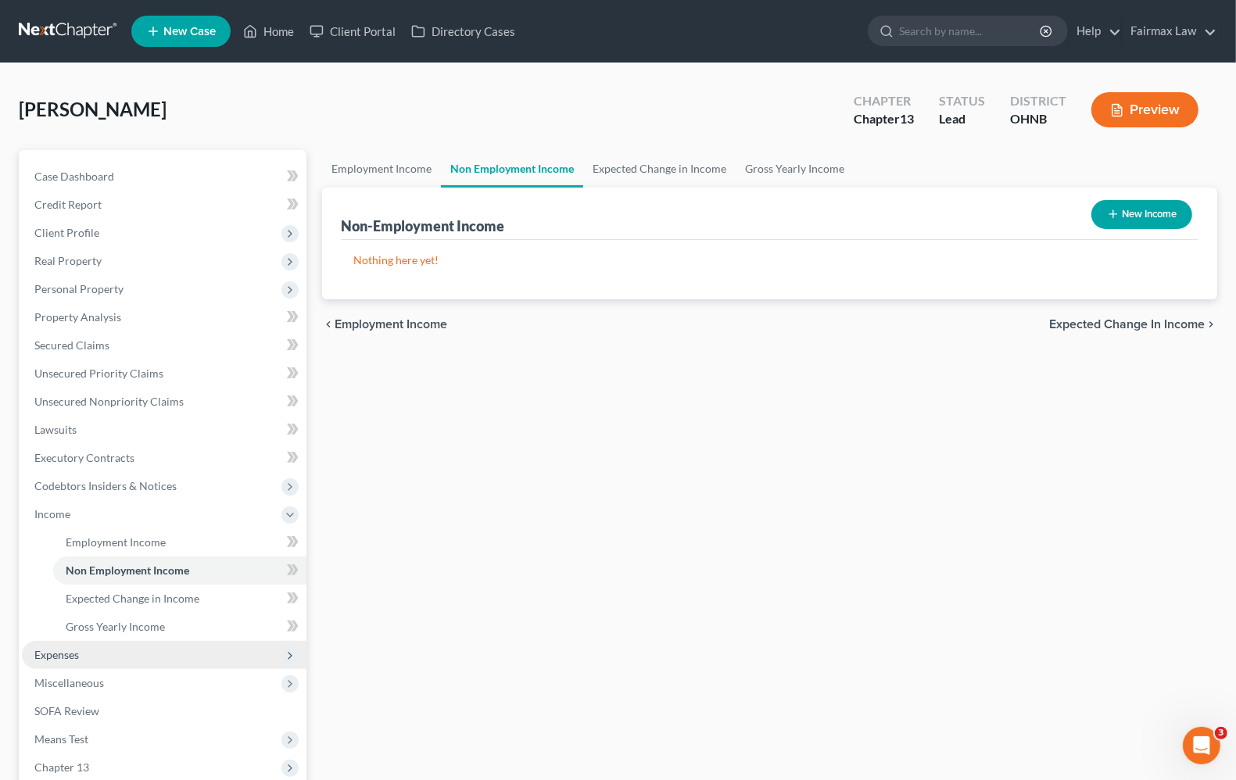
click at [48, 662] on span "Expenses" at bounding box center [164, 655] width 285 height 28
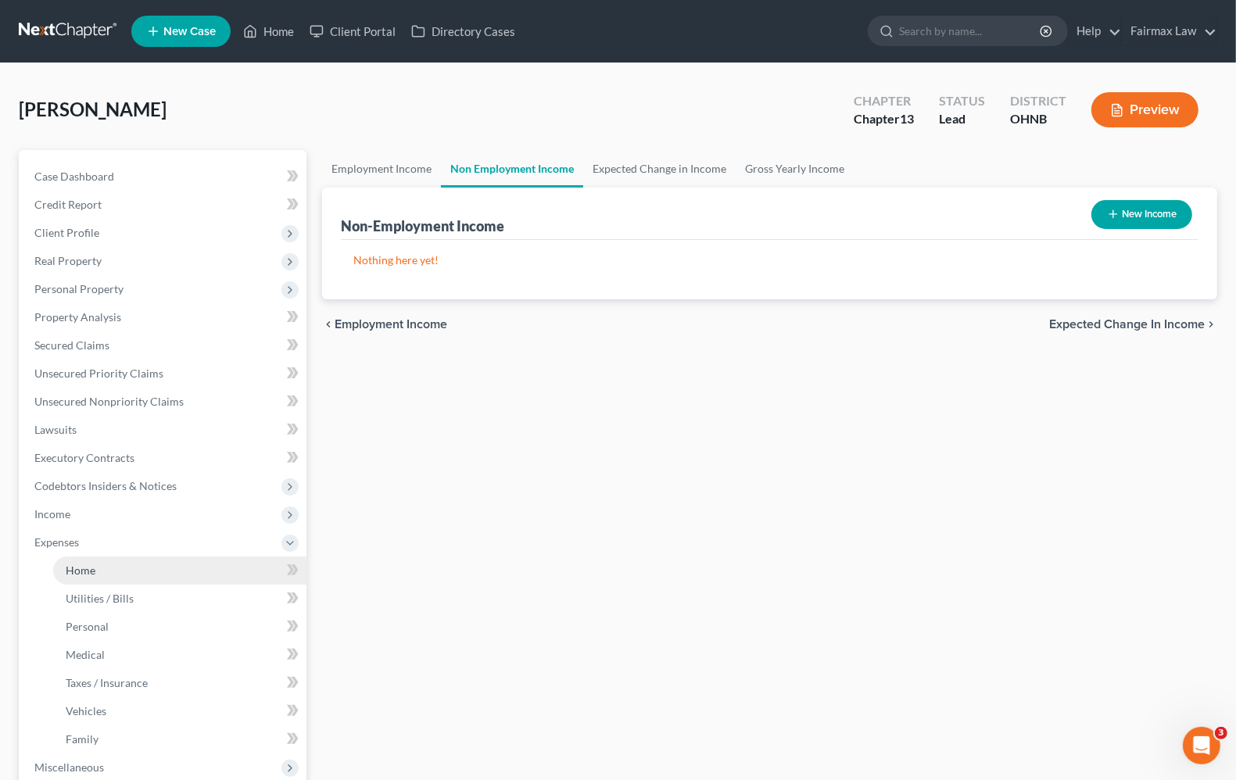
click at [64, 567] on link "Home" at bounding box center [179, 571] width 253 height 28
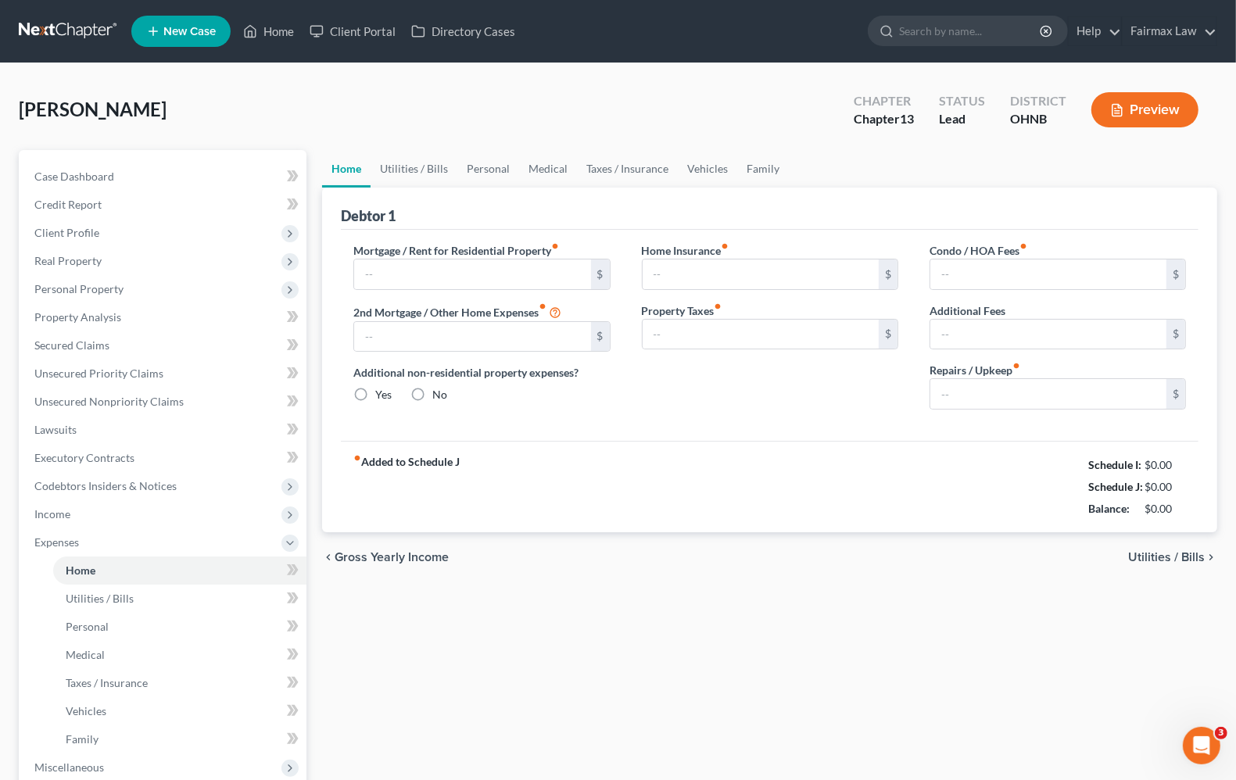
type input "1,440.00"
type input "0.00"
radio input "true"
type input "0.00"
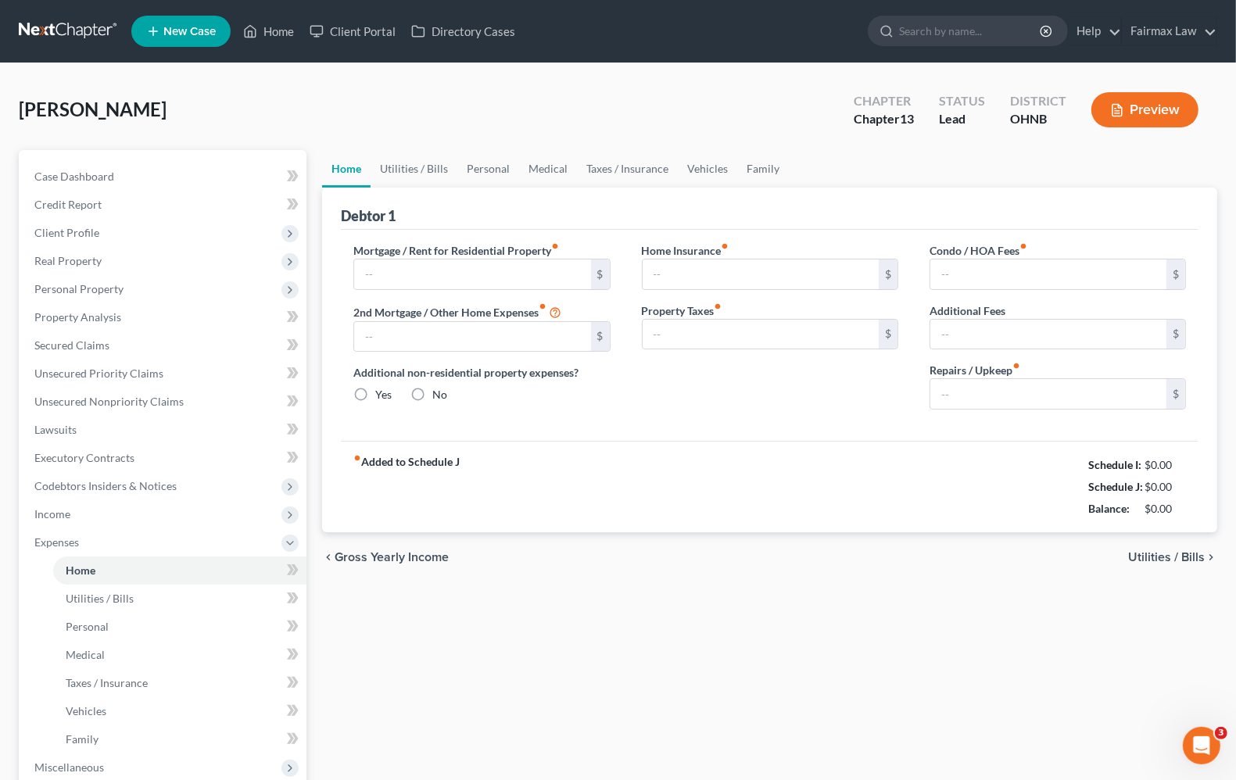
type input "0.00"
click at [1183, 555] on span "Utilities / Bills" at bounding box center [1166, 557] width 77 height 13
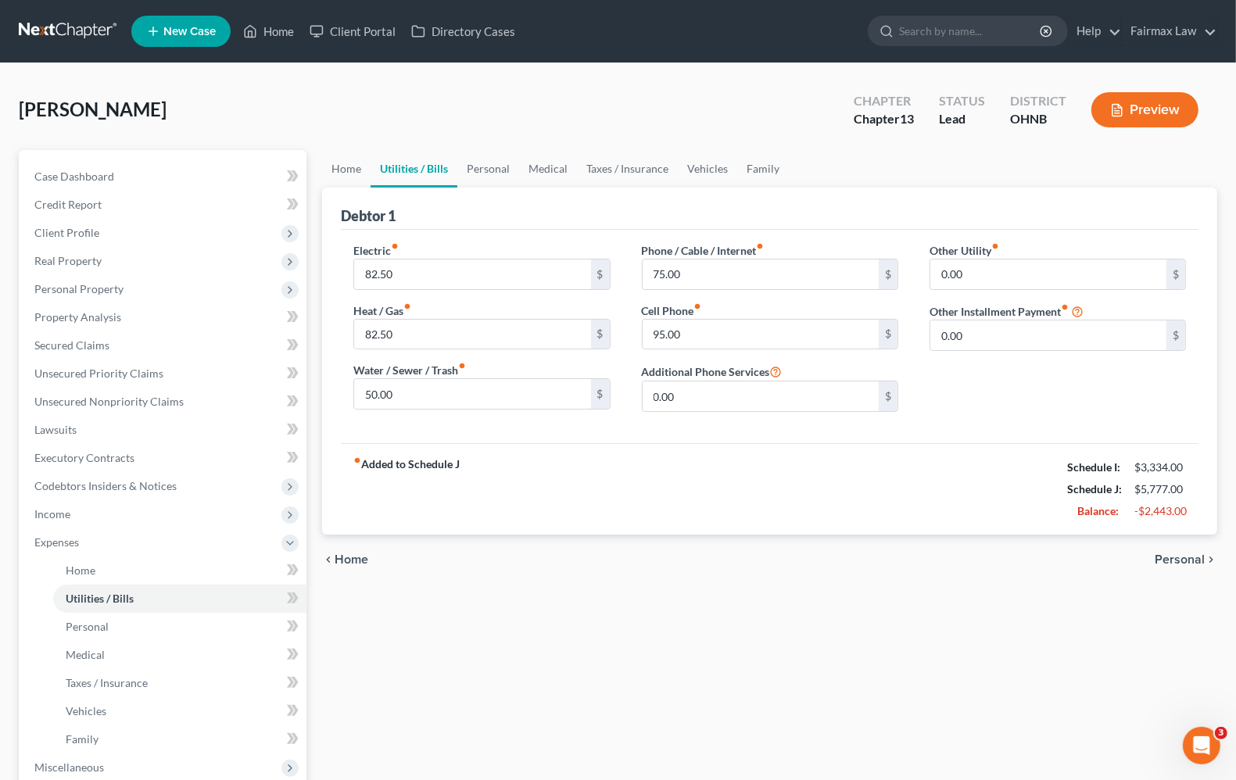
click at [1183, 558] on span "Personal" at bounding box center [1180, 560] width 50 height 13
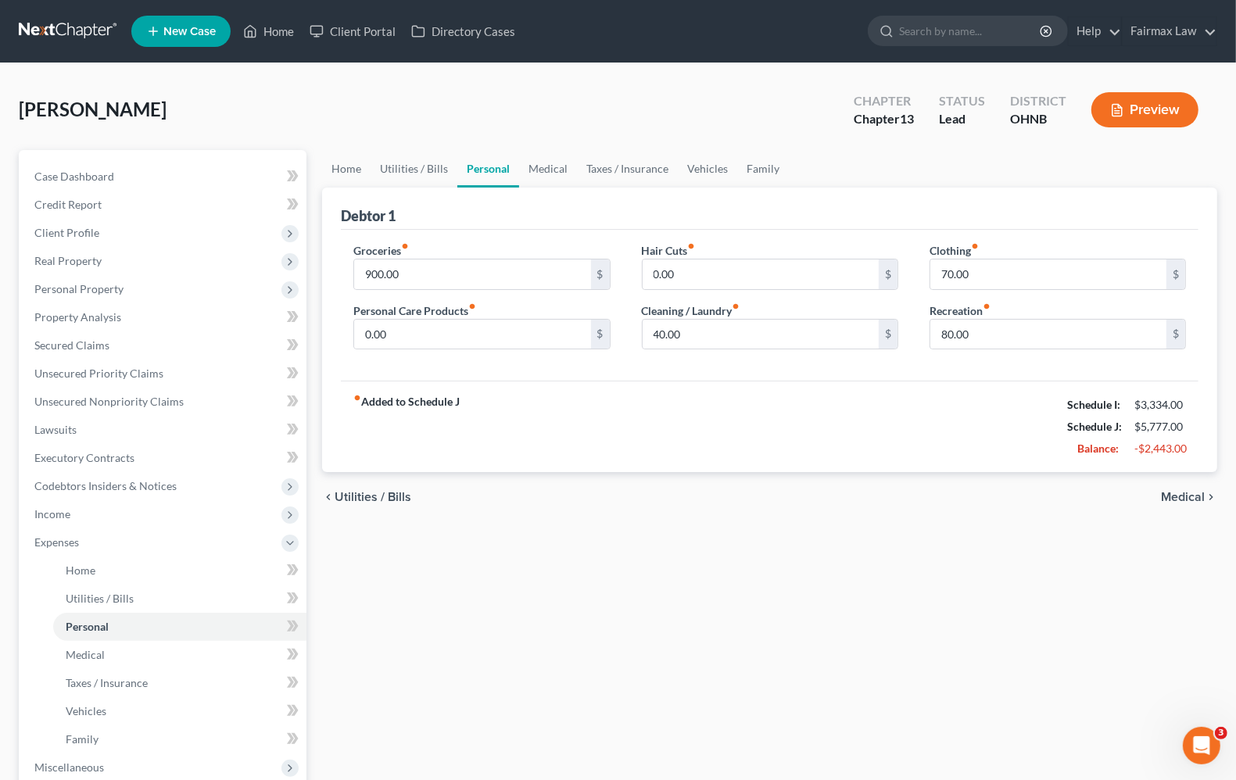
click at [1183, 497] on span "Medical" at bounding box center [1183, 497] width 44 height 13
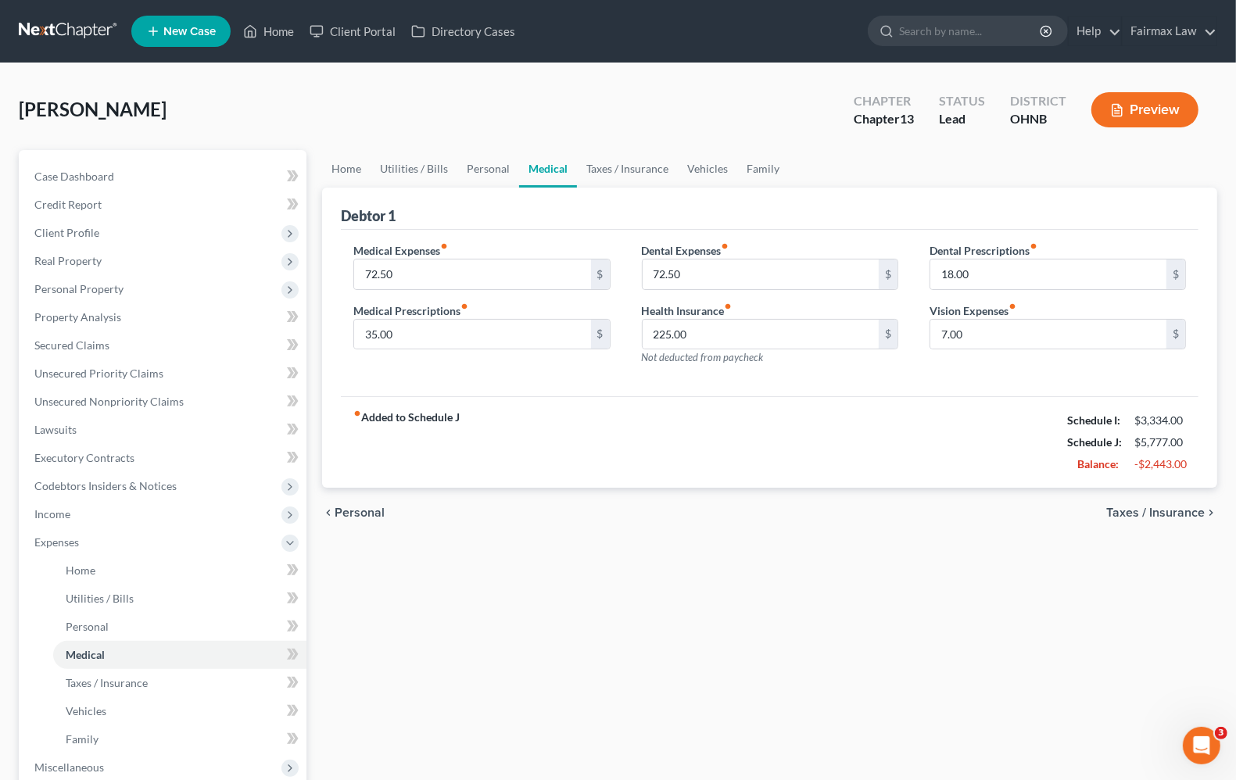
click at [1178, 510] on span "Taxes / Insurance" at bounding box center [1155, 513] width 99 height 13
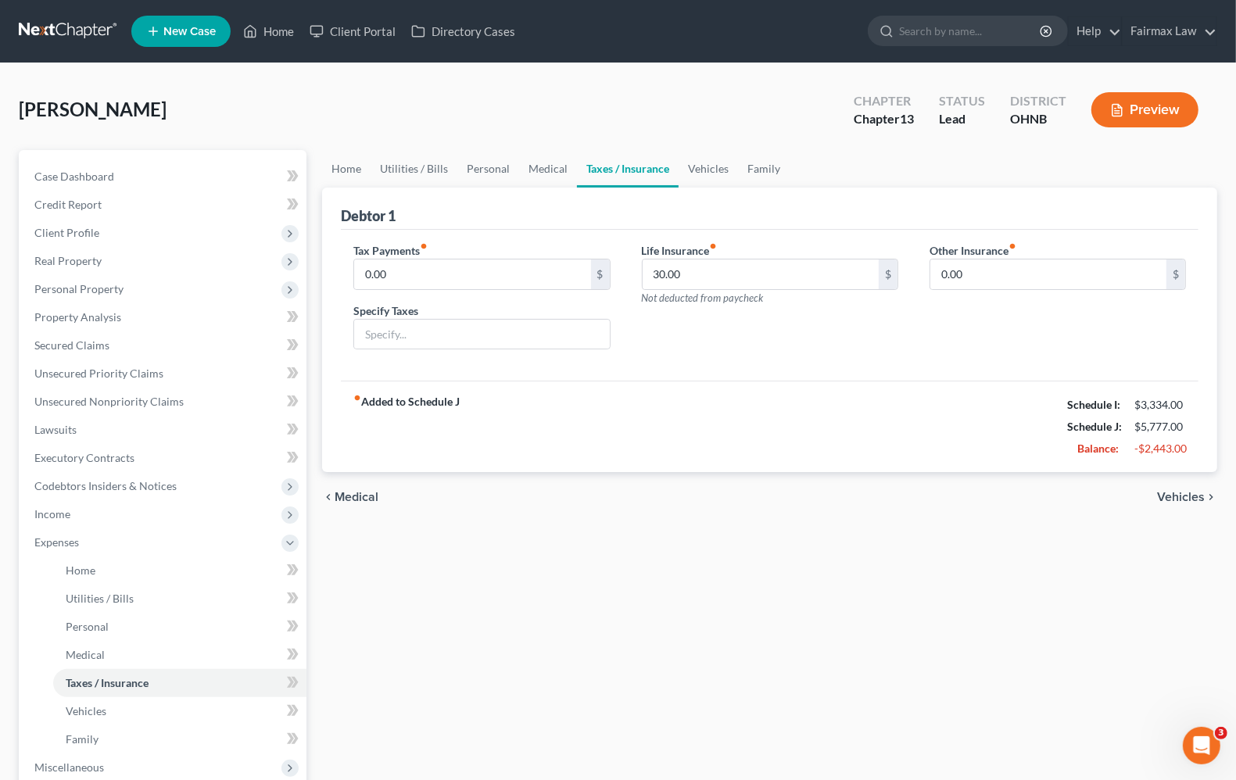
click at [1167, 499] on span "Vehicles" at bounding box center [1181, 497] width 48 height 13
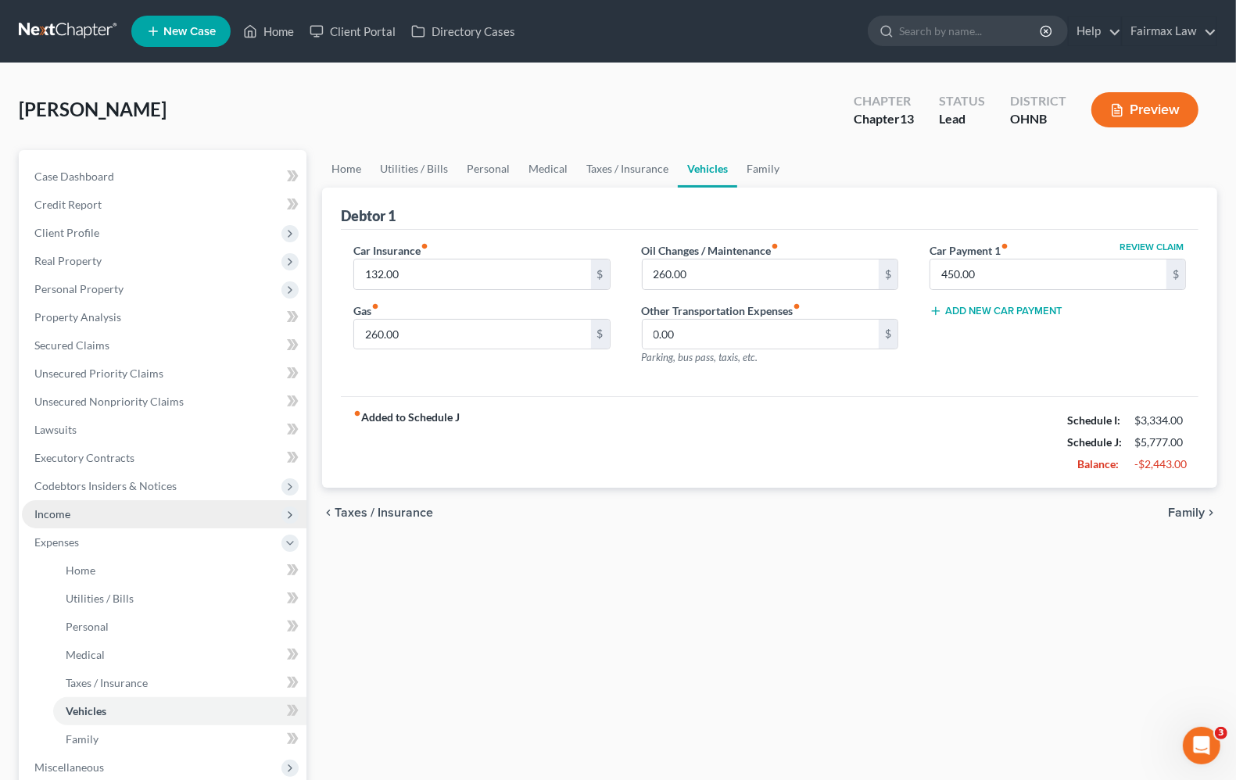
click at [61, 509] on span "Income" at bounding box center [52, 513] width 36 height 13
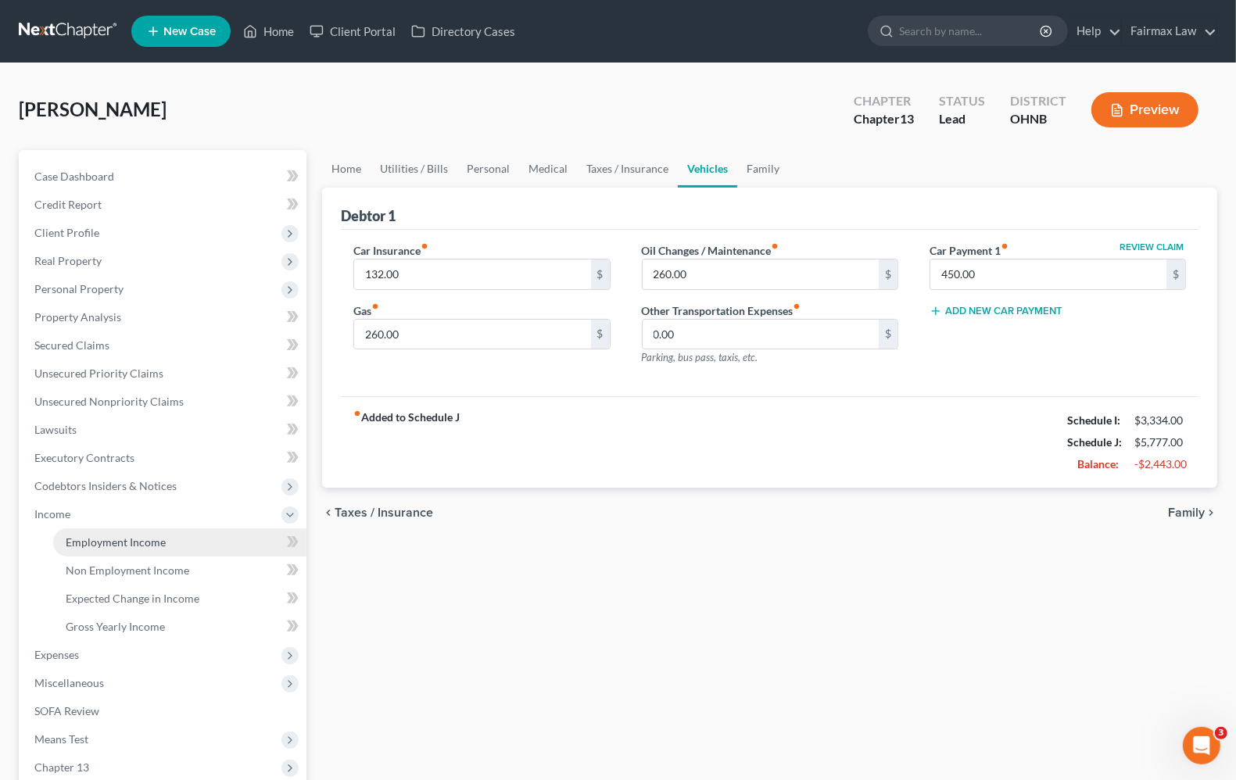
click at [77, 542] on span "Employment Income" at bounding box center [116, 542] width 100 height 13
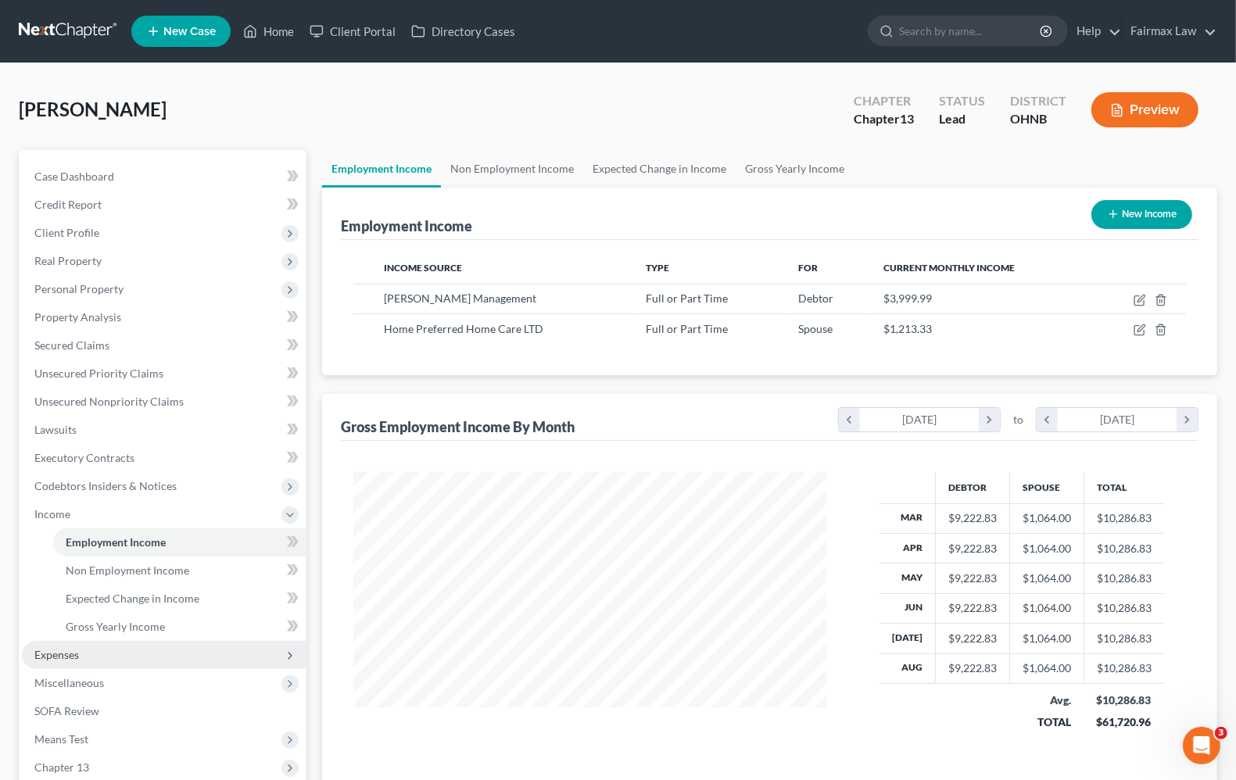
scroll to position [281, 503]
click at [63, 651] on span "Expenses" at bounding box center [56, 654] width 45 height 13
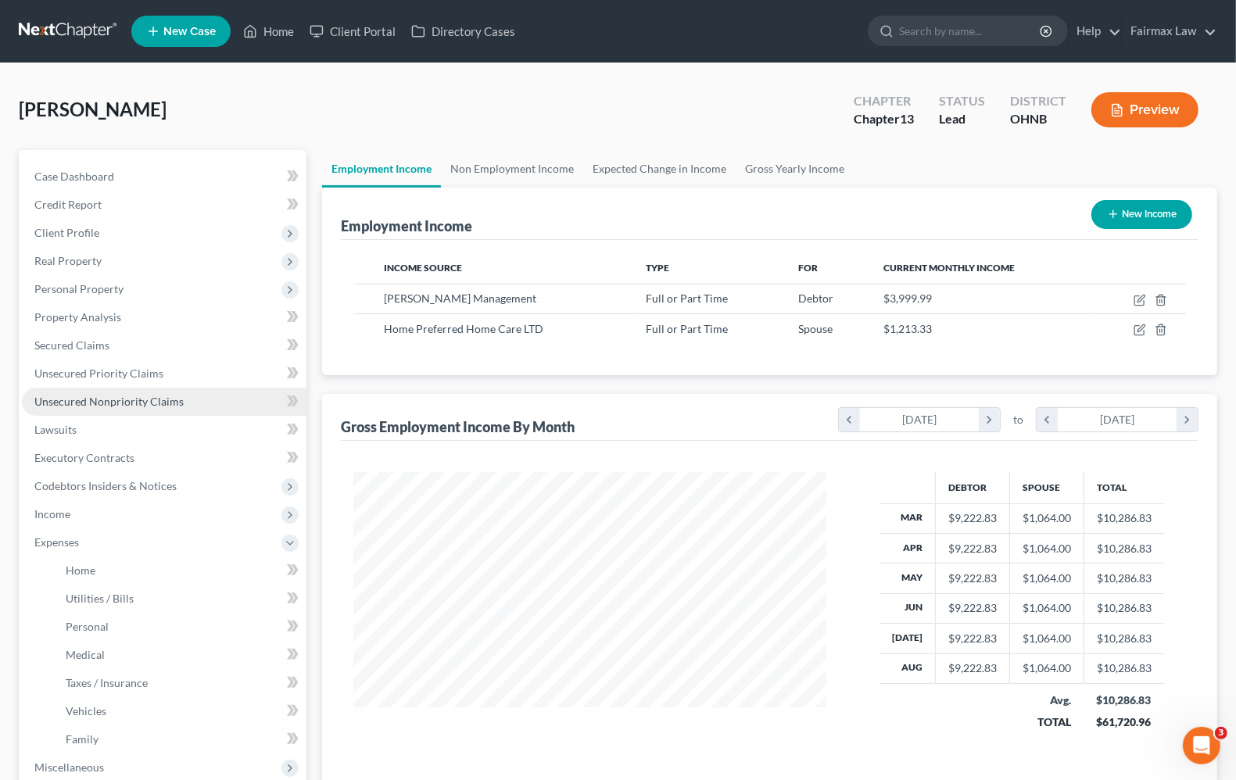
click at [80, 409] on link "Unsecured Nonpriority Claims" at bounding box center [164, 402] width 285 height 28
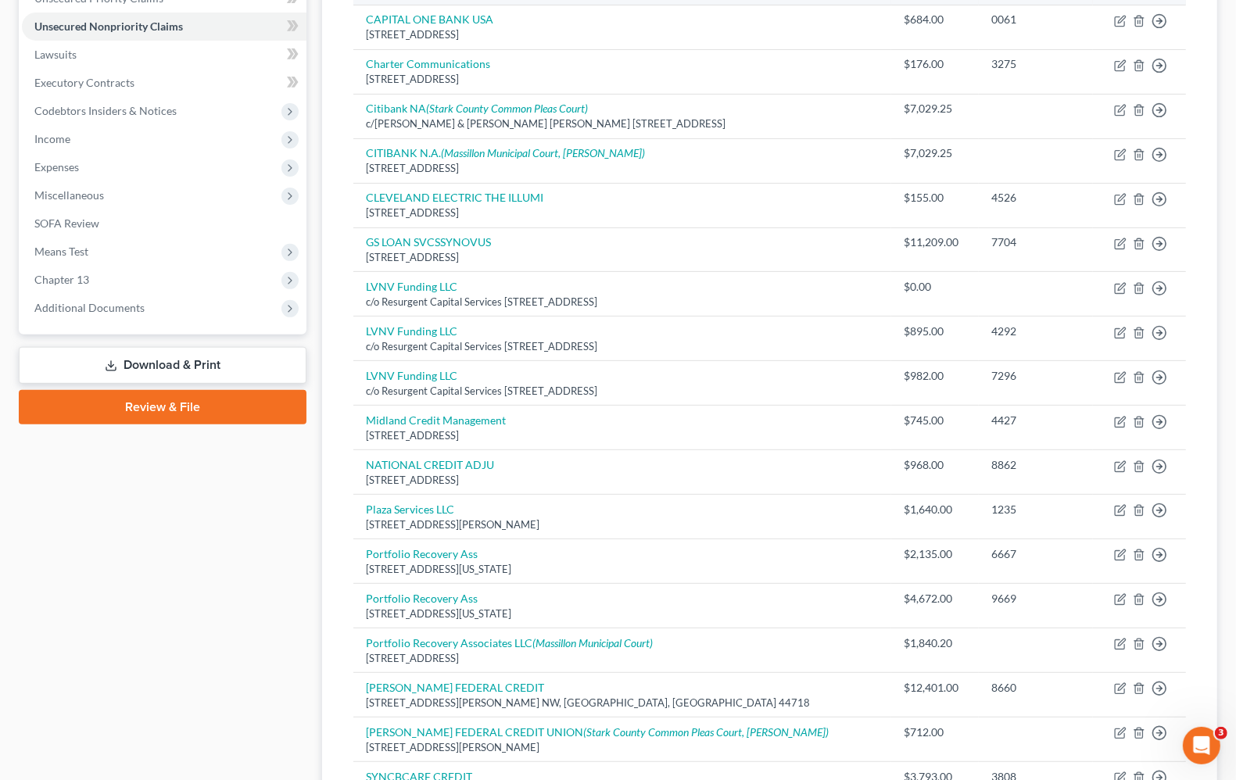
scroll to position [391, 0]
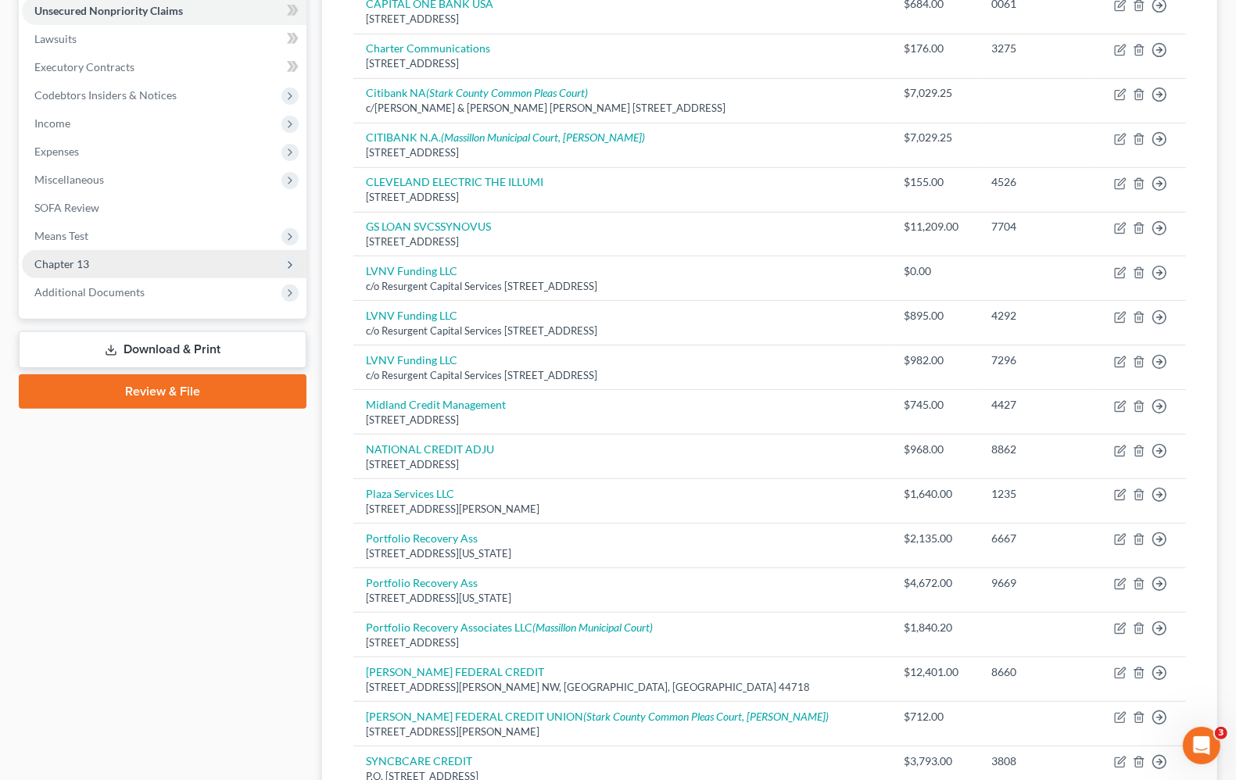
click at [22, 270] on li "Chapter 13 Plan Calculator Chapter 13 Plan" at bounding box center [164, 264] width 285 height 28
click at [74, 270] on span "Chapter 13" at bounding box center [164, 264] width 285 height 28
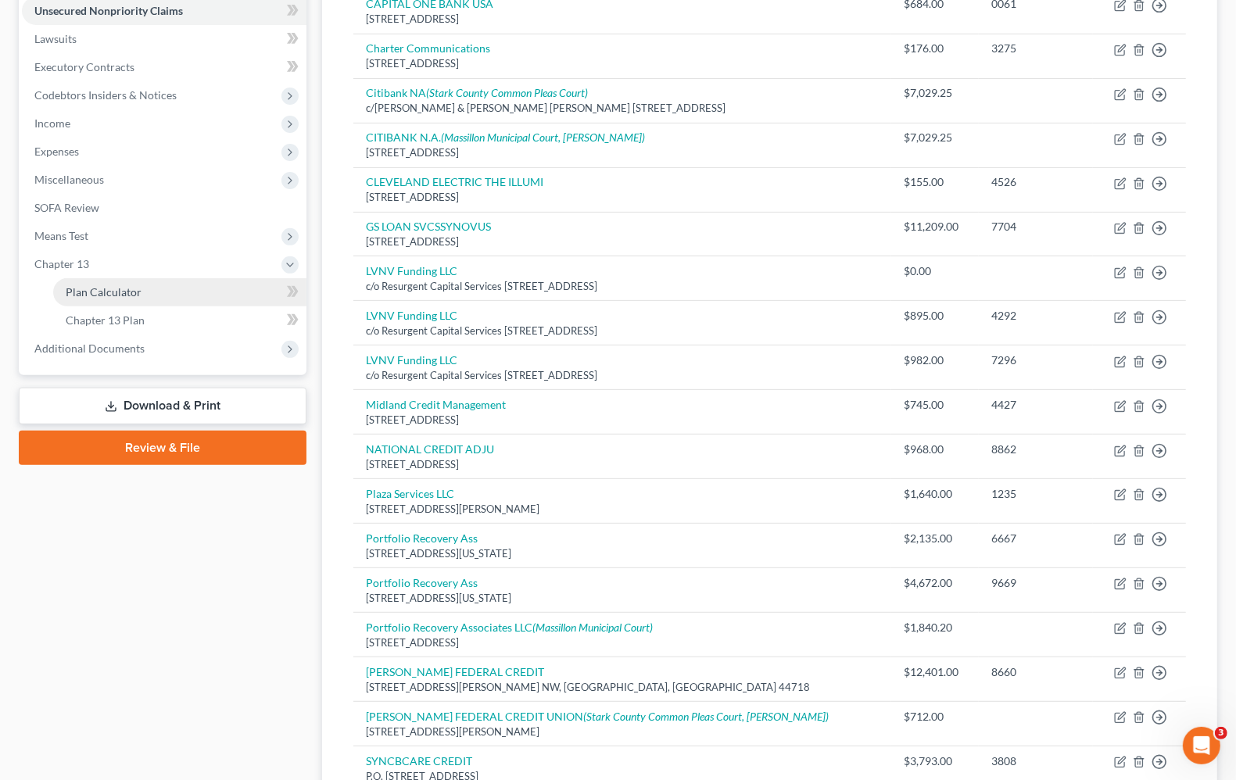
click at [112, 296] on span "Plan Calculator" at bounding box center [104, 291] width 76 height 13
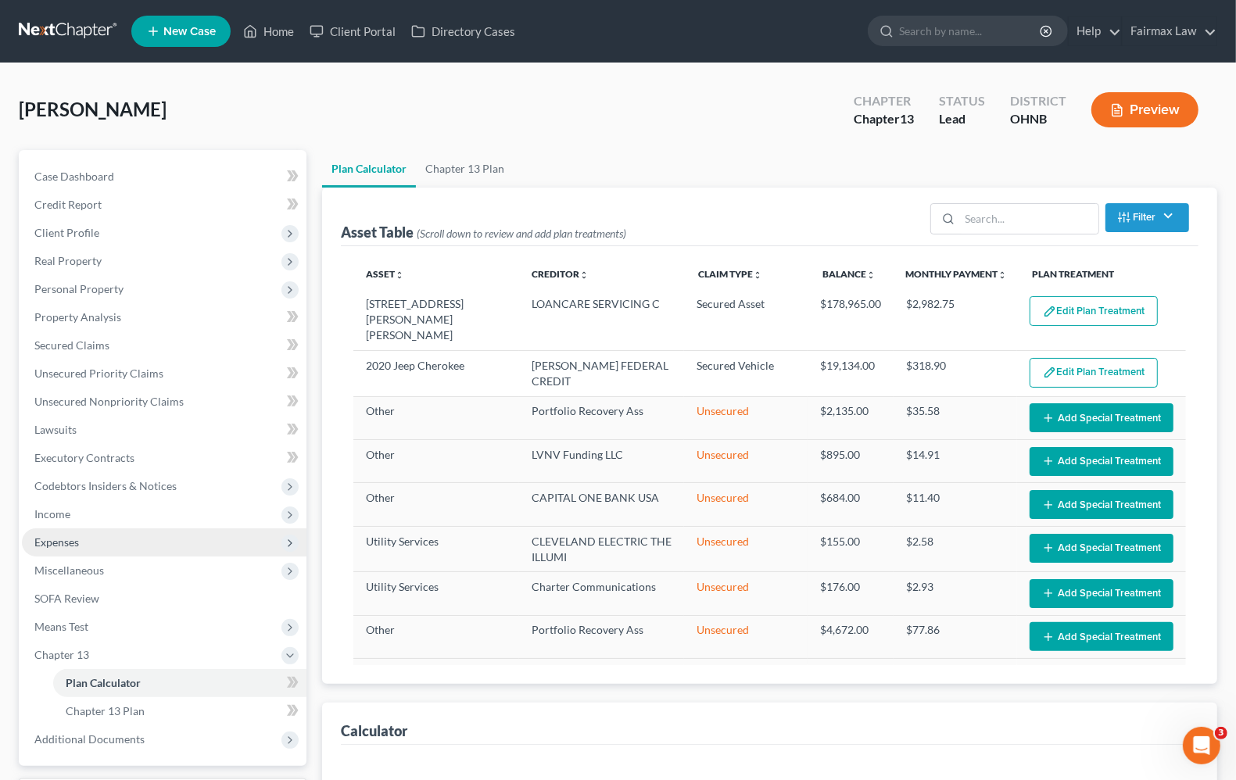
select select "59"
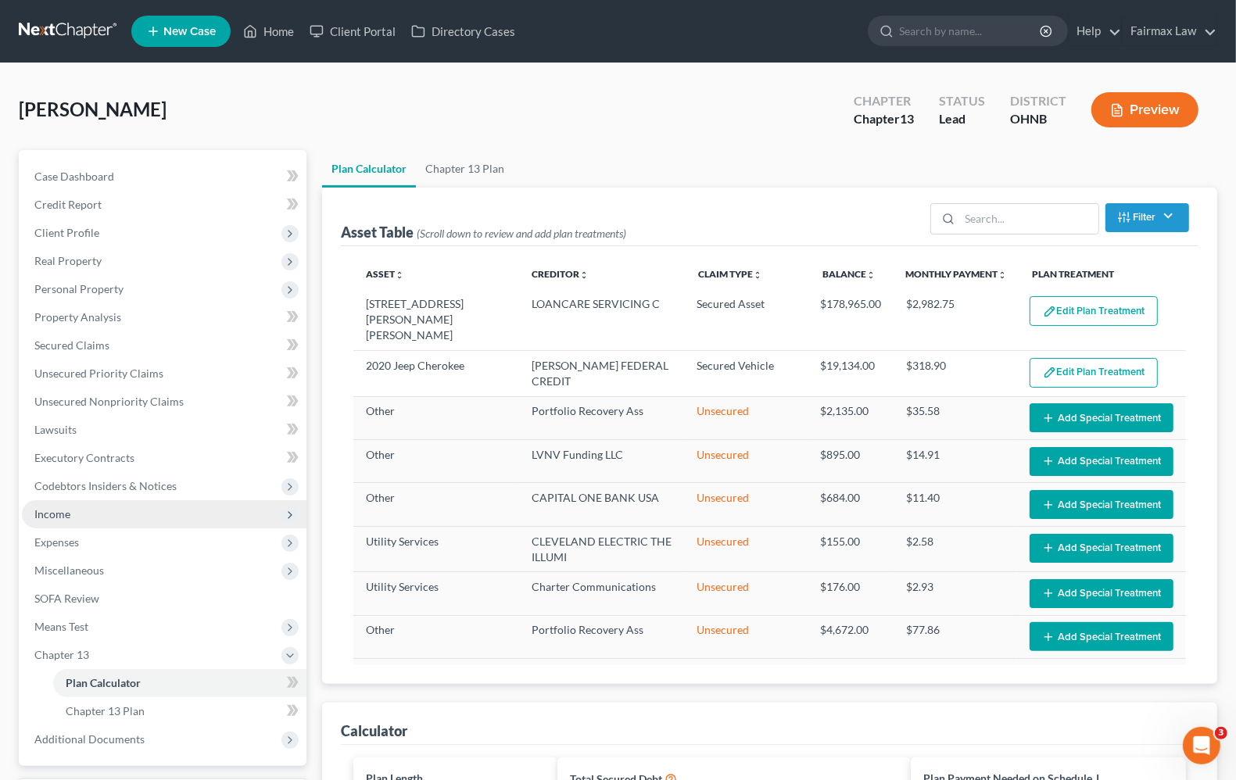
click at [59, 518] on span "Income" at bounding box center [52, 513] width 36 height 13
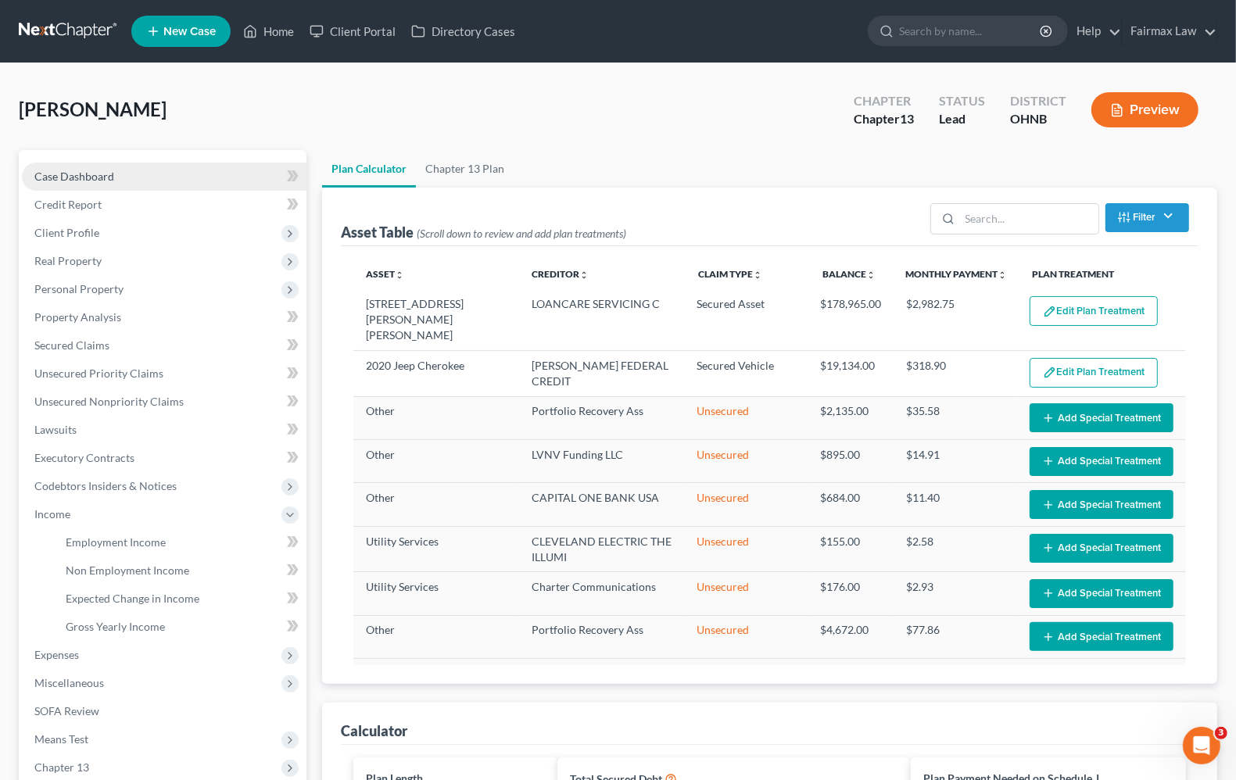
click at [82, 188] on link "Case Dashboard" at bounding box center [164, 177] width 285 height 28
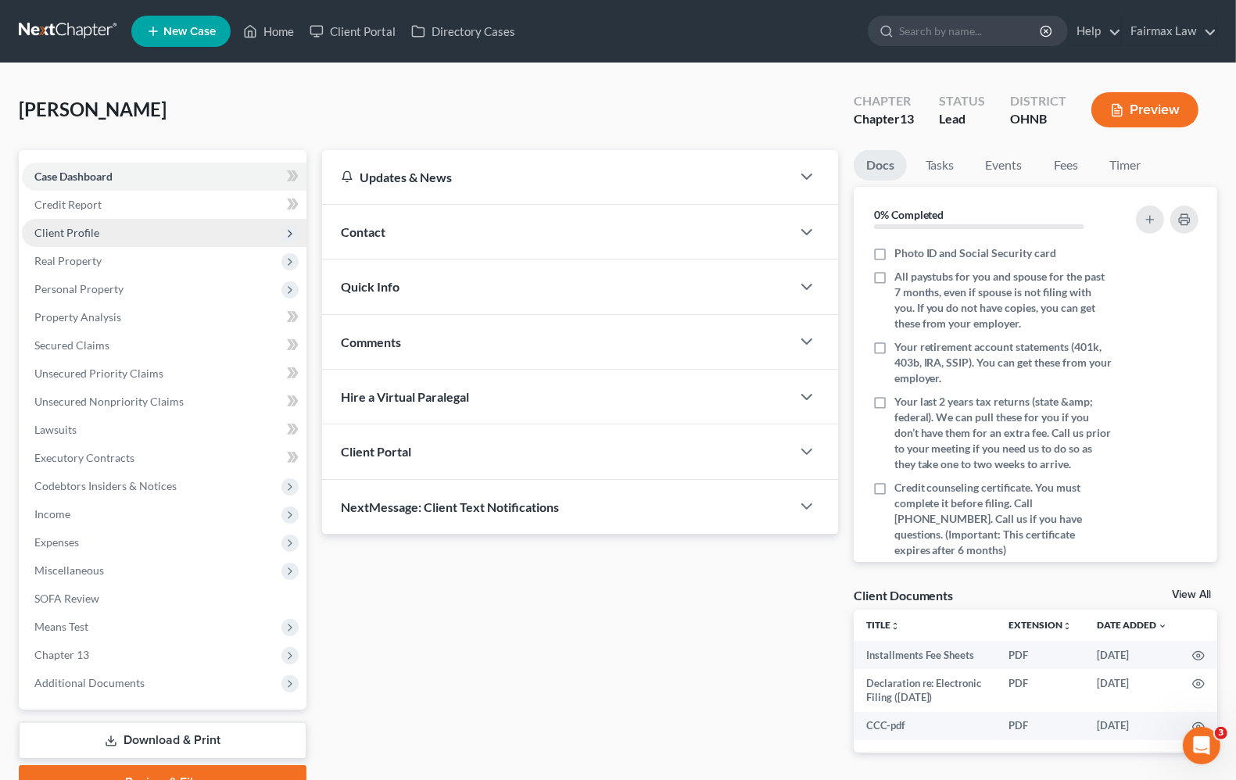
click at [95, 235] on span "Client Profile" at bounding box center [66, 232] width 65 height 13
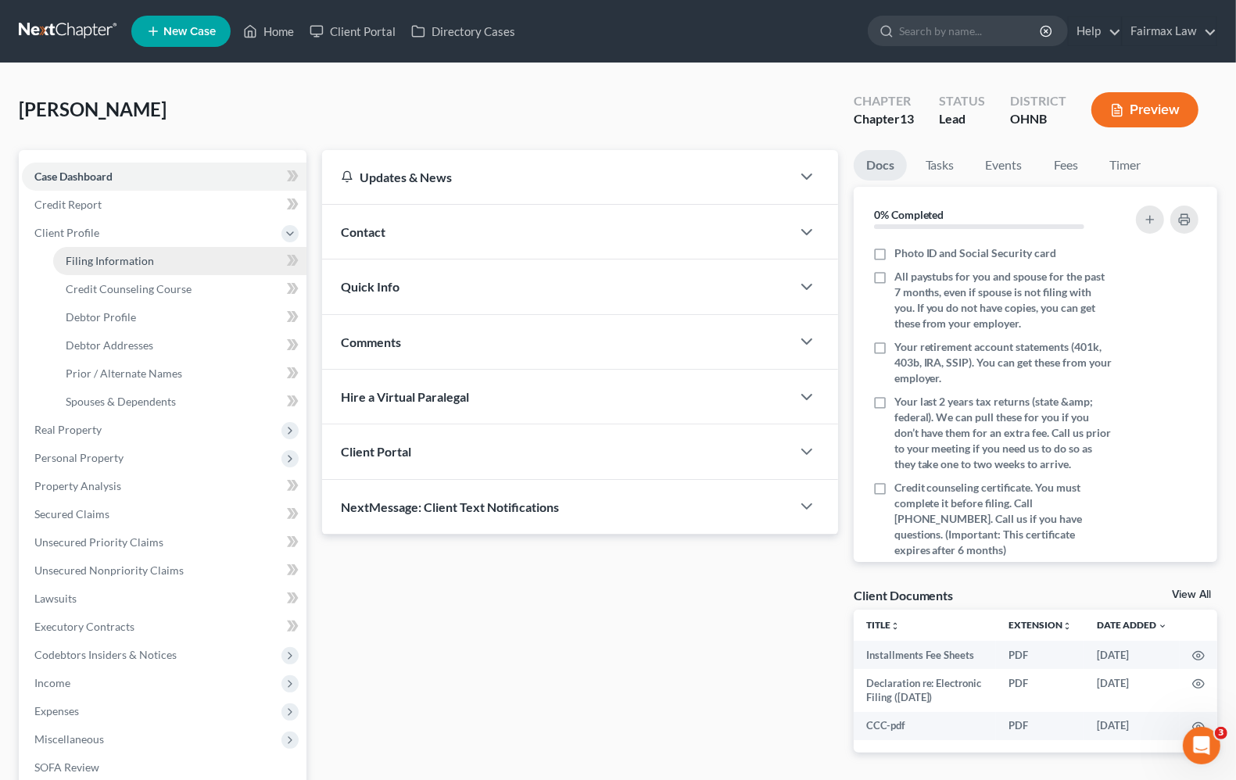
click at [102, 259] on span "Filing Information" at bounding box center [110, 260] width 88 height 13
select select "1"
select select "0"
select select "3"
select select "0"
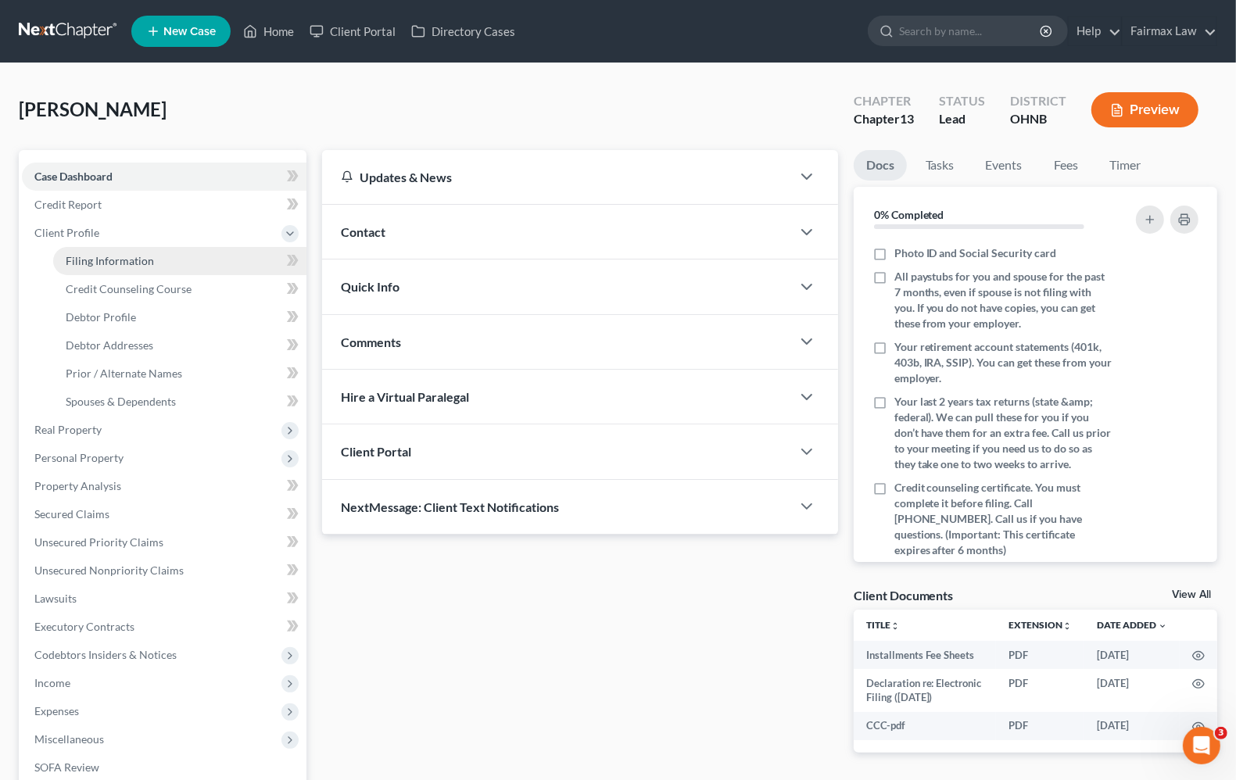
select select "36"
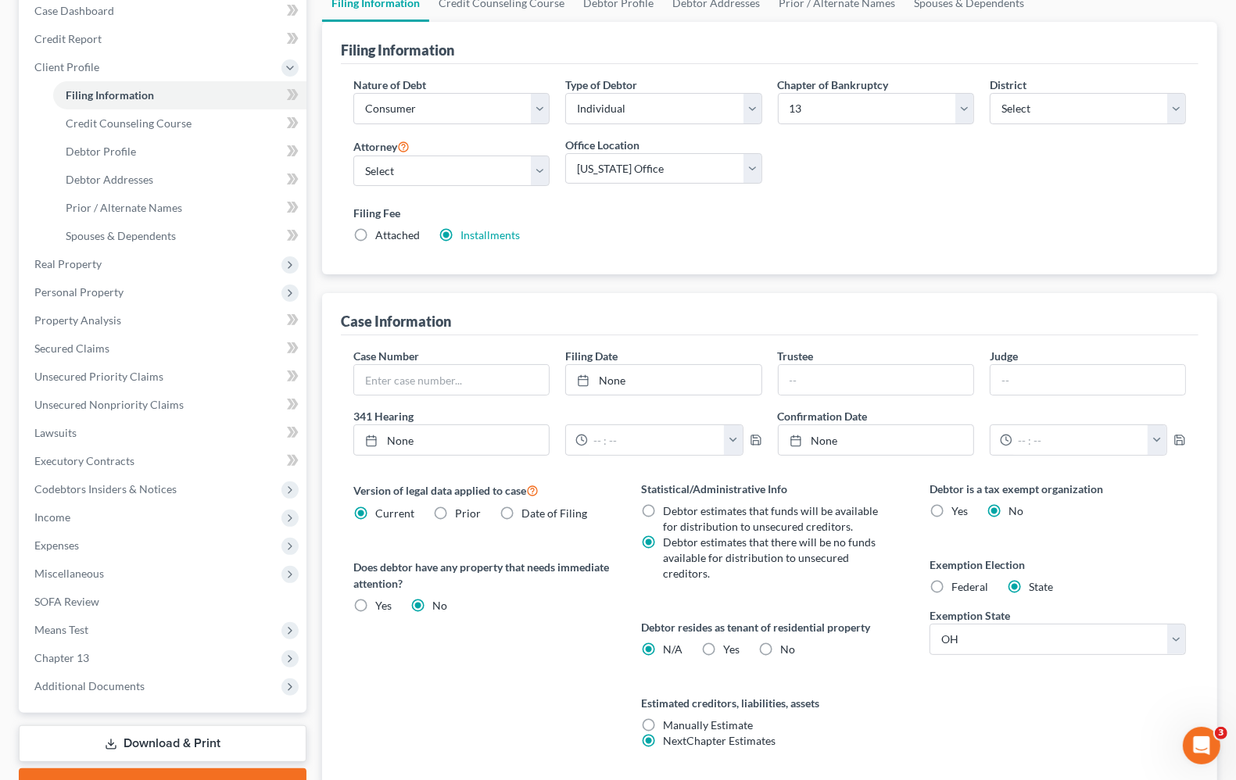
scroll to position [195, 0]
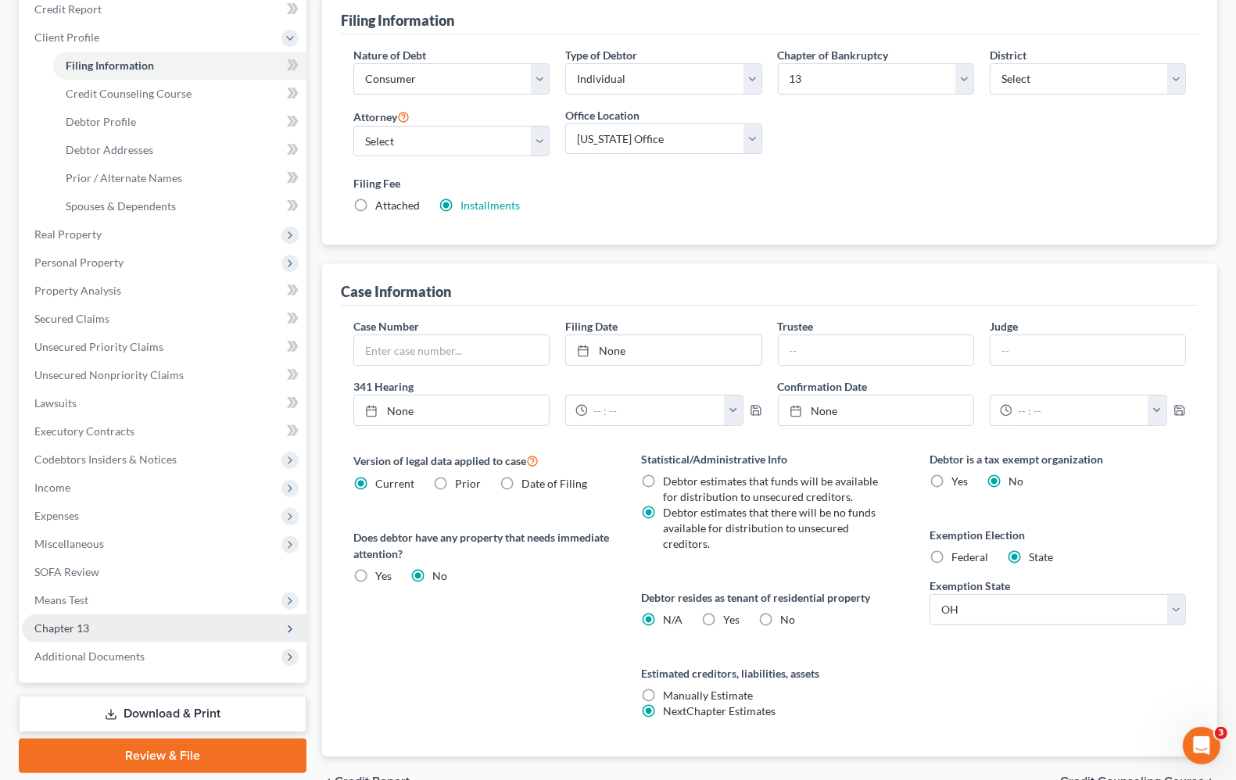
click at [73, 631] on span "Chapter 13" at bounding box center [61, 628] width 55 height 13
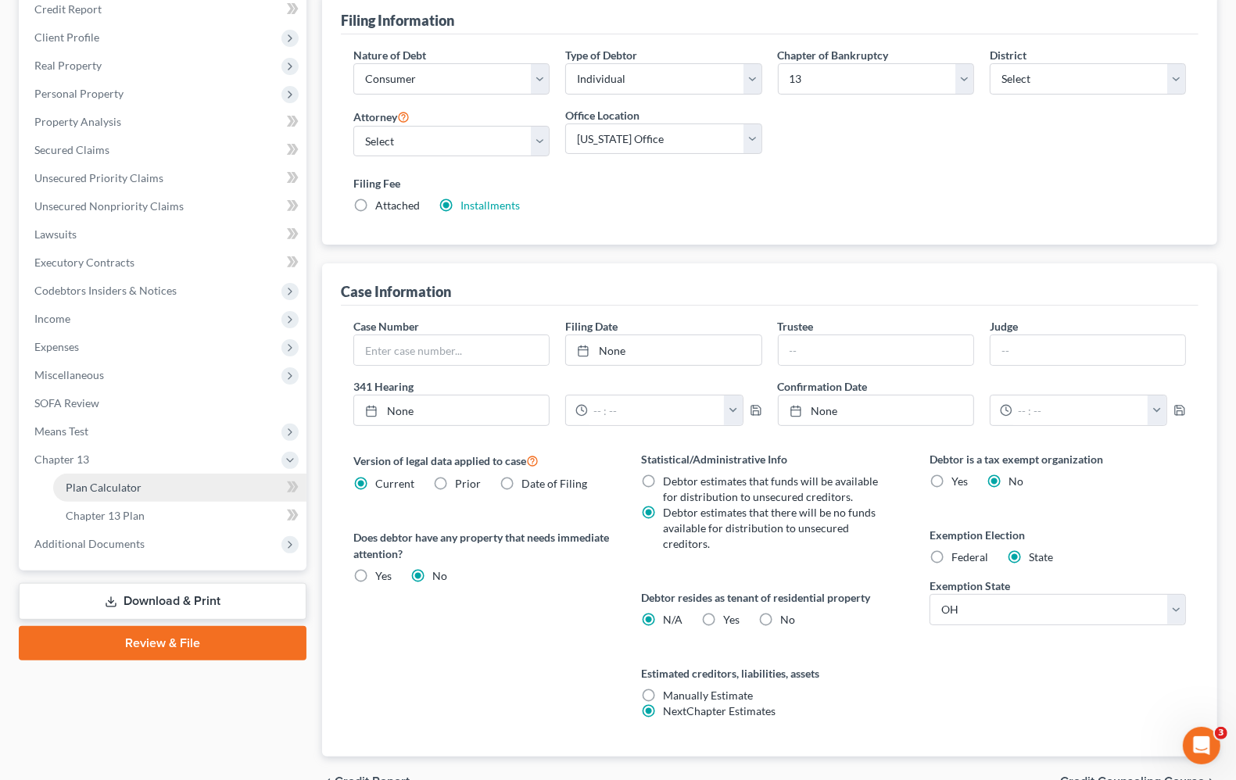
click at [118, 490] on span "Plan Calculator" at bounding box center [104, 487] width 76 height 13
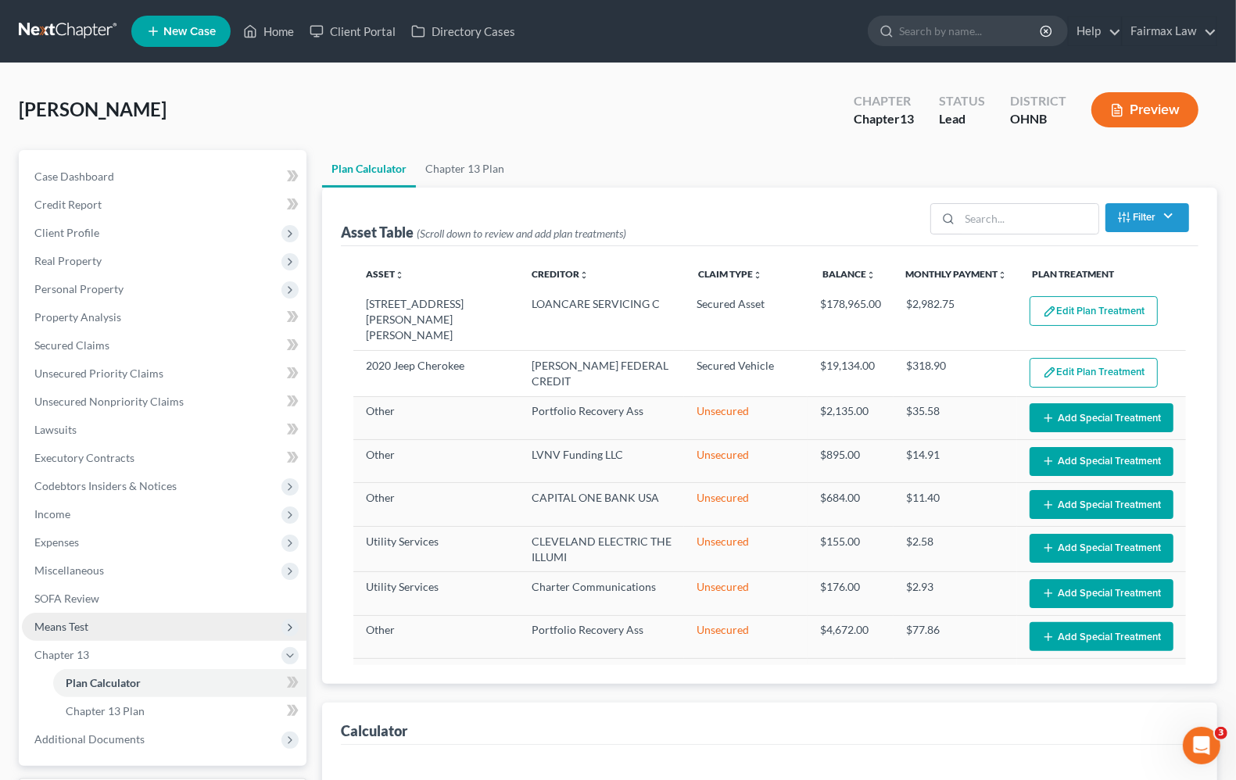
click at [65, 616] on span "Means Test" at bounding box center [164, 627] width 285 height 28
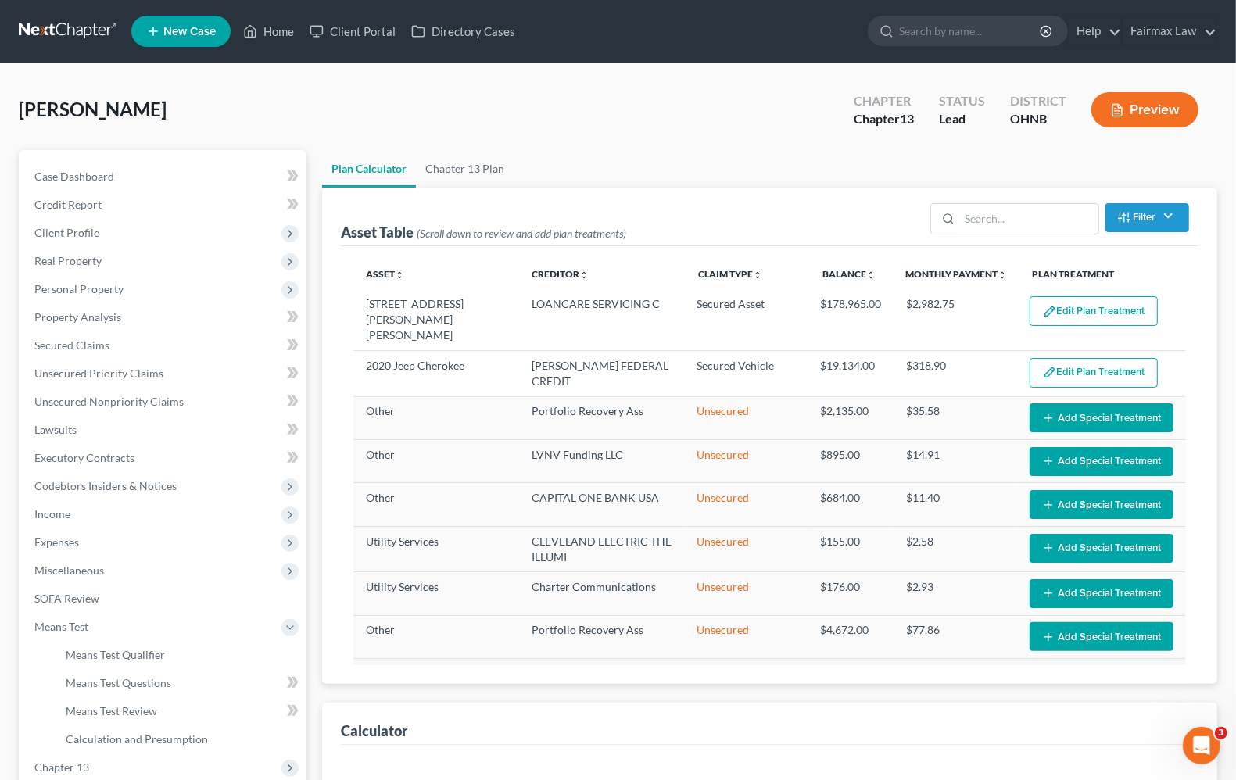
select select "59"
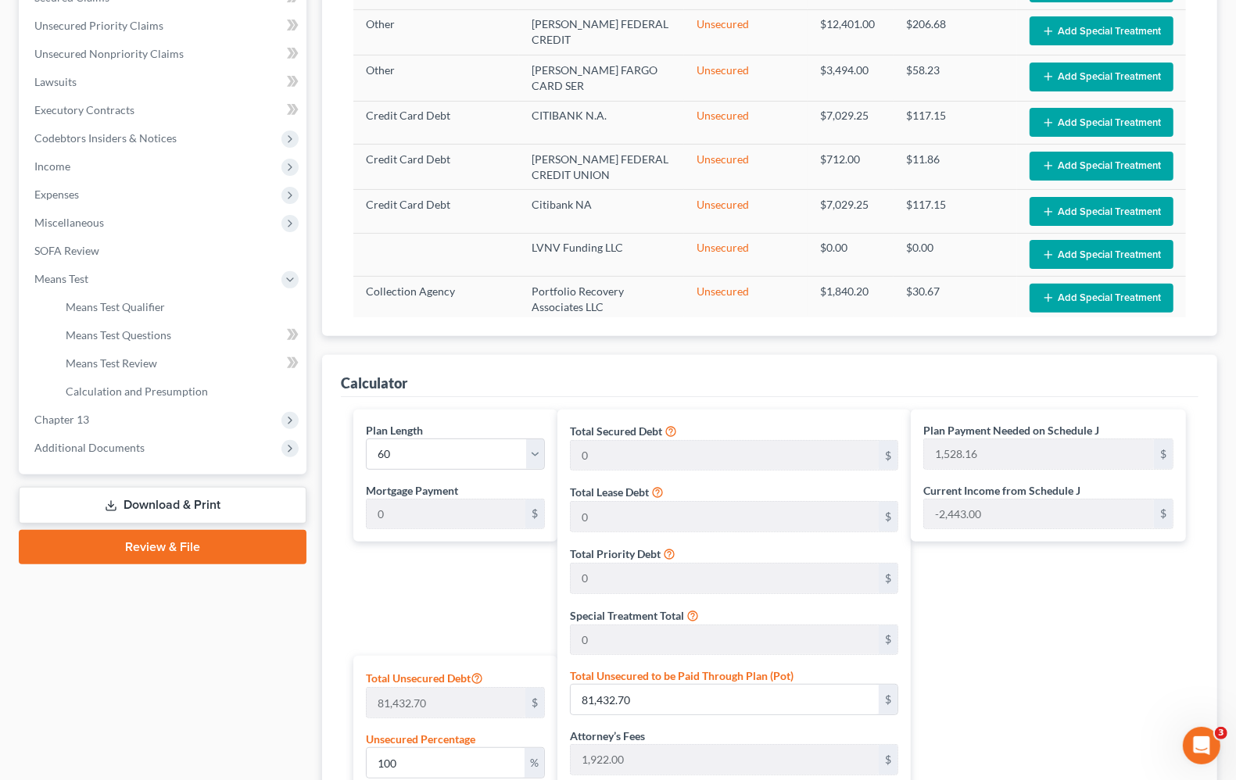
scroll to position [586, 0]
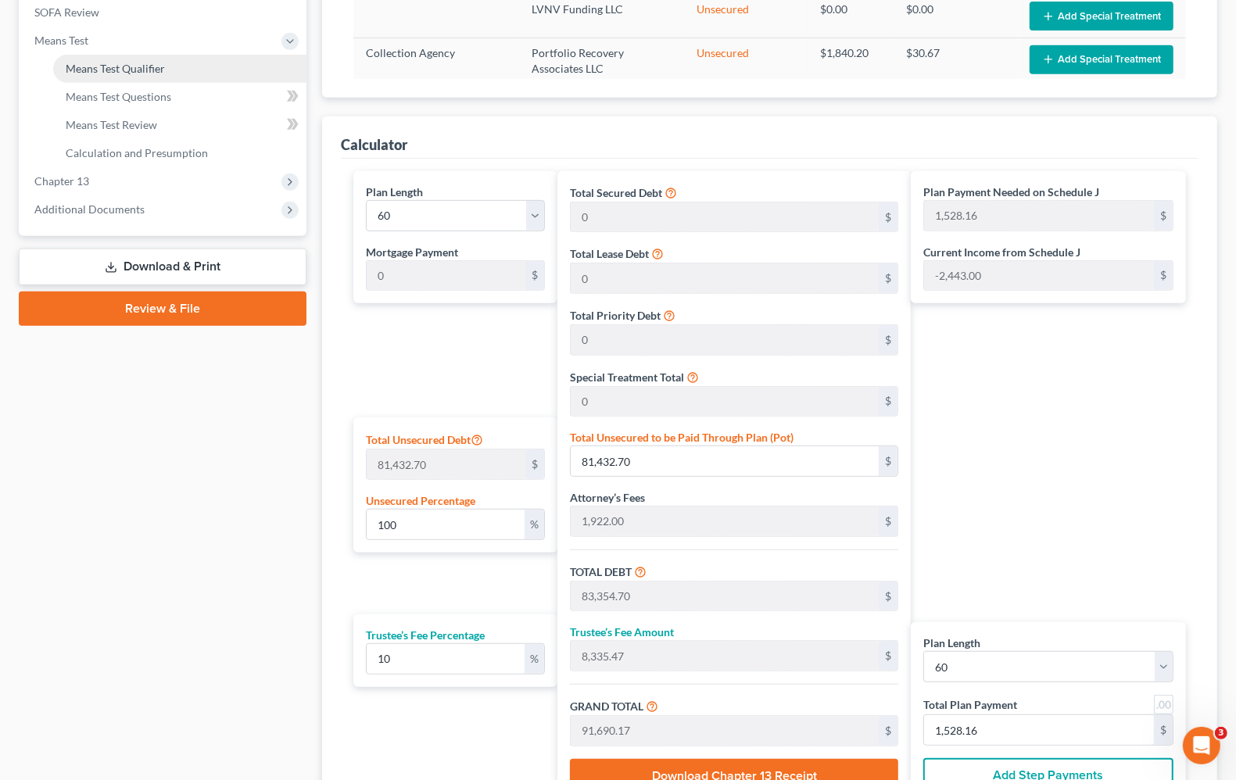
click at [134, 69] on span "Means Test Qualifier" at bounding box center [115, 68] width 99 height 13
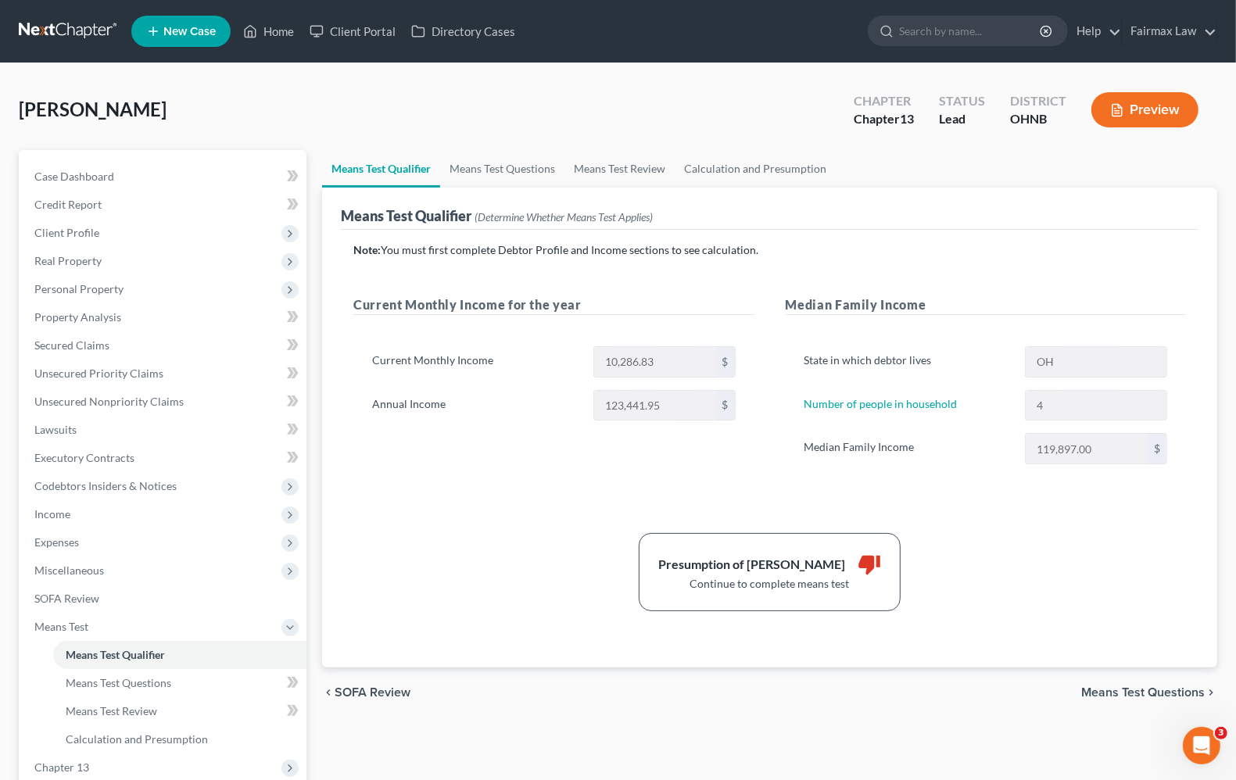
click at [1024, 579] on div "Presumption of Abuse Arises thumb_down Continue to complete means test" at bounding box center [770, 572] width 848 height 78
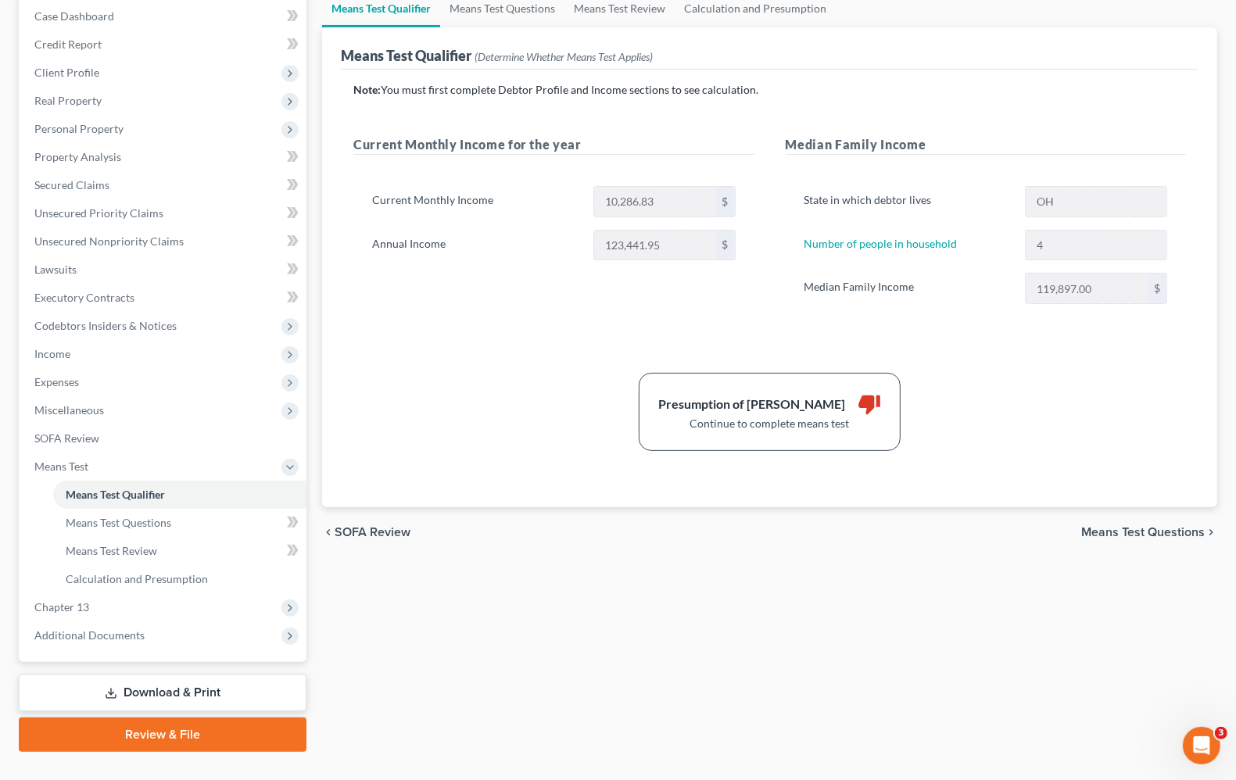
scroll to position [189, 0]
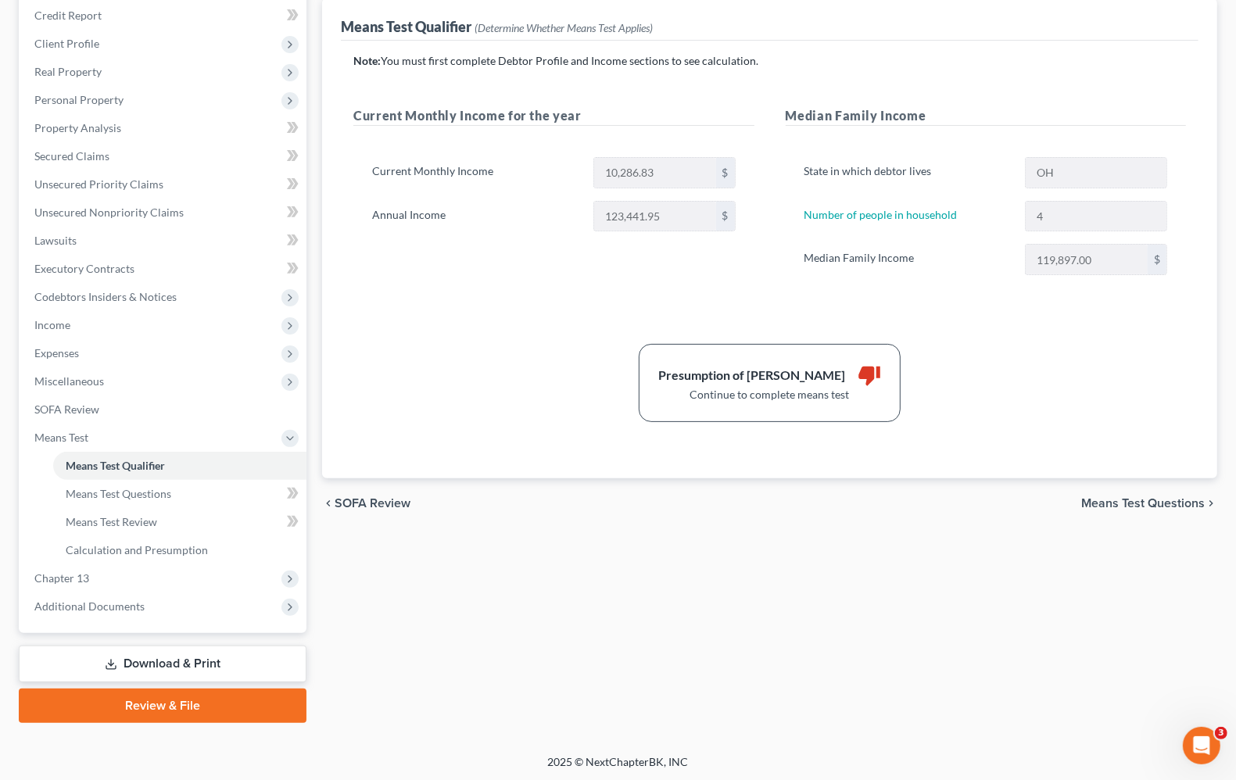
click at [491, 344] on div "Presumption of Abuse Arises thumb_down Continue to complete means test" at bounding box center [770, 383] width 848 height 78
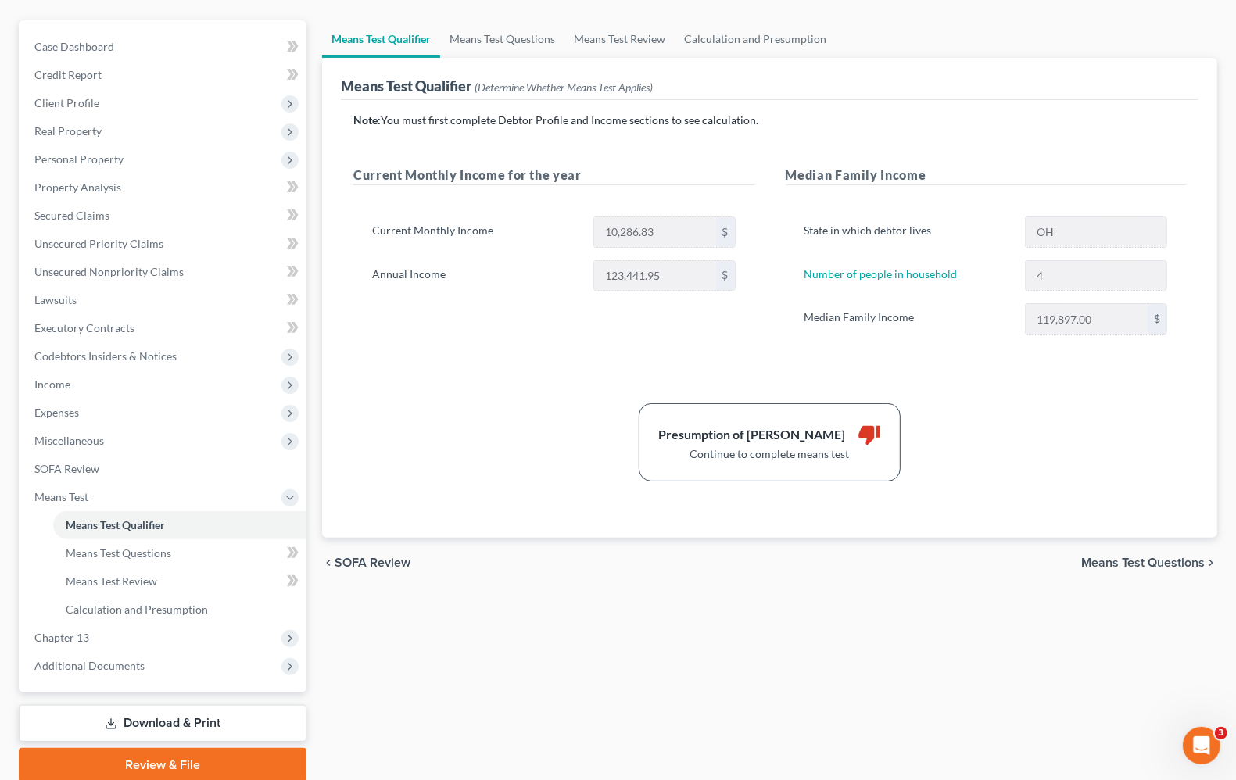
scroll to position [0, 0]
